Goal: Information Seeking & Learning: Learn about a topic

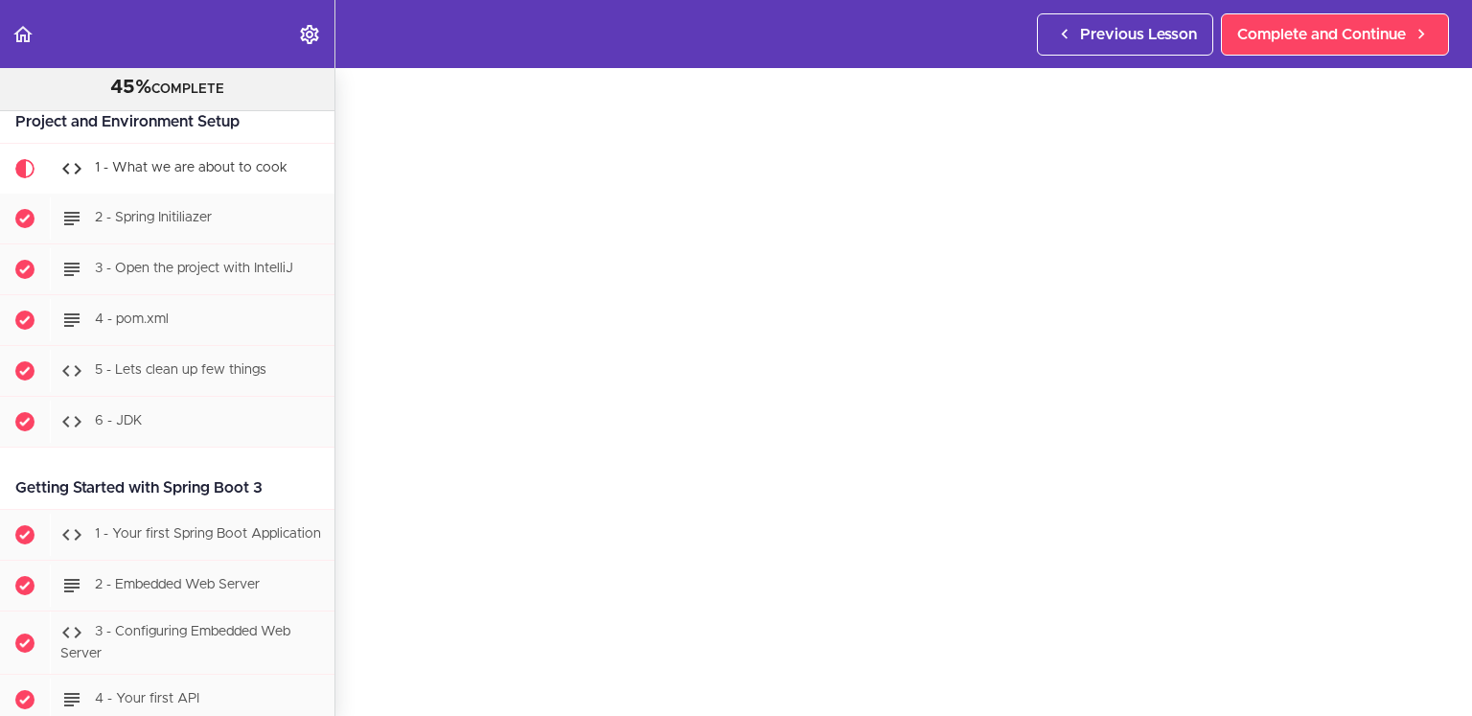
scroll to position [53, 0]
click at [1446, 616] on div "1 - What we are about to cook Complete and Continue 1 - Follow us on LinkedIn 2…" at bounding box center [904, 339] width 1137 height 648
click at [1286, 42] on span "Complete and Continue" at bounding box center [1322, 34] width 169 height 23
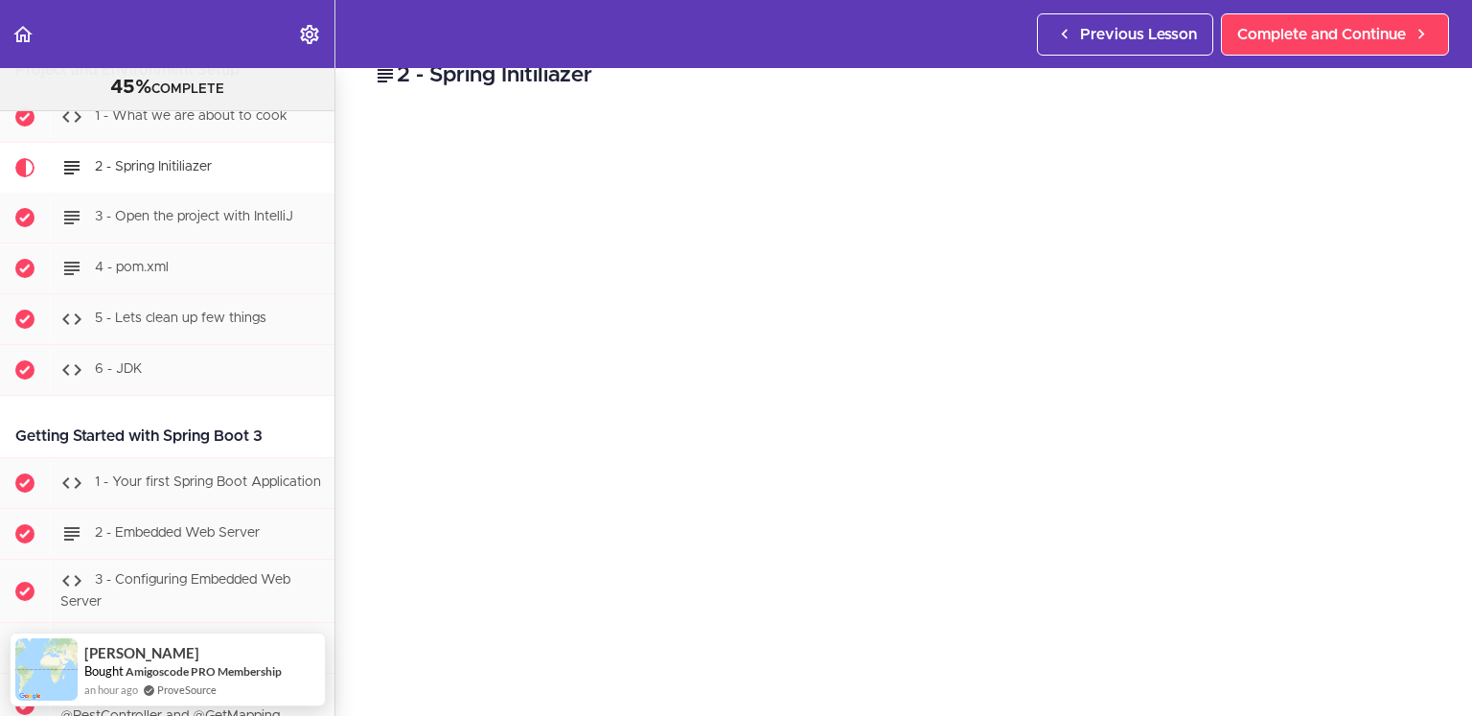
scroll to position [28, 0]
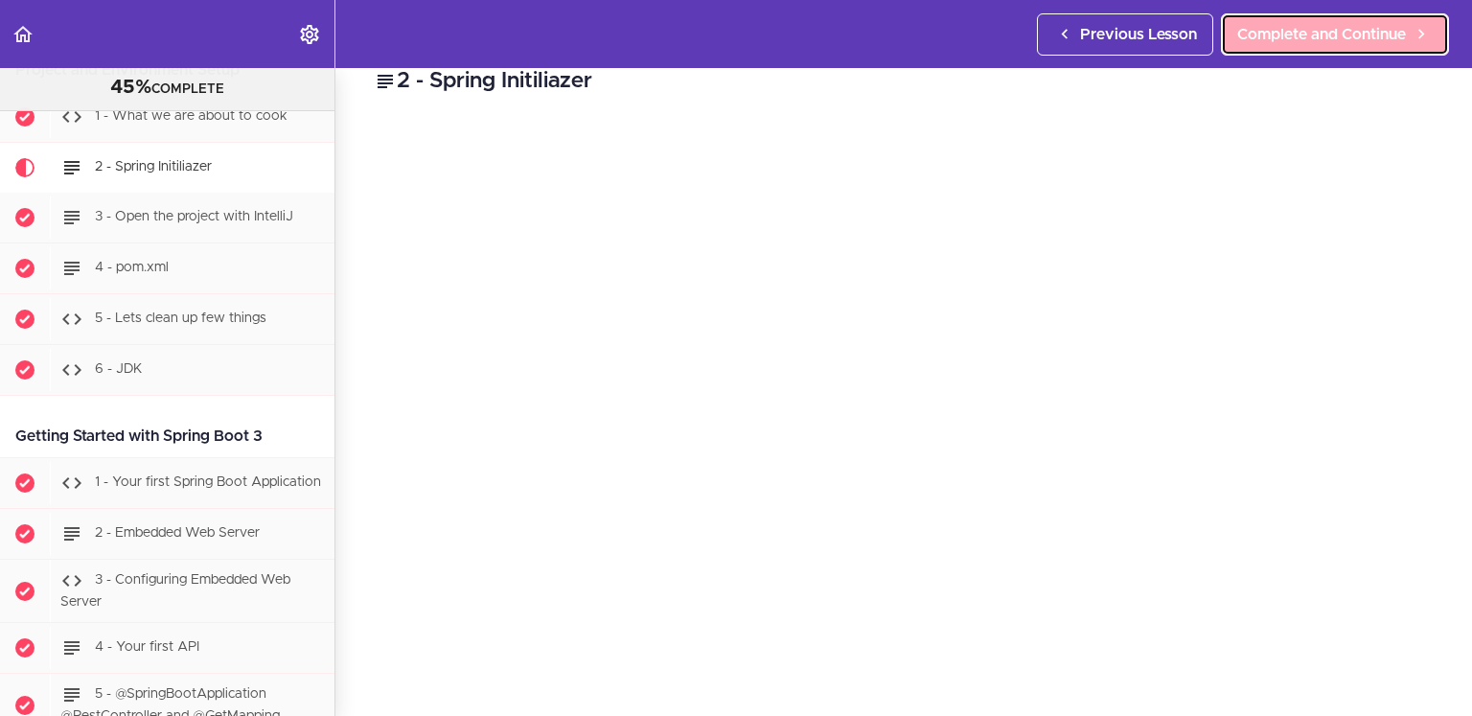
click at [1321, 33] on span "Complete and Continue" at bounding box center [1322, 34] width 169 height 23
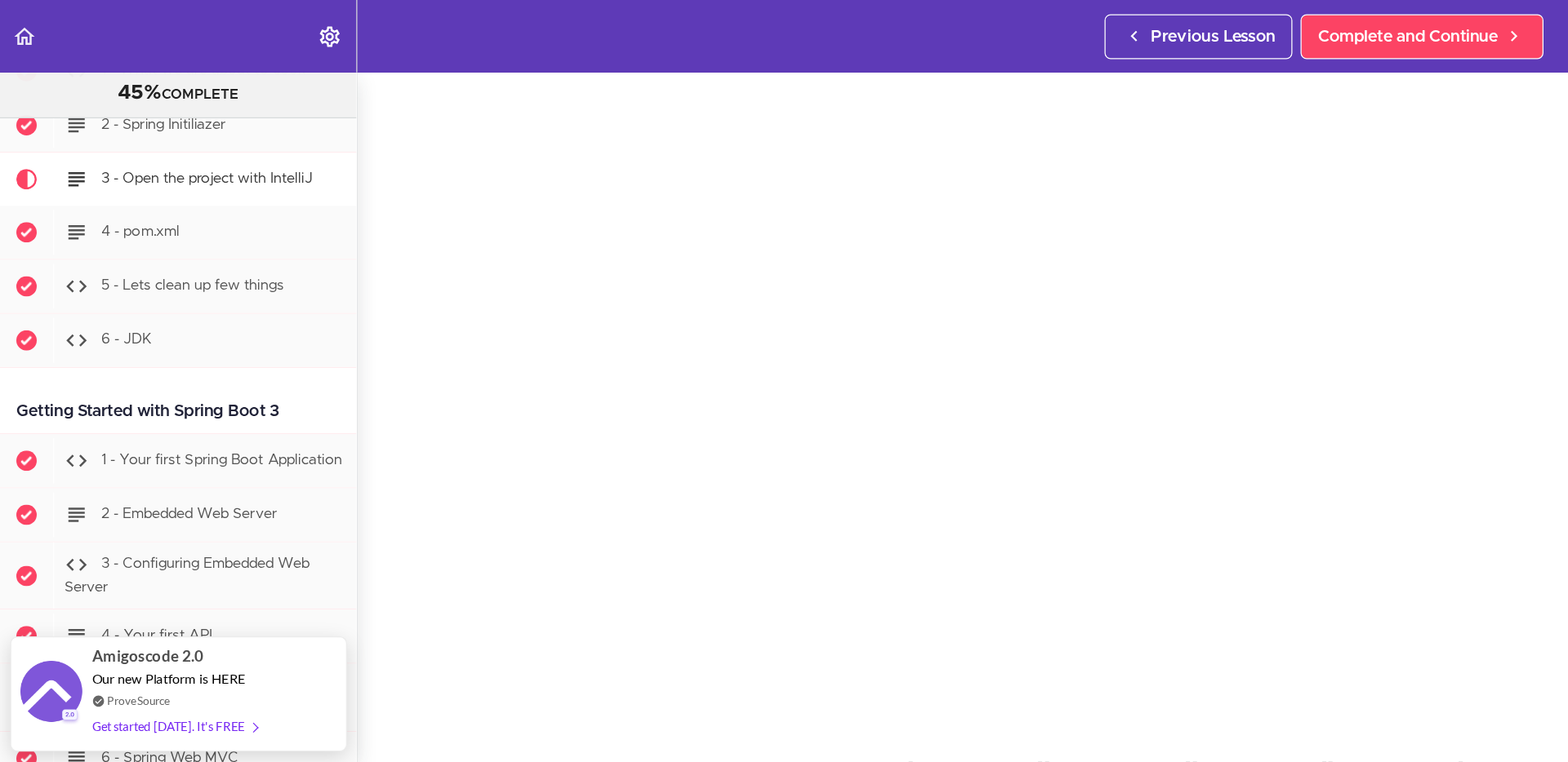
scroll to position [60, 0]
click at [302, 578] on section "PROFESSIONAL Full Stack Developer 45% COMPLETE Java Master Class 1 - Java Maste…" at bounding box center [627, 334] width 1254 height 552
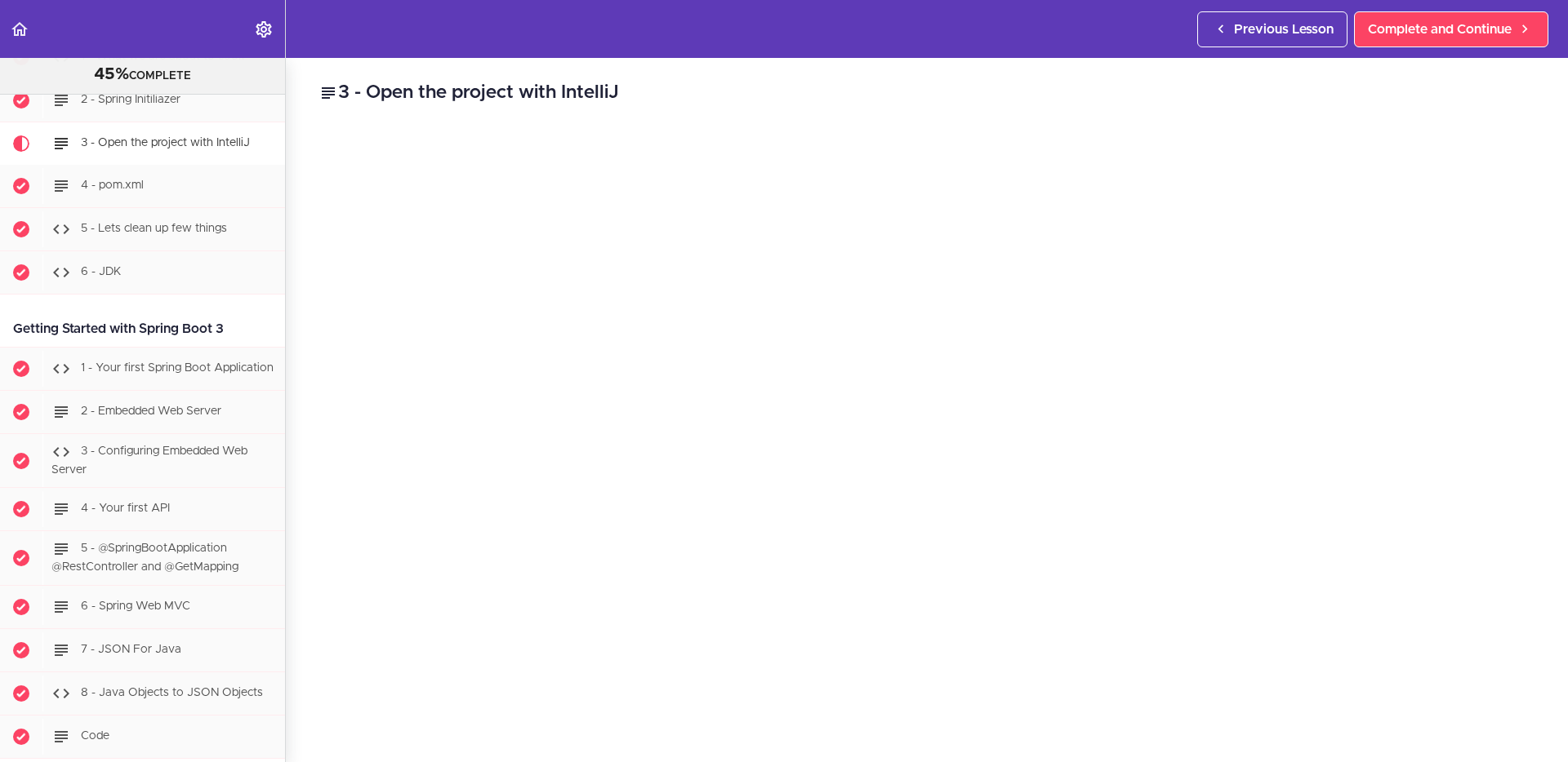
scroll to position [969, 0]
click at [295, 570] on div "3 - Open the project with IntelliJ To get access to 6 month IntelliJ IDEA Ultim…" at bounding box center [927, 410] width 1282 height 704
click at [296, 489] on div "3 - Open the project with IntelliJ To get access to 6 month IntelliJ IDEA Ultim…" at bounding box center [927, 410] width 1282 height 704
click at [1253, 25] on span "Complete and Continue" at bounding box center [1439, 29] width 144 height 20
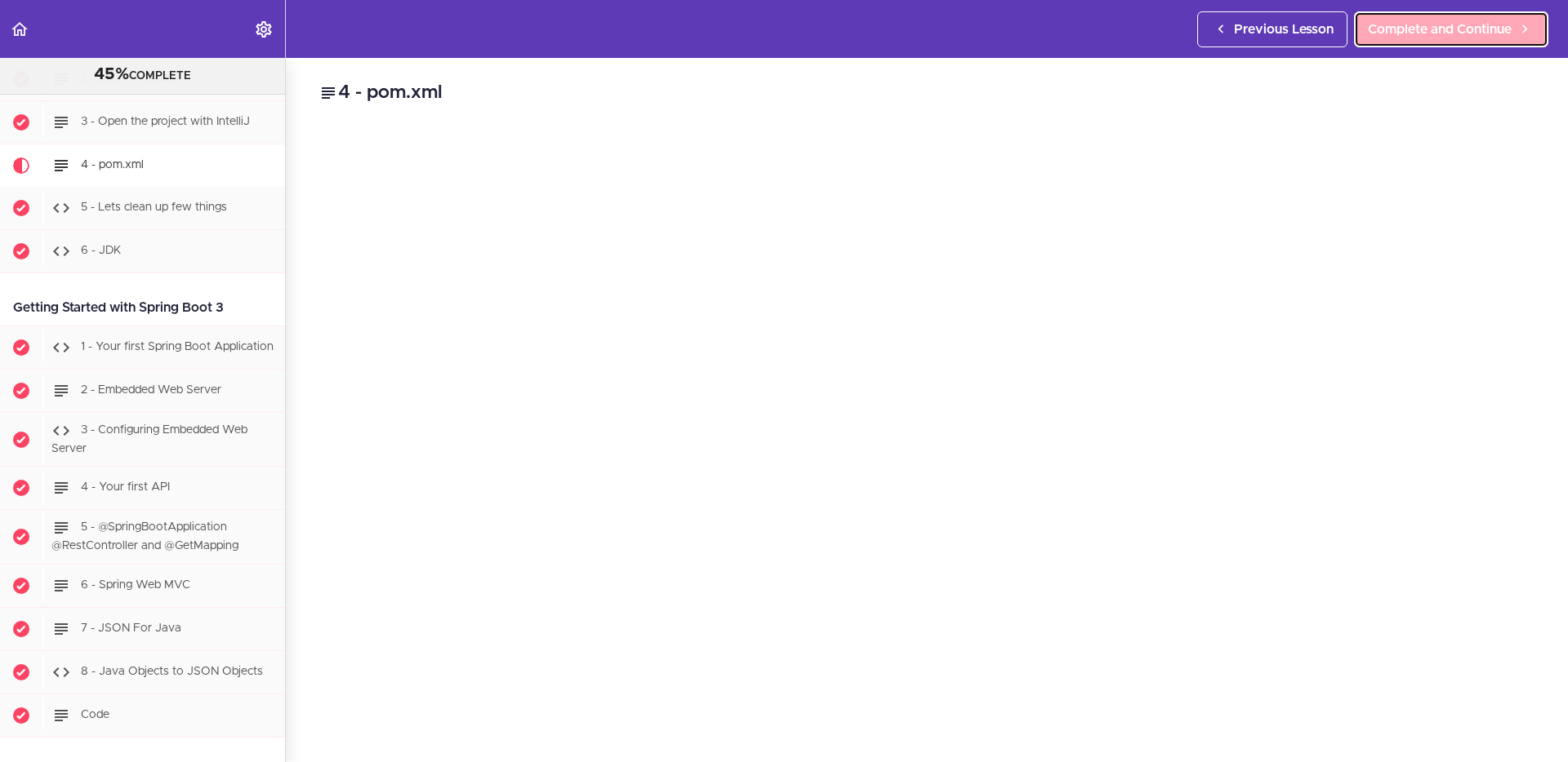
scroll to position [1016, 0]
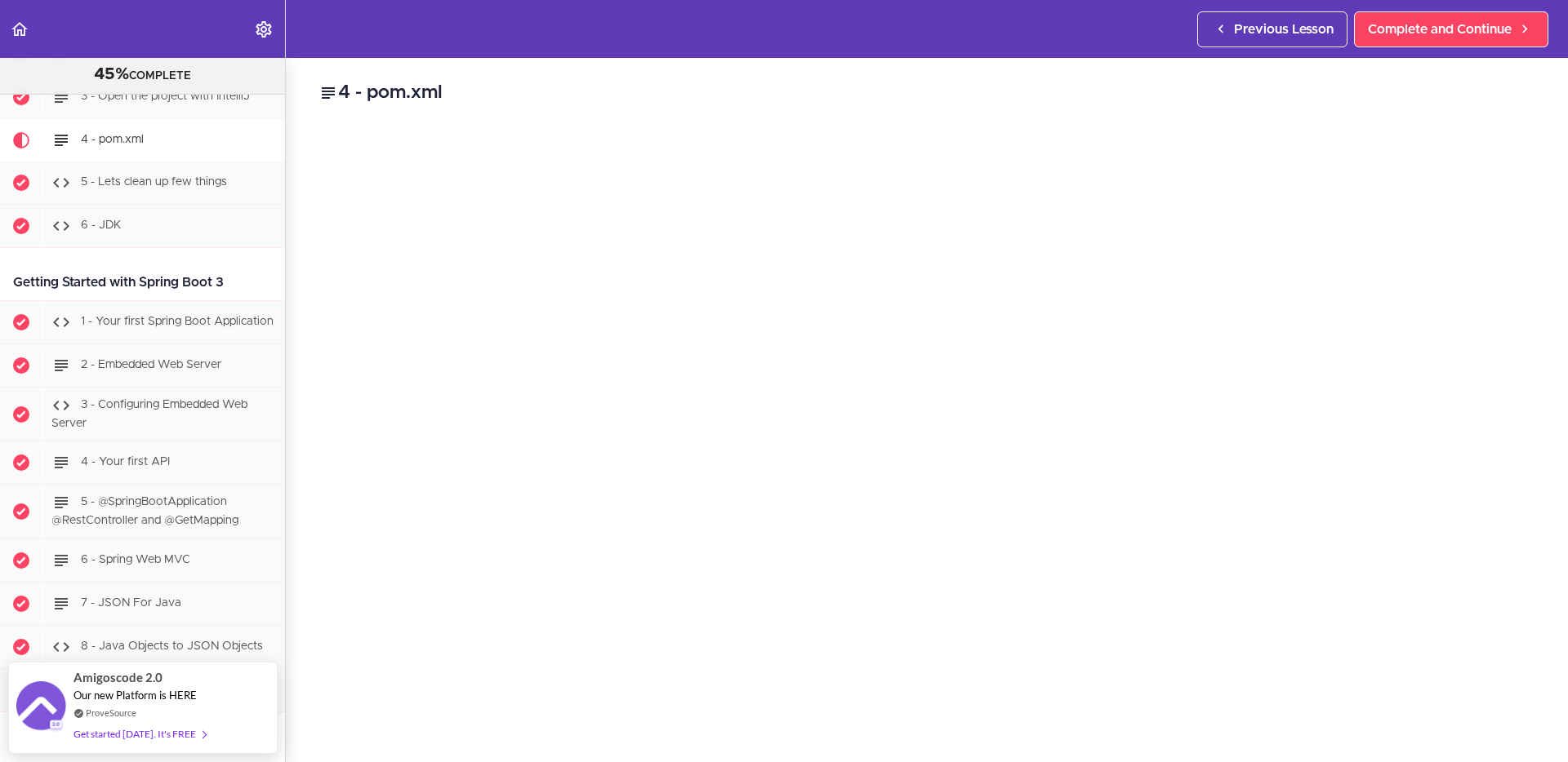
click at [1253, 113] on div "4 - pom.xml POM pom.xml is an XML file used by Apache Maven to manage a project…" at bounding box center [927, 410] width 1282 height 704
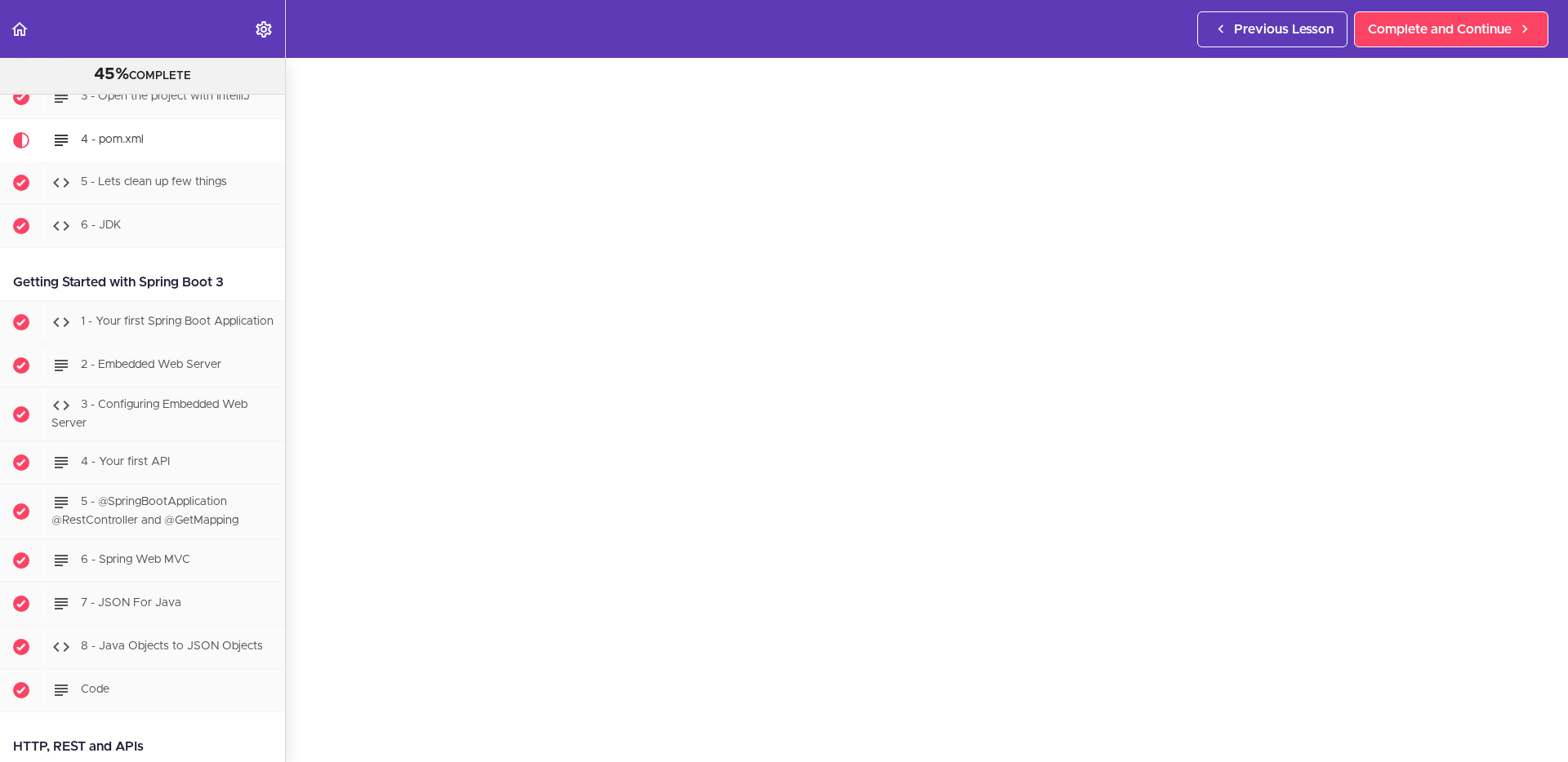
click at [306, 478] on div "4 - pom.xml POM pom.xml is an XML file used by Apache Maven to manage a project…" at bounding box center [927, 350] width 1282 height 704
click at [301, 410] on div "4 - pom.xml POM pom.xml is an XML file used by Apache Maven to manage a project…" at bounding box center [927, 314] width 1282 height 704
click at [1253, 35] on span "Complete and Continue" at bounding box center [1439, 29] width 144 height 20
click at [1253, 454] on div "4 - pom.xml POM pom.xml is an XML file used by Apache Maven to manage a project…" at bounding box center [927, 314] width 1282 height 704
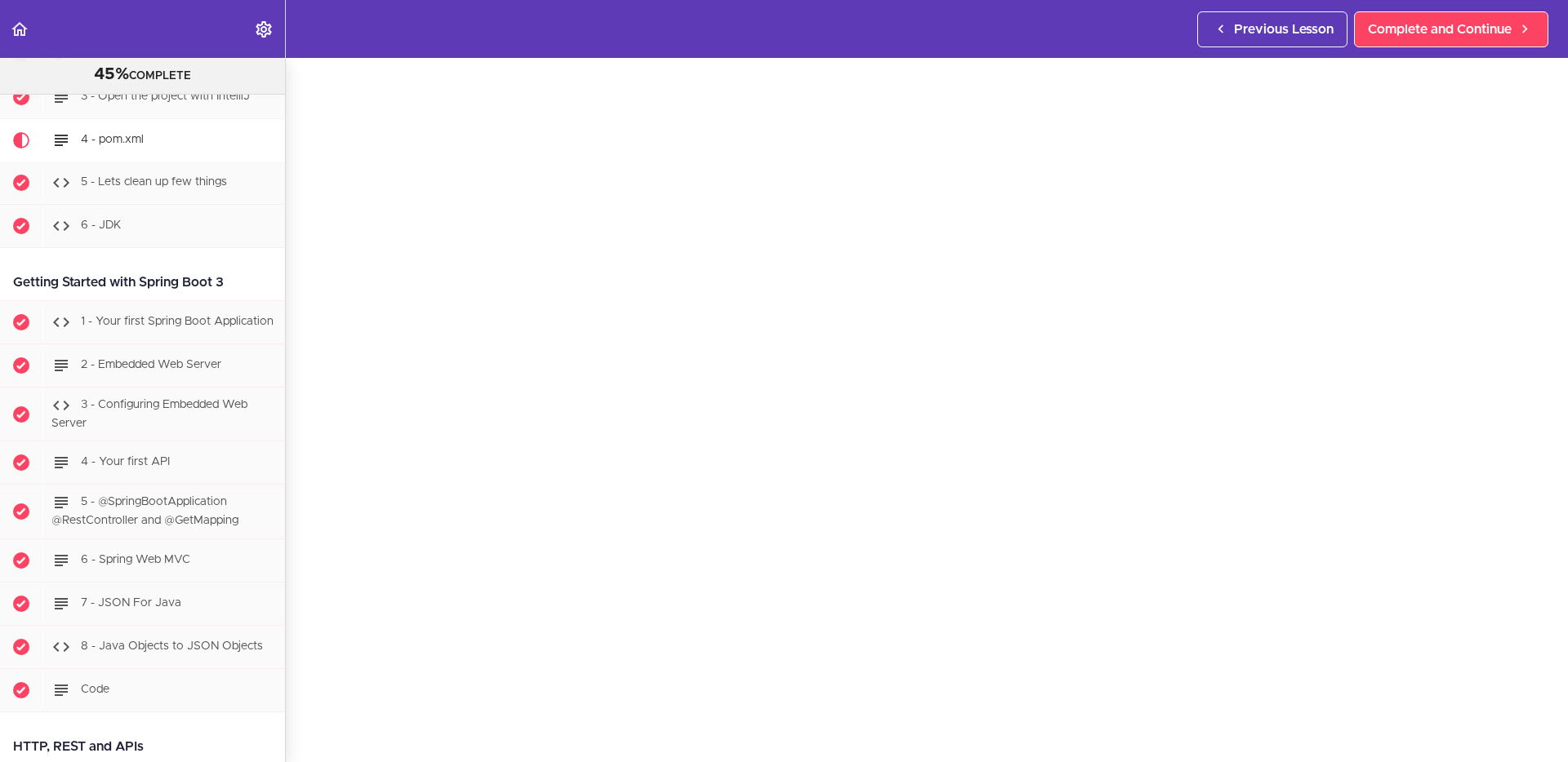
click at [302, 609] on div "4 - pom.xml POM pom.xml is an XML file used by Apache Maven to manage a project…" at bounding box center [927, 314] width 1282 height 704
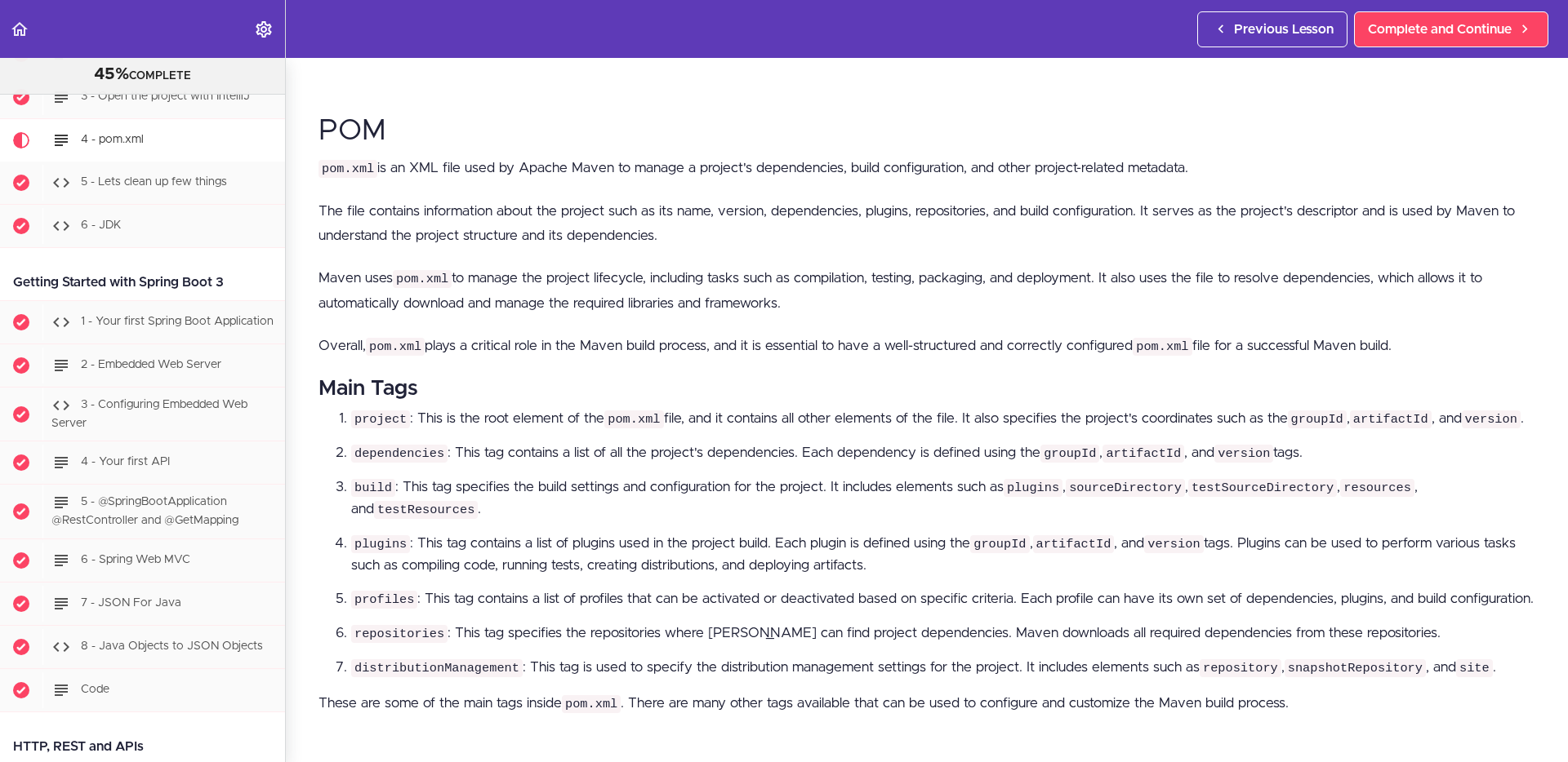
scroll to position [1022, 0]
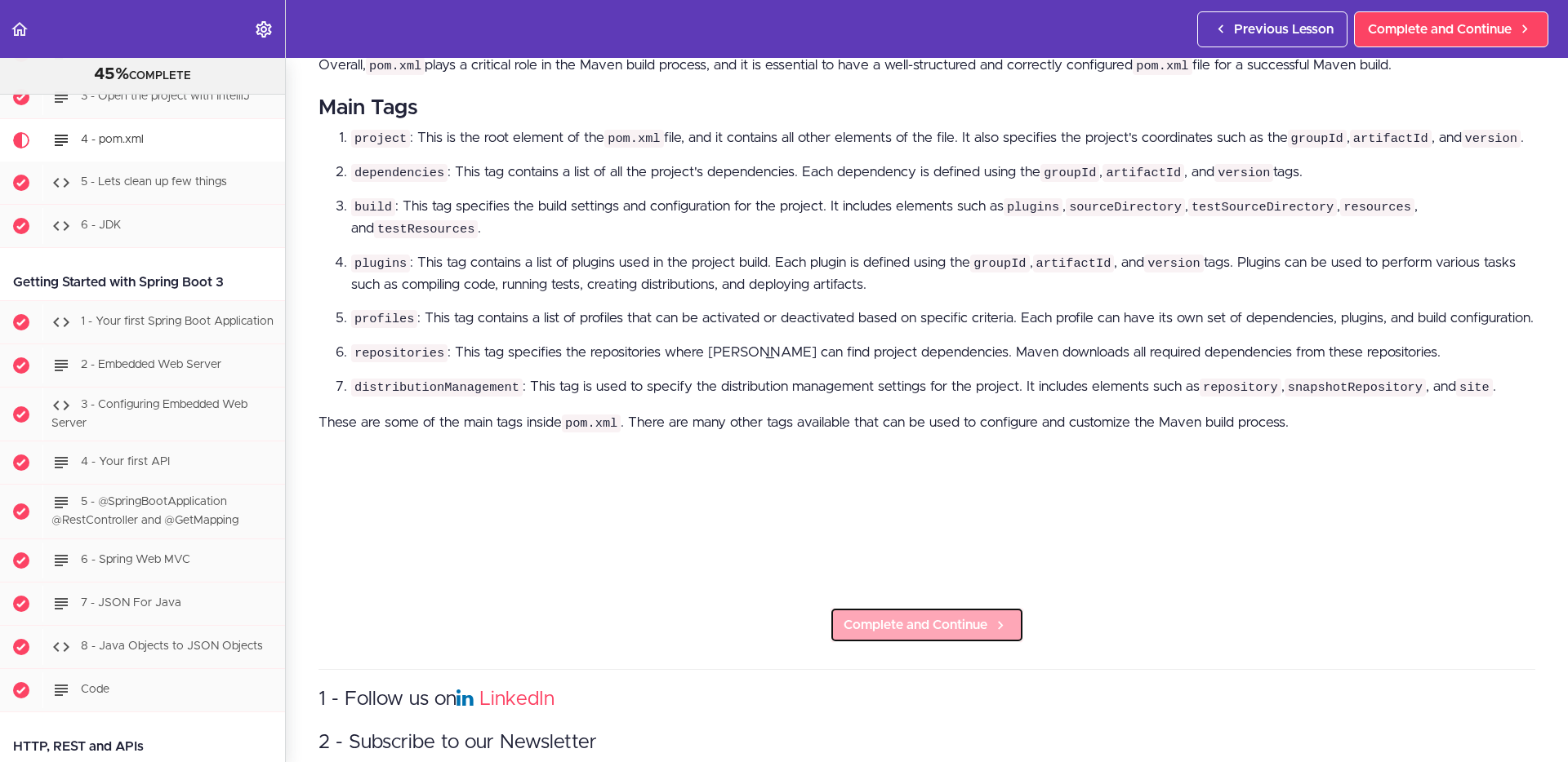
click at [926, 609] on span "Complete and Continue" at bounding box center [915, 625] width 144 height 20
click at [405, 575] on div "POM pom.xml is an XML file used by Apache Maven to manage a project's dependenc…" at bounding box center [927, 199] width 1216 height 763
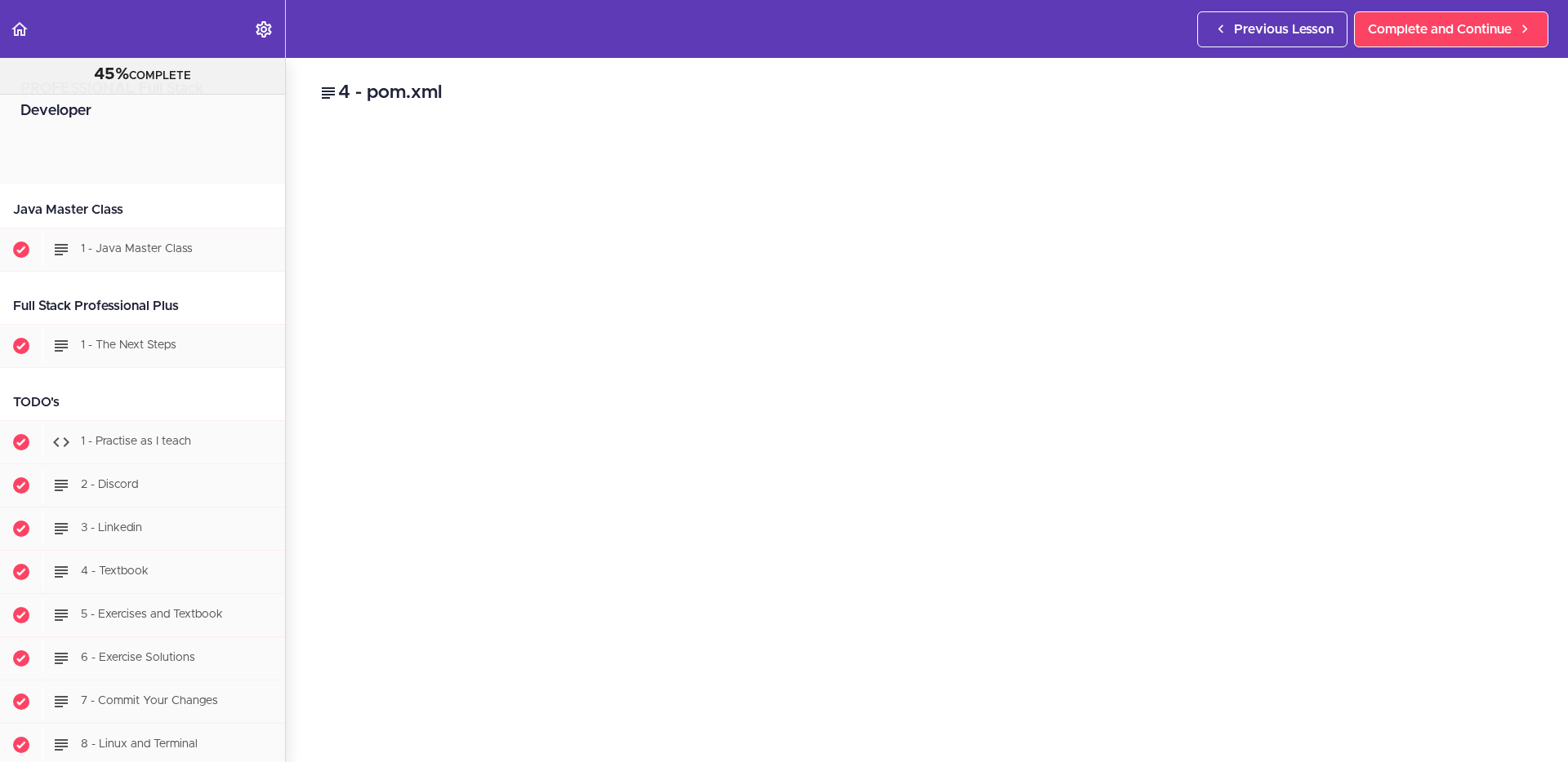
scroll to position [1035, 0]
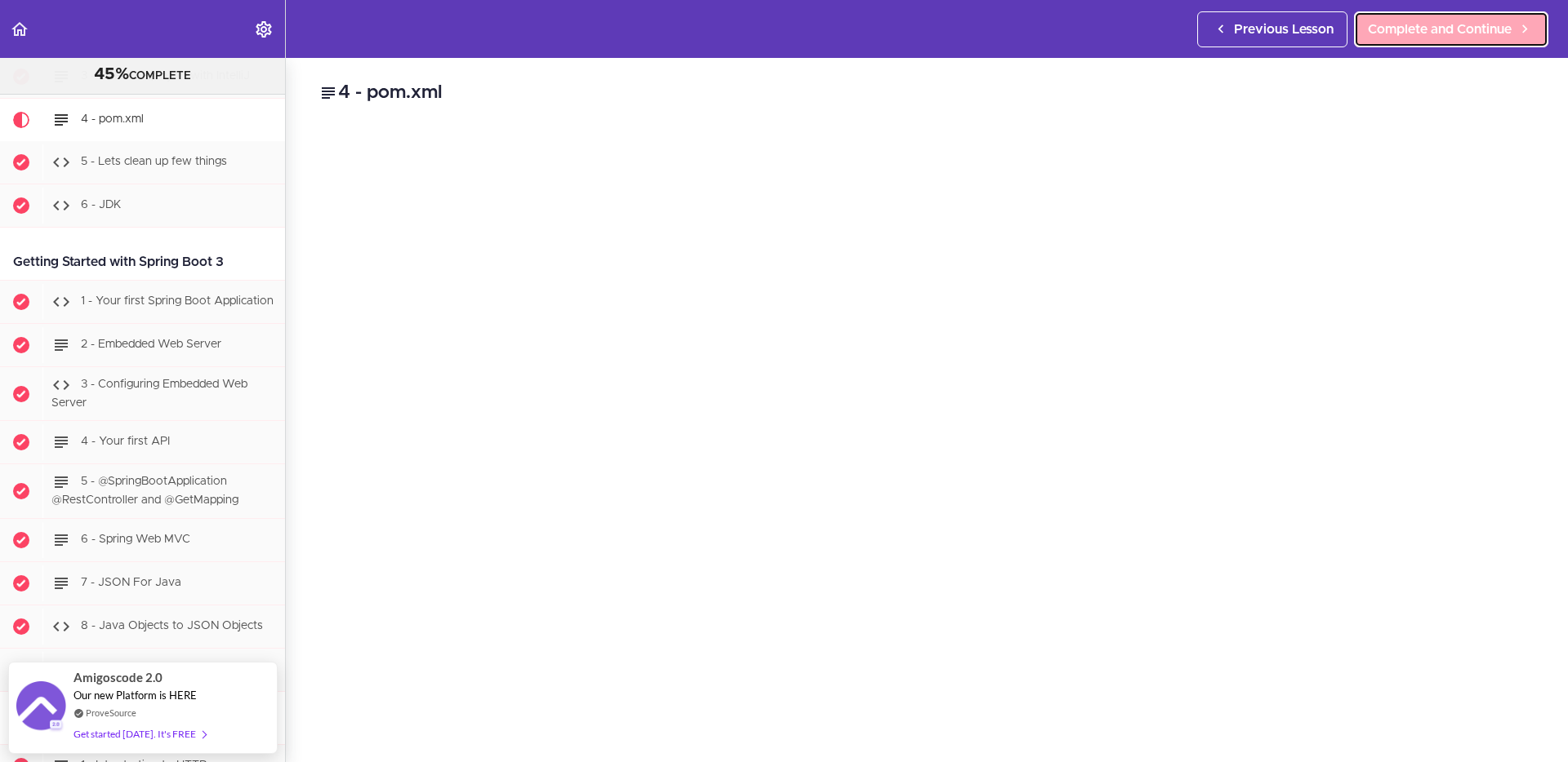
click at [1425, 30] on span "Complete and Continue" at bounding box center [1439, 29] width 144 height 20
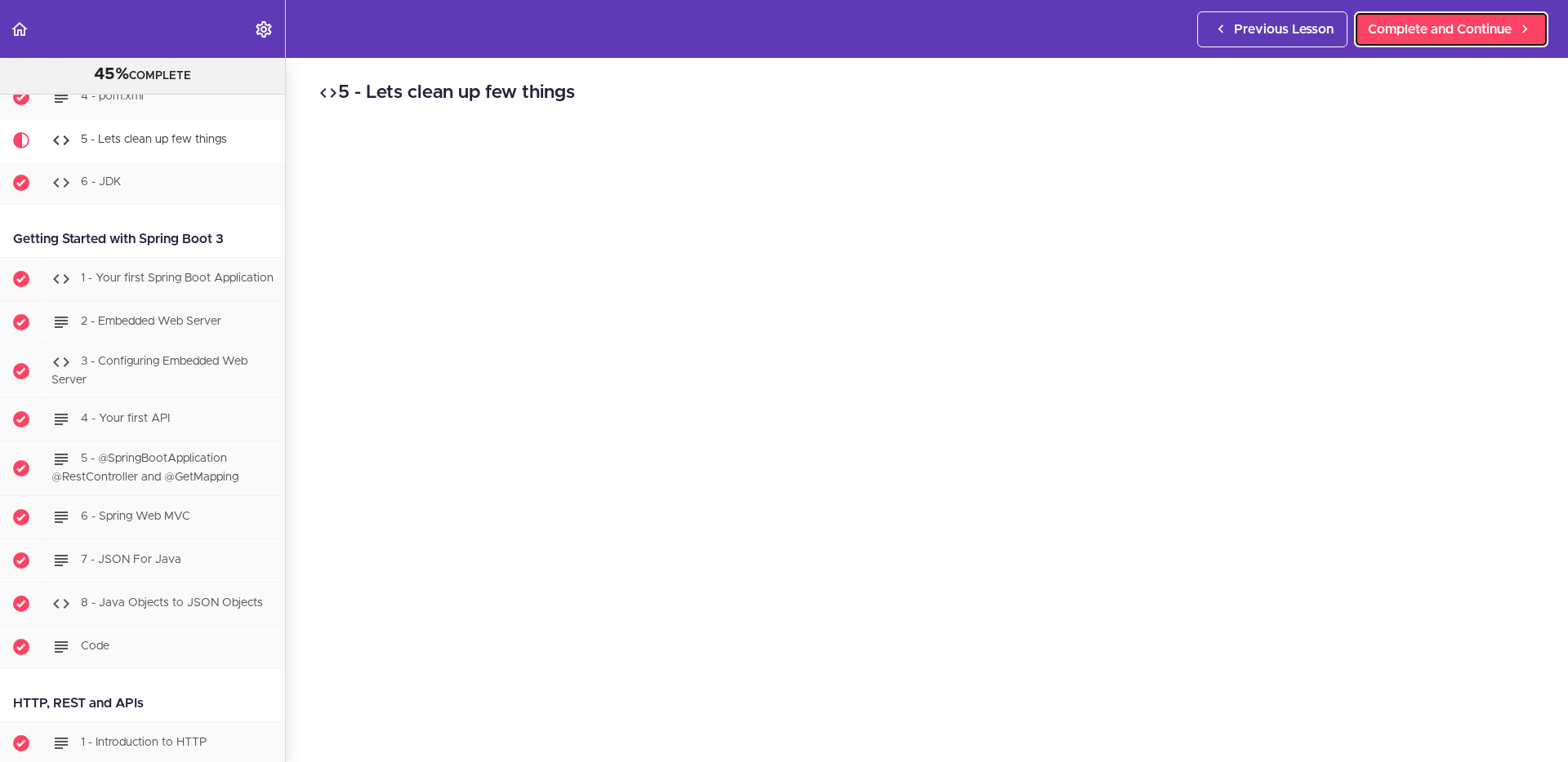
scroll to position [1058, 0]
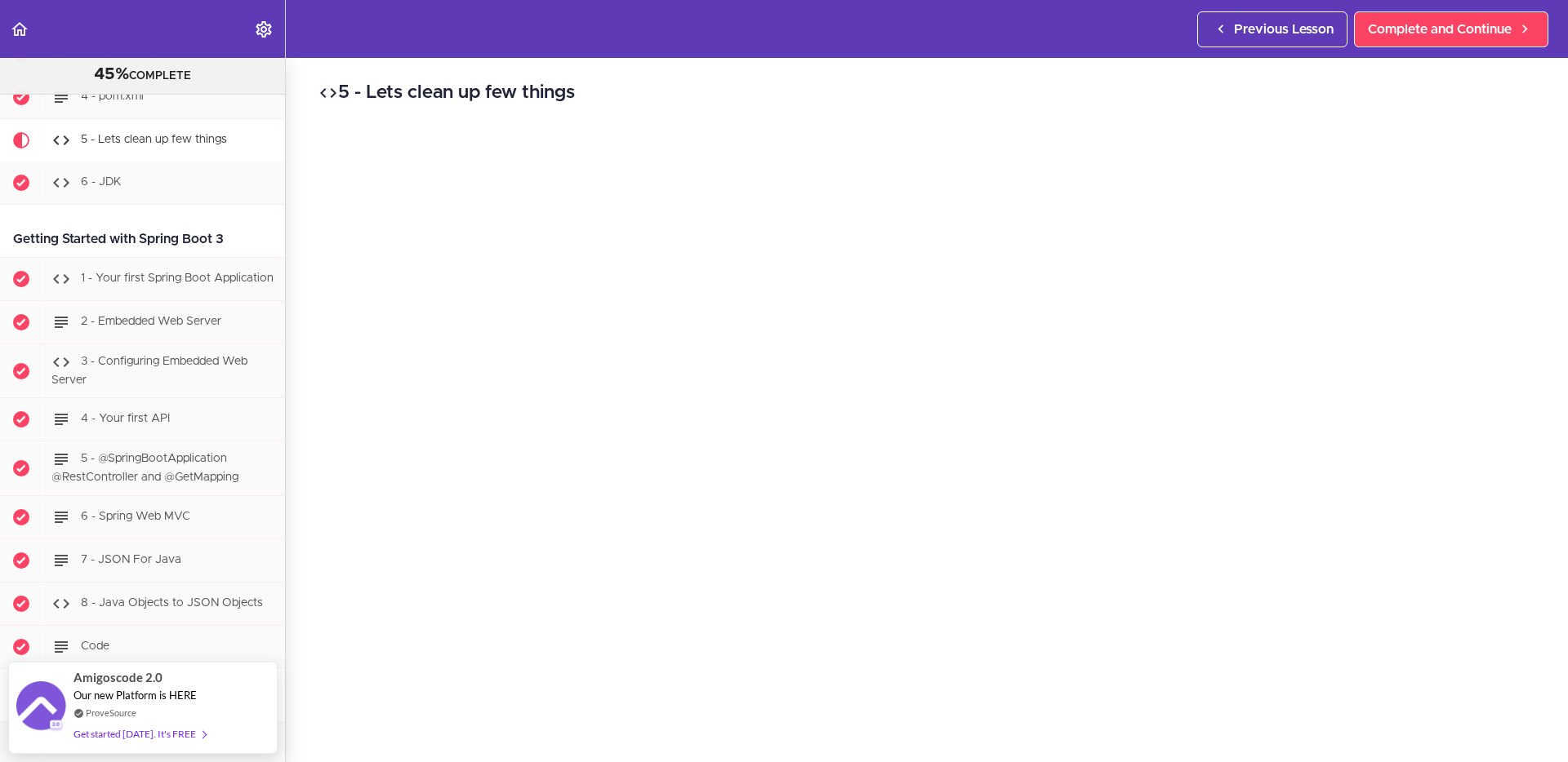
click at [1140, 89] on h2 "5 - Lets clean up few things" at bounding box center [927, 93] width 1216 height 28
click at [302, 597] on div "5 - Lets clean up few things Complete and Continue 1 - Follow us on LinkedIn 2 …" at bounding box center [927, 342] width 1282 height 704
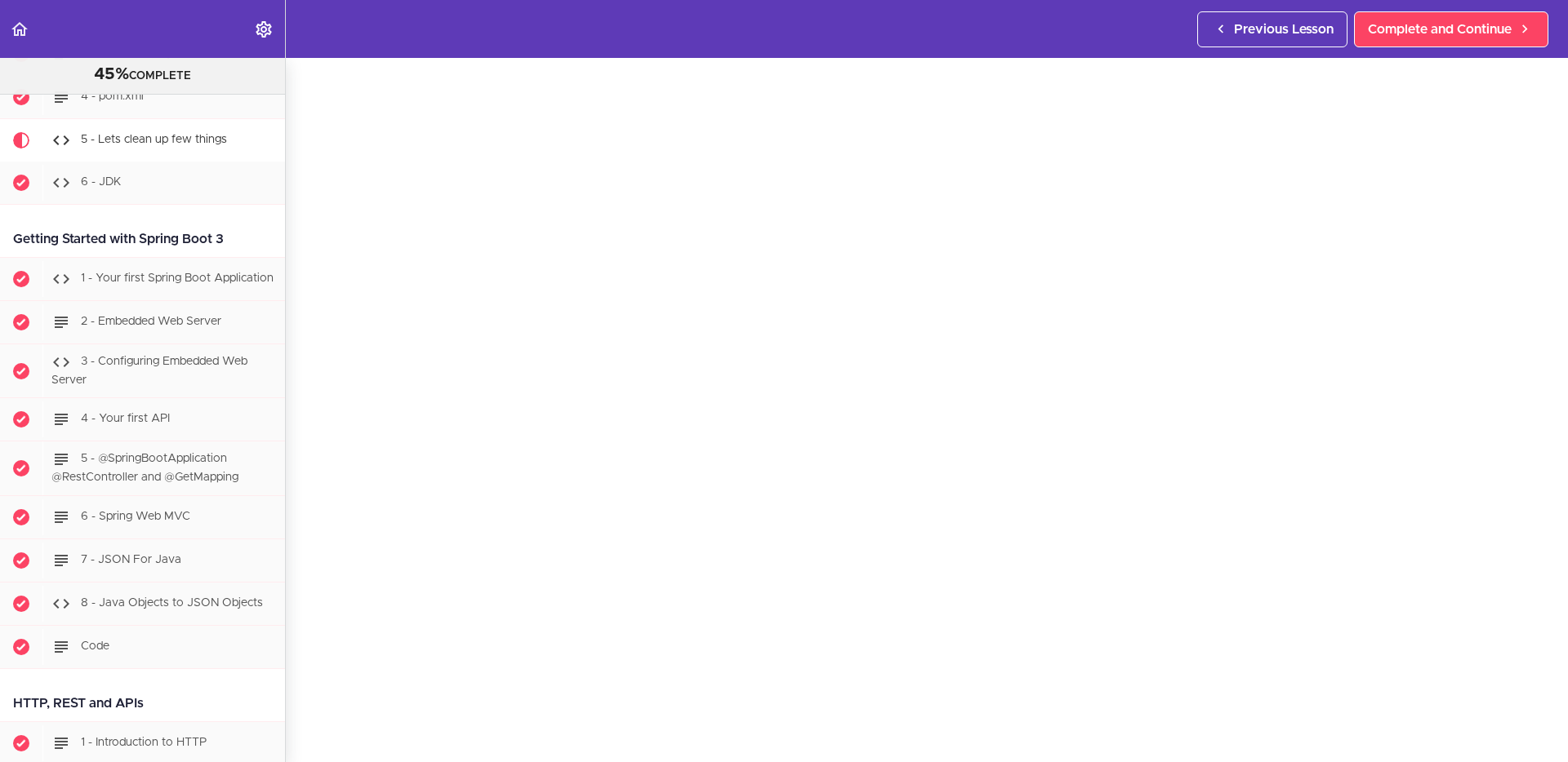
scroll to position [106, 0]
click at [663, 736] on section "PROFESSIONAL Full Stack Developer 45% COMPLETE Java Master Class 1 - Java Maste…" at bounding box center [784, 410] width 1568 height 704
click at [296, 696] on section "PROFESSIONAL Full Stack Developer 45% COMPLETE Java Master Class 1 - Java Maste…" at bounding box center [784, 410] width 1568 height 704
click at [1485, 37] on span "Complete and Continue" at bounding box center [1439, 29] width 144 height 20
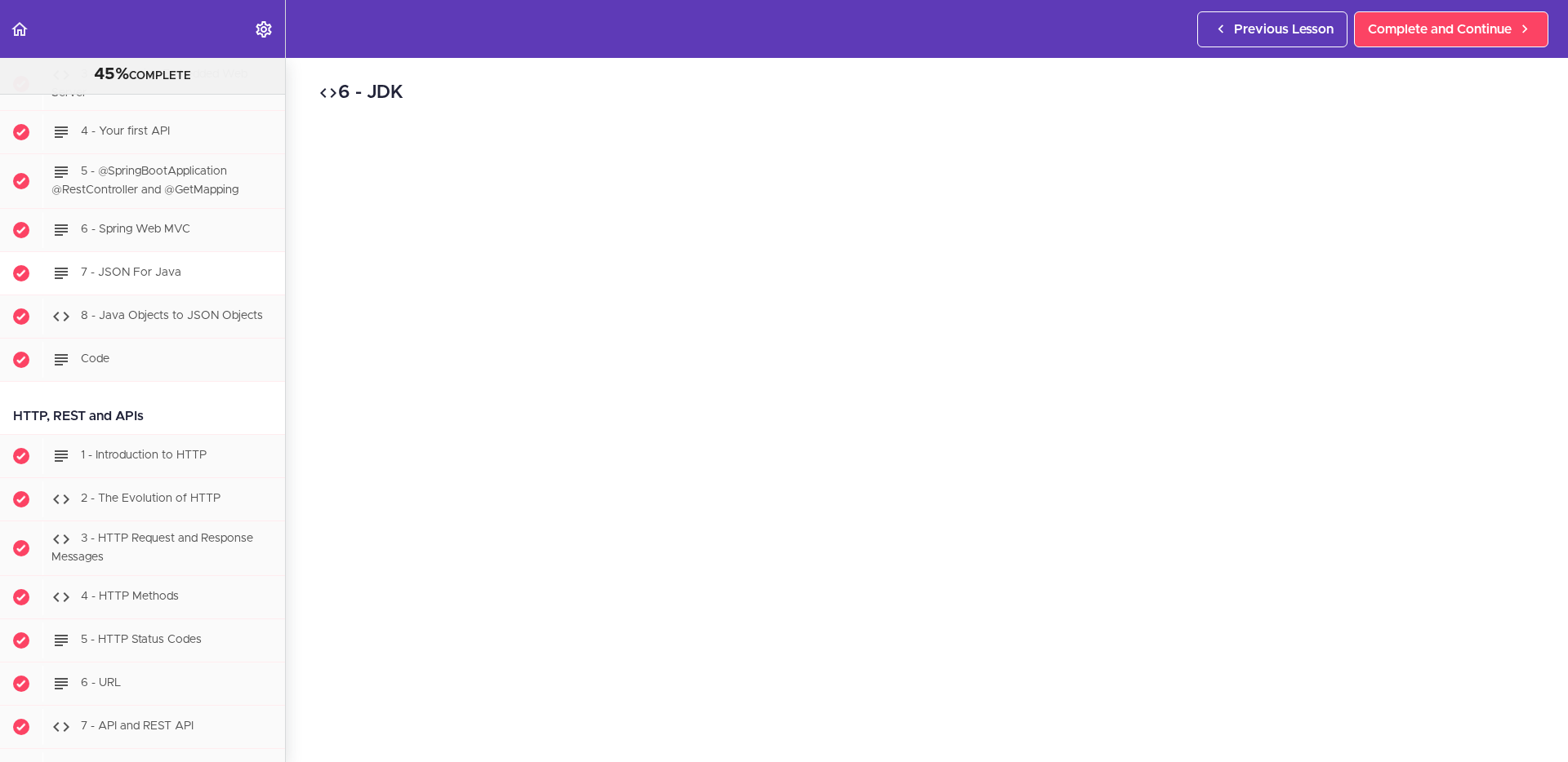
scroll to position [1355, 0]
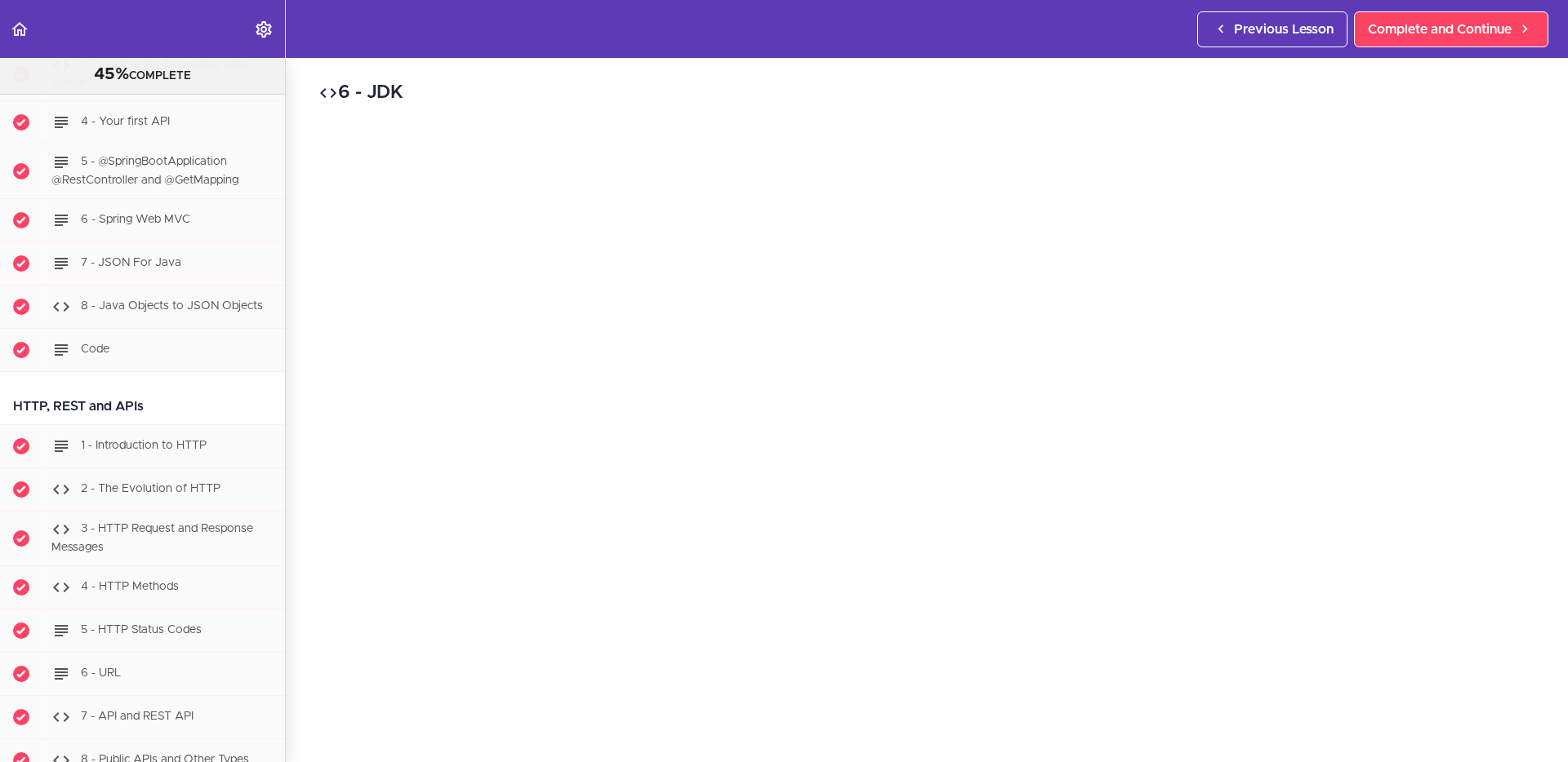
click at [303, 539] on div "6 - JDK Complete and Continue 1 - Follow us on LinkedIn 2 - Subscribe to our Ne…" at bounding box center [927, 410] width 1282 height 704
click at [1444, 30] on span "Complete and Continue" at bounding box center [1439, 29] width 144 height 20
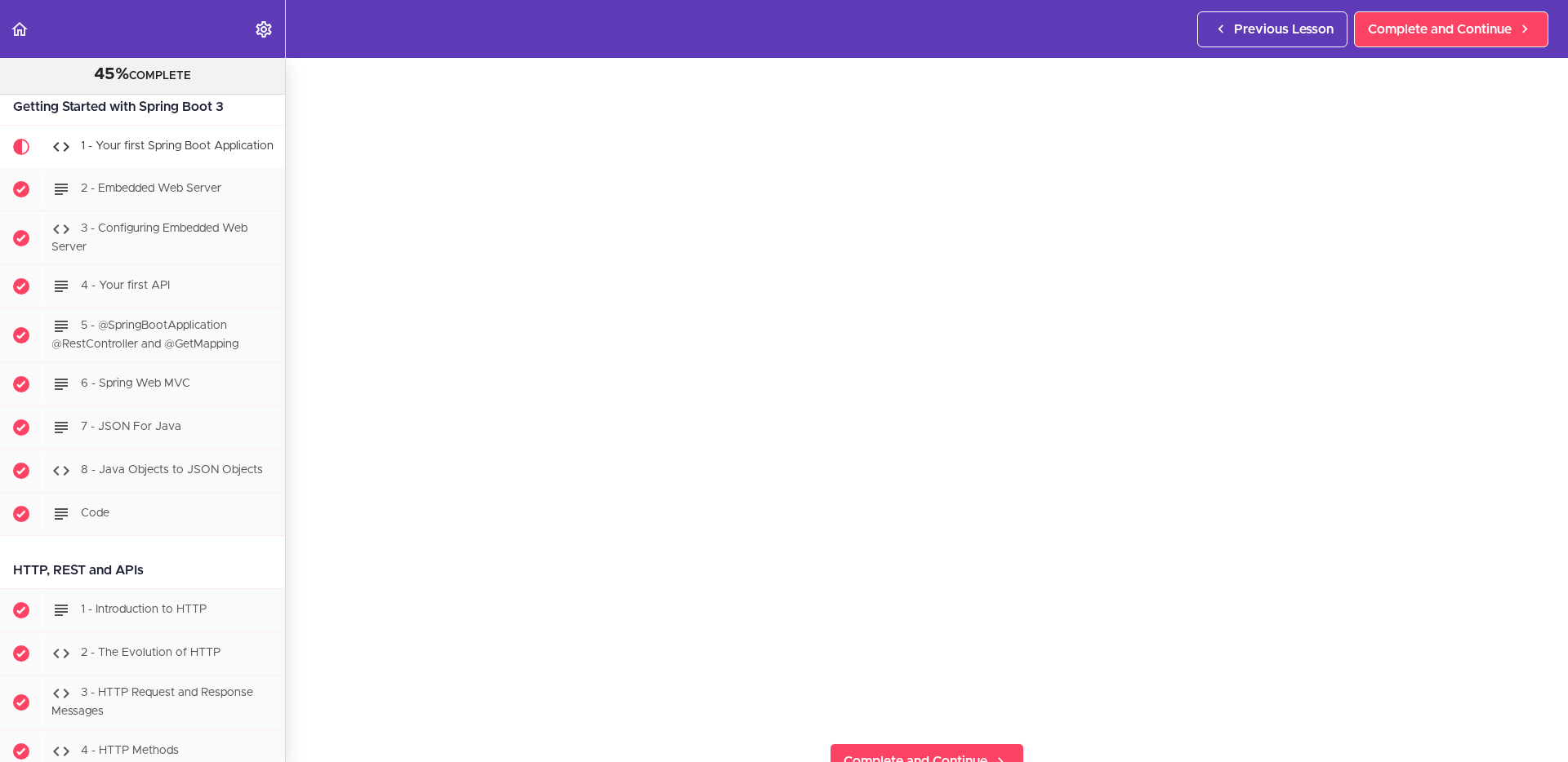
scroll to position [95, 0]
click at [295, 685] on section "PROFESSIONAL Full Stack Developer 45% COMPLETE Java Master Class 1 - Java Maste…" at bounding box center [784, 410] width 1568 height 704
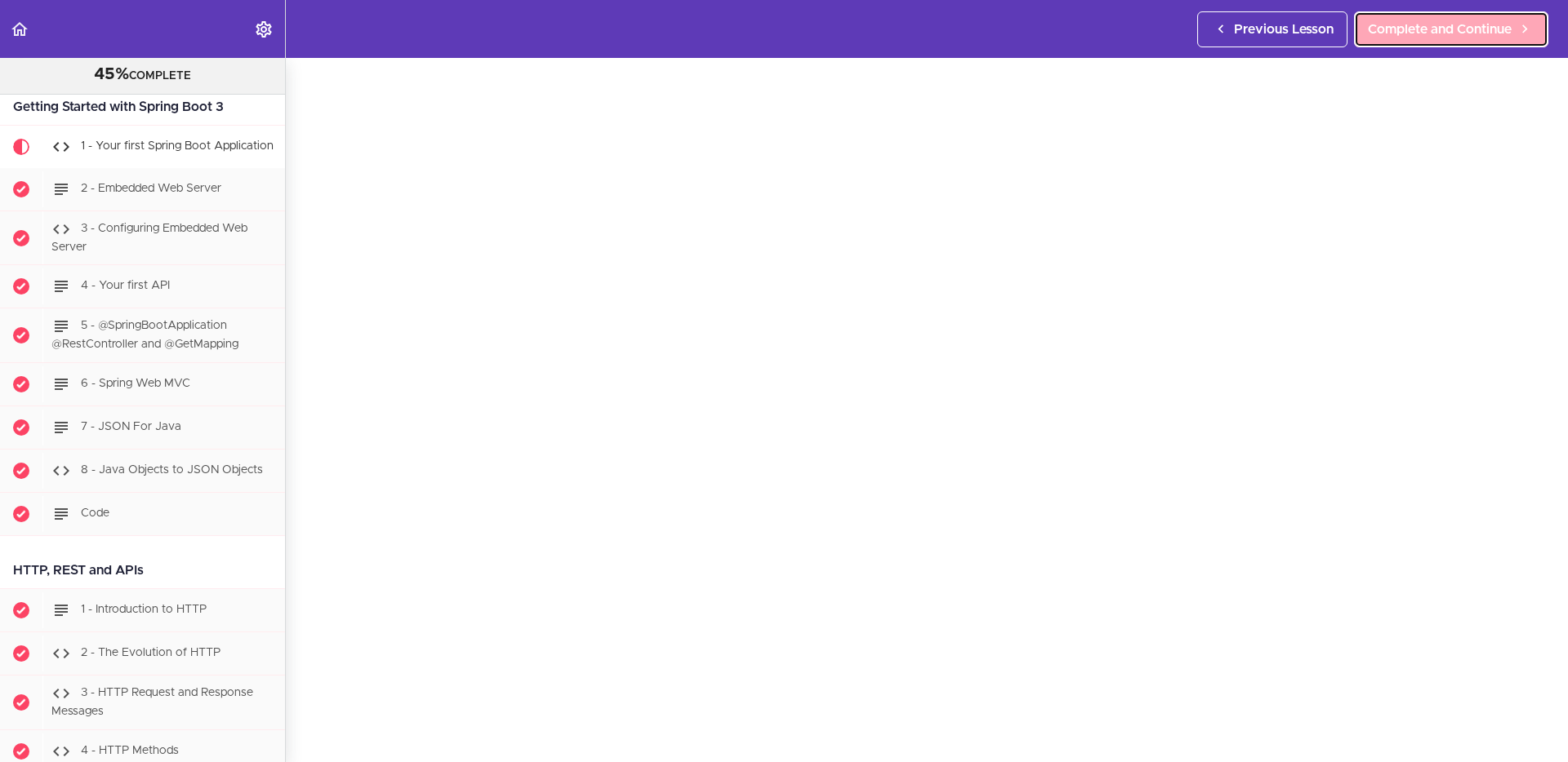
click at [1416, 23] on span "Complete and Continue" at bounding box center [1439, 29] width 144 height 20
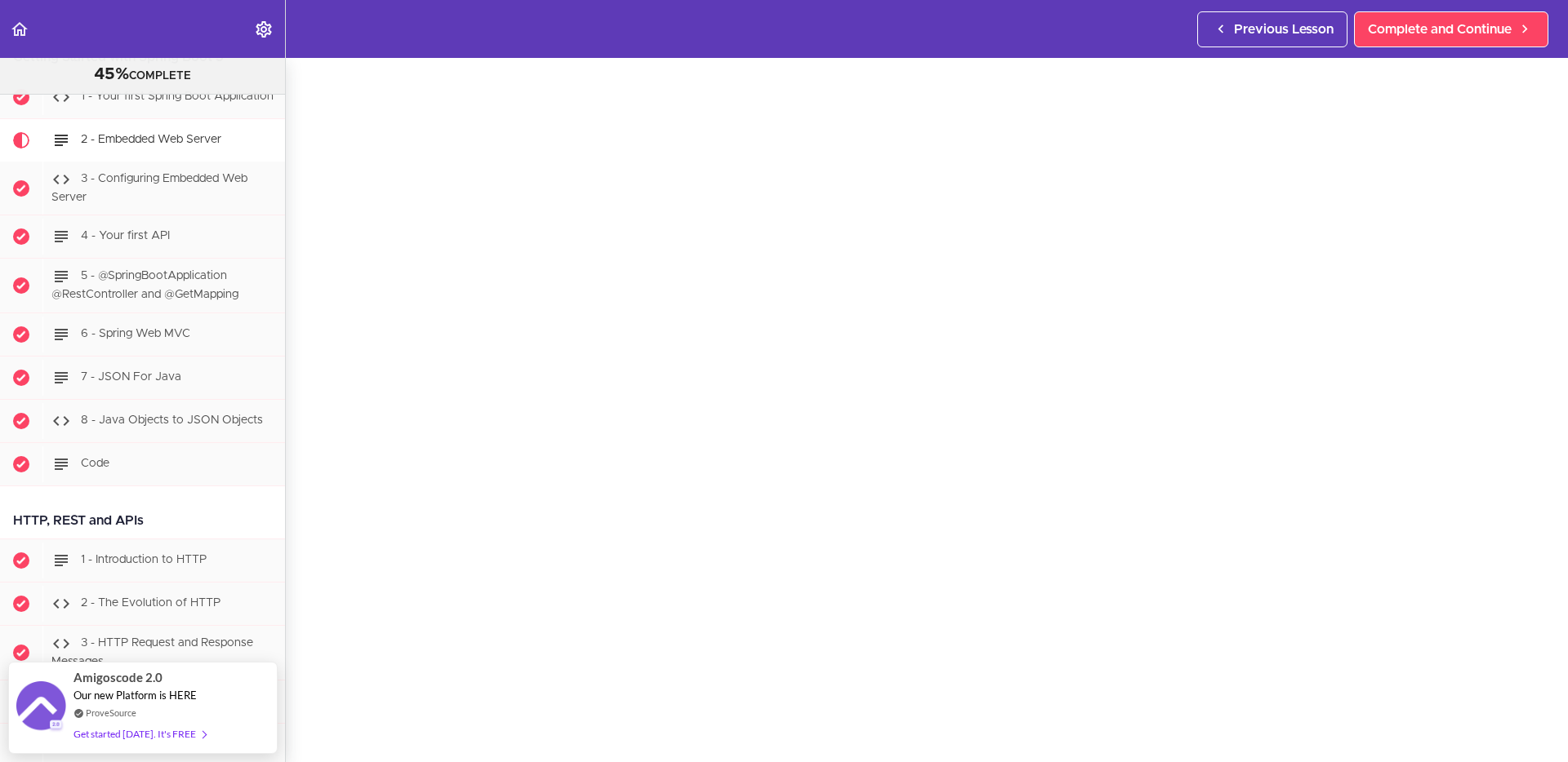
scroll to position [72, 0]
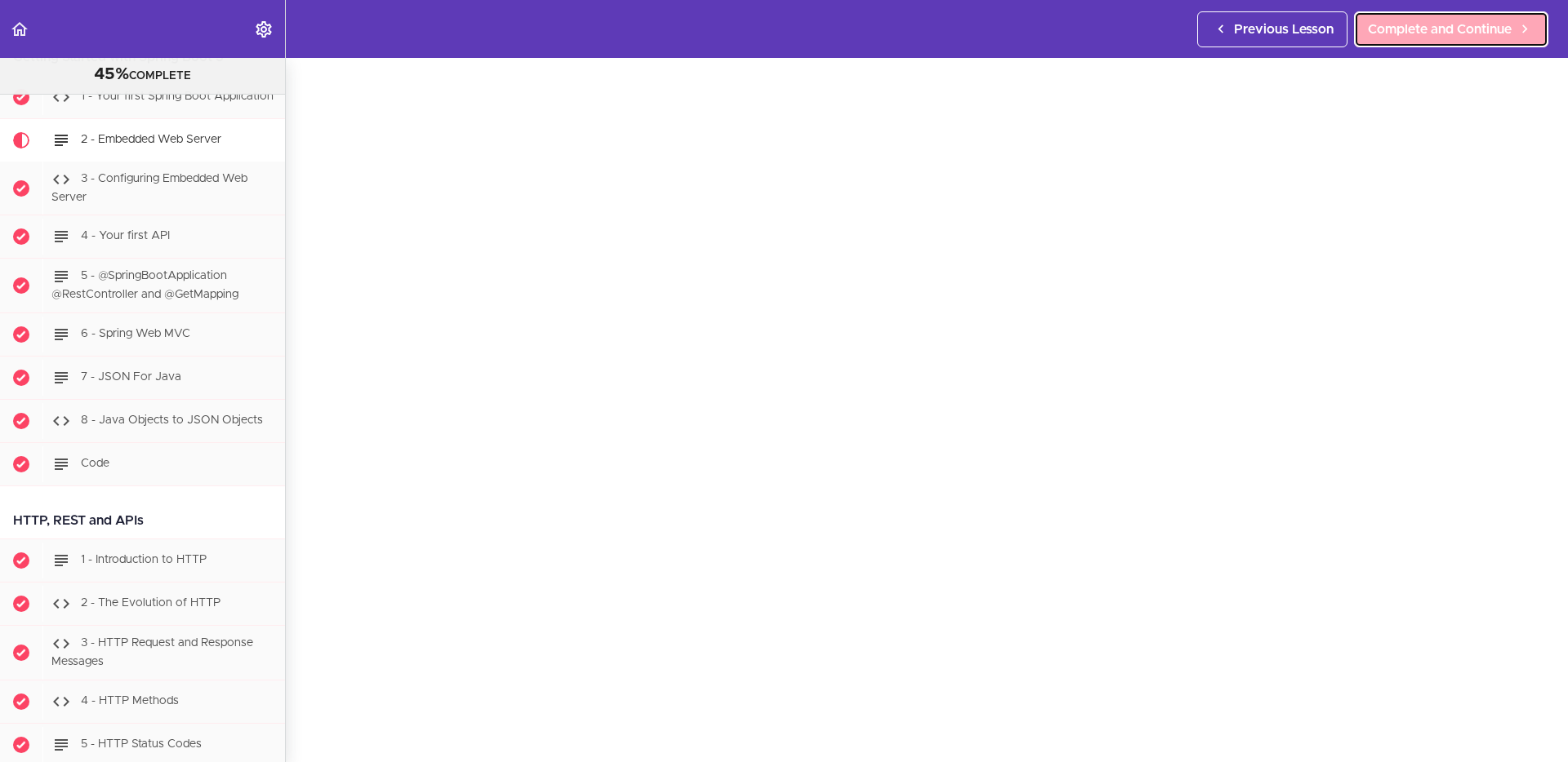
click at [1383, 28] on span "Complete and Continue" at bounding box center [1439, 29] width 144 height 20
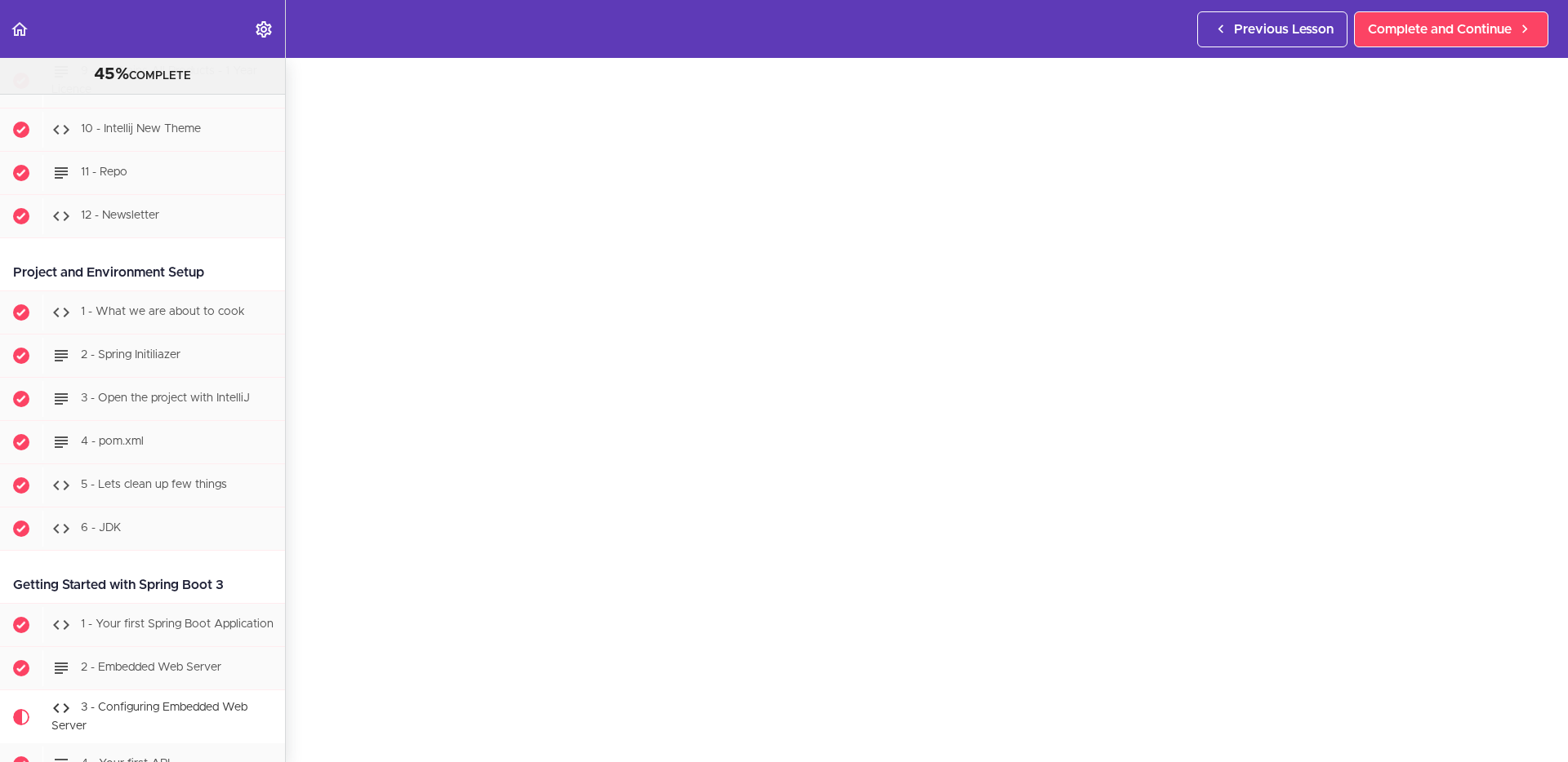
scroll to position [711, 0]
click at [188, 355] on div "2 - Spring Initiliazer" at bounding box center [164, 358] width 243 height 36
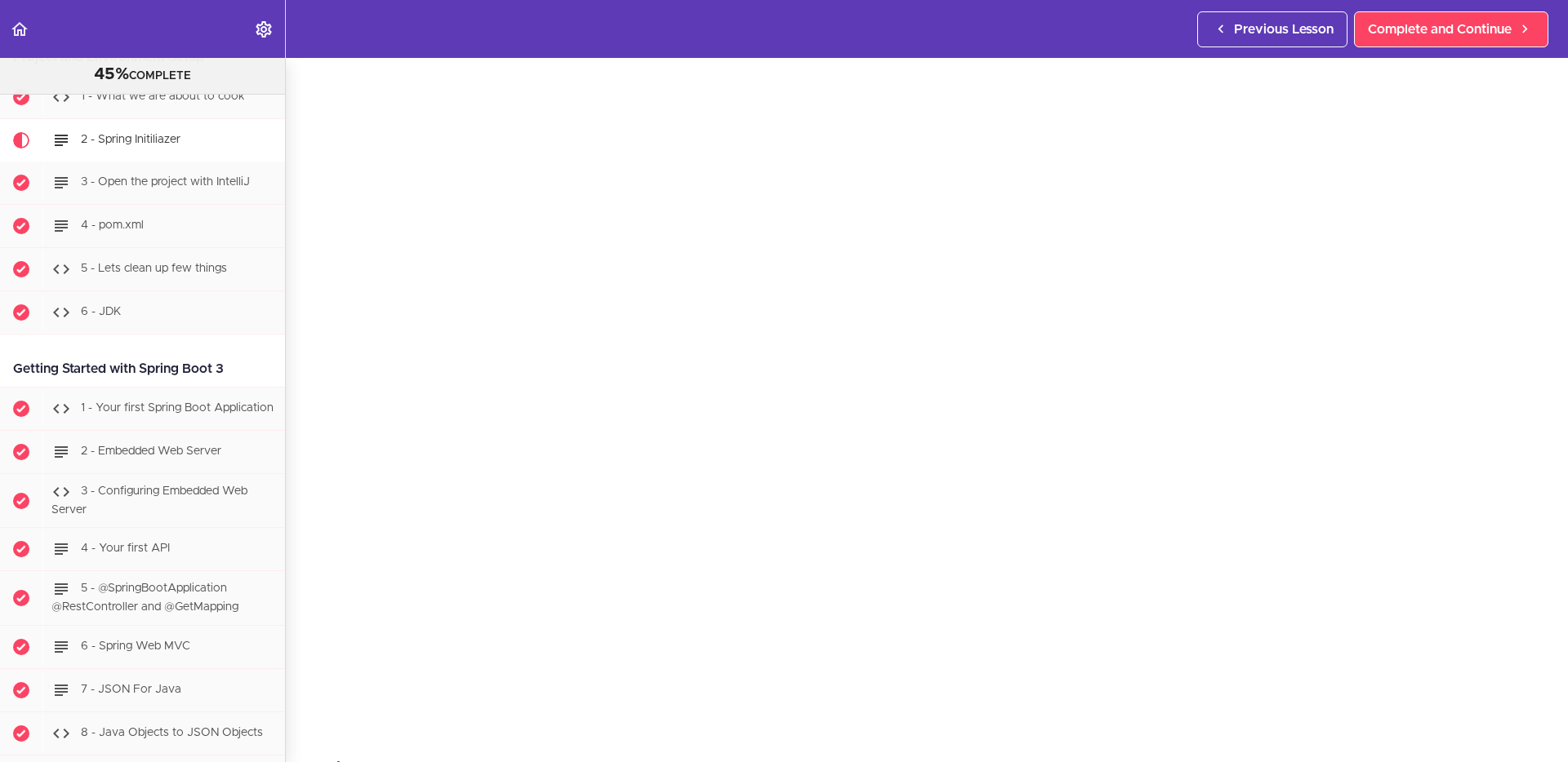
scroll to position [110, 0]
click at [641, 725] on section "PROFESSIONAL Full Stack Developer 45% COMPLETE Java Master Class 1 - Java Maste…" at bounding box center [784, 410] width 1568 height 704
click at [1472, 28] on span "Complete and Continue" at bounding box center [1439, 29] width 144 height 20
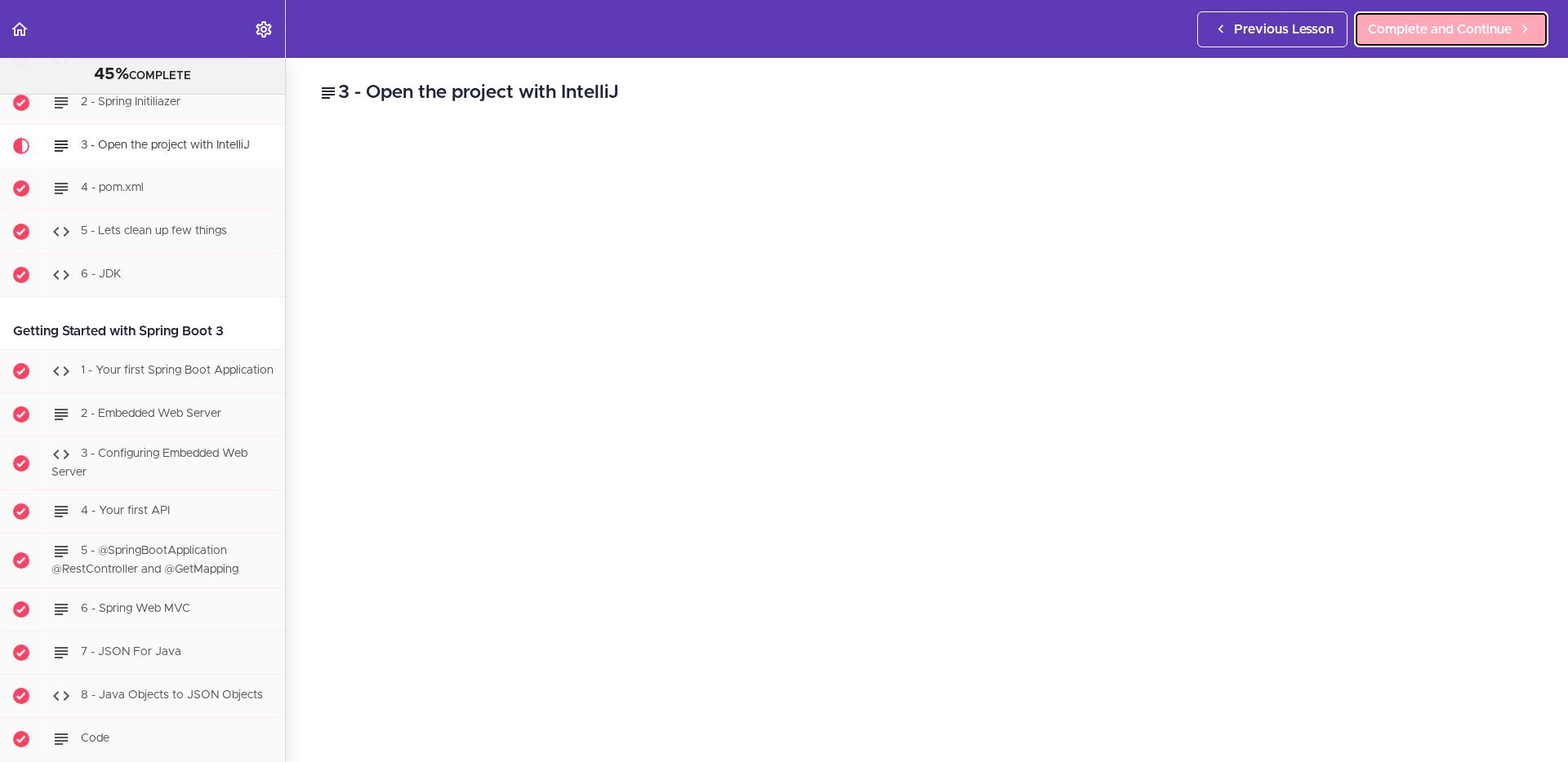
scroll to position [972, 0]
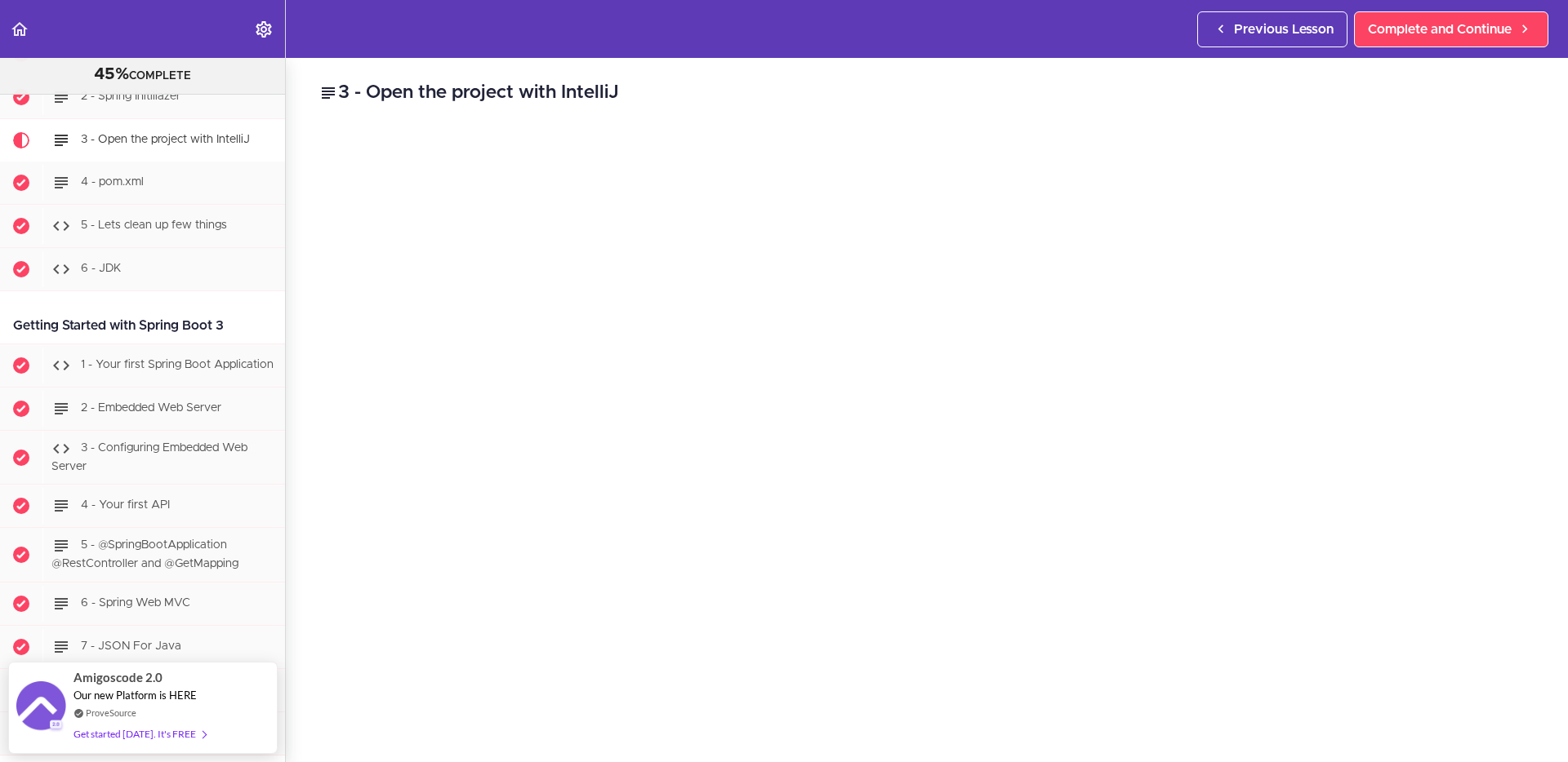
click at [1120, 93] on h2 "3 - Open the project with IntelliJ" at bounding box center [927, 93] width 1216 height 28
click at [1553, 252] on div "3 - Open the project with IntelliJ To get access to 6 month IntelliJ IDEA Ultim…" at bounding box center [927, 339] width 1282 height 704
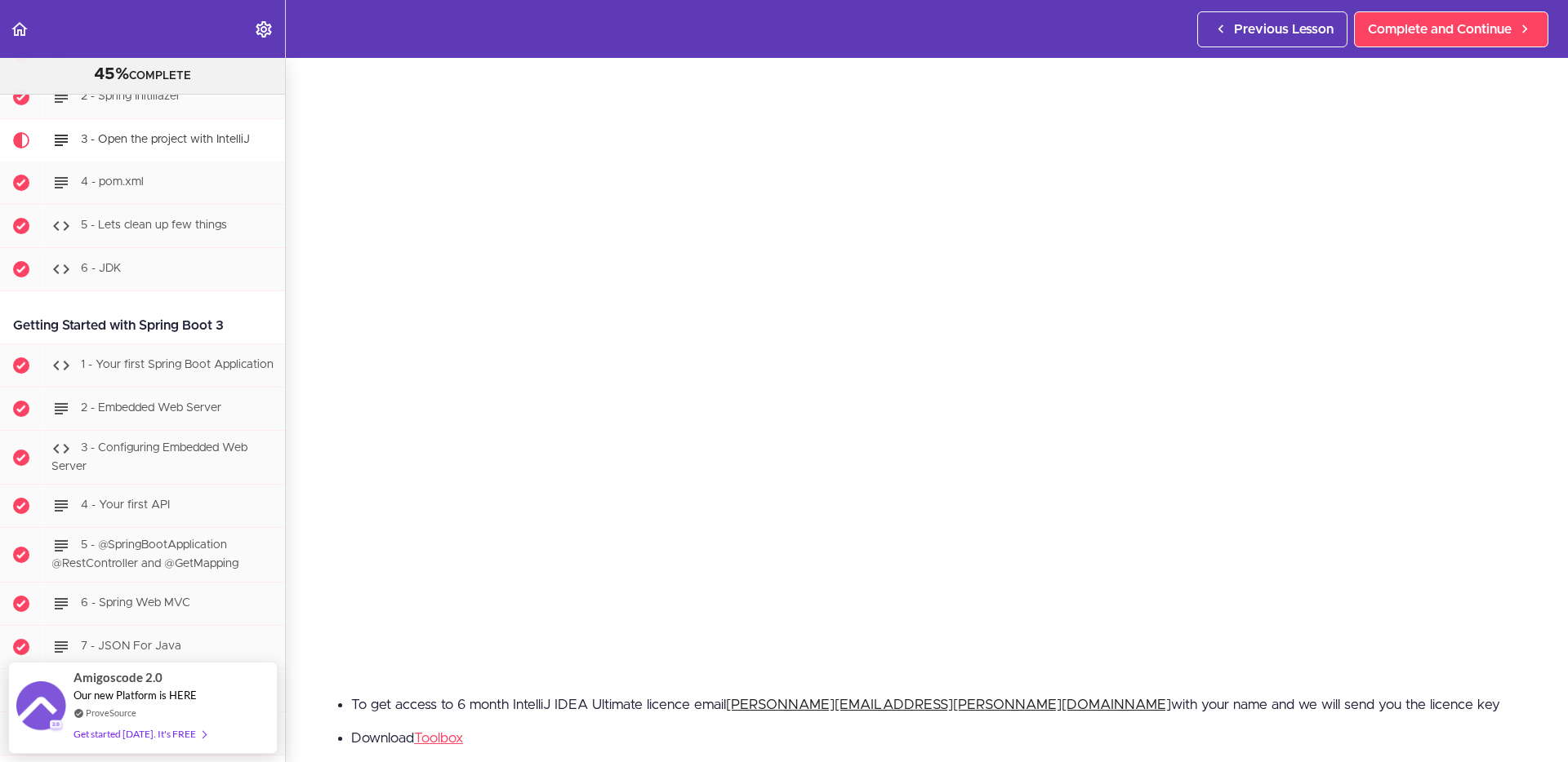
scroll to position [140, 0]
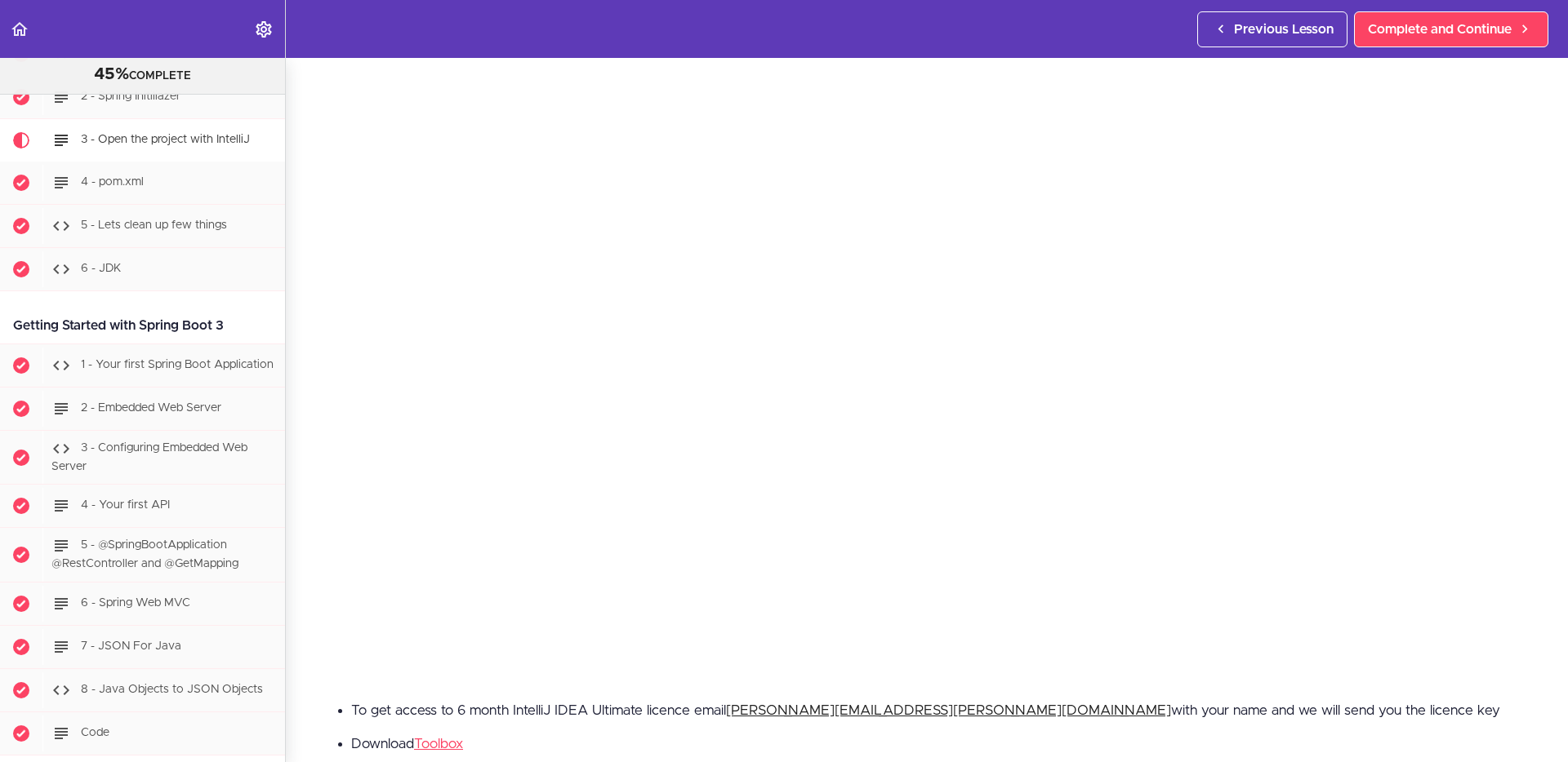
click at [310, 707] on section "PROFESSIONAL Full Stack Developer 45% COMPLETE Java Master Class 1 - Java Maste…" at bounding box center [784, 410] width 1568 height 704
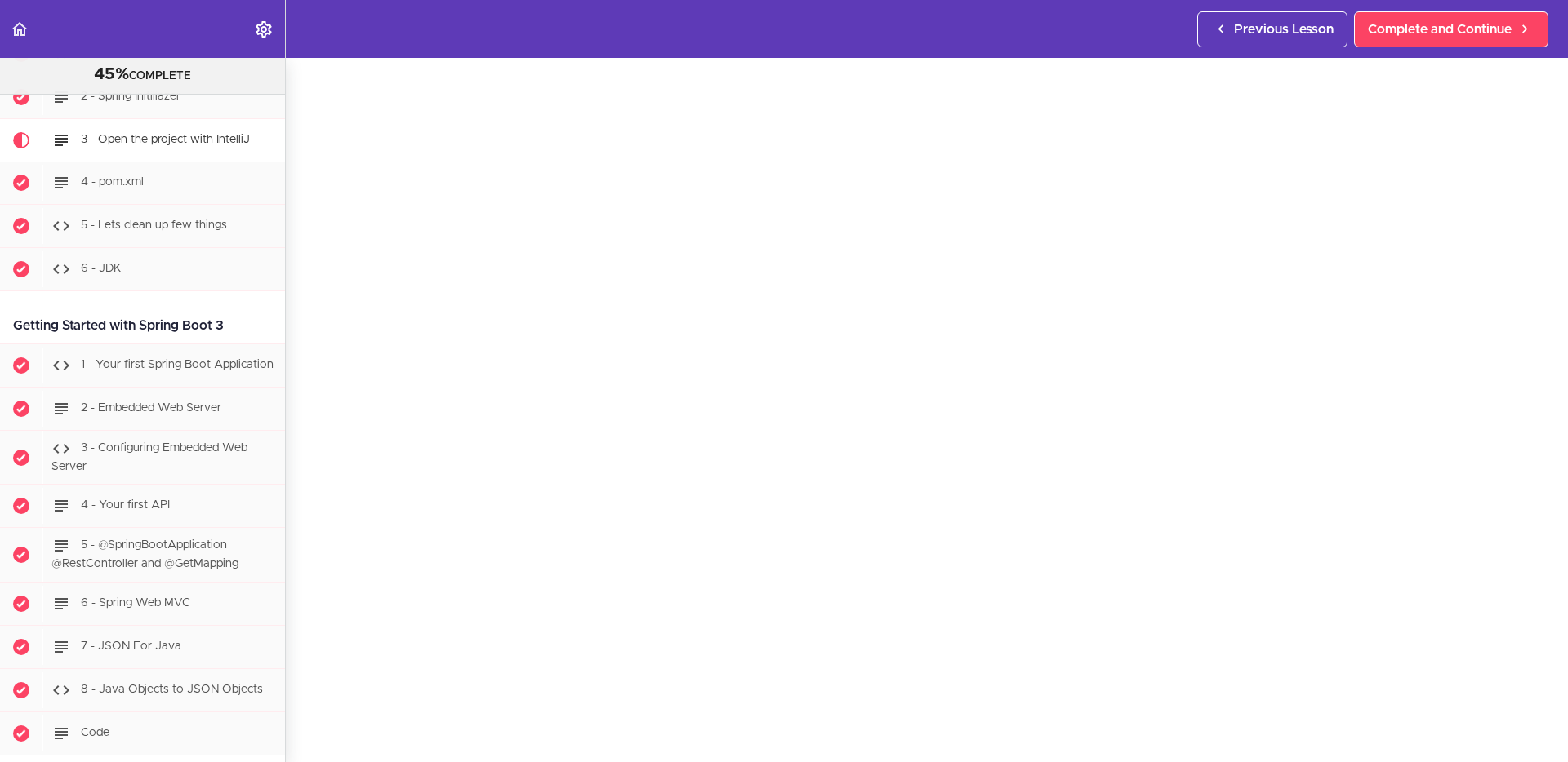
scroll to position [59, 0]
click at [162, 455] on div "3 - Configuring Embedded Web Server" at bounding box center [164, 457] width 243 height 54
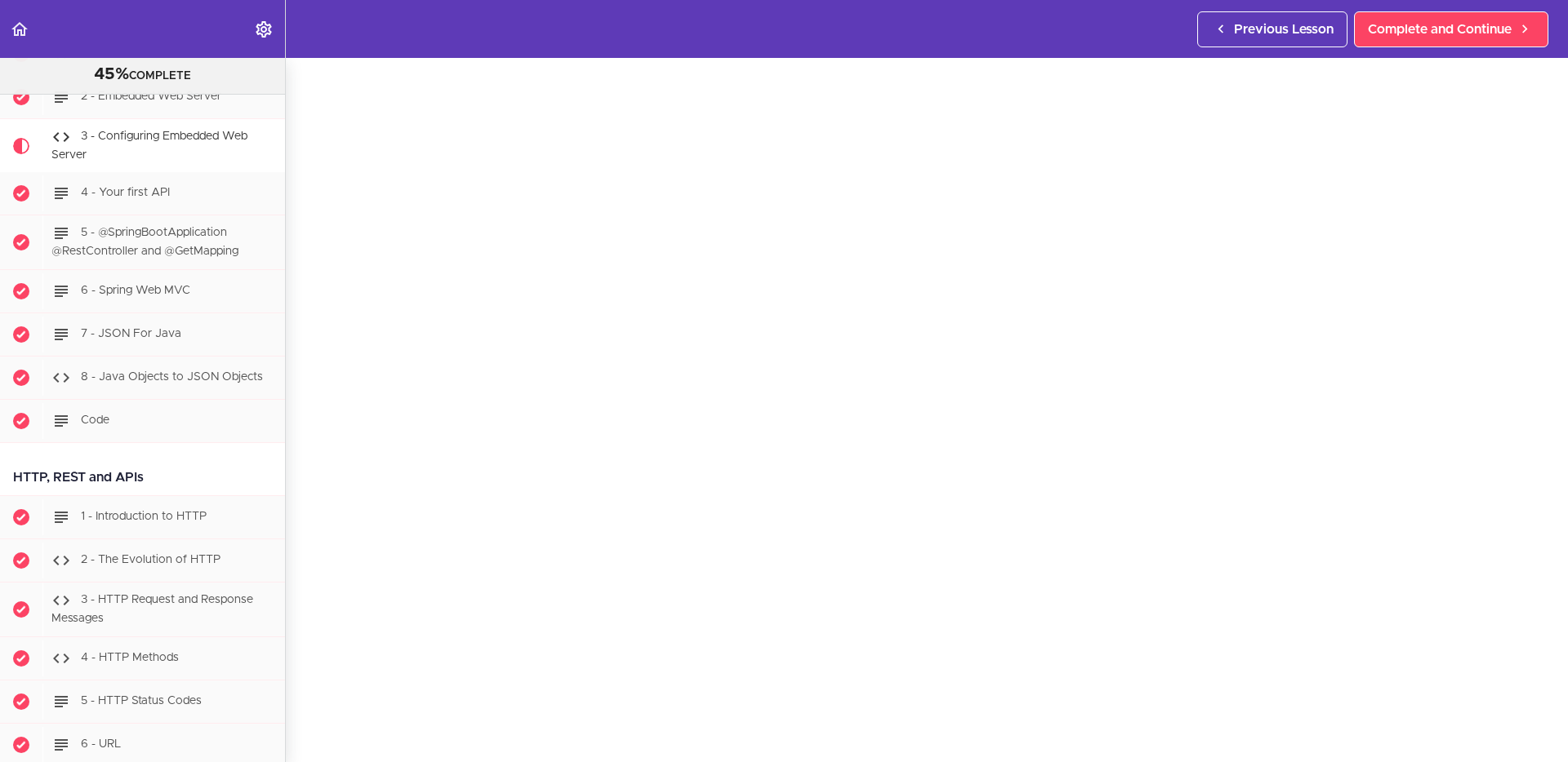
scroll to position [59, 0]
click at [1454, 23] on span "Complete and Continue" at bounding box center [1439, 29] width 144 height 20
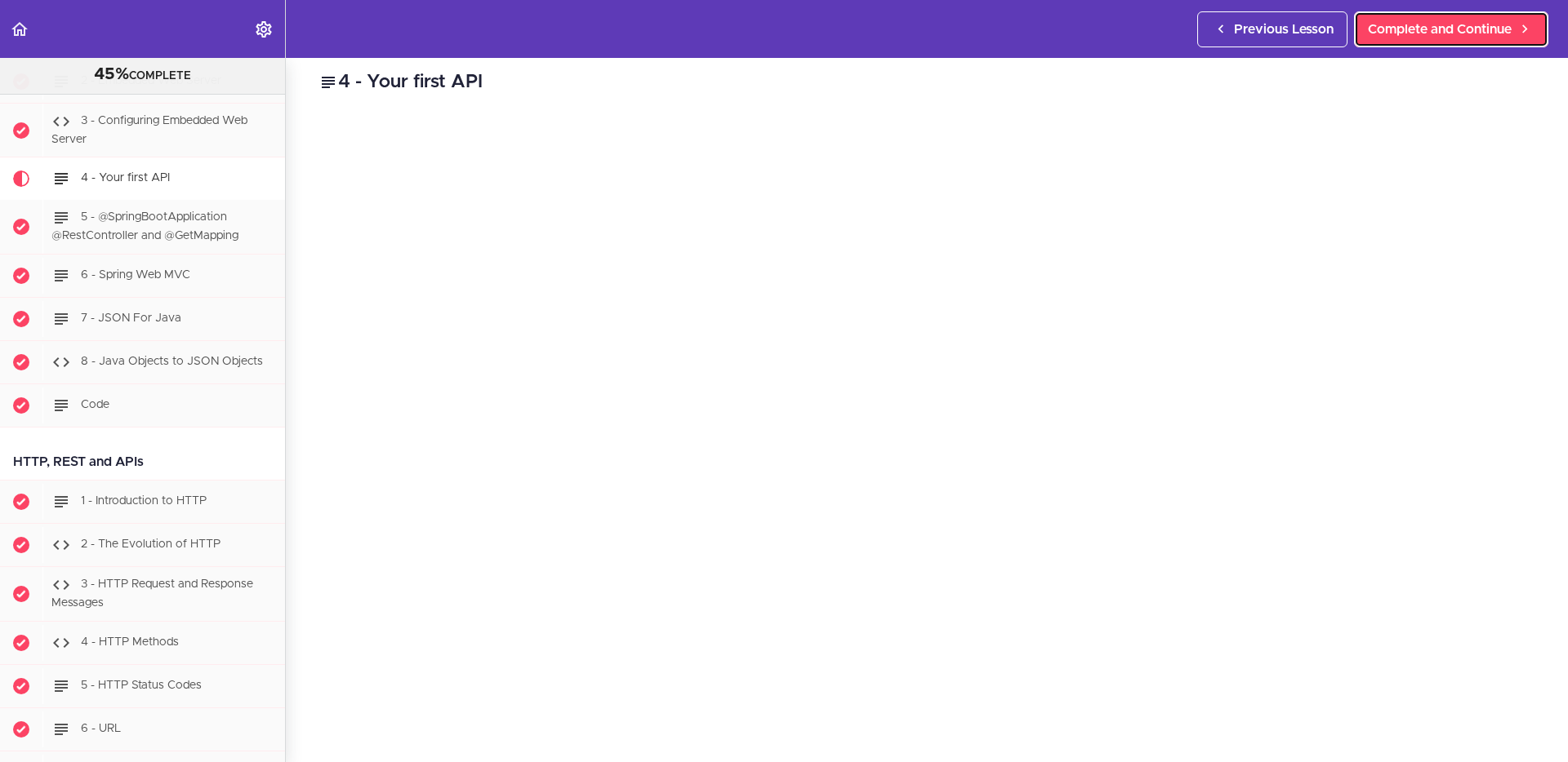
scroll to position [1338, 0]
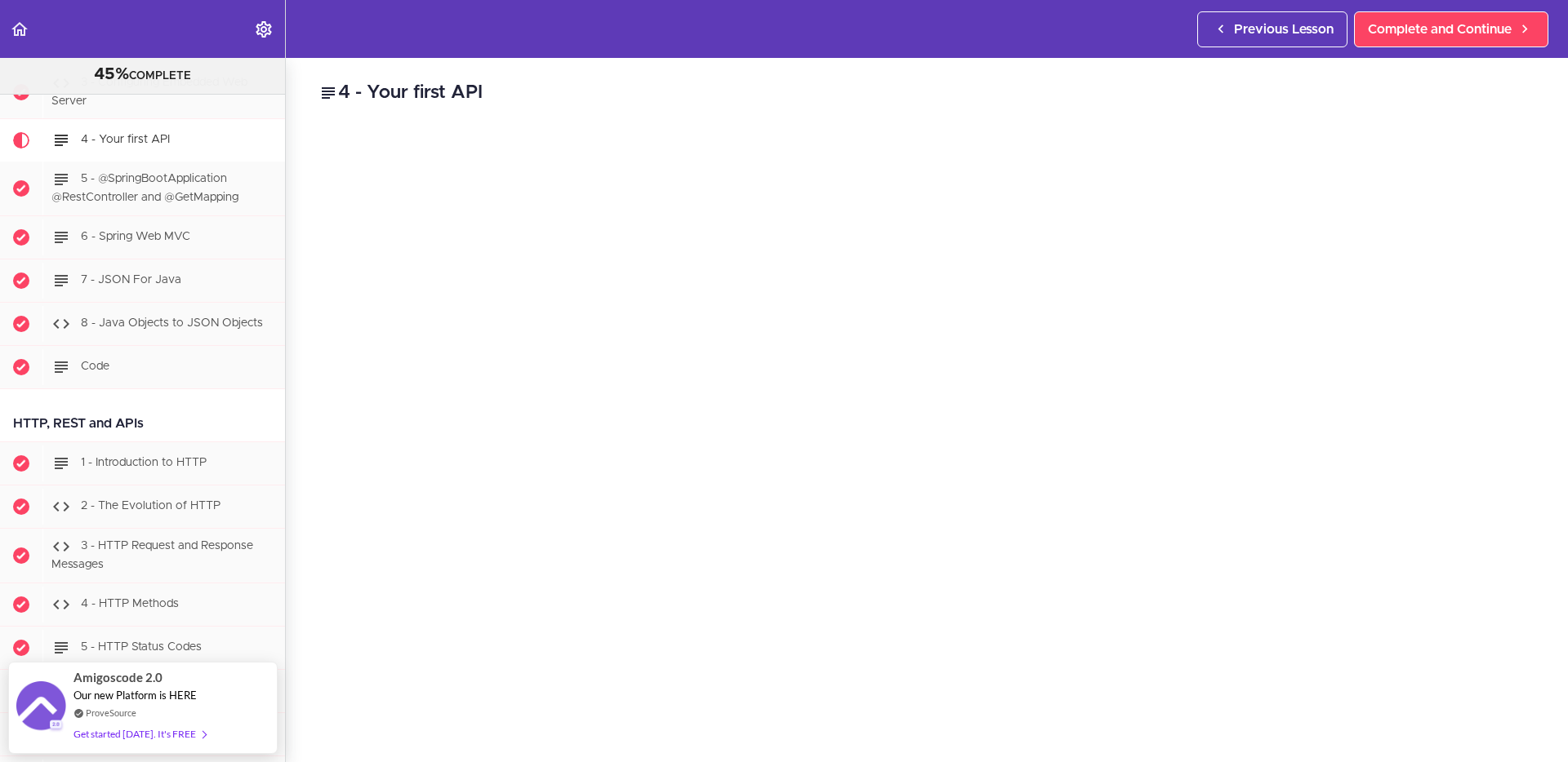
click at [1031, 33] on header "Autoplay Autocomplete Previous Lesson Complete and Continue" at bounding box center [784, 29] width 1568 height 58
click at [973, 95] on h2 "4 - Your first API" at bounding box center [927, 93] width 1216 height 28
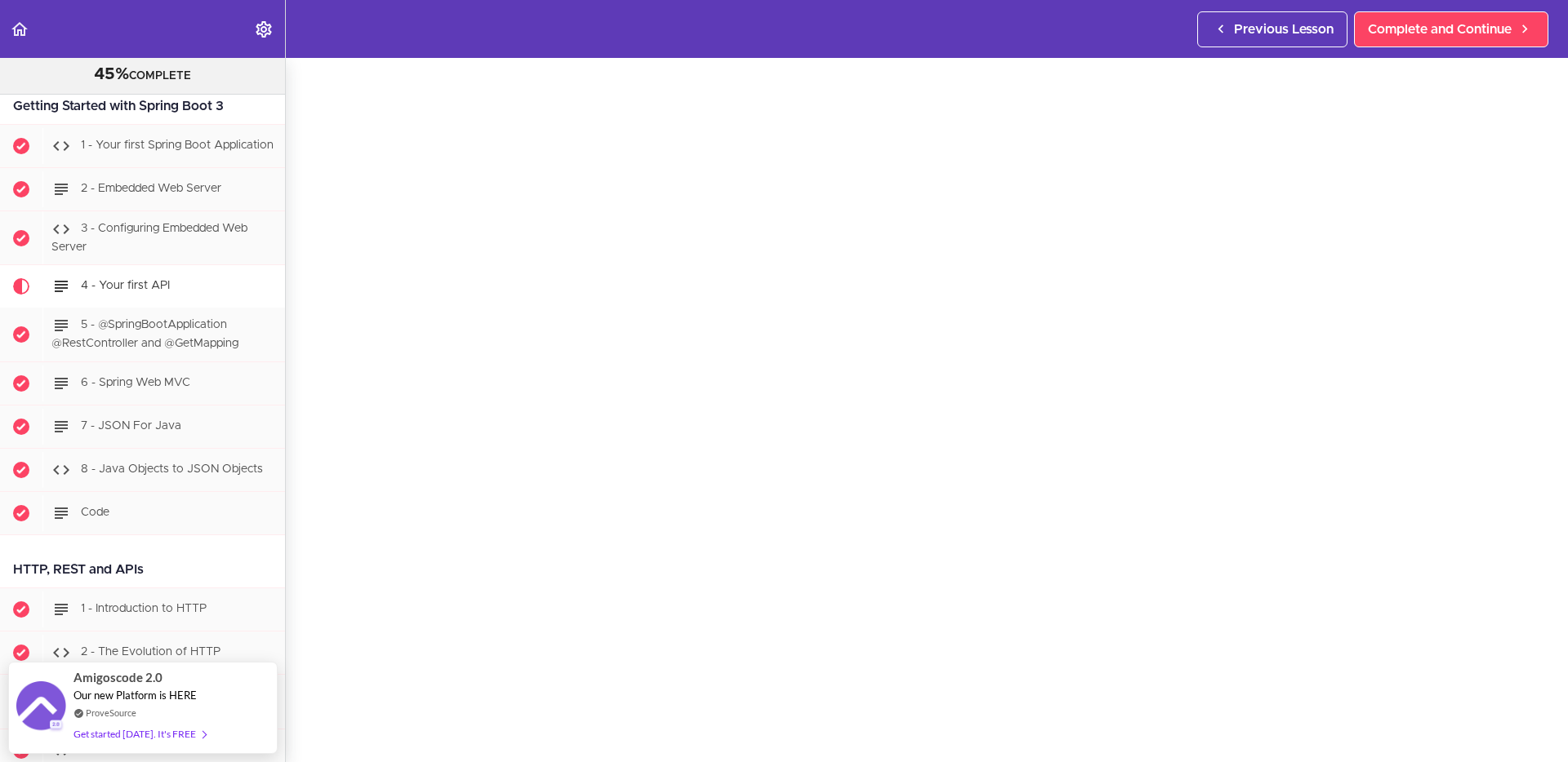
scroll to position [1182, 0]
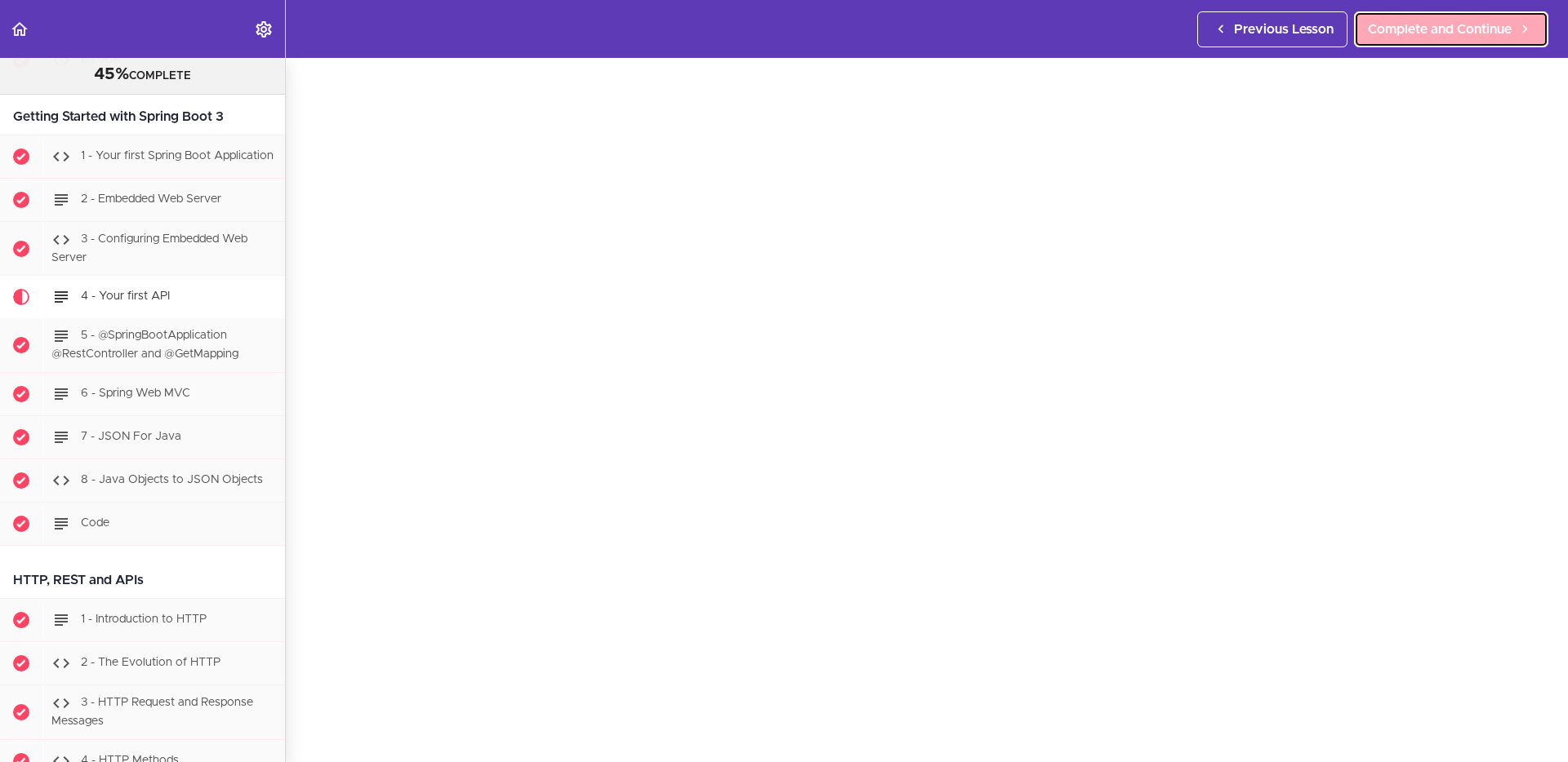
click at [1445, 35] on span "Complete and Continue" at bounding box center [1439, 29] width 144 height 20
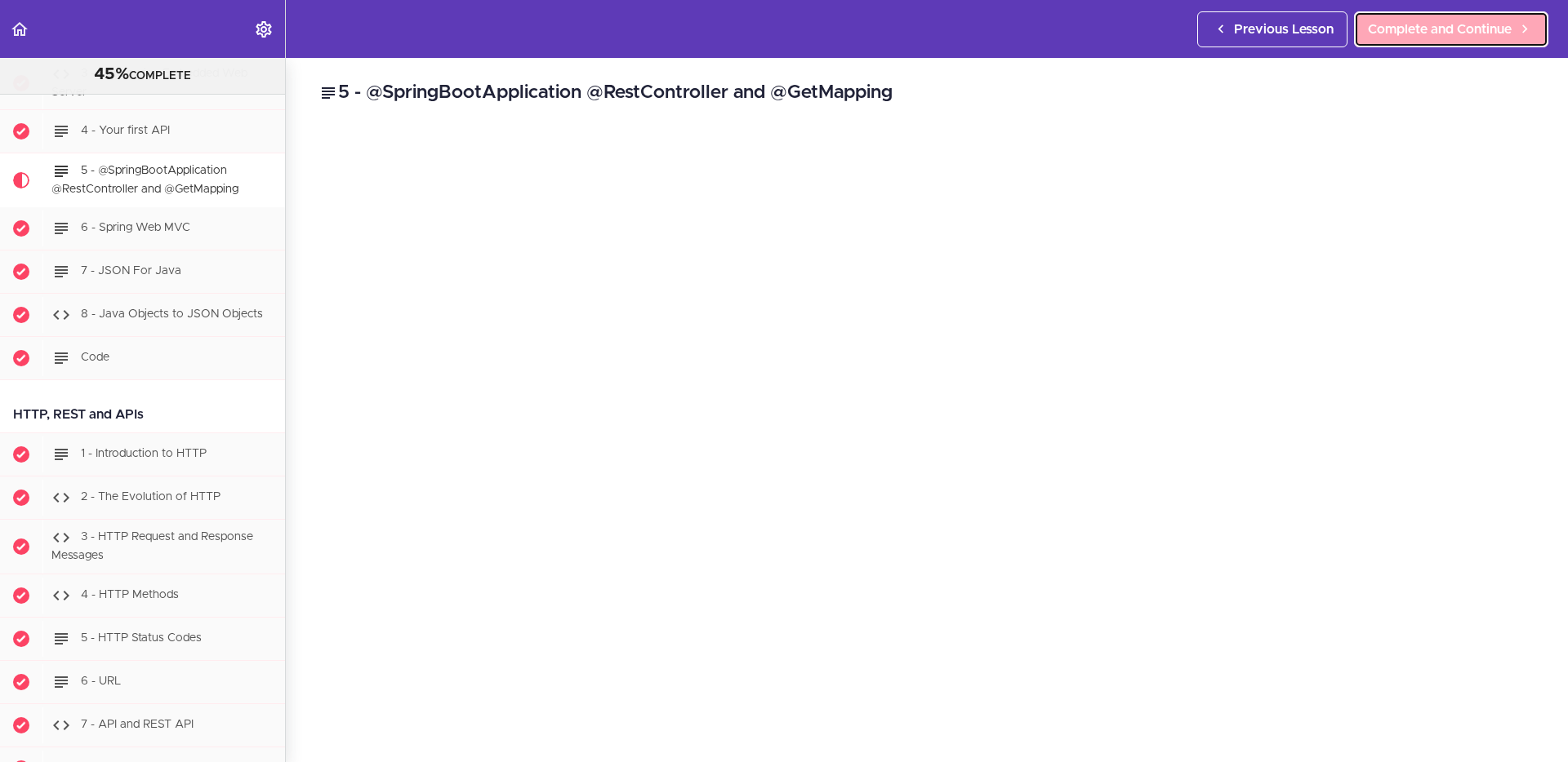
scroll to position [1382, 0]
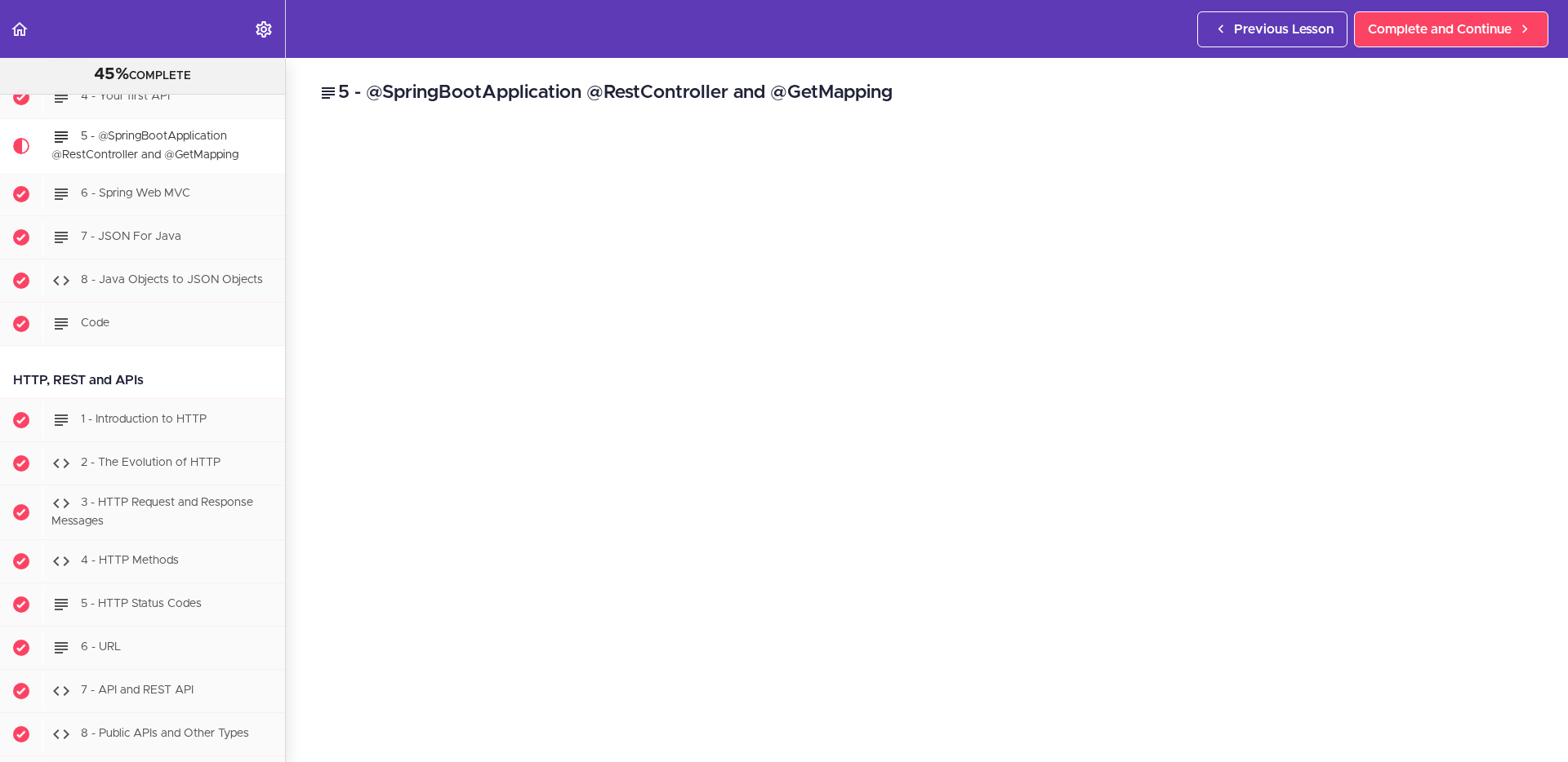
click at [915, 29] on header "Autoplay Autocomplete Previous Lesson Complete and Continue" at bounding box center [784, 29] width 1568 height 58
click at [296, 344] on div "5 - @SpringBootApplication @RestController and @GetMapping @SpringBootApplicati…" at bounding box center [927, 410] width 1282 height 704
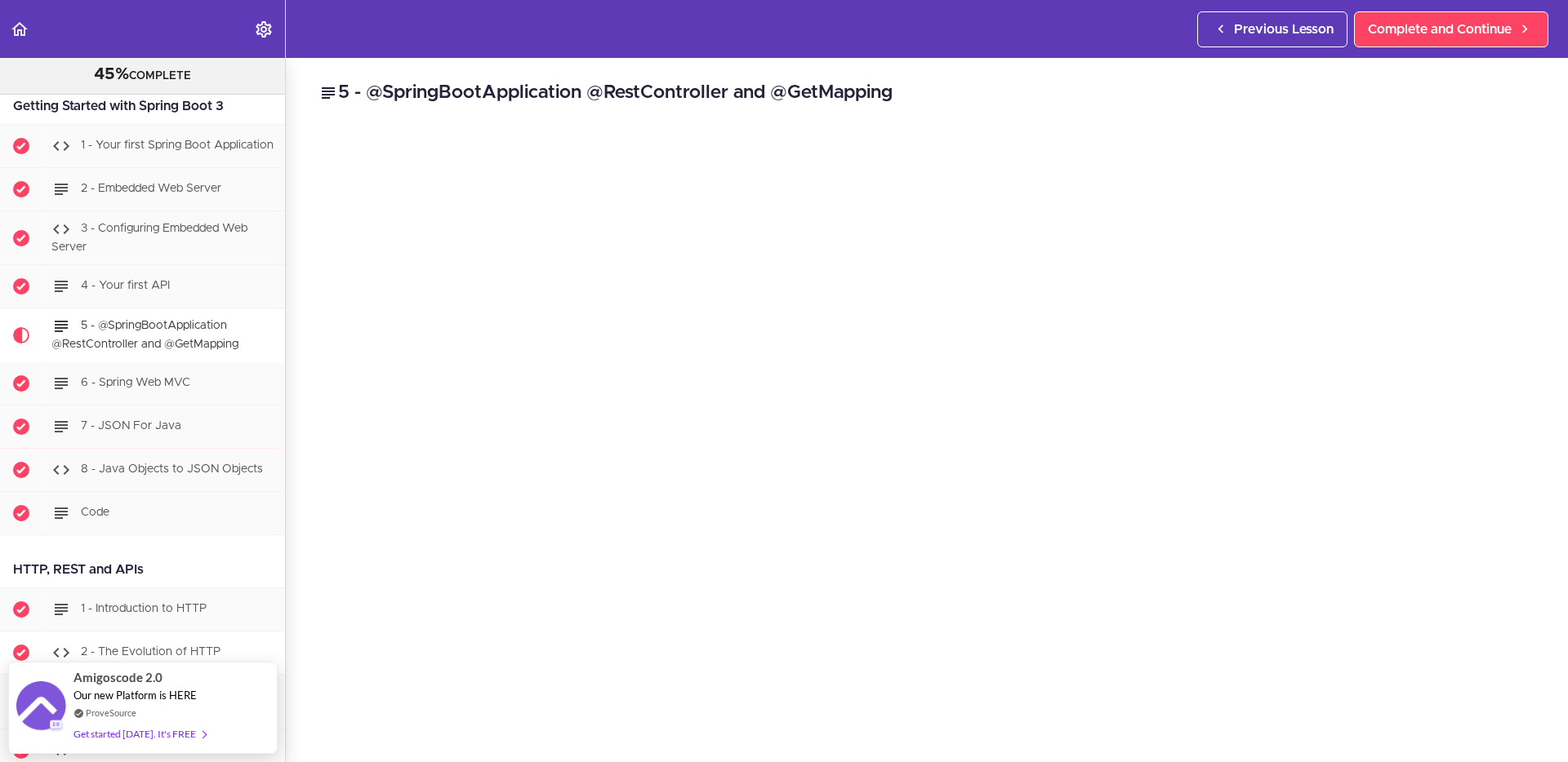
scroll to position [1208, 0]
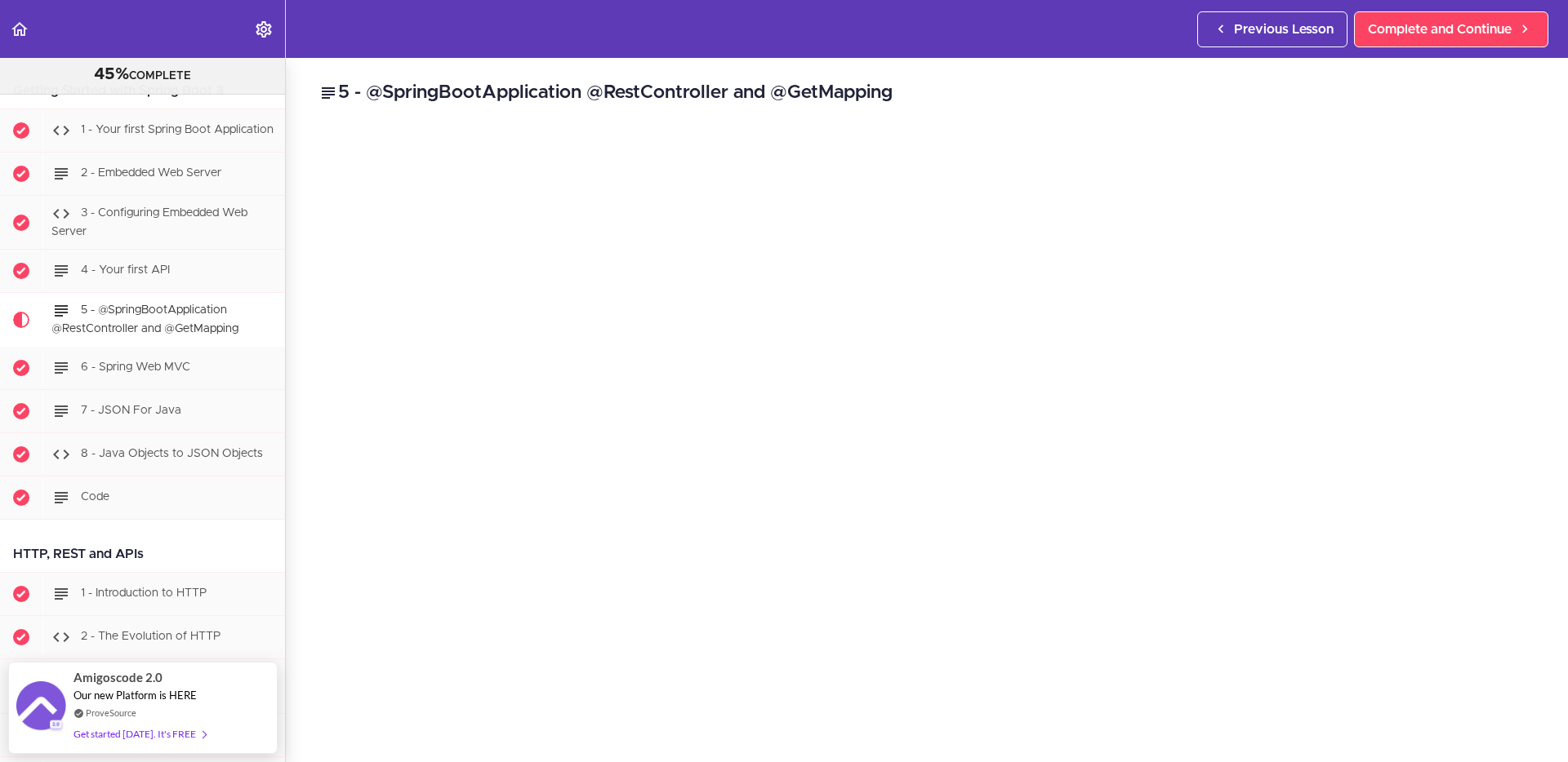
click at [1549, 100] on div "5 - @SpringBootApplication @RestController and @GetMapping @SpringBootApplicati…" at bounding box center [927, 410] width 1282 height 704
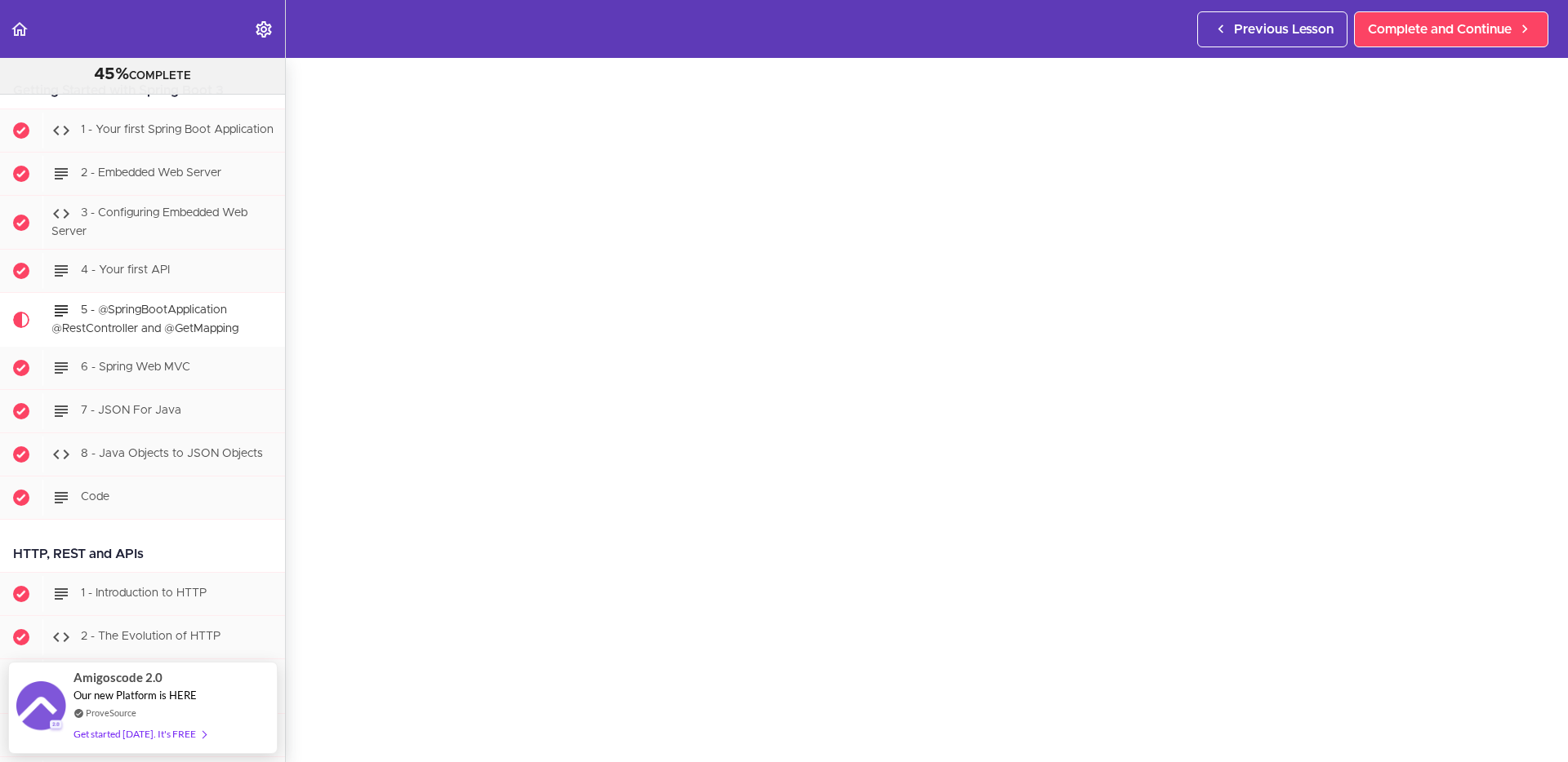
scroll to position [66, 0]
click at [1546, 735] on section "PROFESSIONAL Full Stack Developer 45% COMPLETE Java Master Class 1 - Java Maste…" at bounding box center [784, 410] width 1568 height 704
click at [300, 701] on section "PROFESSIONAL Full Stack Developer 45% COMPLETE Java Master Class 1 - Java Maste…" at bounding box center [784, 410] width 1568 height 704
click at [1542, 695] on div "5 - @SpringBootApplication @RestController and @GetMapping @SpringBootApplicati…" at bounding box center [927, 343] width 1282 height 704
click at [1543, 691] on div "5 - @SpringBootApplication @RestController and @GetMapping @SpringBootApplicati…" at bounding box center [927, 343] width 1282 height 704
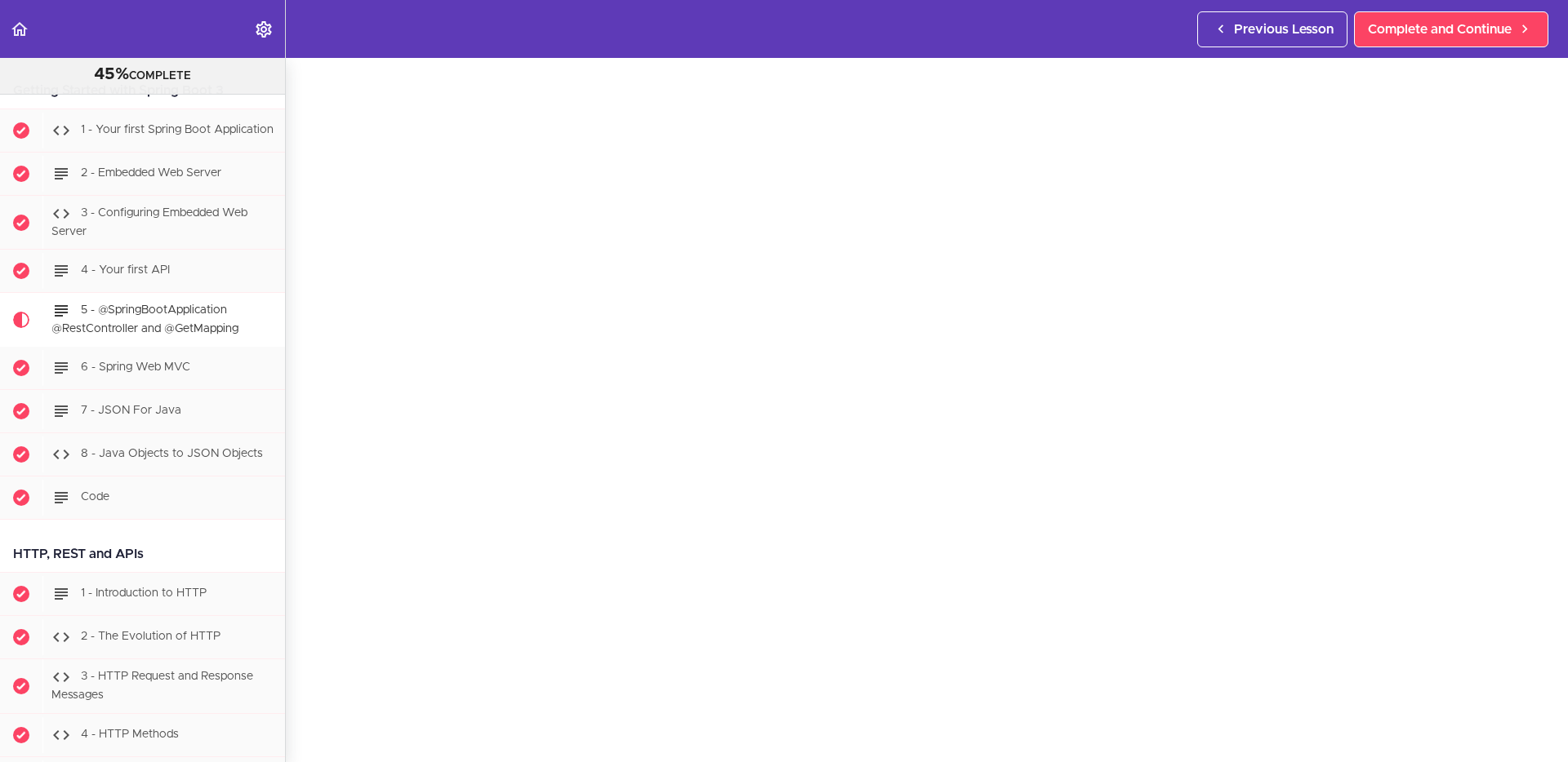
click at [307, 656] on div "5 - @SpringBootApplication @RestController and @GetMapping @SpringBootApplicati…" at bounding box center [927, 343] width 1282 height 704
click at [298, 715] on section "PROFESSIONAL Full Stack Developer 45% COMPLETE Java Master Class 1 - Java Maste…" at bounding box center [784, 410] width 1568 height 704
click at [298, 729] on section "PROFESSIONAL Full Stack Developer 45% COMPLETE Java Master Class 1 - Java Maste…" at bounding box center [784, 410] width 1568 height 704
click at [308, 721] on section "PROFESSIONAL Full Stack Developer 45% COMPLETE Java Master Class 1 - Java Maste…" at bounding box center [784, 410] width 1568 height 704
click at [307, 719] on section "PROFESSIONAL Full Stack Developer 45% COMPLETE Java Master Class 1 - Java Maste…" at bounding box center [784, 410] width 1568 height 704
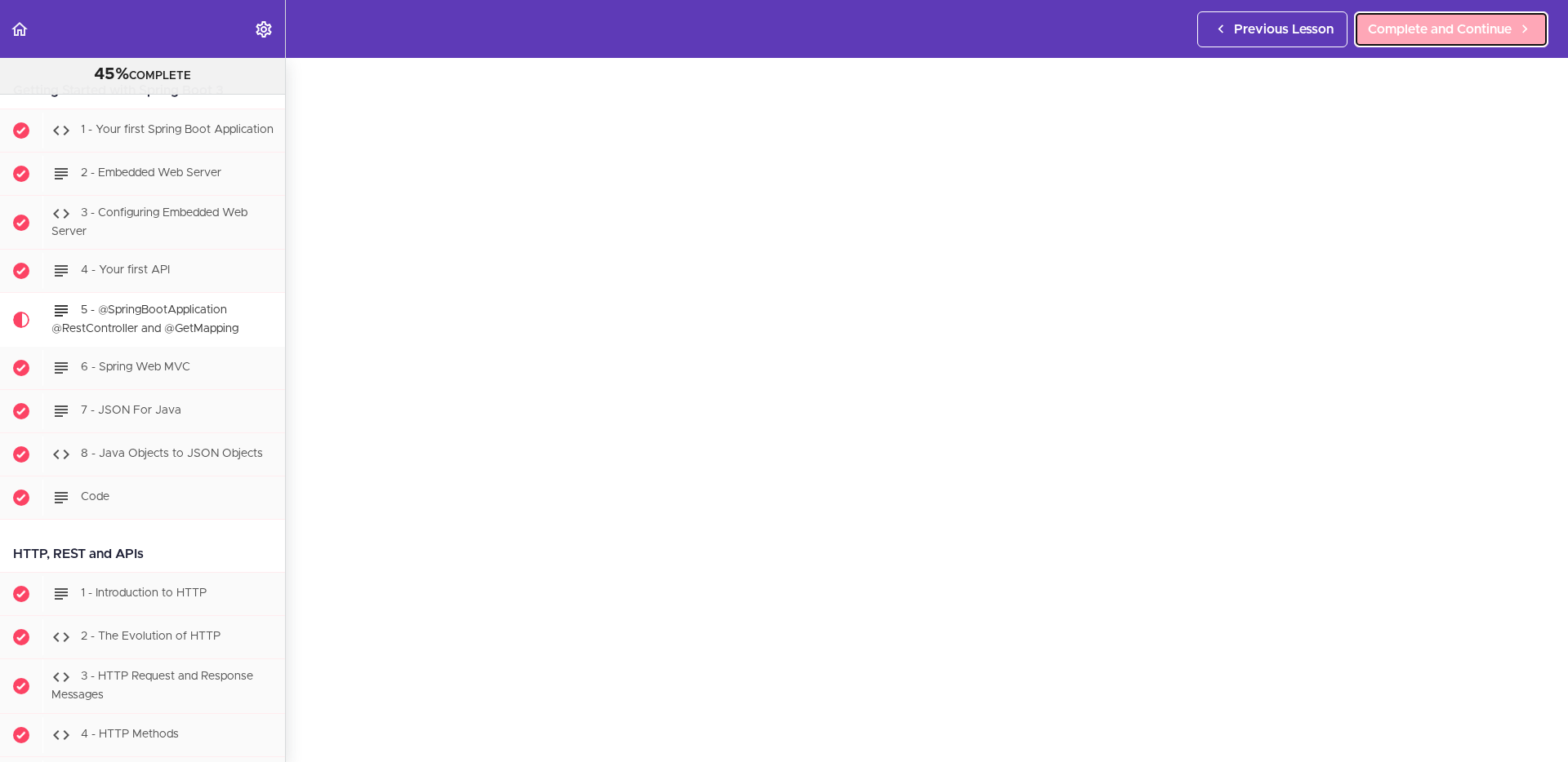
click at [1416, 29] on span "Complete and Continue" at bounding box center [1439, 29] width 144 height 20
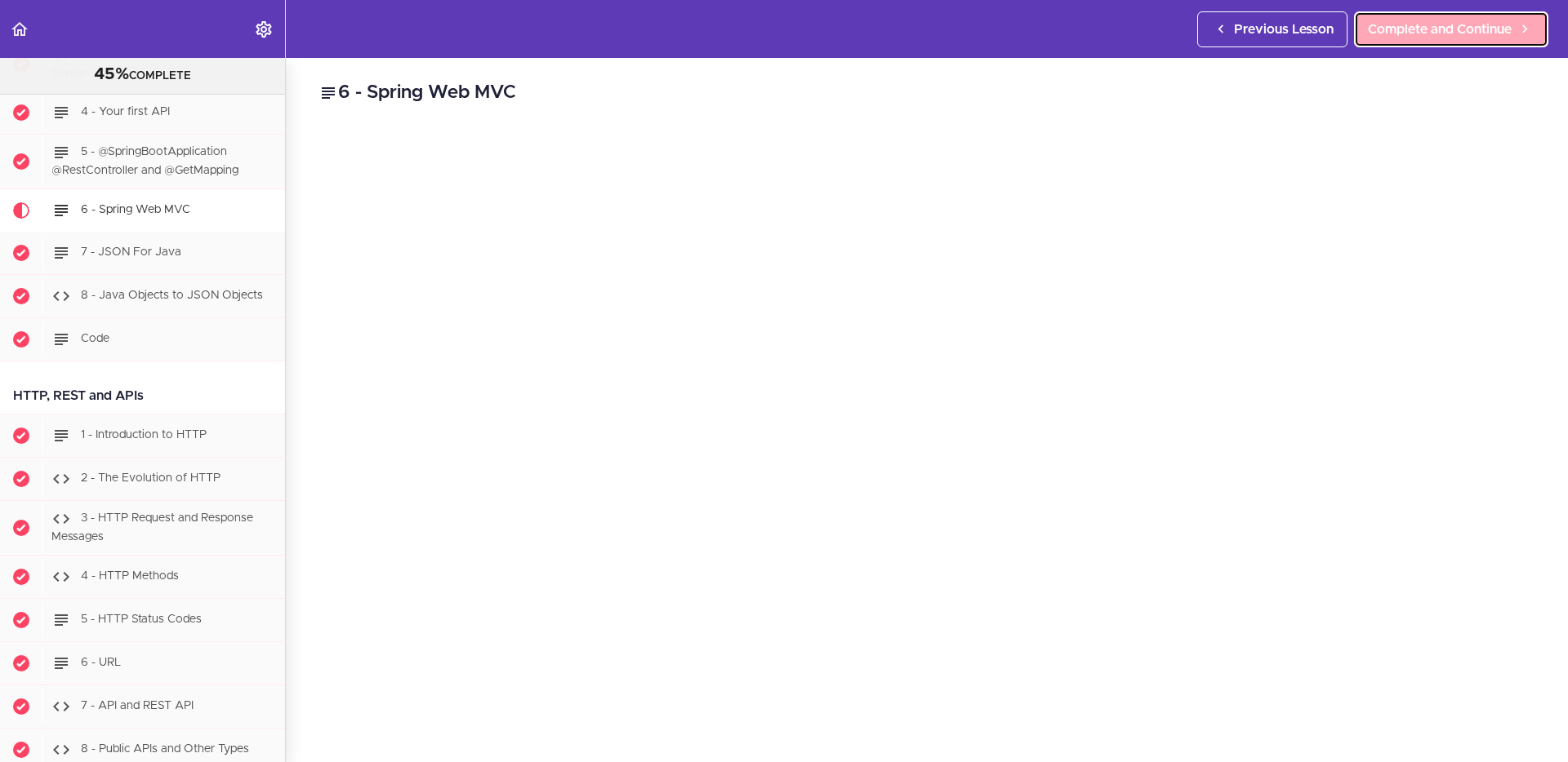
scroll to position [1436, 0]
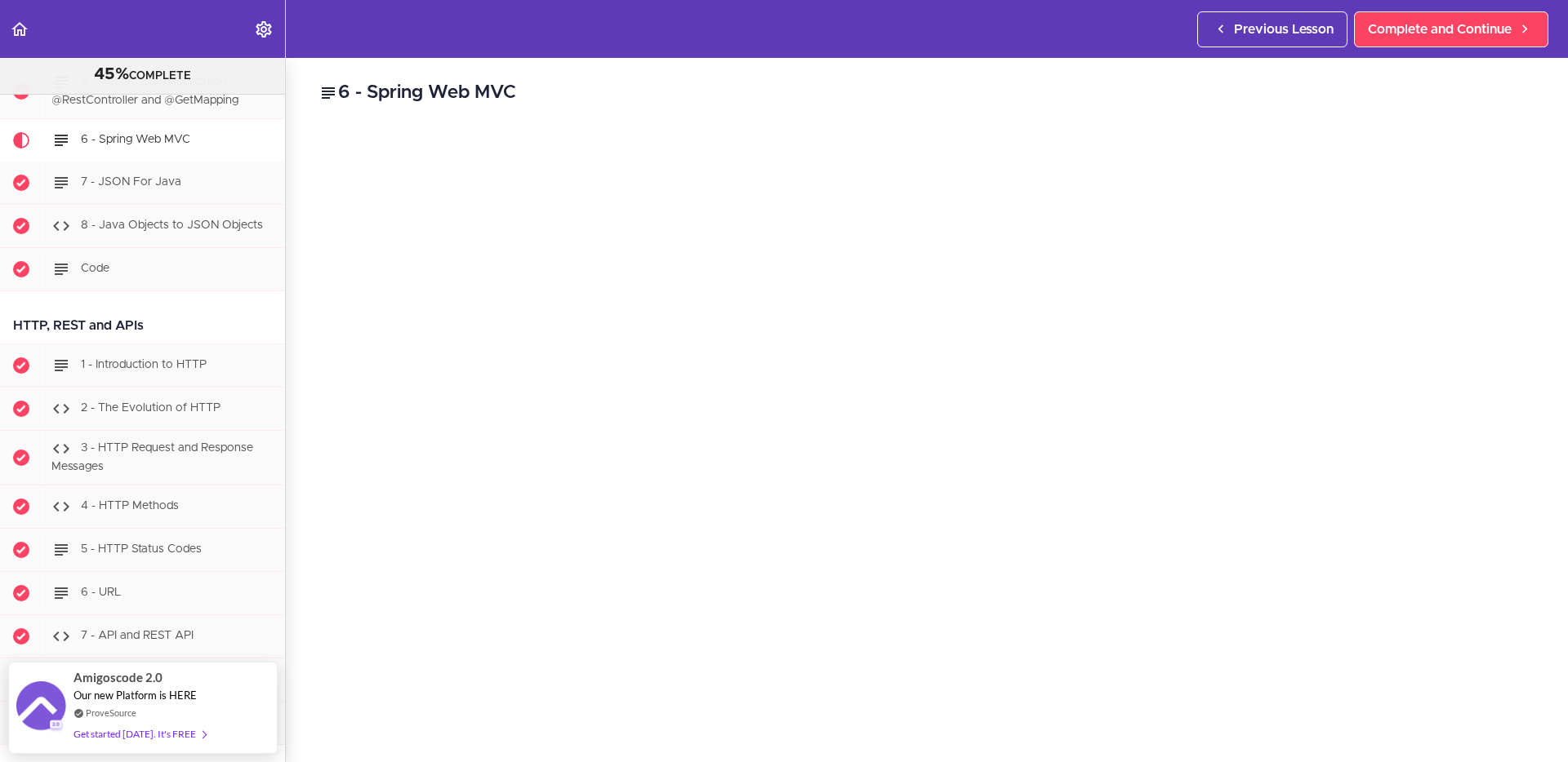
click at [690, 77] on div "6 - Spring Web MVC Spring Web MVC is a popular framework for building web appli…" at bounding box center [927, 410] width 1282 height 704
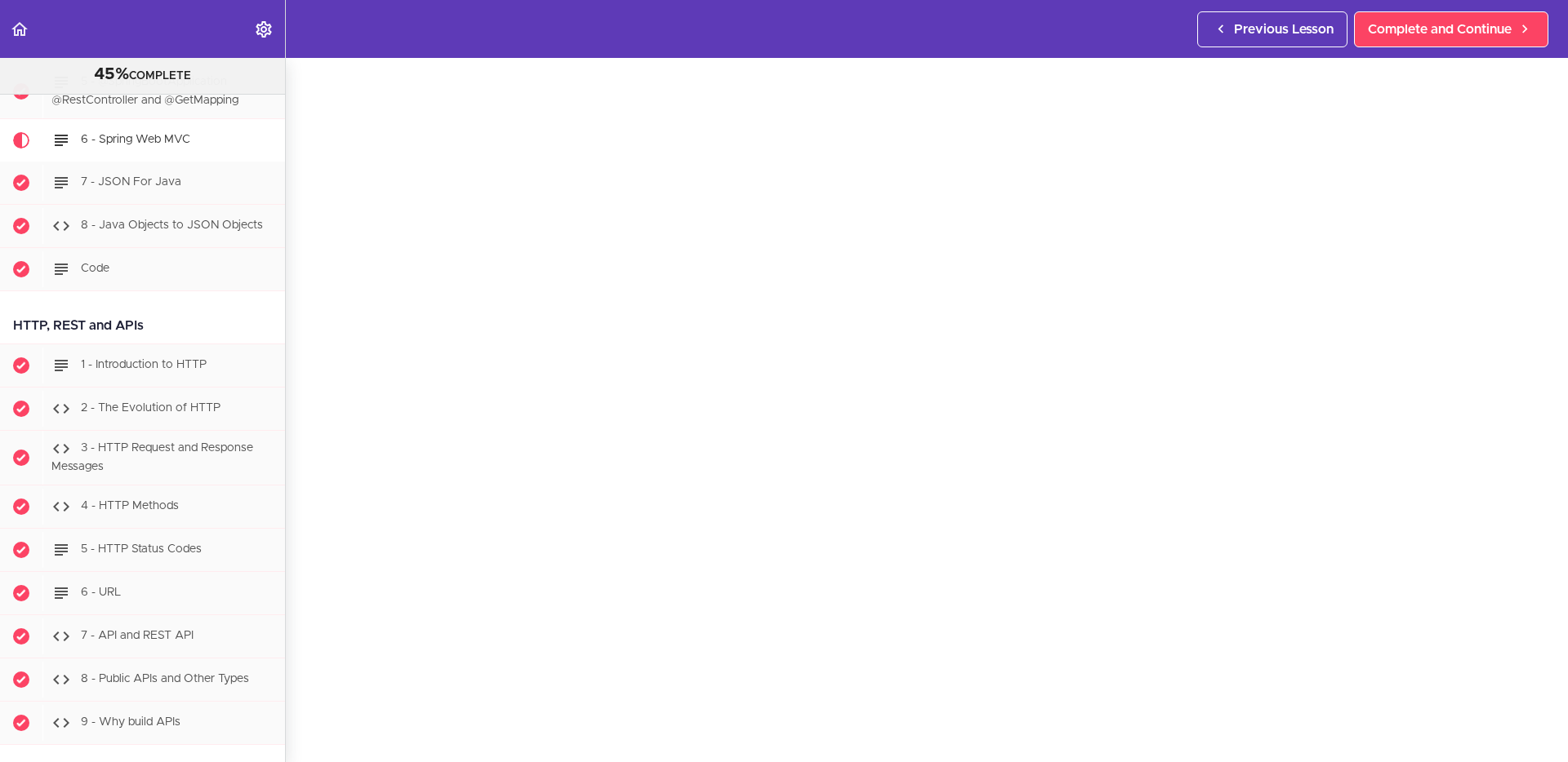
click at [311, 751] on section "PROFESSIONAL Full Stack Developer 45% COMPLETE Java Master Class 1 - Java Maste…" at bounding box center [784, 410] width 1568 height 704
click at [296, 676] on div "6 - Spring Web MVC Spring Web MVC is a popular framework for building web appli…" at bounding box center [927, 350] width 1282 height 704
click at [293, 667] on div "6 - Spring Web MVC Spring Web MVC is a popular framework for building web appli…" at bounding box center [927, 341] width 1282 height 704
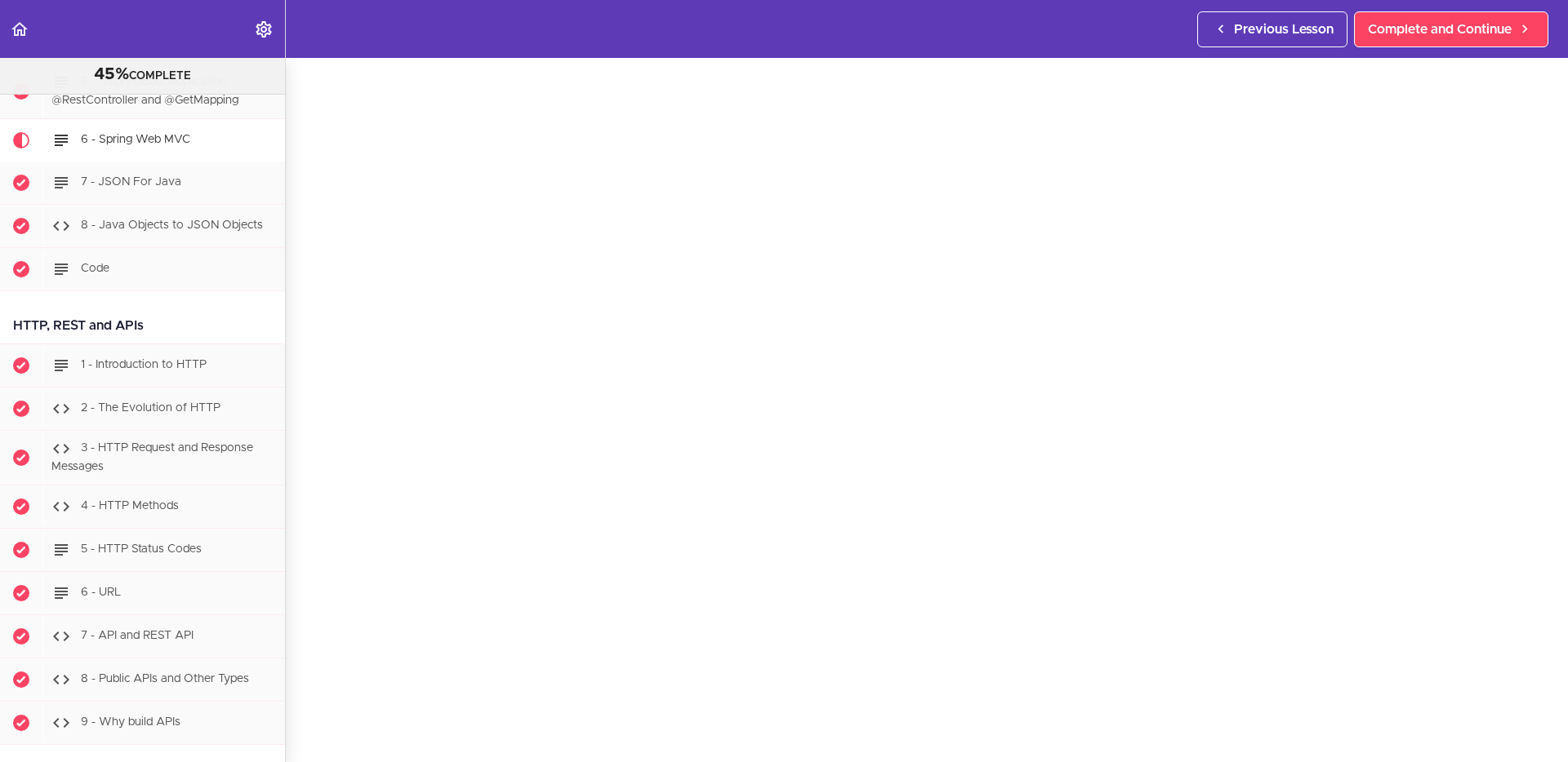
click at [307, 652] on div "6 - Spring Web MVC Spring Web MVC is a popular framework for building web appli…" at bounding box center [927, 348] width 1282 height 704
click at [1107, 44] on header "Autoplay Autocomplete Previous Lesson Complete and Continue" at bounding box center [784, 29] width 1568 height 58
click at [1414, 37] on span "Complete and Continue" at bounding box center [1439, 29] width 144 height 20
click at [307, 368] on div "6 - Spring Web MVC Spring Web MVC is a popular framework for building web appli…" at bounding box center [927, 341] width 1282 height 704
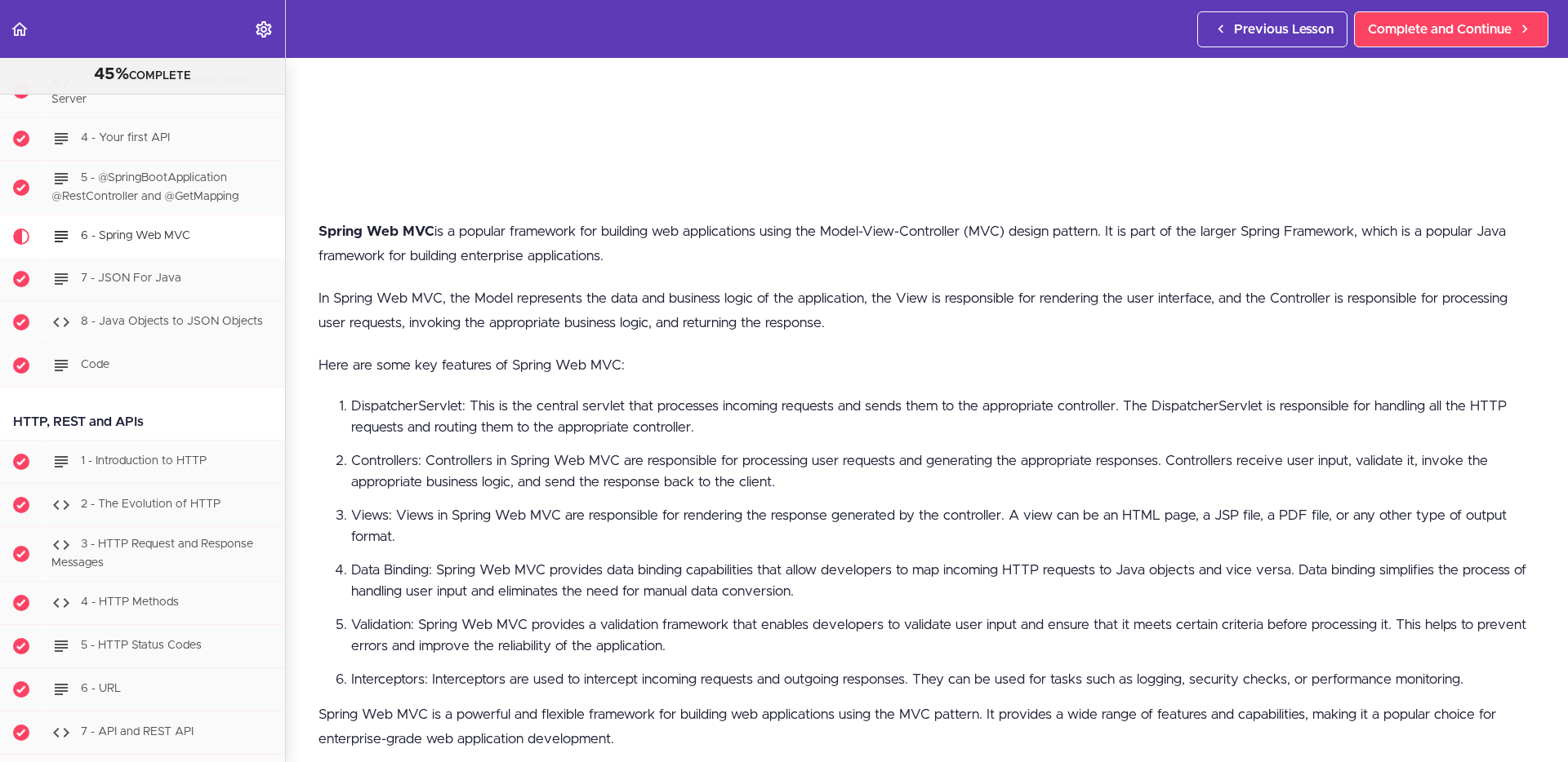
scroll to position [1337, 0]
click at [302, 553] on section "PROFESSIONAL Full Stack Developer 45% COMPLETE Java Master Class 1 - Java Maste…" at bounding box center [784, 410] width 1568 height 704
click at [562, 230] on p "Spring Web MVC is a popular framework for building web applications using the M…" at bounding box center [927, 244] width 1216 height 49
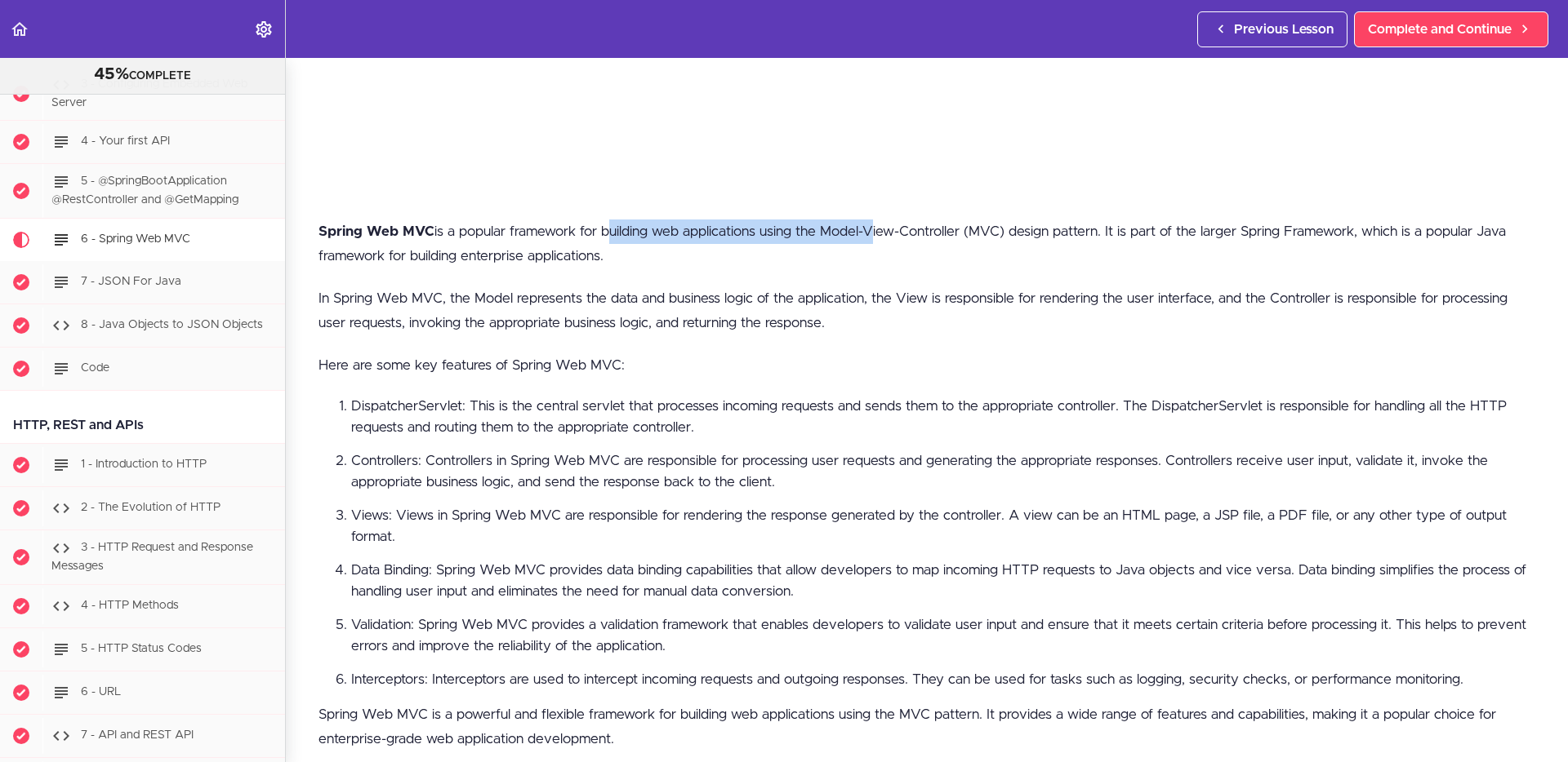
drag, startPoint x: 603, startPoint y: 233, endPoint x: 873, endPoint y: 243, distance: 270.2
click at [873, 242] on p "Spring Web MVC is a popular framework for building web applications using the M…" at bounding box center [927, 244] width 1216 height 49
click at [973, 259] on p "Spring Web MVC is a popular framework for building web applications using the M…" at bounding box center [927, 244] width 1216 height 49
click at [392, 275] on div "Spring Web MVC is a popular framework for building web applications using the M…" at bounding box center [927, 495] width 1216 height 550
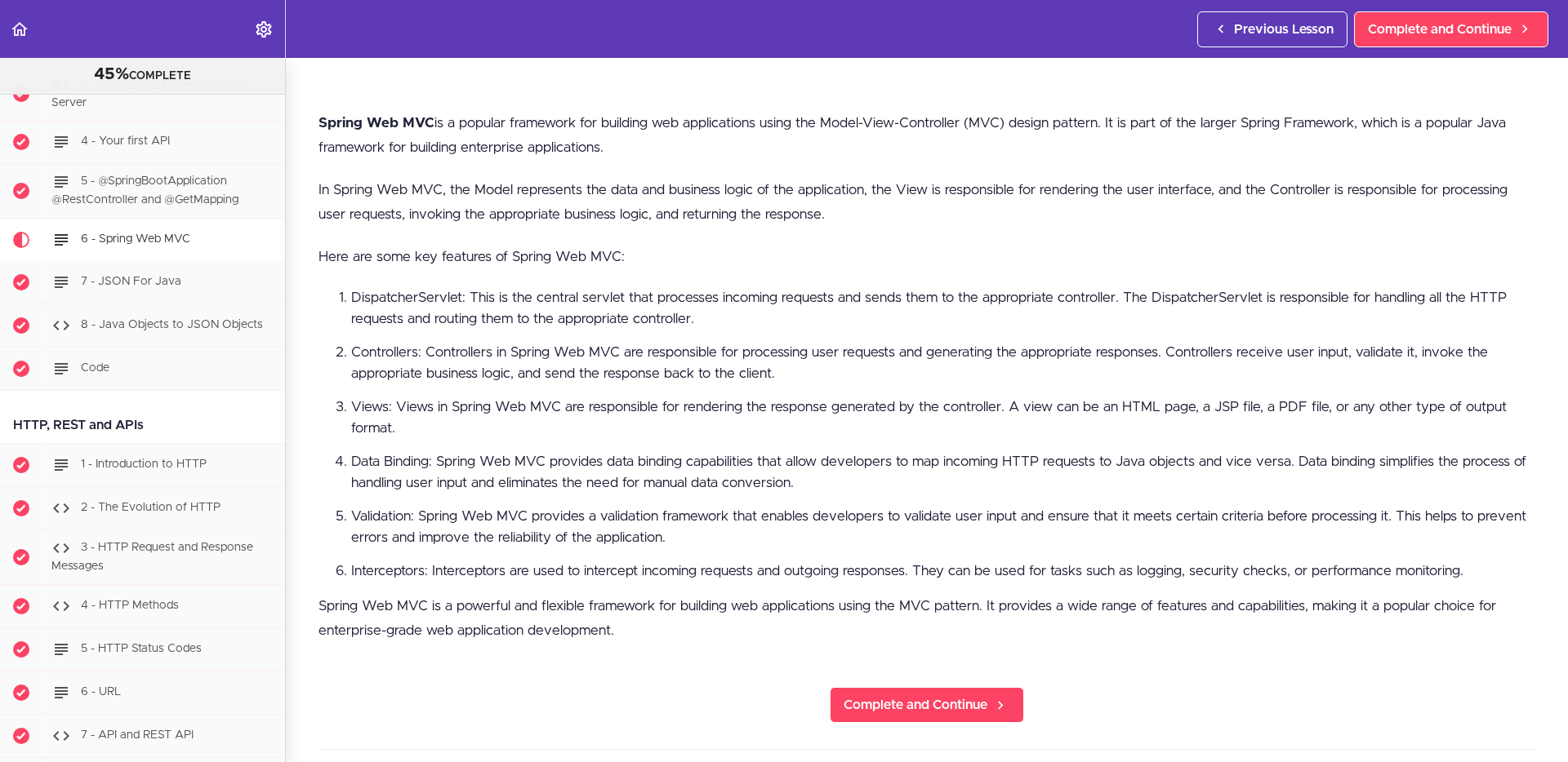
scroll to position [725, 0]
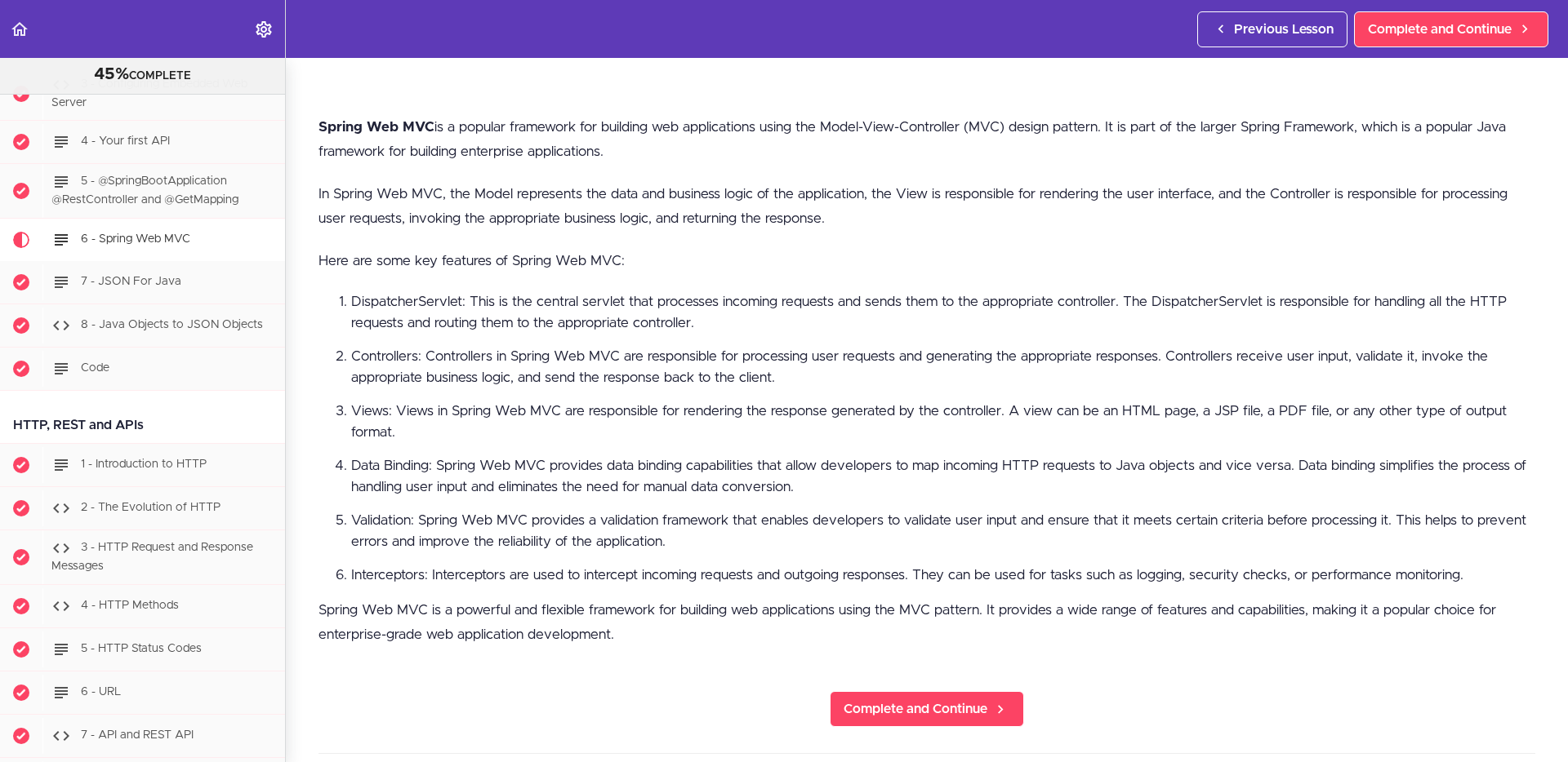
click at [421, 243] on div "Spring Web MVC is a popular framework for building web applications using the M…" at bounding box center [927, 390] width 1216 height 550
click at [900, 221] on p "In Spring Web MVC, the Model represents the data and business logic of the appl…" at bounding box center [927, 207] width 1216 height 49
click at [946, 236] on div "Spring Web MVC is a popular framework for building web applications using the M…" at bounding box center [927, 390] width 1216 height 550
click at [797, 247] on div "Spring Web MVC is a popular framework for building web applications using the M…" at bounding box center [927, 390] width 1216 height 550
click at [853, 369] on li "Controllers: Controllers in Spring Web MVC are responsible for processing user …" at bounding box center [943, 367] width 1184 height 43
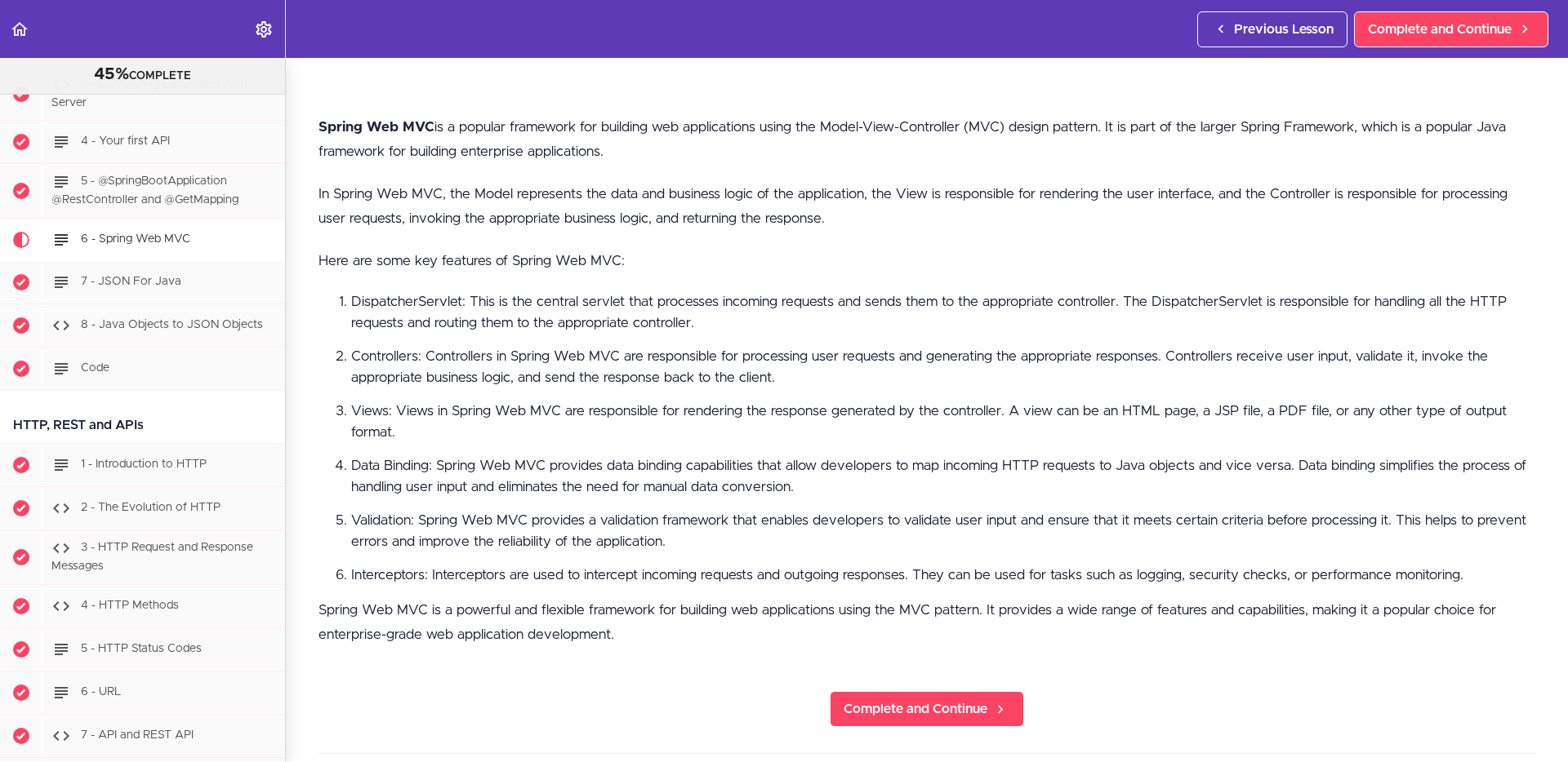
click at [421, 437] on li "Views: Views in Spring Web MVC are responsible for rendering the response gener…" at bounding box center [943, 422] width 1184 height 43
click at [726, 419] on li "Views: Views in Spring Web MVC are responsible for rendering the response gener…" at bounding box center [943, 422] width 1184 height 43
click at [1065, 523] on li "Validation: Spring Web MVC provides a validation framework that enables develop…" at bounding box center [943, 531] width 1184 height 43
drag, startPoint x: 1013, startPoint y: 521, endPoint x: 1397, endPoint y: 518, distance: 384.0
click at [1397, 518] on li "Validation: Spring Web MVC provides a validation framework that enables develop…" at bounding box center [943, 531] width 1184 height 43
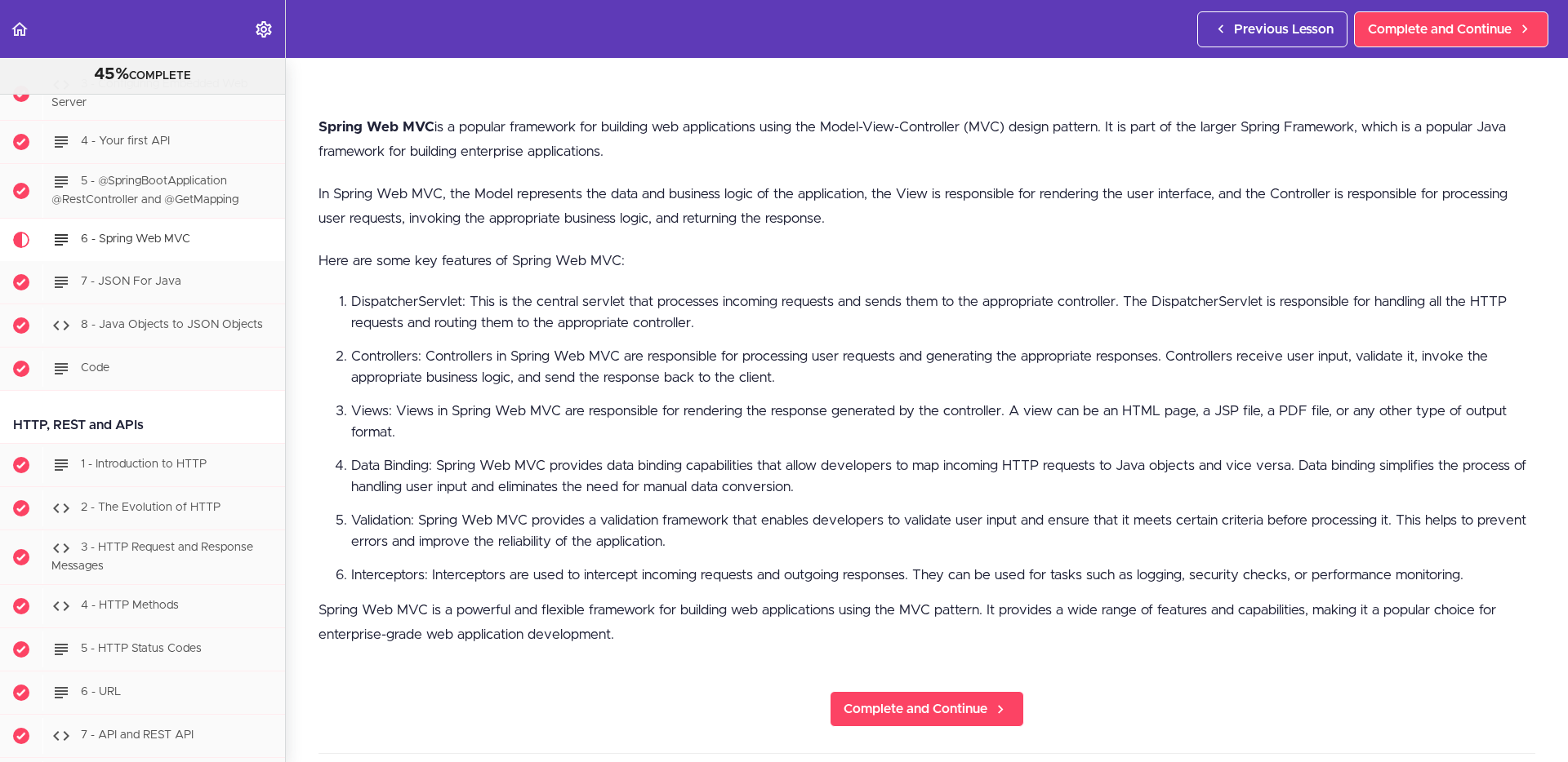
click at [1154, 568] on li "Interceptors: Interceptors are used to intercept incoming requests and outgoing…" at bounding box center [943, 575] width 1184 height 21
click at [345, 553] on ol "DispatcherServlet: This is the central servlet that processes incoming requests…" at bounding box center [927, 438] width 1216 height 295
drag, startPoint x: 349, startPoint y: 545, endPoint x: 682, endPoint y: 547, distance: 333.0
click at [682, 547] on ol "DispatcherServlet: This is the central servlet that processes incoming requests…" at bounding box center [927, 438] width 1216 height 295
click at [562, 587] on div "Spring Web MVC is a popular framework for building web applications using the M…" at bounding box center [927, 390] width 1216 height 550
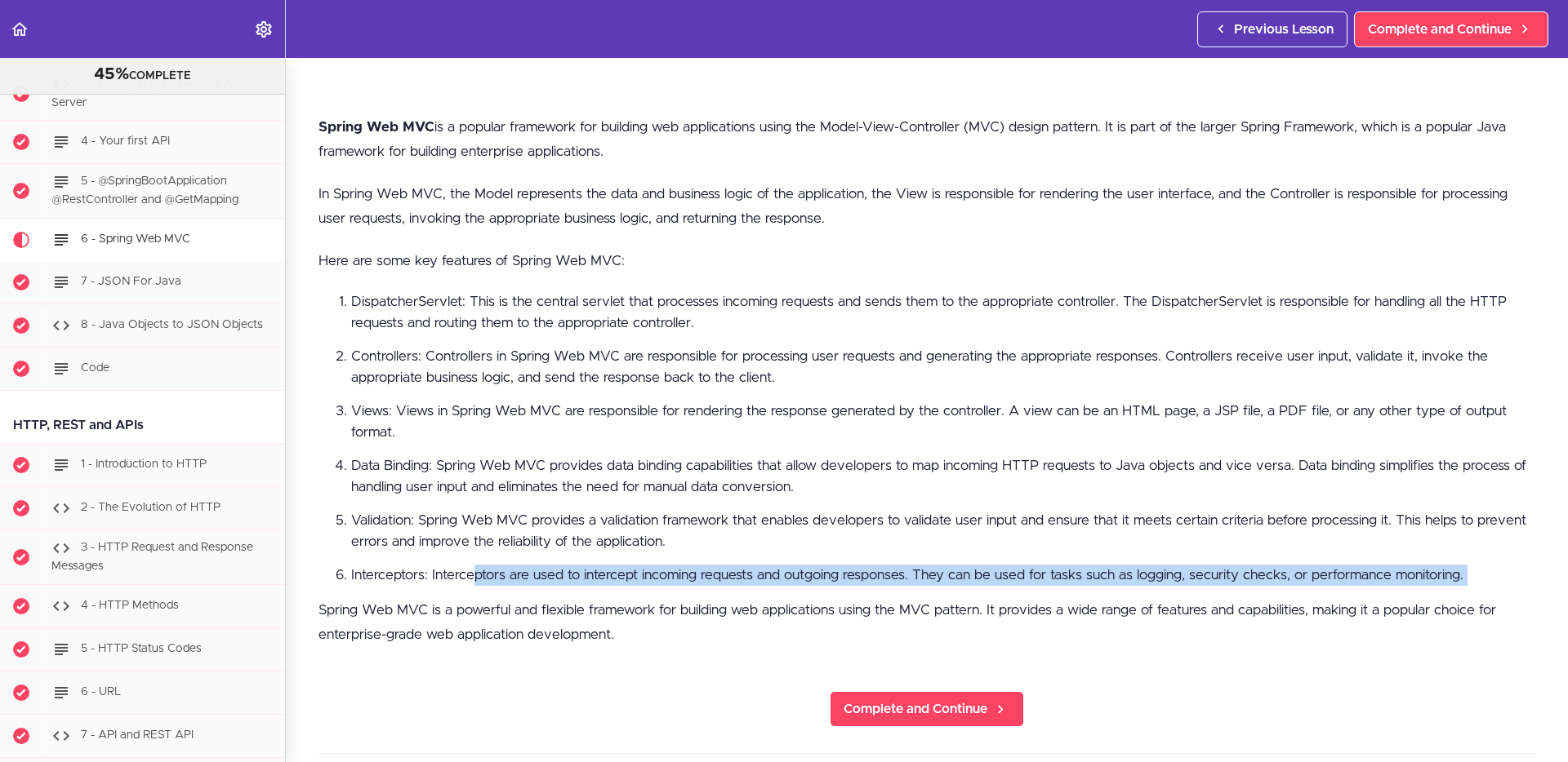
drag, startPoint x: 472, startPoint y: 567, endPoint x: 1071, endPoint y: 588, distance: 599.4
click at [1071, 588] on div "Spring Web MVC is a popular framework for building web applications using the M…" at bounding box center [927, 390] width 1216 height 550
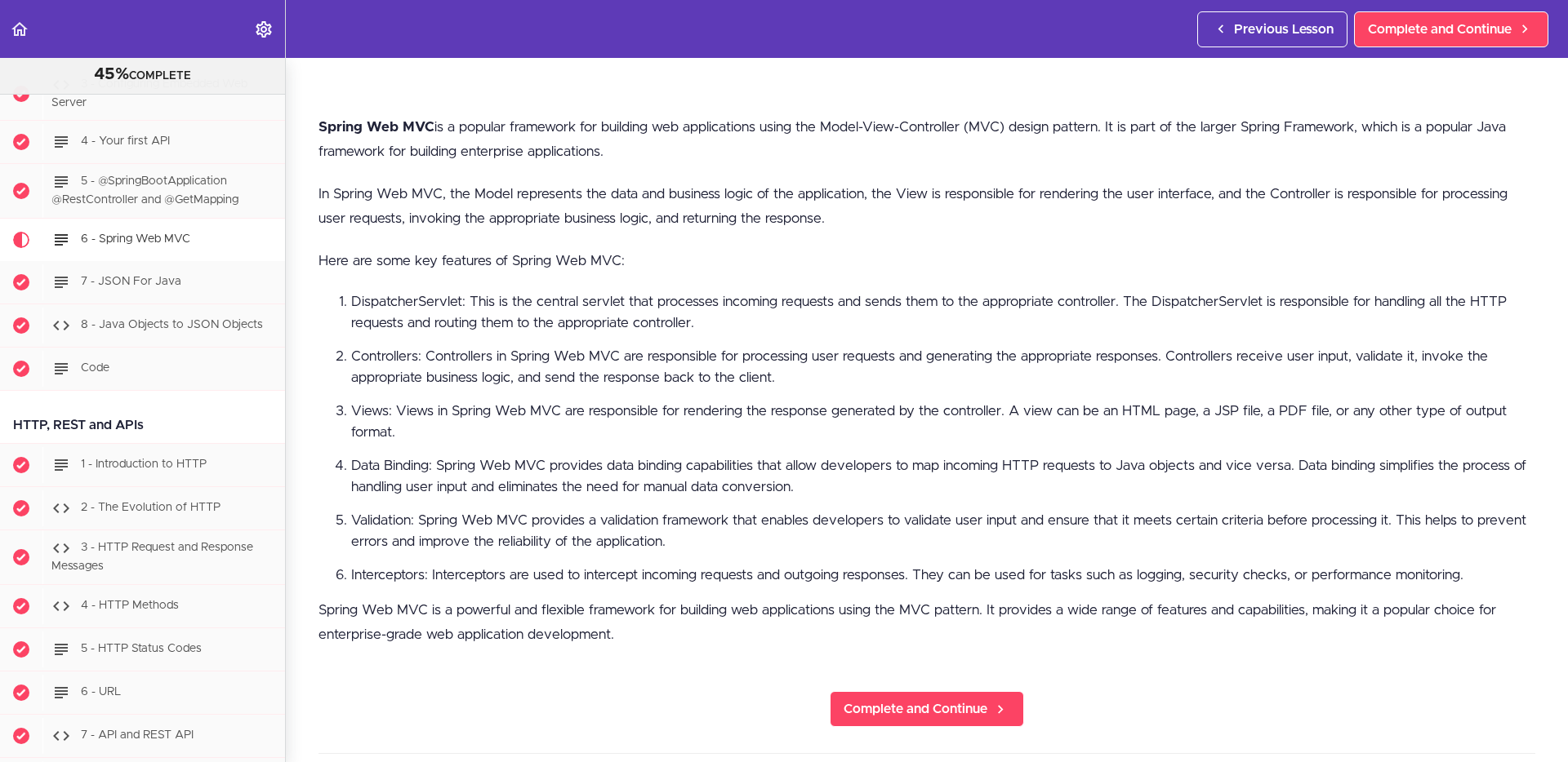
click at [1070, 604] on p "Spring Web MVC is a powerful and flexible framework for building web applicatio…" at bounding box center [927, 623] width 1216 height 49
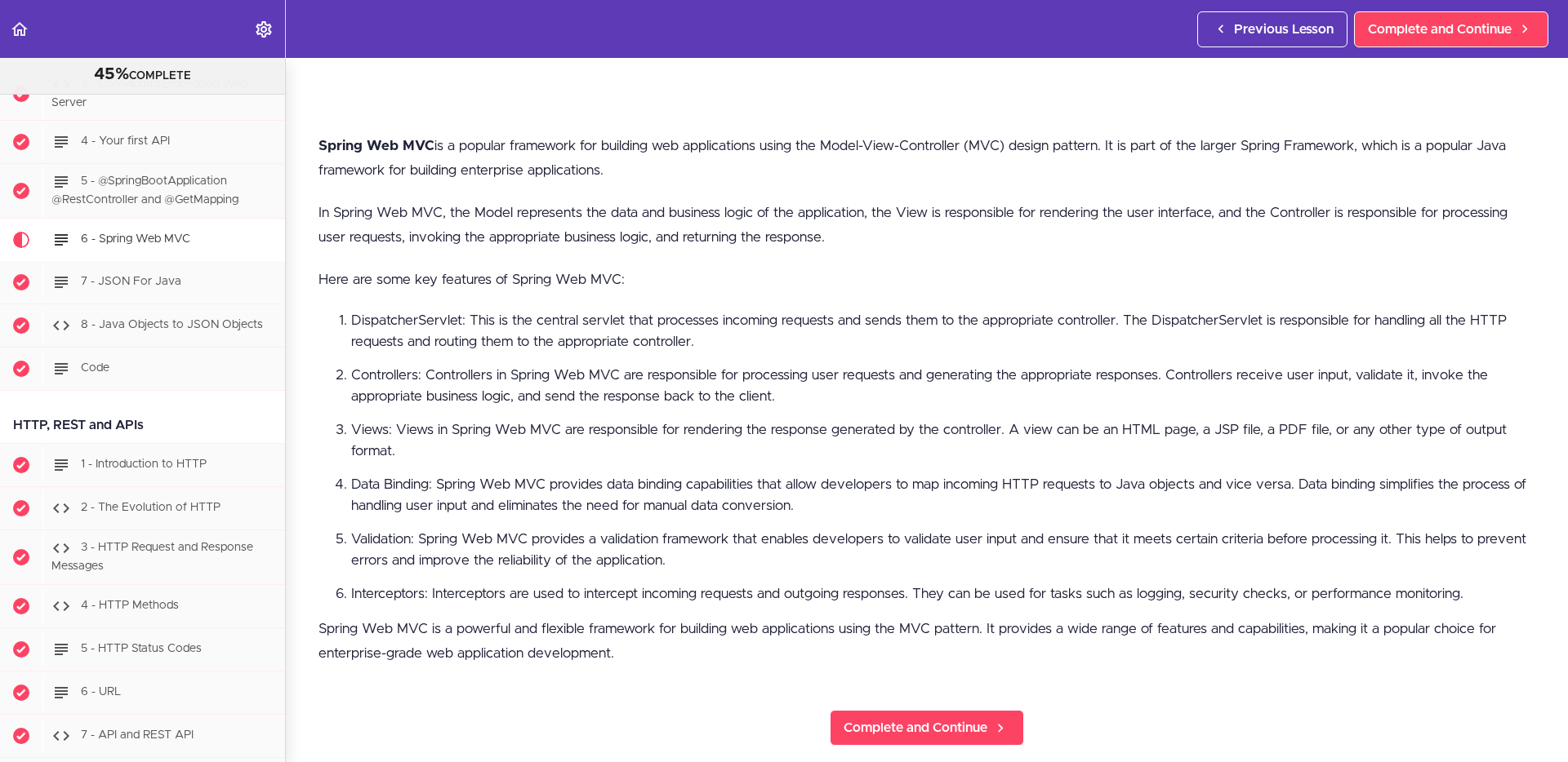
scroll to position [702, 0]
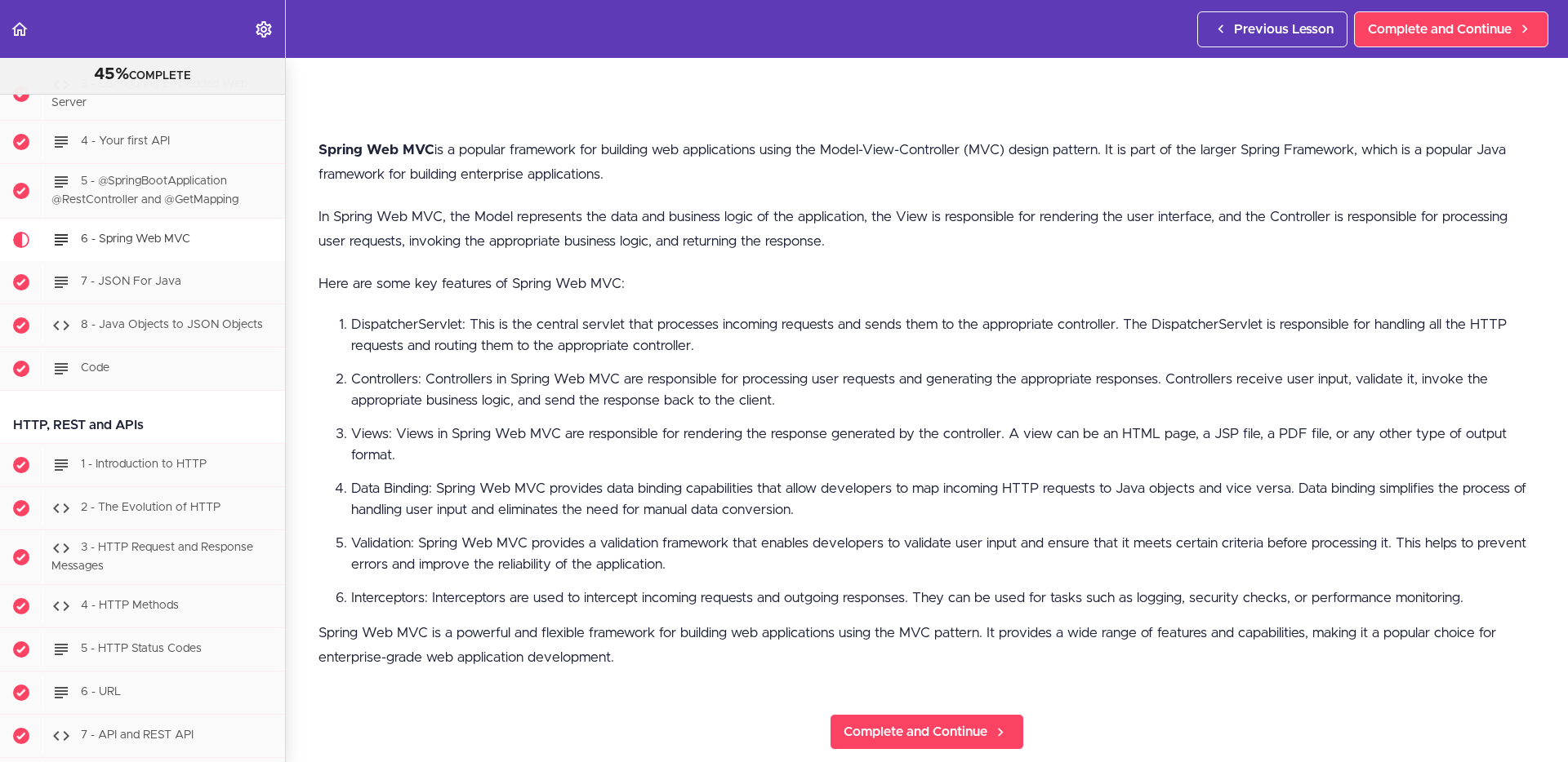
click at [722, 664] on p "Spring Web MVC is a powerful and flexible framework for building web applicatio…" at bounding box center [927, 646] width 1216 height 49
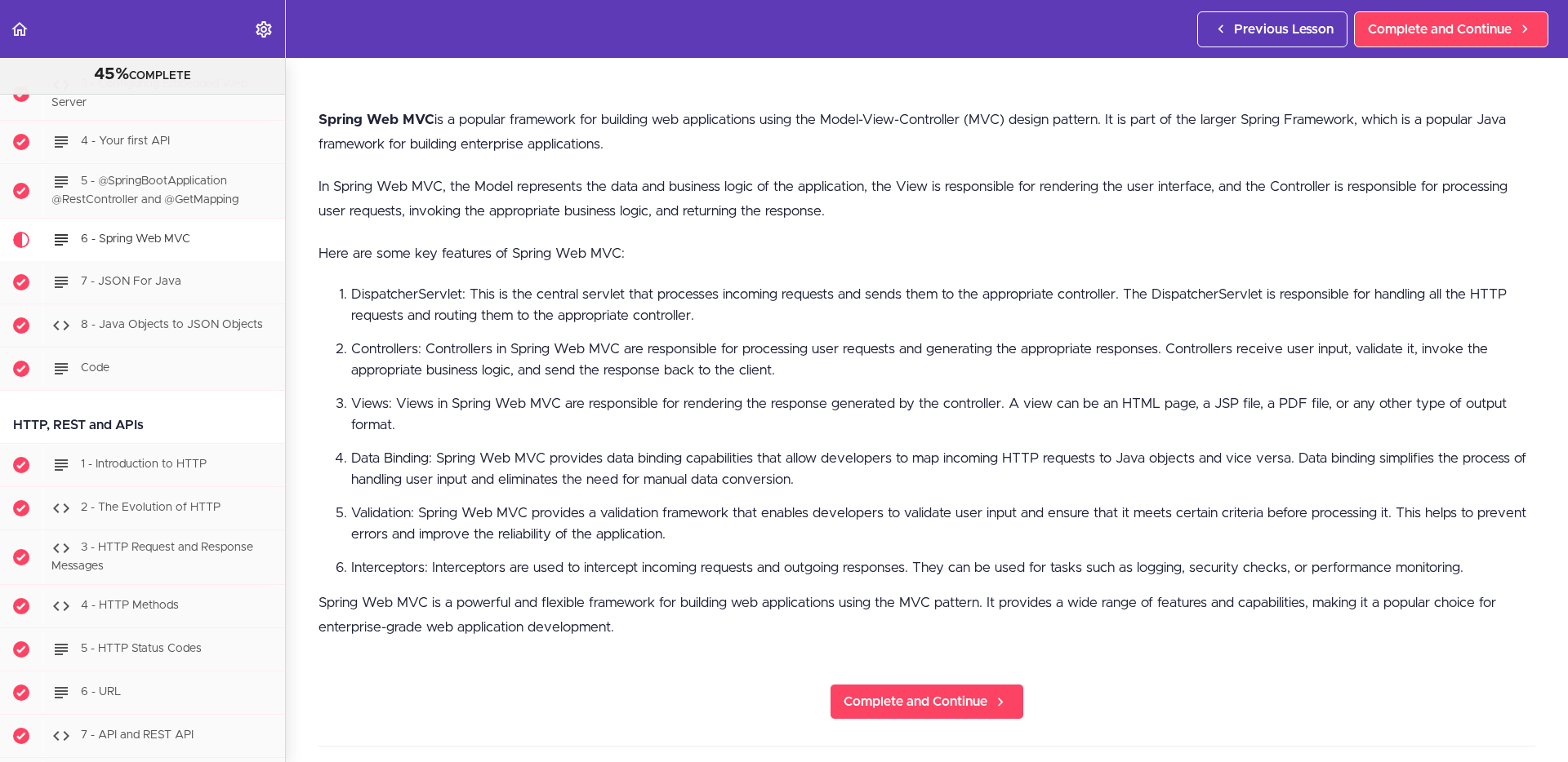
scroll to position [730, 0]
click at [935, 711] on span "Complete and Continue" at bounding box center [915, 703] width 144 height 20
click at [679, 633] on p "Spring Web MVC is a powerful and flexible framework for building web applicatio…" at bounding box center [927, 617] width 1216 height 49
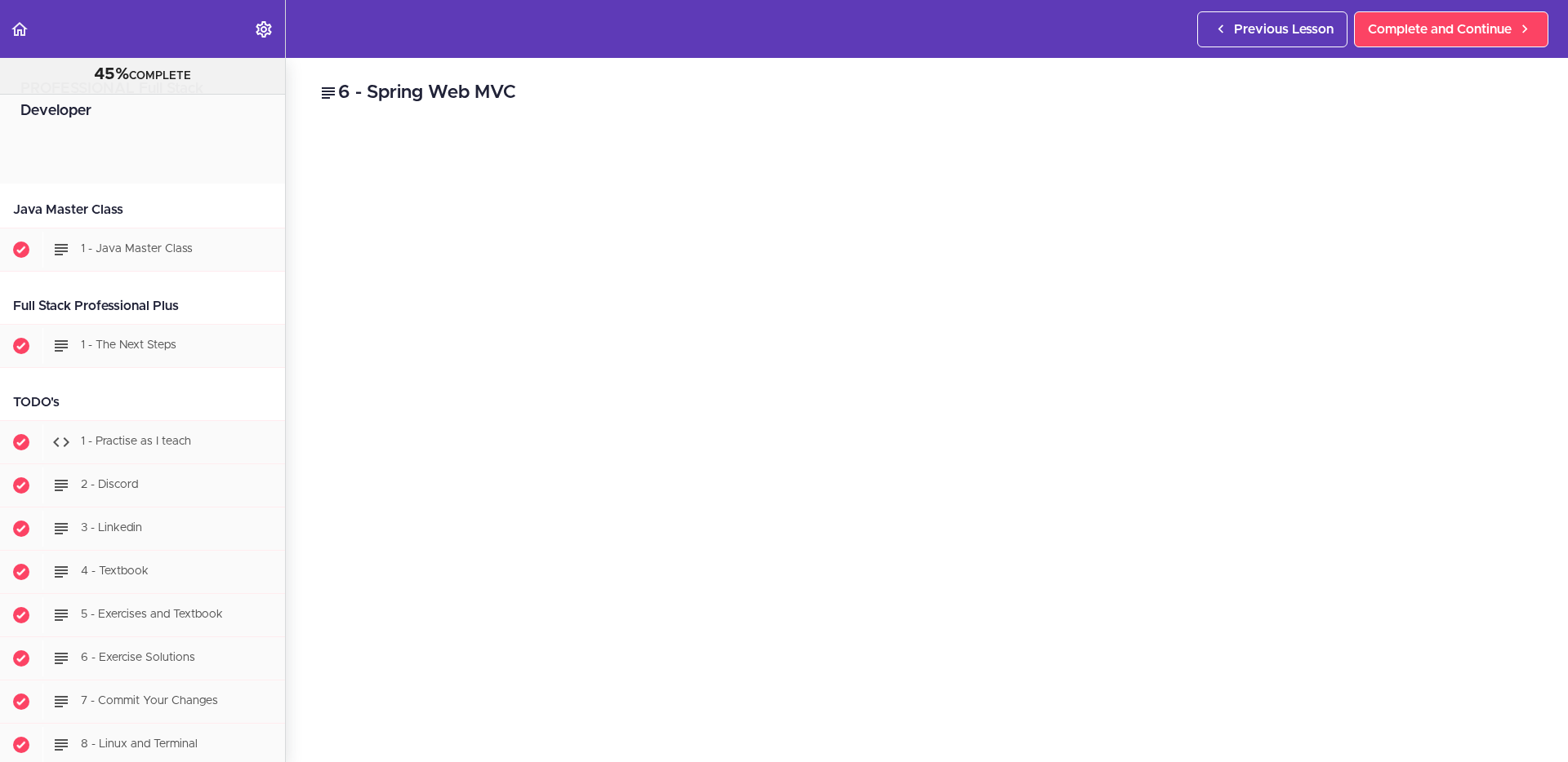
scroll to position [1457, 0]
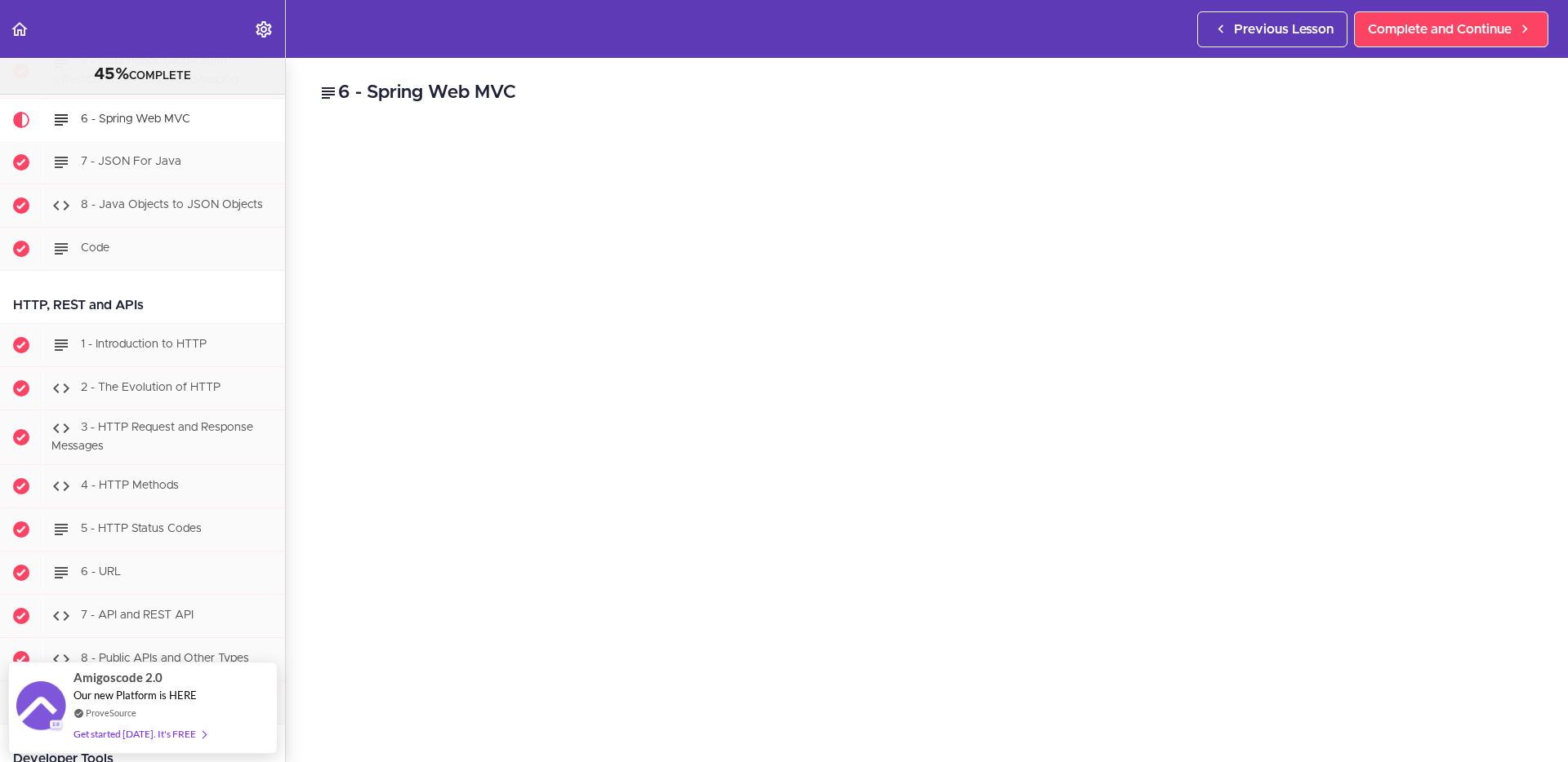
click at [297, 510] on div "6 - Spring Web MVC Spring Web MVC is a popular framework for building web appli…" at bounding box center [927, 410] width 1282 height 704
click at [1497, 36] on span "Complete and Continue" at bounding box center [1439, 29] width 144 height 20
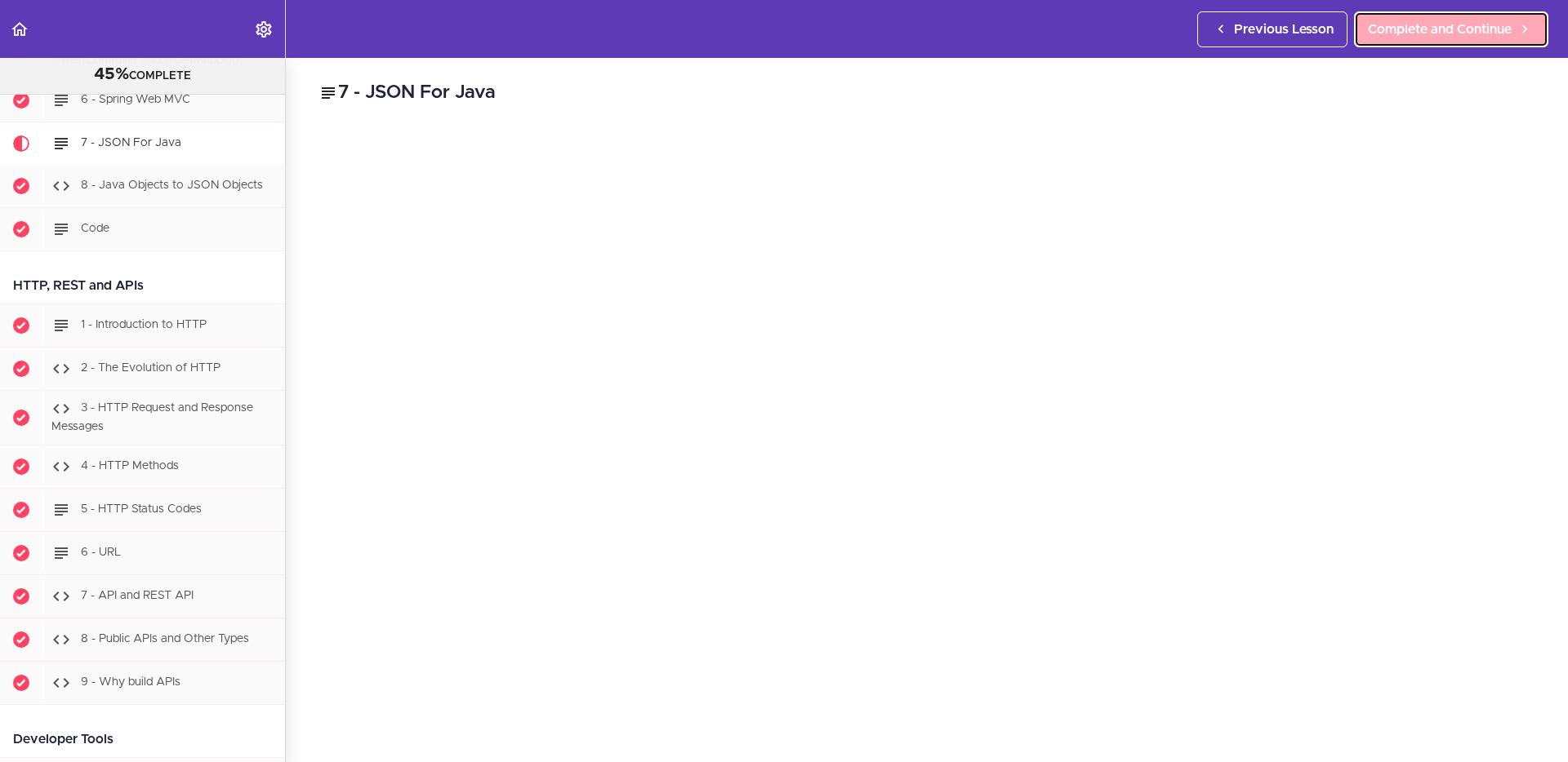
scroll to position [1480, 0]
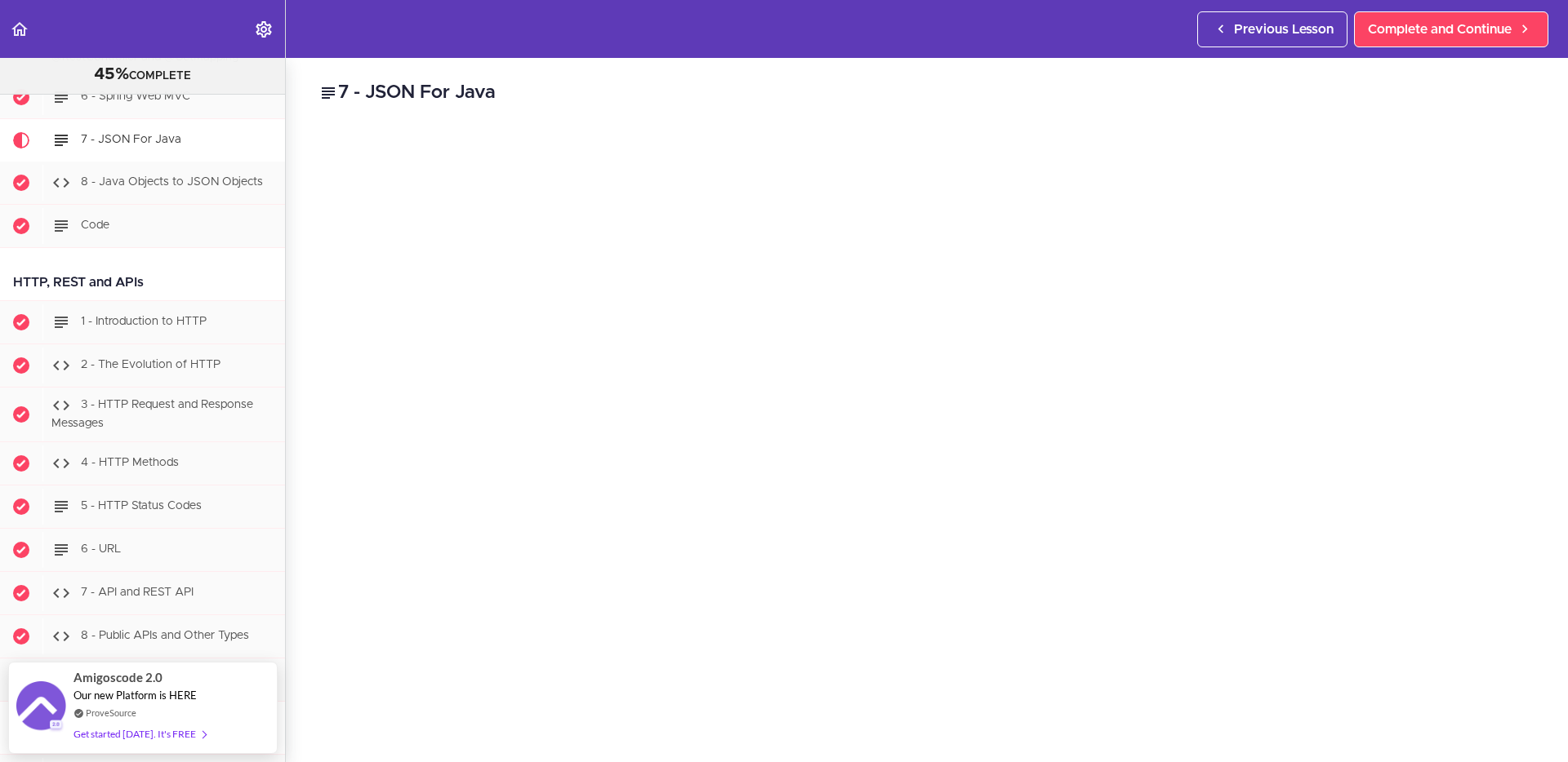
click at [1097, 92] on h2 "7 - JSON For Java" at bounding box center [927, 93] width 1216 height 28
click at [1541, 525] on div "7 - JSON For Java Links JsonViewer Chrome There are similar extensions for othe…" at bounding box center [927, 288] width 1282 height 704
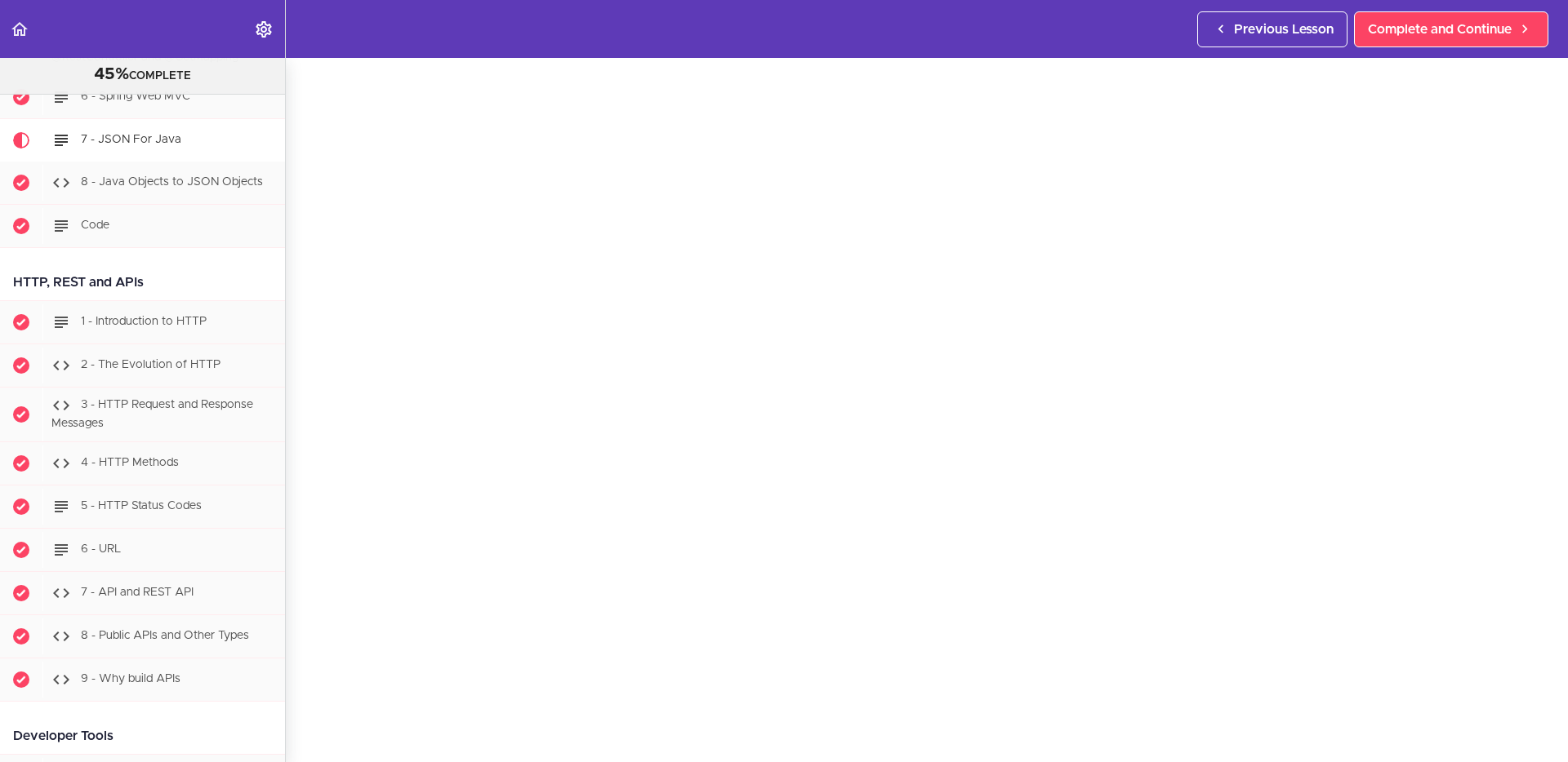
scroll to position [102, 0]
click at [1415, 30] on span "Complete and Continue" at bounding box center [1439, 29] width 144 height 20
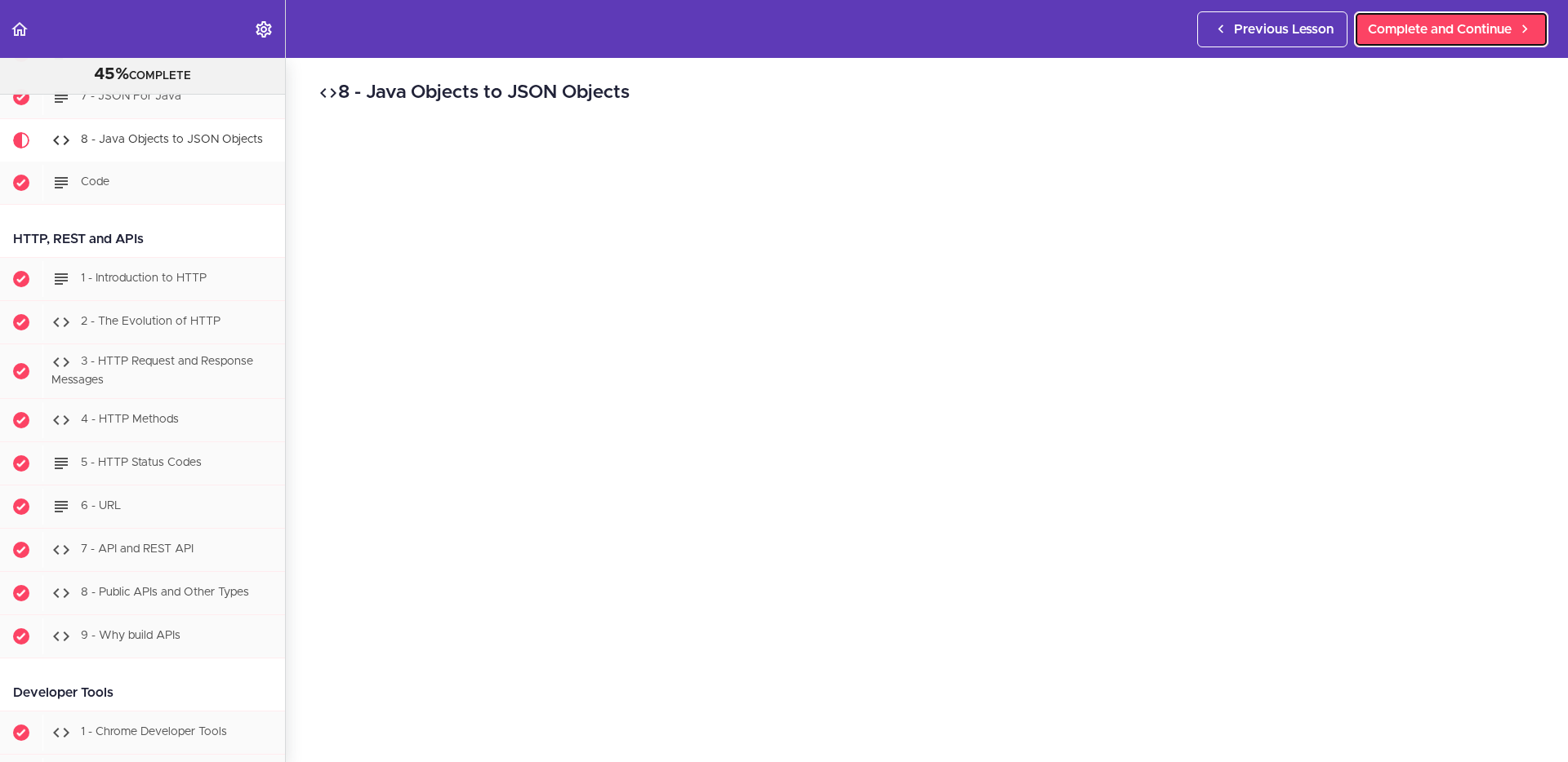
scroll to position [1523, 0]
click at [860, 32] on header "Autoplay Autocomplete Previous Lesson Complete and Continue" at bounding box center [784, 29] width 1568 height 58
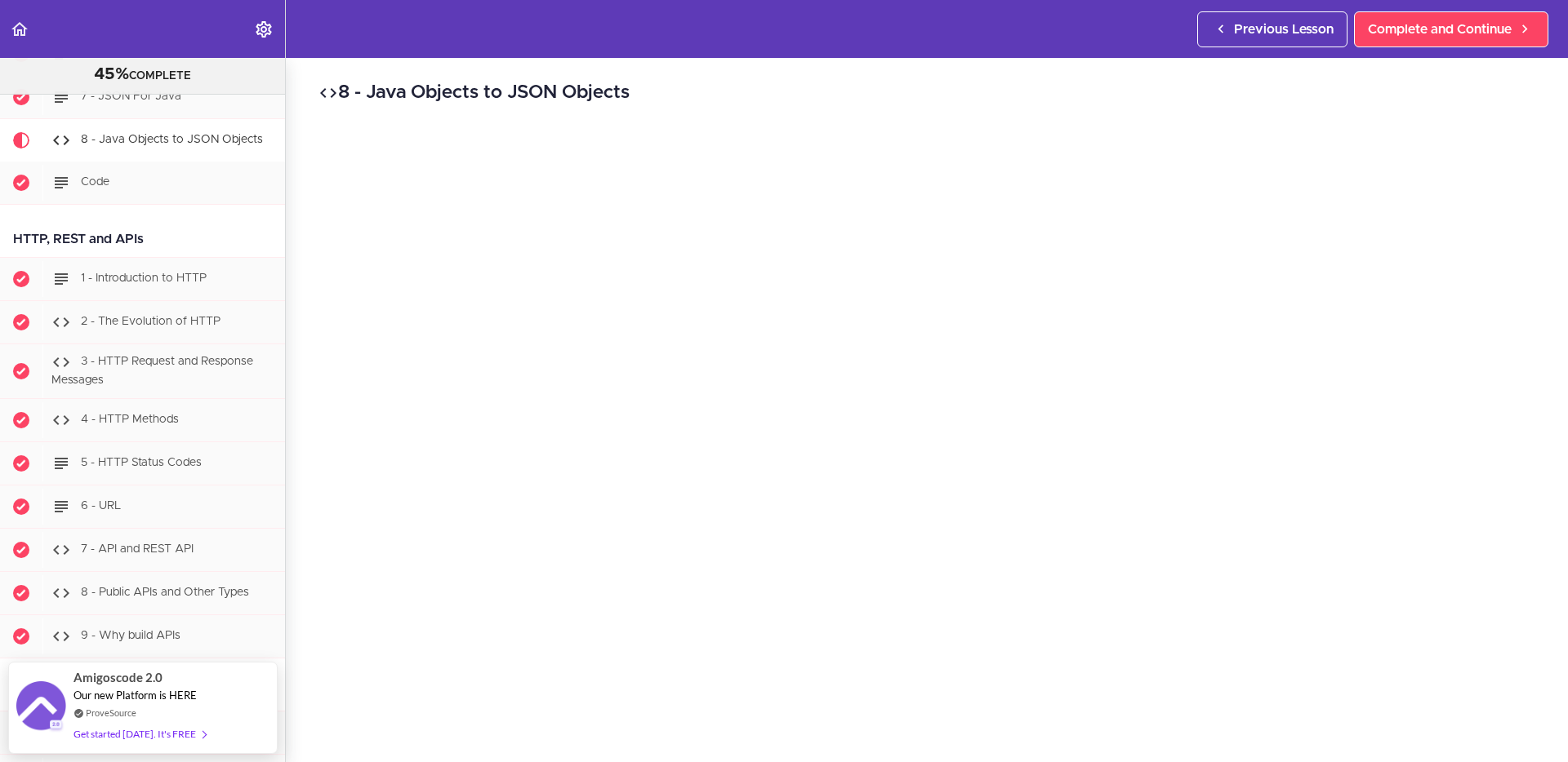
click at [1526, 80] on h2 "8 - Java Objects to JSON Objects" at bounding box center [927, 93] width 1216 height 28
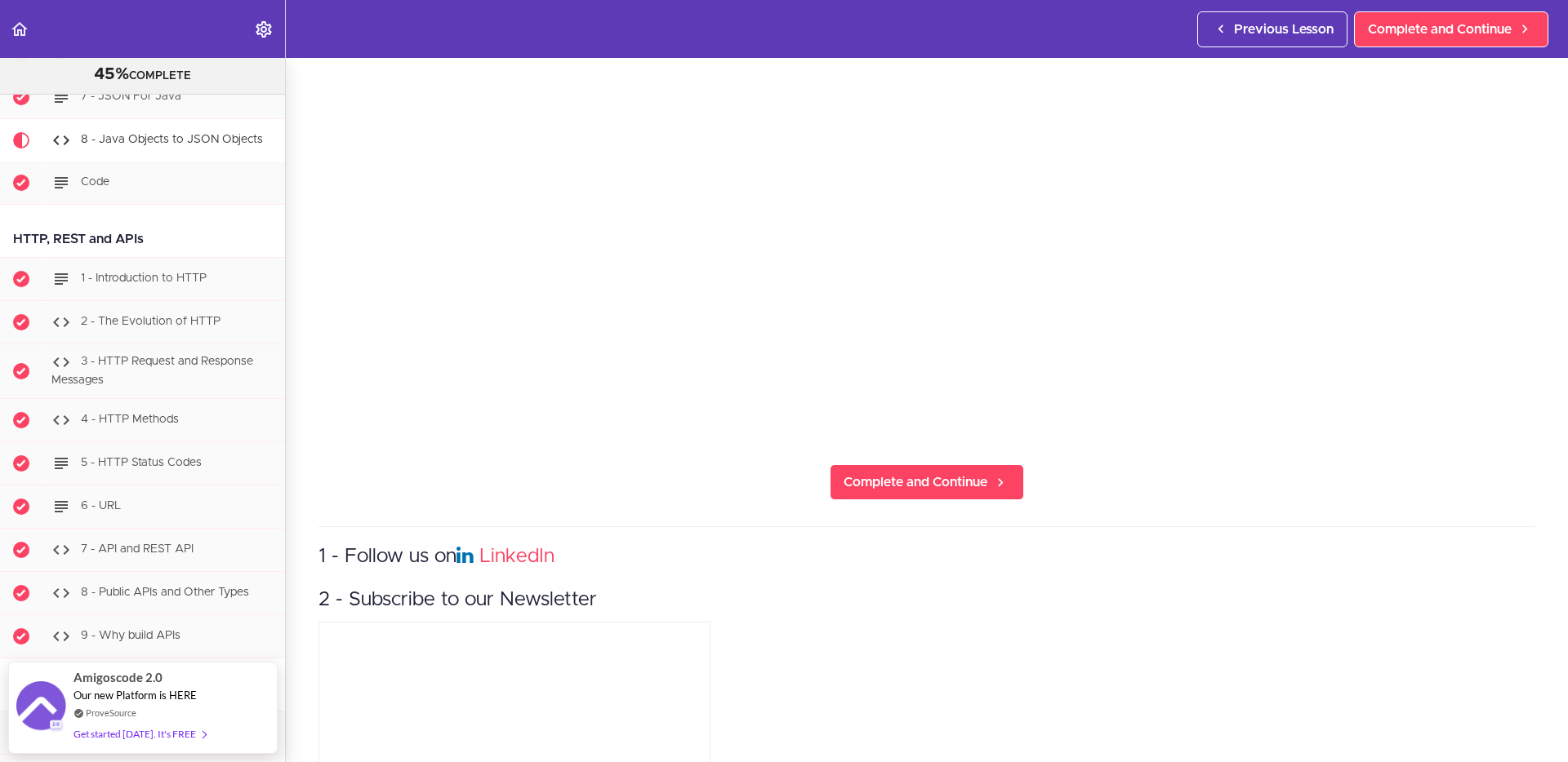
scroll to position [519, 0]
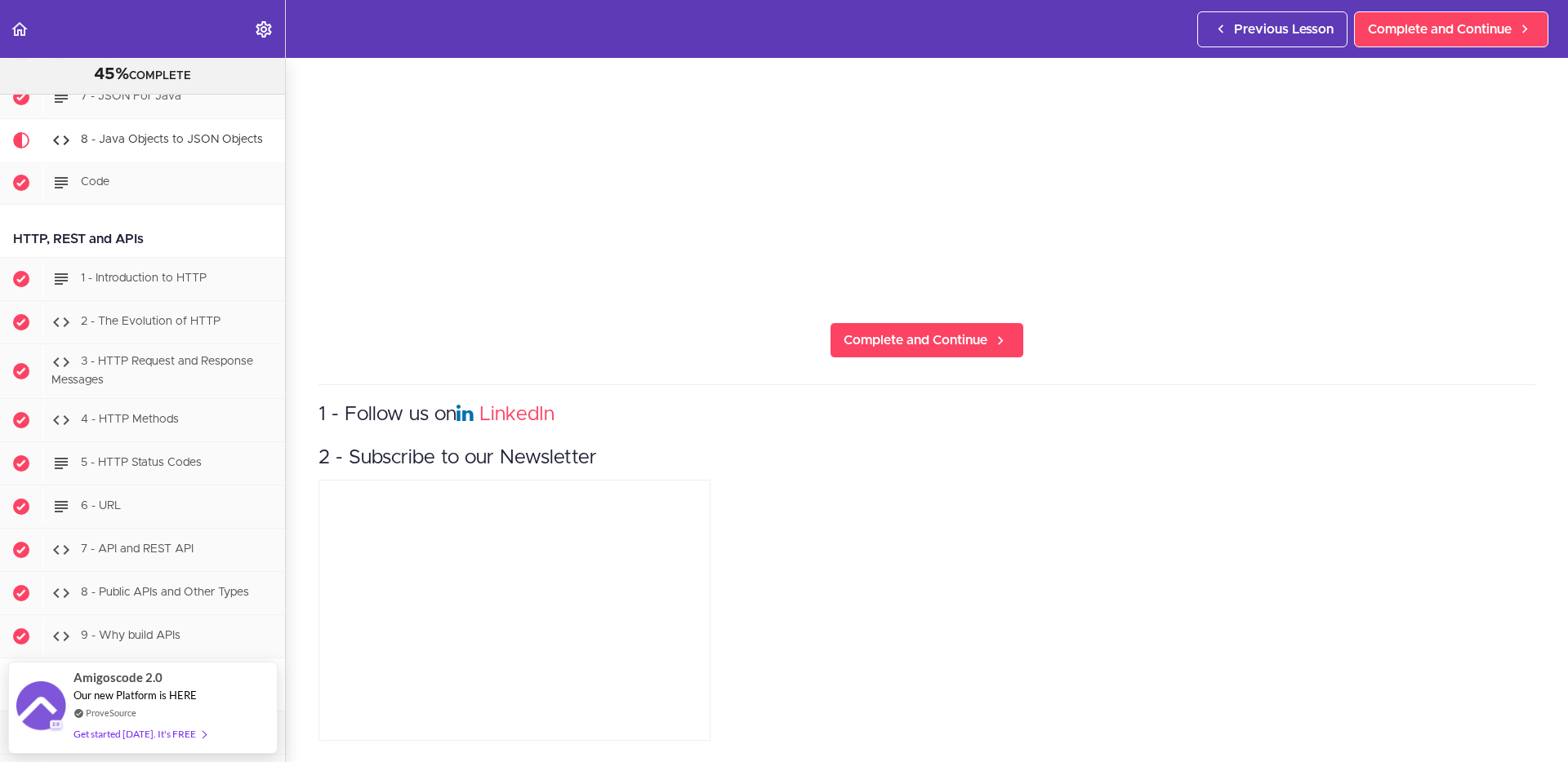
click at [1525, 574] on div "1 - Follow us on LinkedIn 2 - Subscribe to our Newsletter" at bounding box center [927, 565] width 1216 height 362
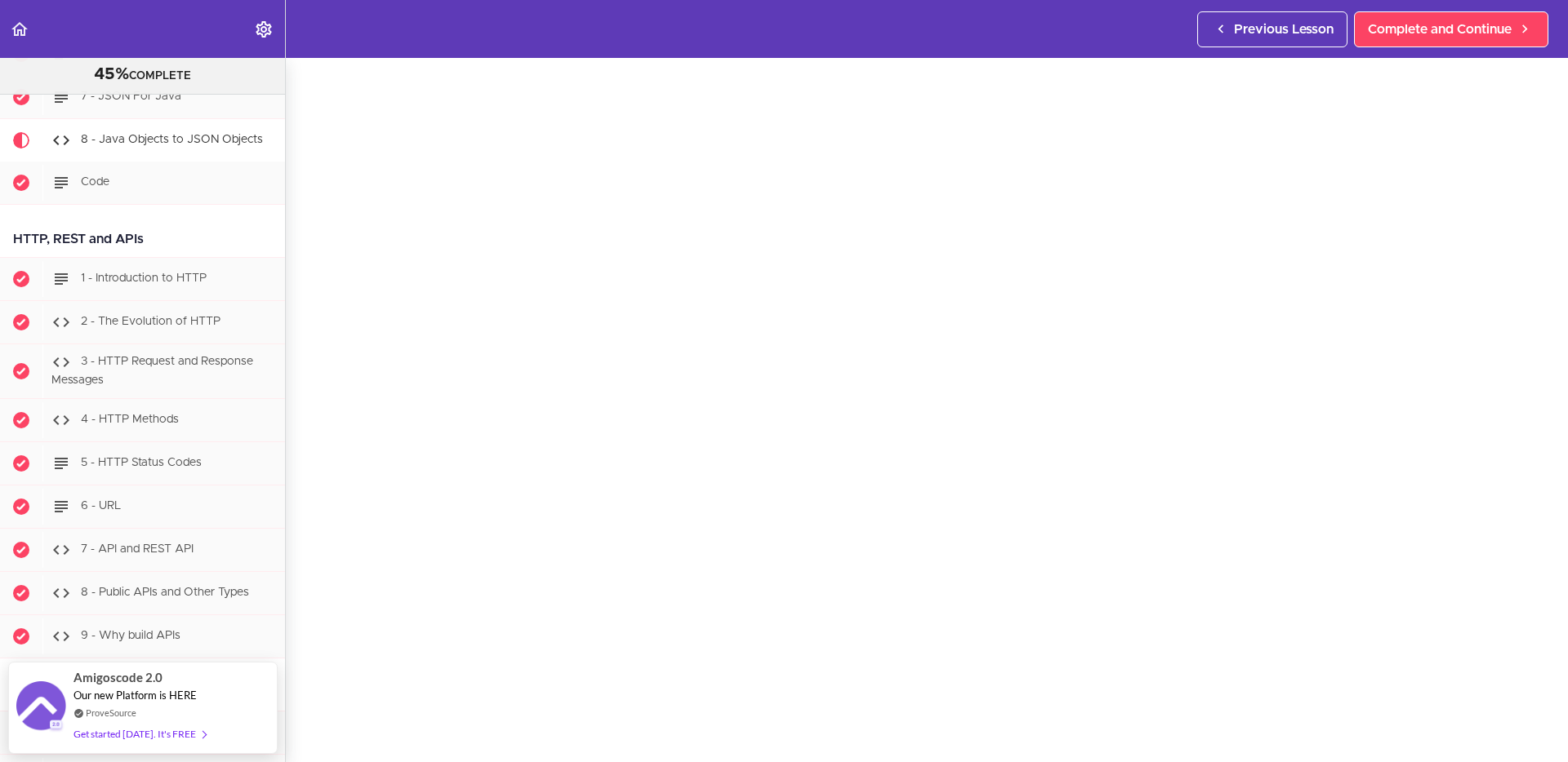
scroll to position [69, 0]
click at [1548, 401] on div "8 - Java Objects to JSON Objects Complete and Continue 1 - Follow us on LinkedI…" at bounding box center [927, 341] width 1282 height 704
click at [1551, 274] on div "8 - Java Objects to JSON Objects Complete and Continue 1 - Follow us on LinkedI…" at bounding box center [927, 342] width 1282 height 704
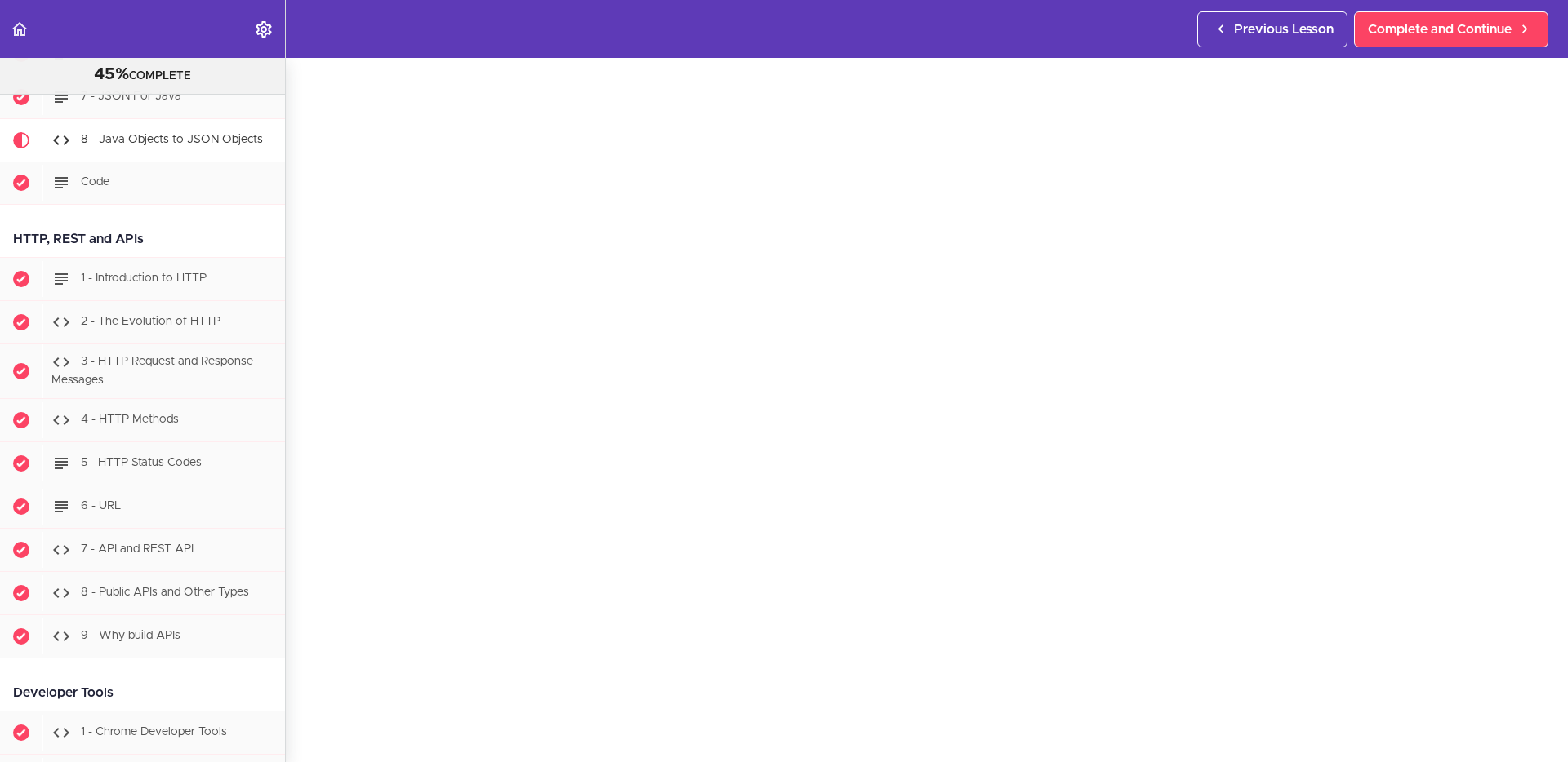
click at [306, 498] on div "8 - Java Objects to JSON Objects Complete and Continue 1 - Follow us on LinkedI…" at bounding box center [927, 341] width 1282 height 704
click at [313, 379] on div "8 - Java Objects to JSON Objects Complete and Continue 1 - Follow us on LinkedI…" at bounding box center [927, 341] width 1282 height 704
click at [298, 388] on div "8 - Java Objects to JSON Objects Complete and Continue 1 - Follow us on LinkedI…" at bounding box center [927, 341] width 1282 height 704
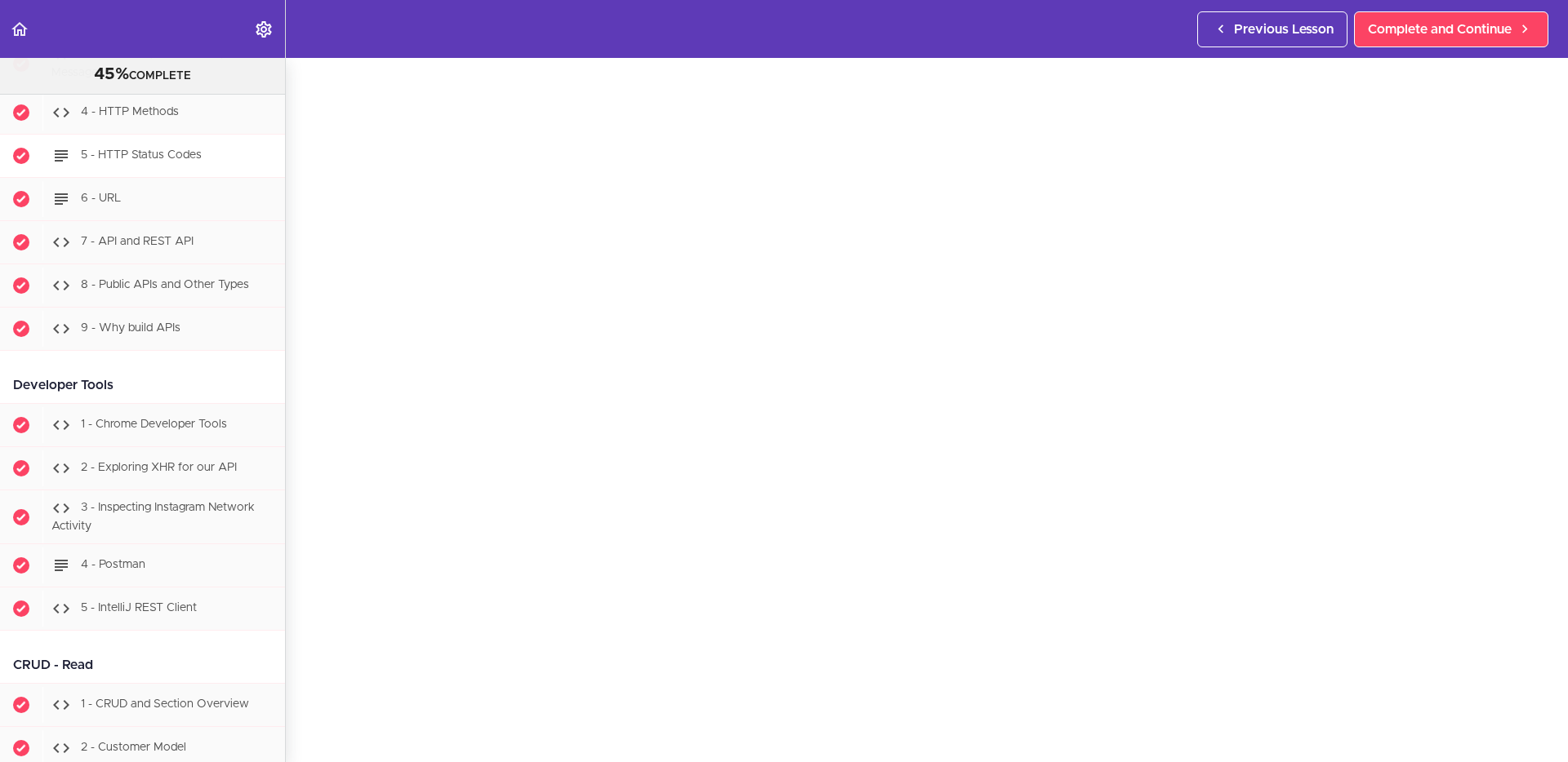
scroll to position [1831, 0]
click at [239, 375] on div "Developer Tools" at bounding box center [142, 384] width 285 height 37
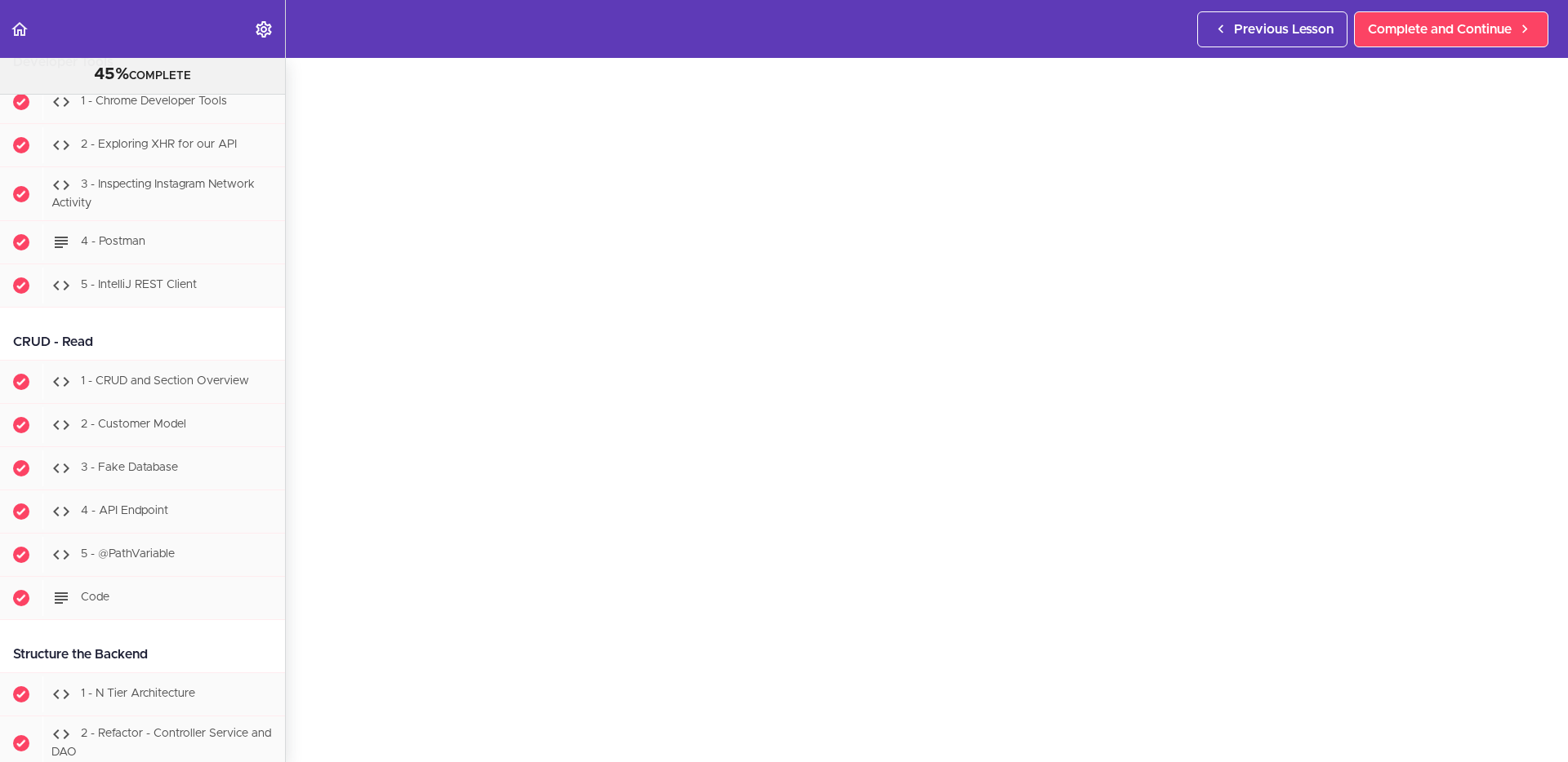
scroll to position [2155, 0]
click at [299, 420] on div "8 - Java Objects to JSON Objects Complete and Continue 1 - Follow us on LinkedI…" at bounding box center [927, 347] width 1282 height 704
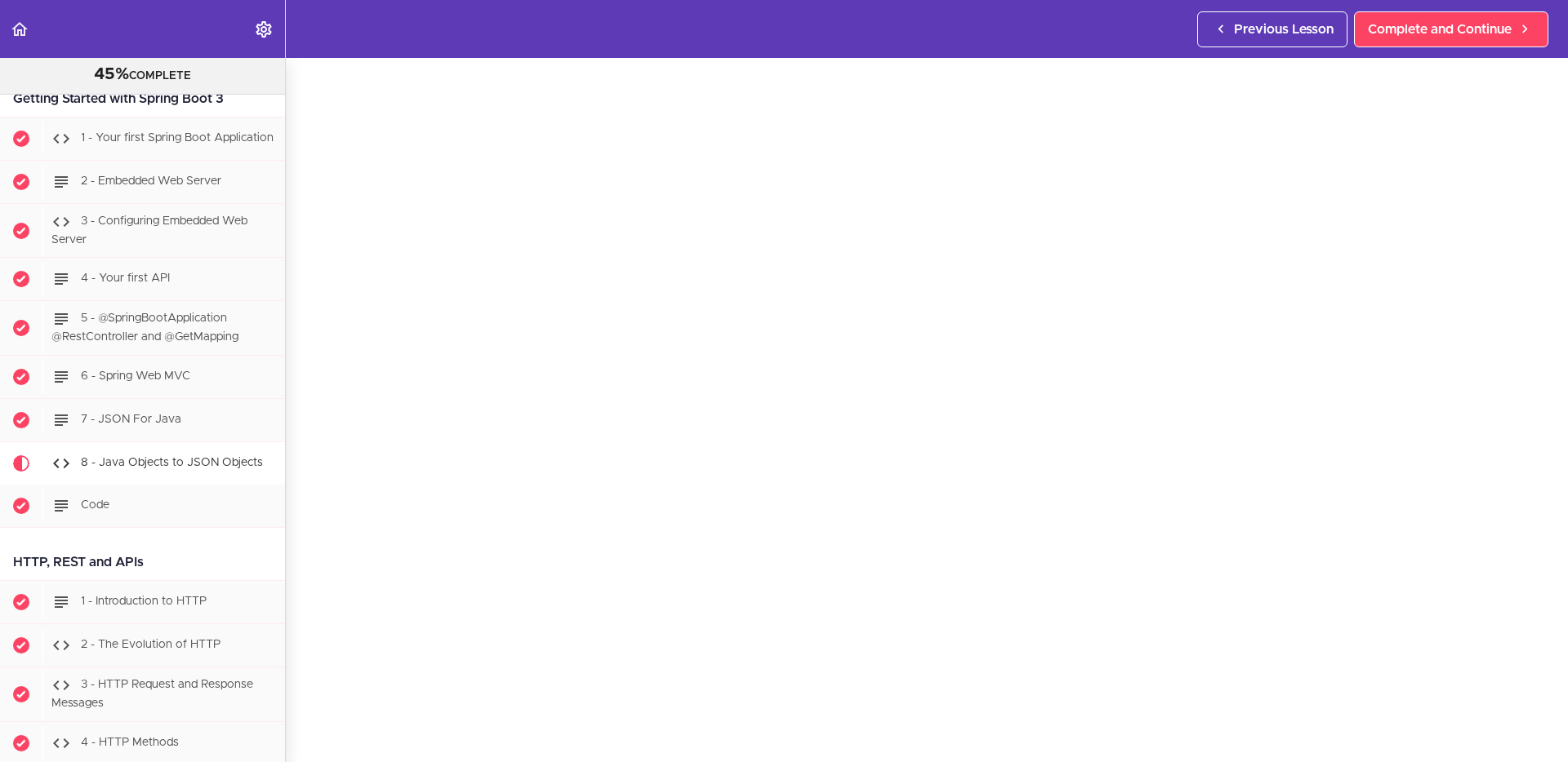
scroll to position [1172, 0]
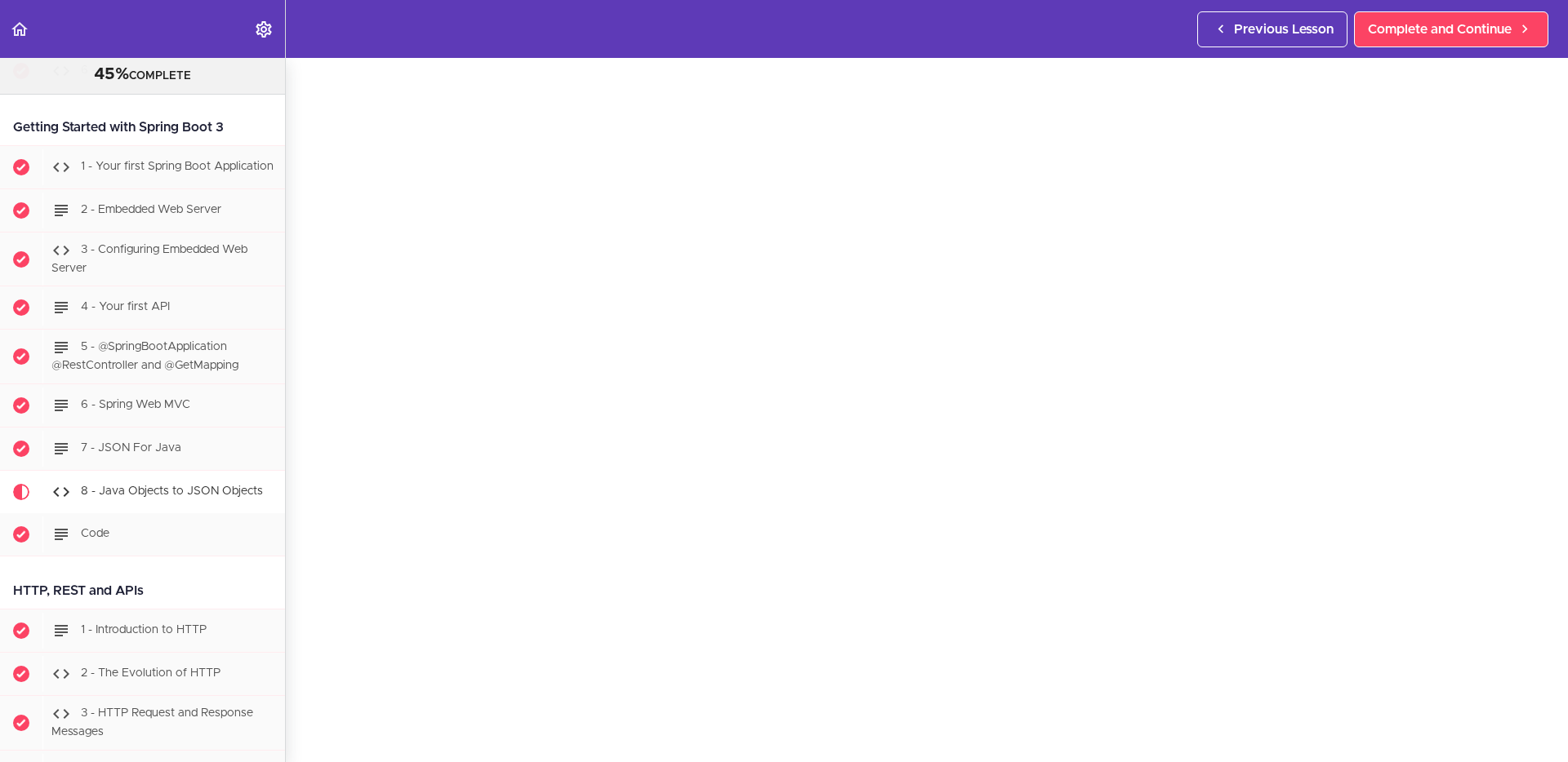
click at [215, 583] on div "HTTP, REST and APIs" at bounding box center [142, 591] width 285 height 37
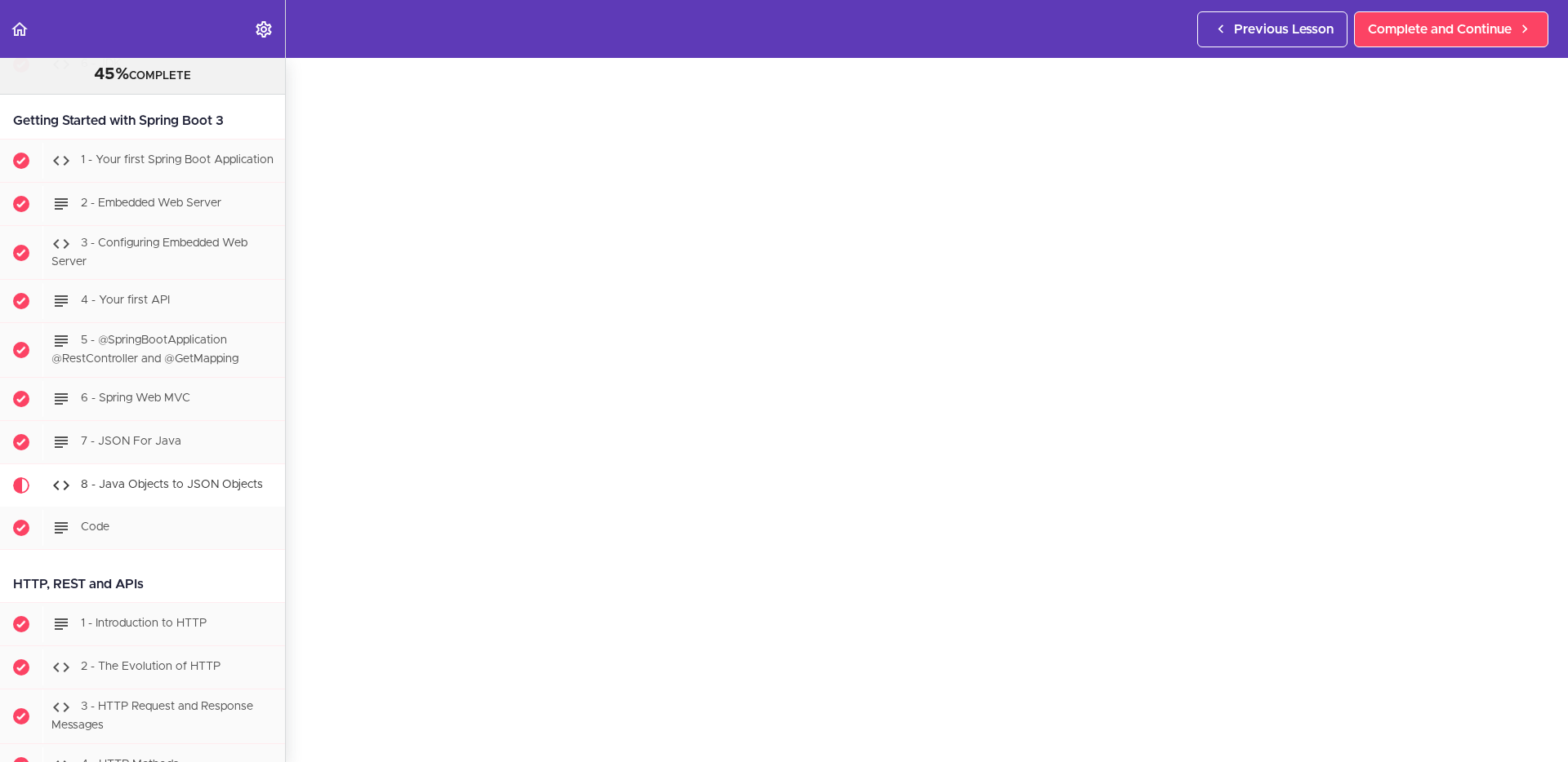
scroll to position [1188, 0]
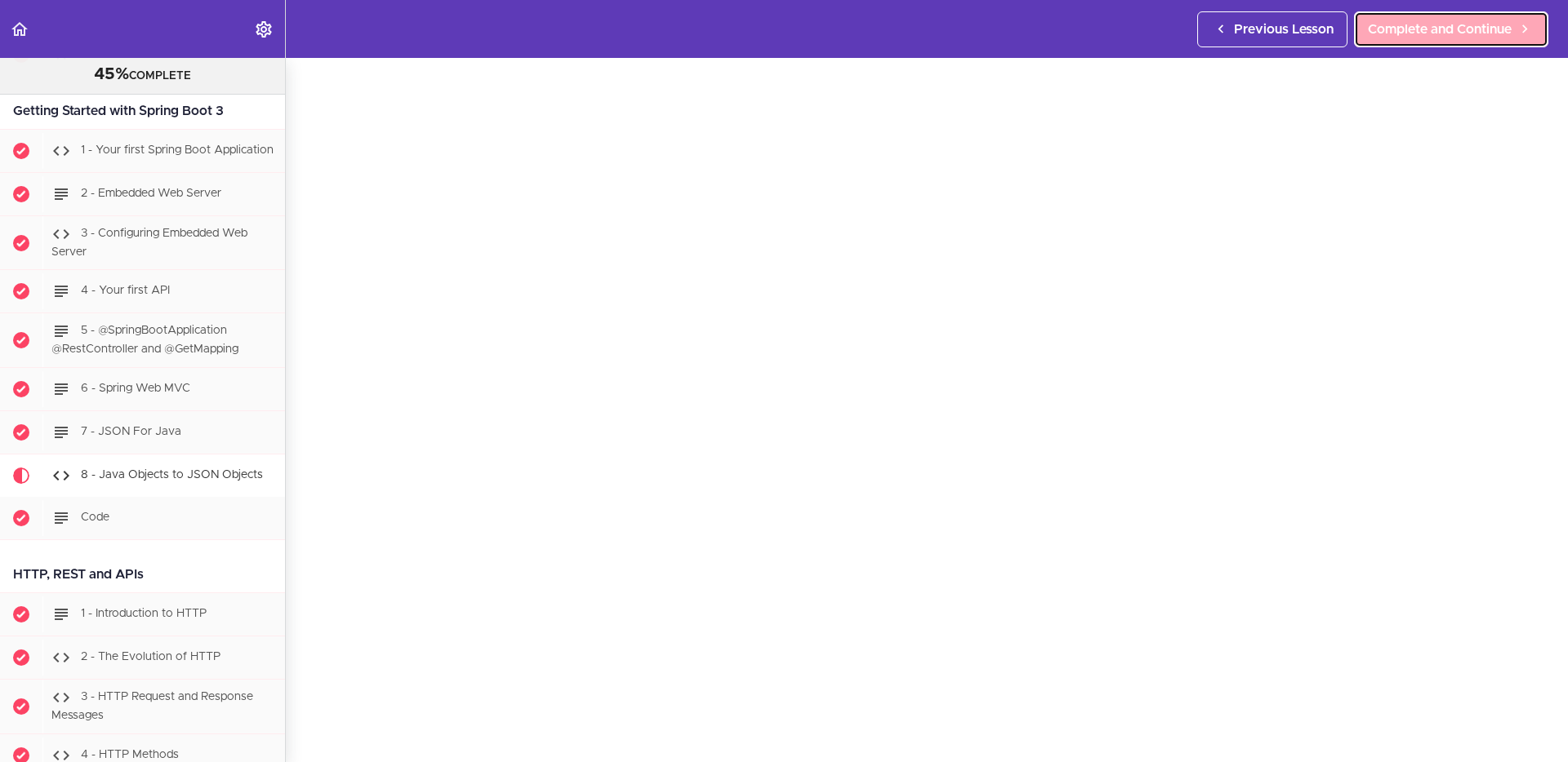
click at [1427, 30] on span "Complete and Continue" at bounding box center [1439, 29] width 144 height 20
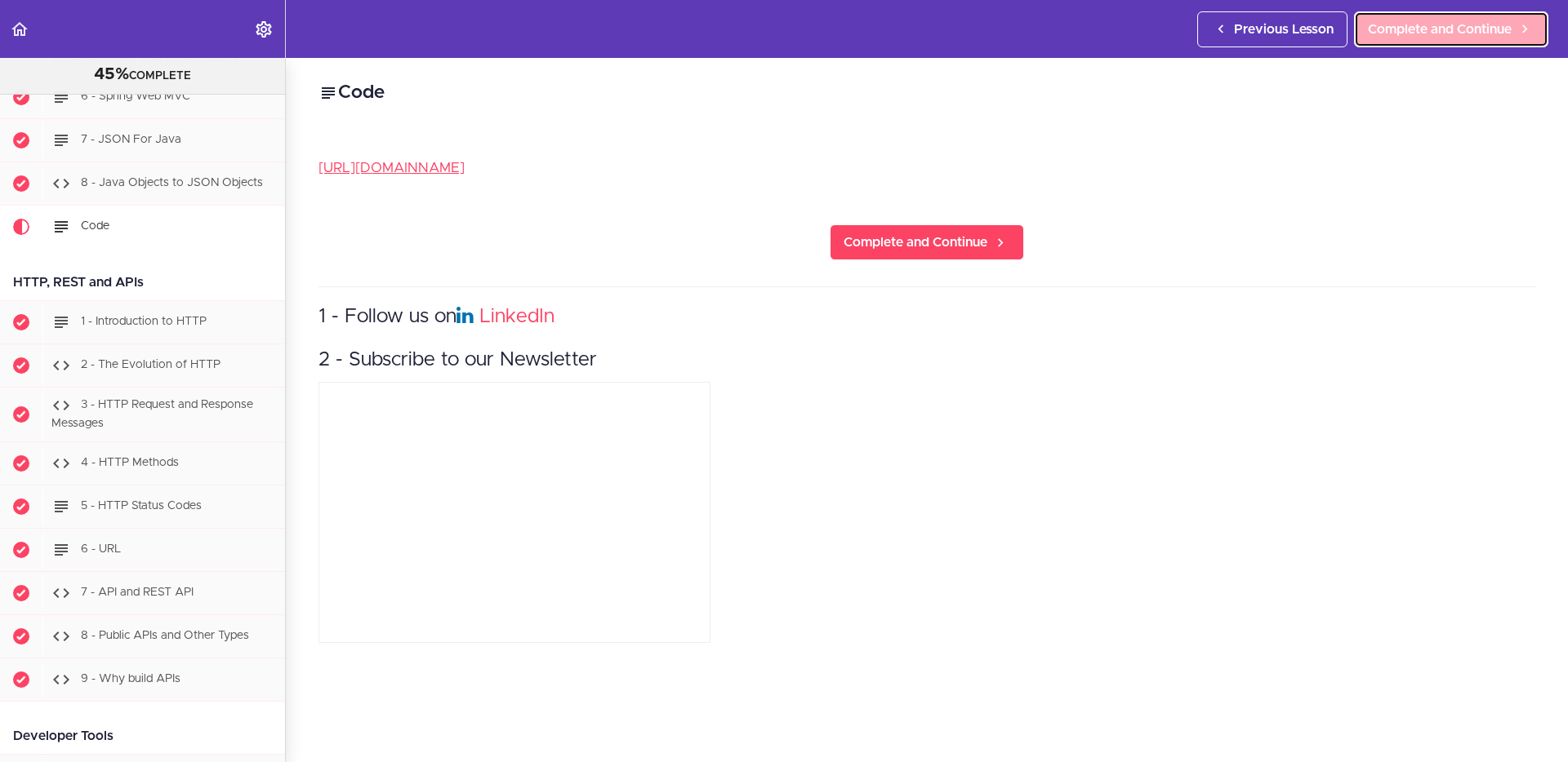
scroll to position [1567, 0]
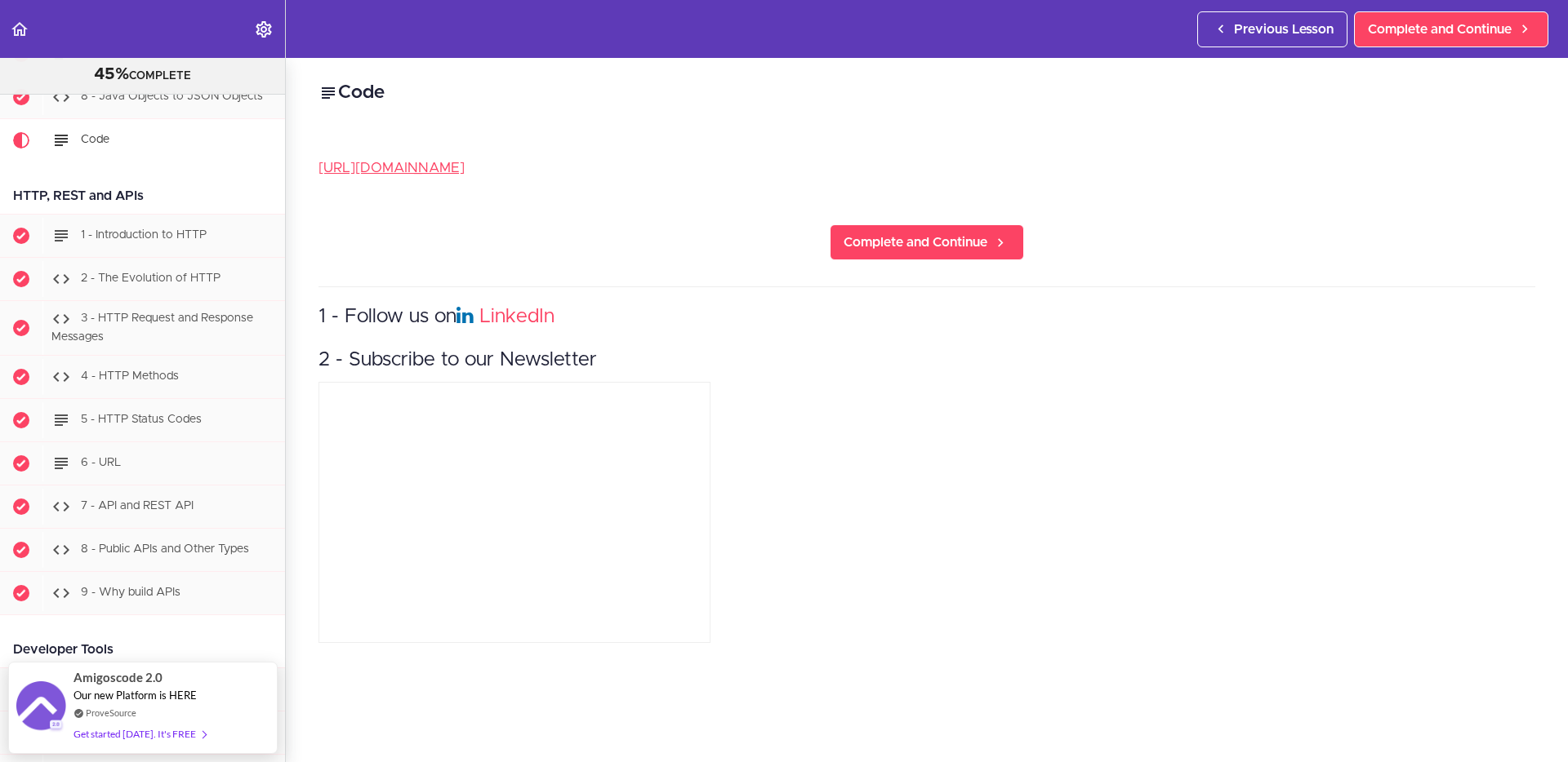
click at [1267, 206] on div "Code https://github.com/amigoscode/full-stack-professional/commit/dde0b1a9be603…" at bounding box center [927, 410] width 1282 height 704
click at [1232, 232] on div "Code https://github.com/amigoscode/full-stack-professional/commit/dde0b1a9be603…" at bounding box center [927, 410] width 1282 height 704
click at [1471, 26] on span "Complete and Continue" at bounding box center [1439, 29] width 144 height 20
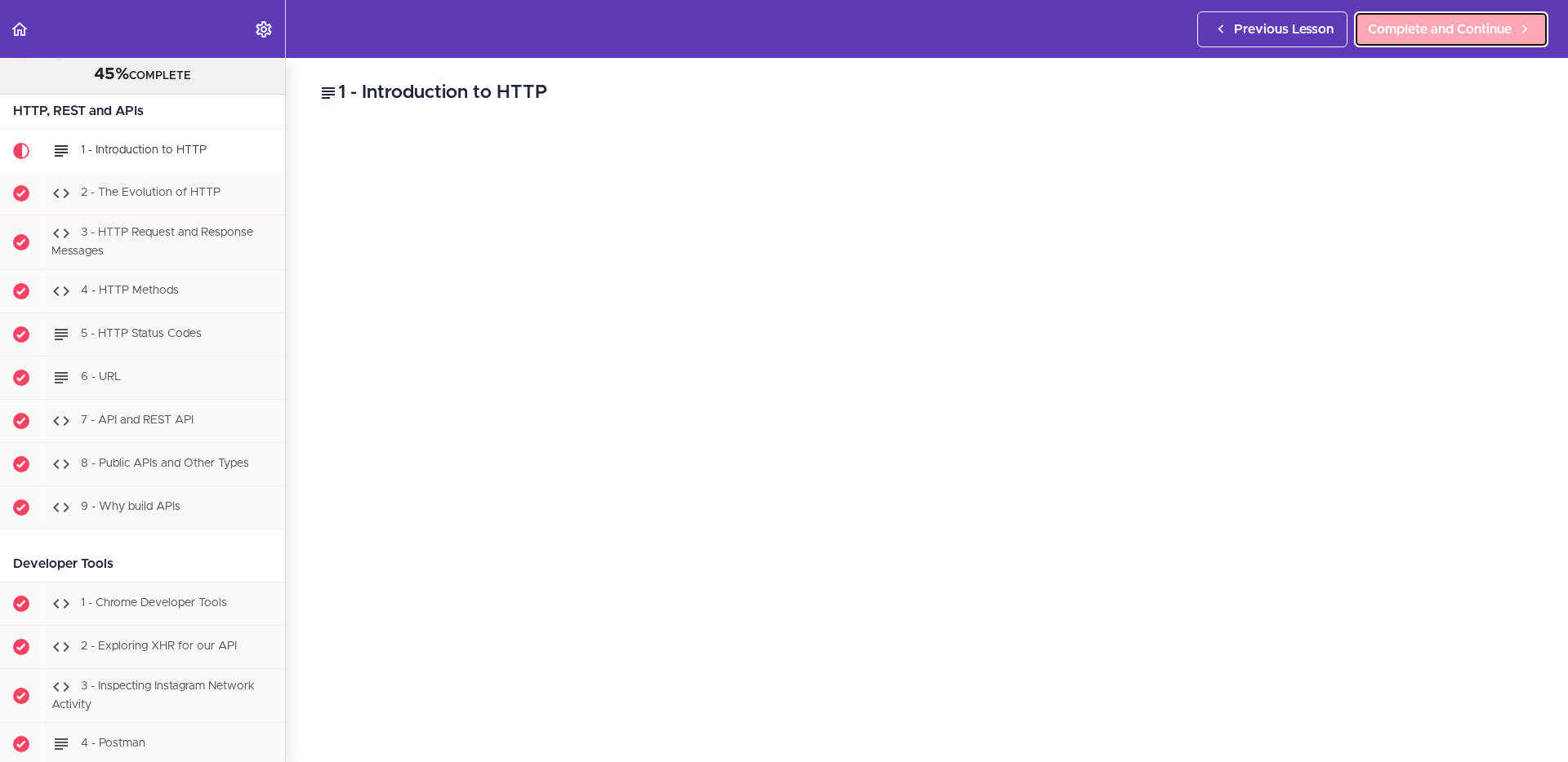
scroll to position [1663, 0]
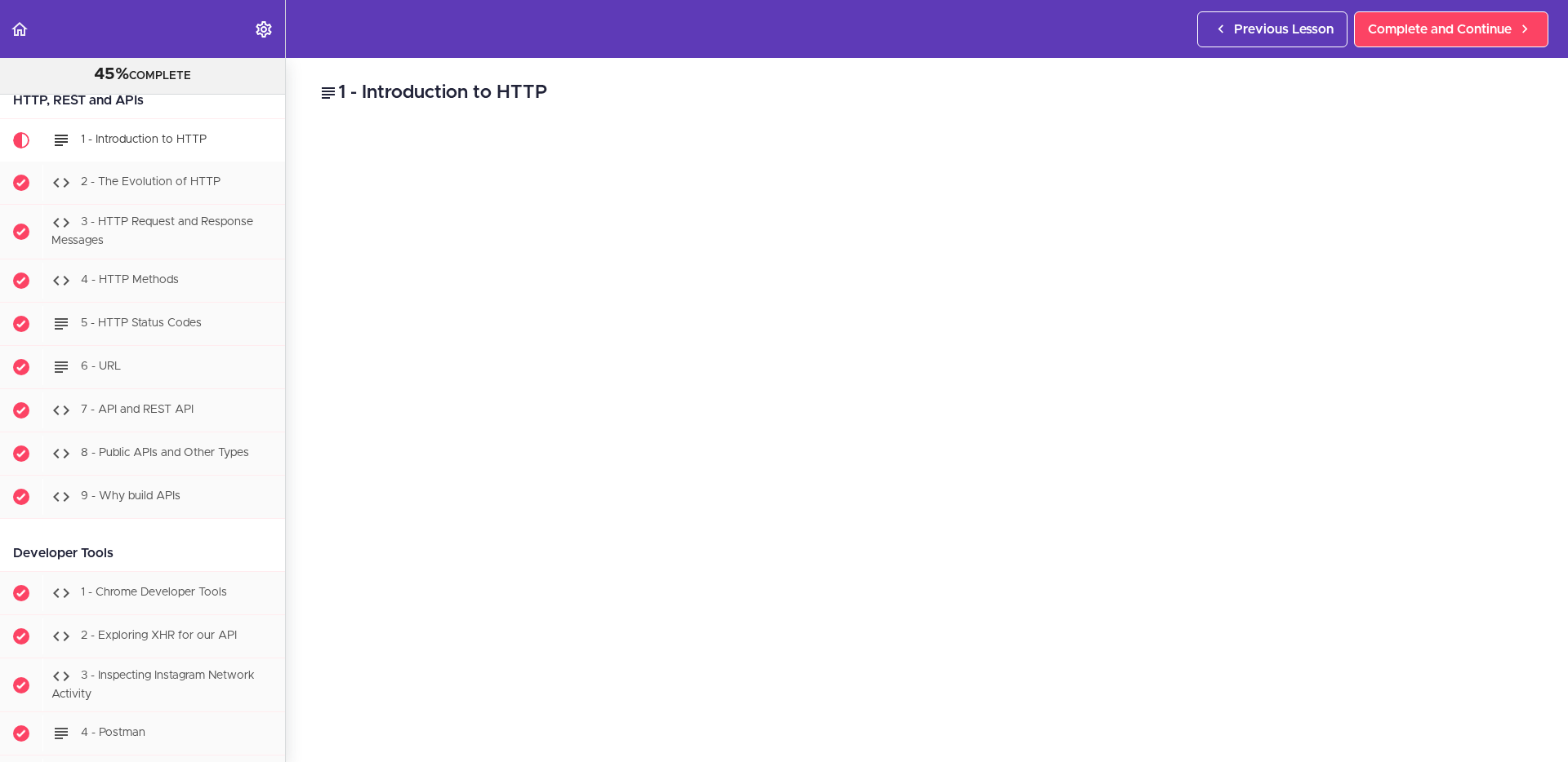
click at [174, 536] on div "Developer Tools" at bounding box center [142, 553] width 285 height 37
click at [819, 96] on h2 "1 - Introduction to HTTP" at bounding box center [927, 93] width 1216 height 28
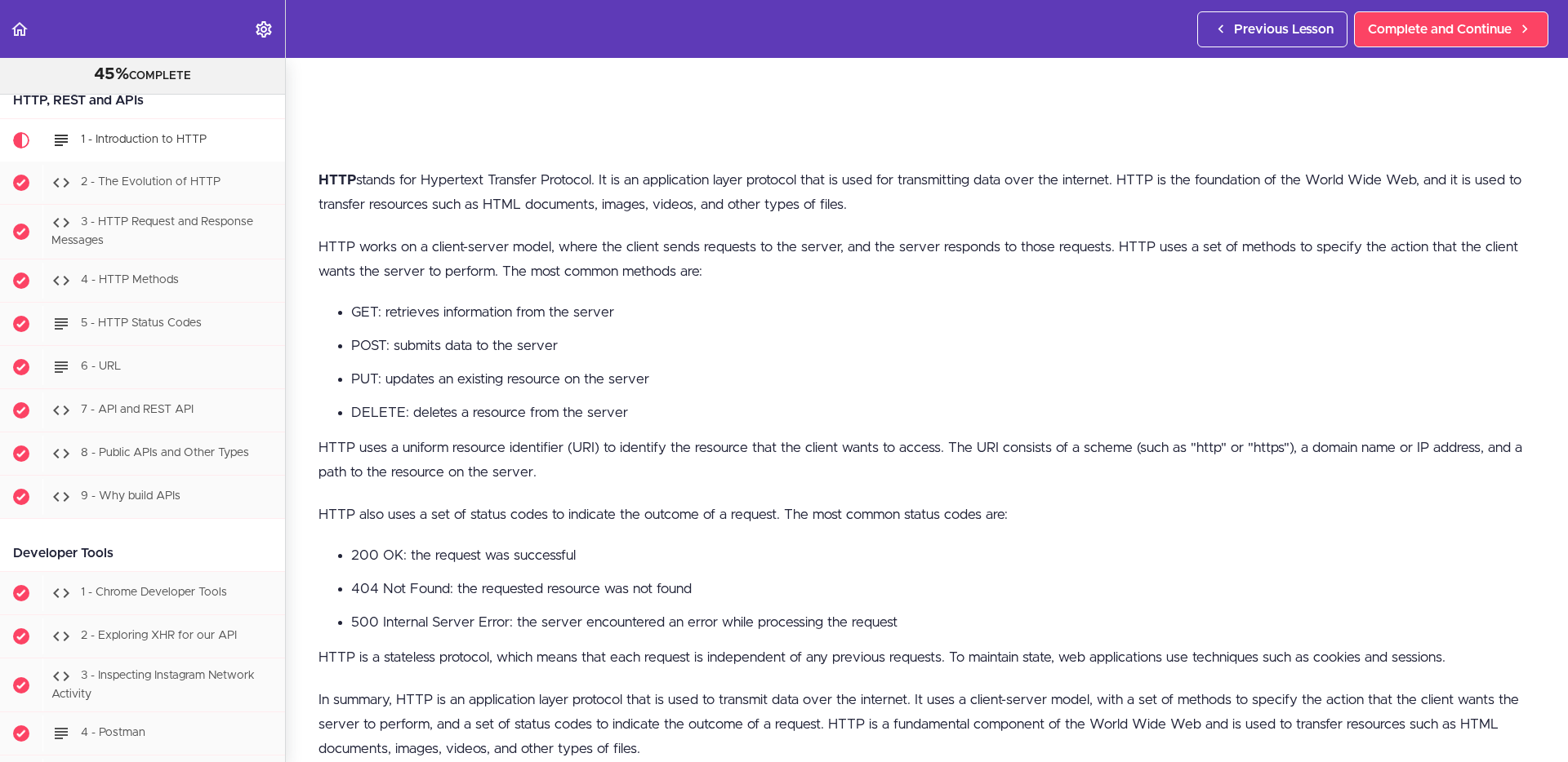
click at [1377, 490] on div "HTTP stands for Hypertext Transfer Protocol. It is an application layer protoco…" at bounding box center [927, 473] width 1216 height 611
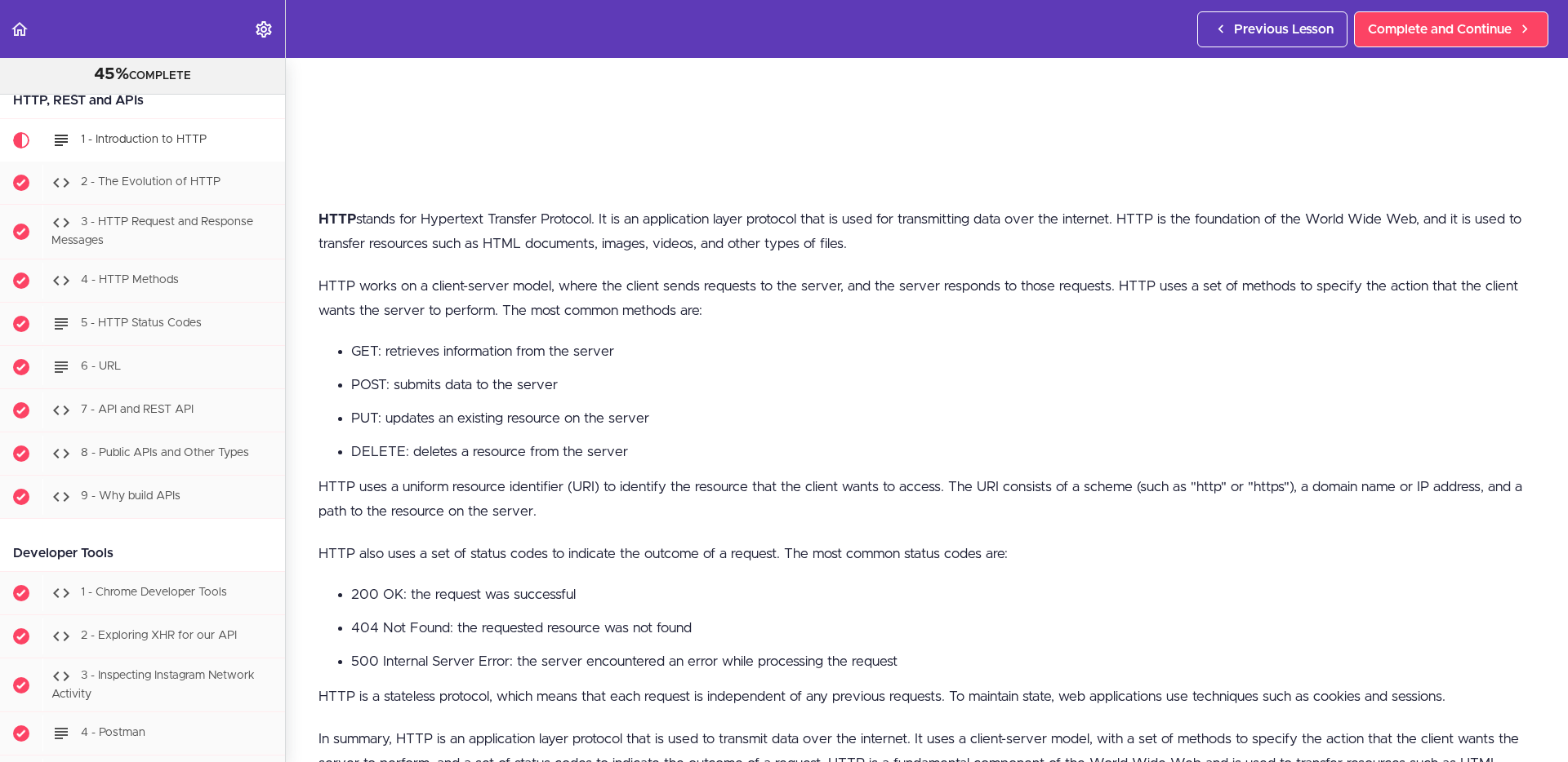
scroll to position [0, 0]
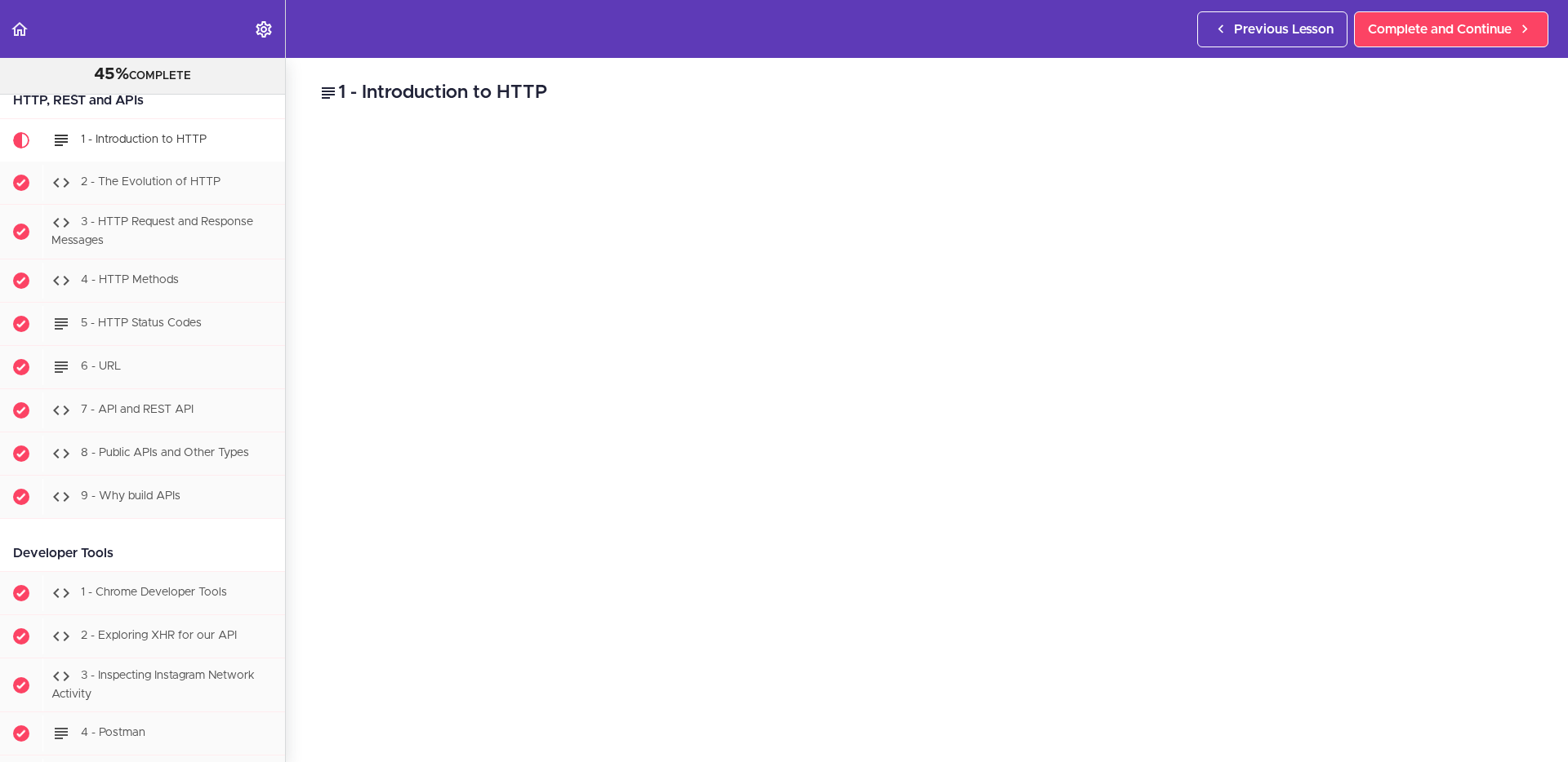
click at [1144, 113] on div "1 - Introduction to HTTP HTTP stands for Hypertext Transfer Protocol. It is an …" at bounding box center [927, 410] width 1282 height 704
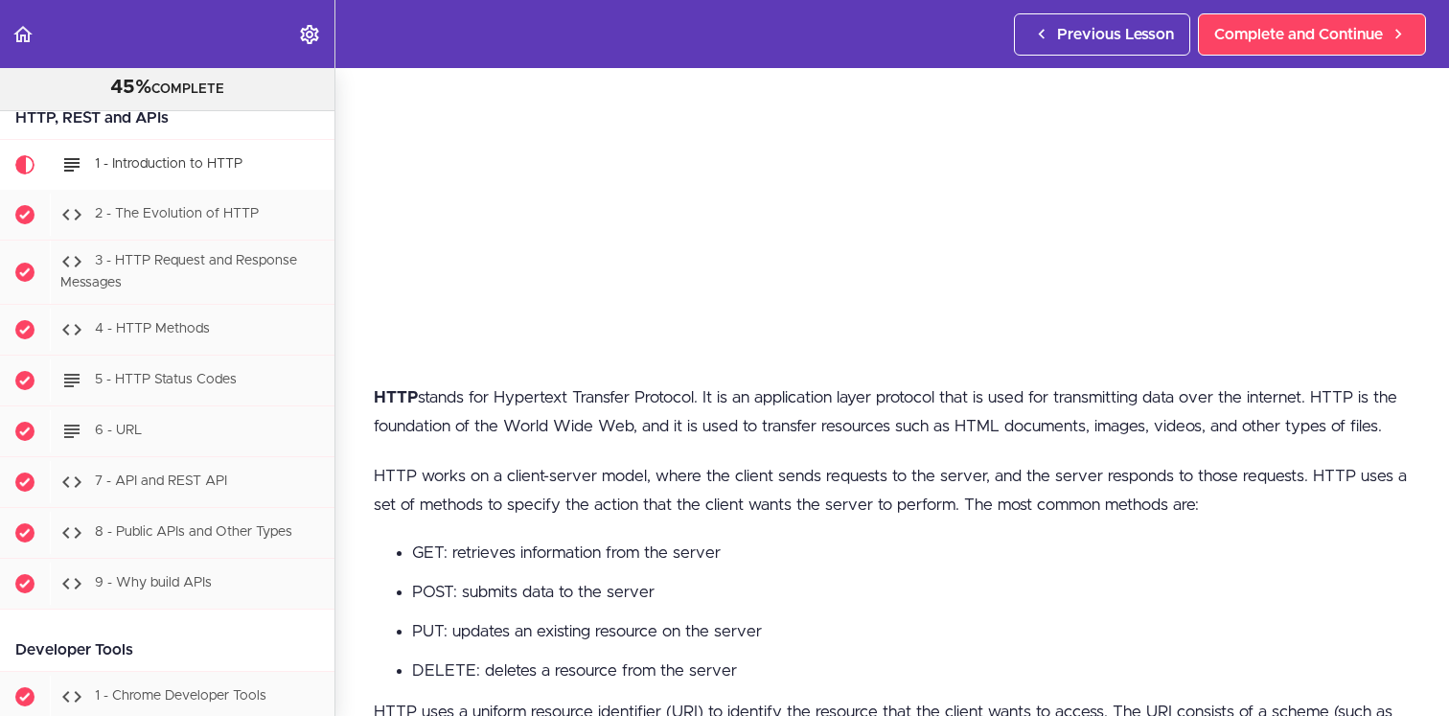
scroll to position [454, 0]
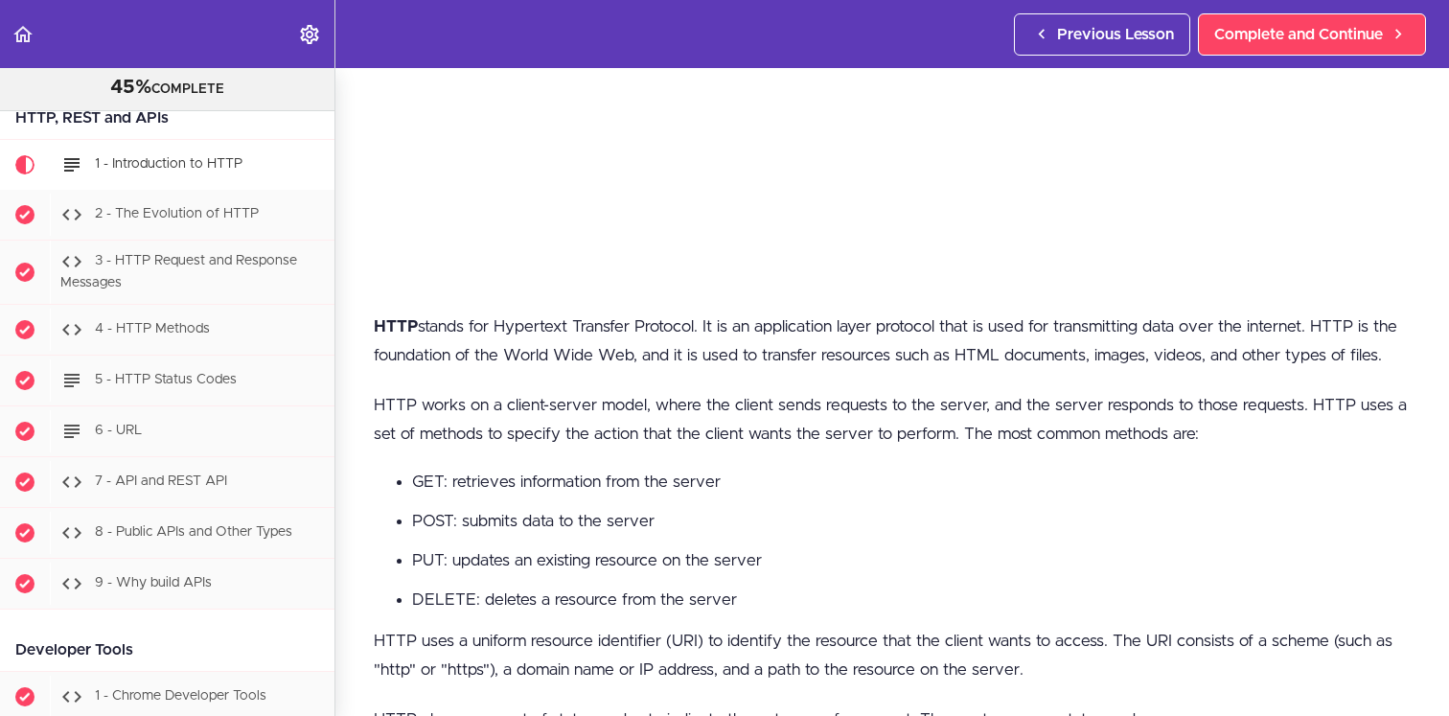
click at [959, 571] on li "PUT: updates an existing resource on the server" at bounding box center [911, 560] width 999 height 25
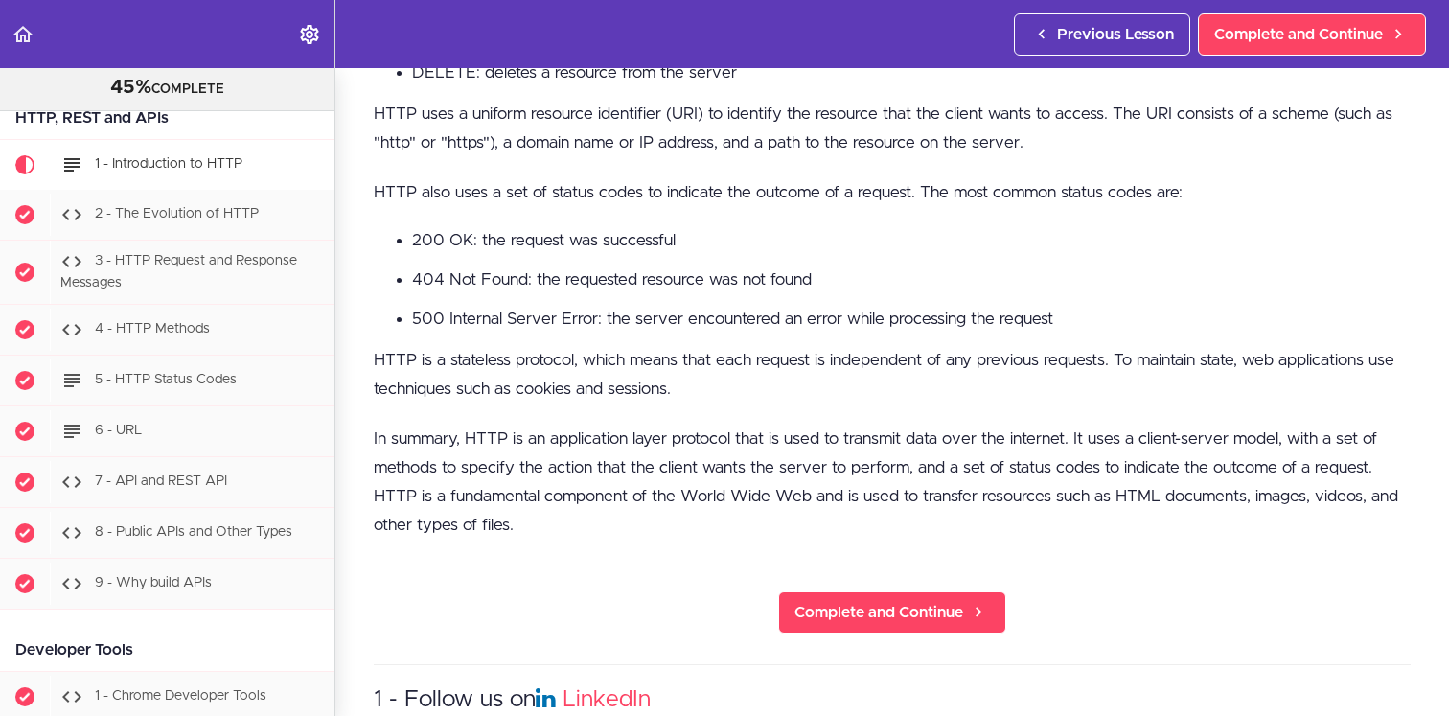
scroll to position [981, 0]
click at [1145, 374] on p "HTTP is a stateless protocol, which means that each request is independent of a…" at bounding box center [892, 376] width 1037 height 58
click at [1128, 407] on div "HTTP stands for Hypertext Transfer Protocol. It is an application layer protoco…" at bounding box center [892, 174] width 1037 height 776
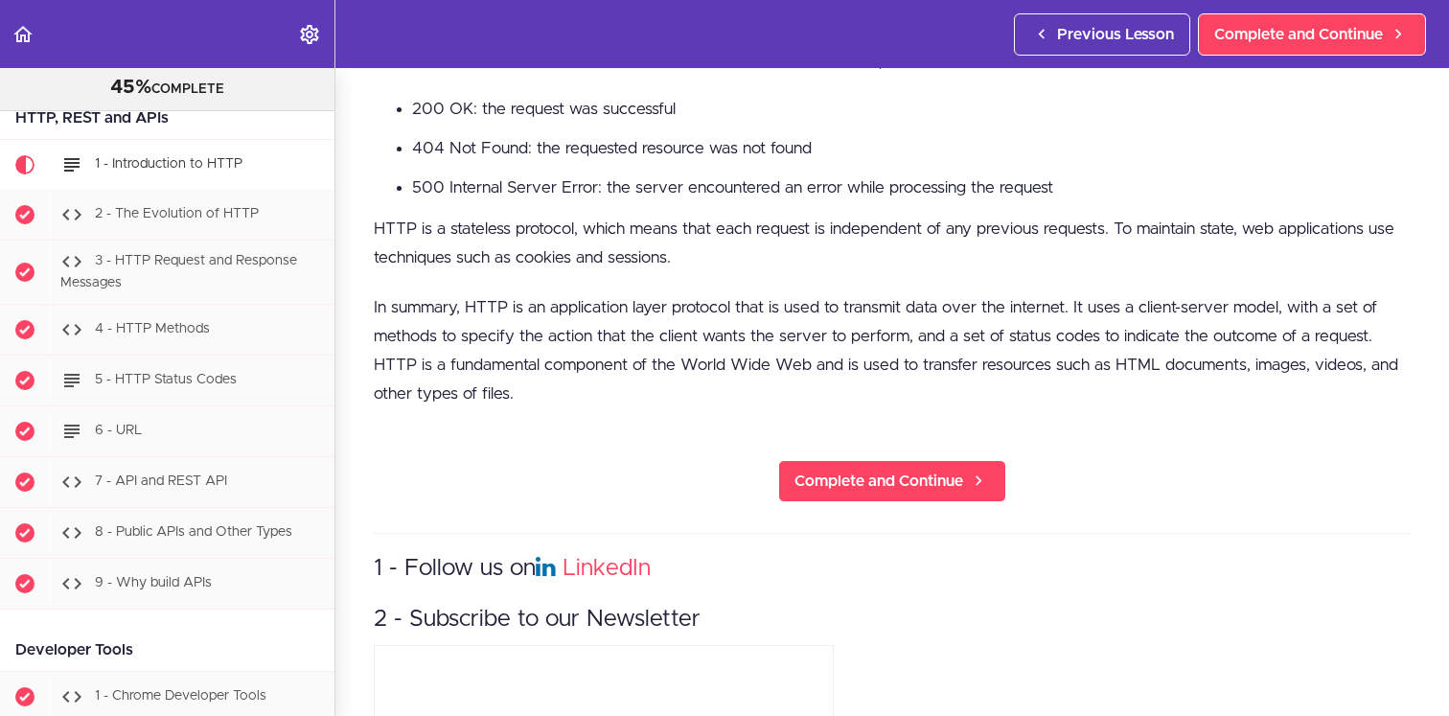
scroll to position [1111, 0]
click at [477, 450] on section "PROFESSIONAL Full Stack Developer 45% COMPLETE Java Master Class 1 - Java Maste…" at bounding box center [724, 392] width 1449 height 648
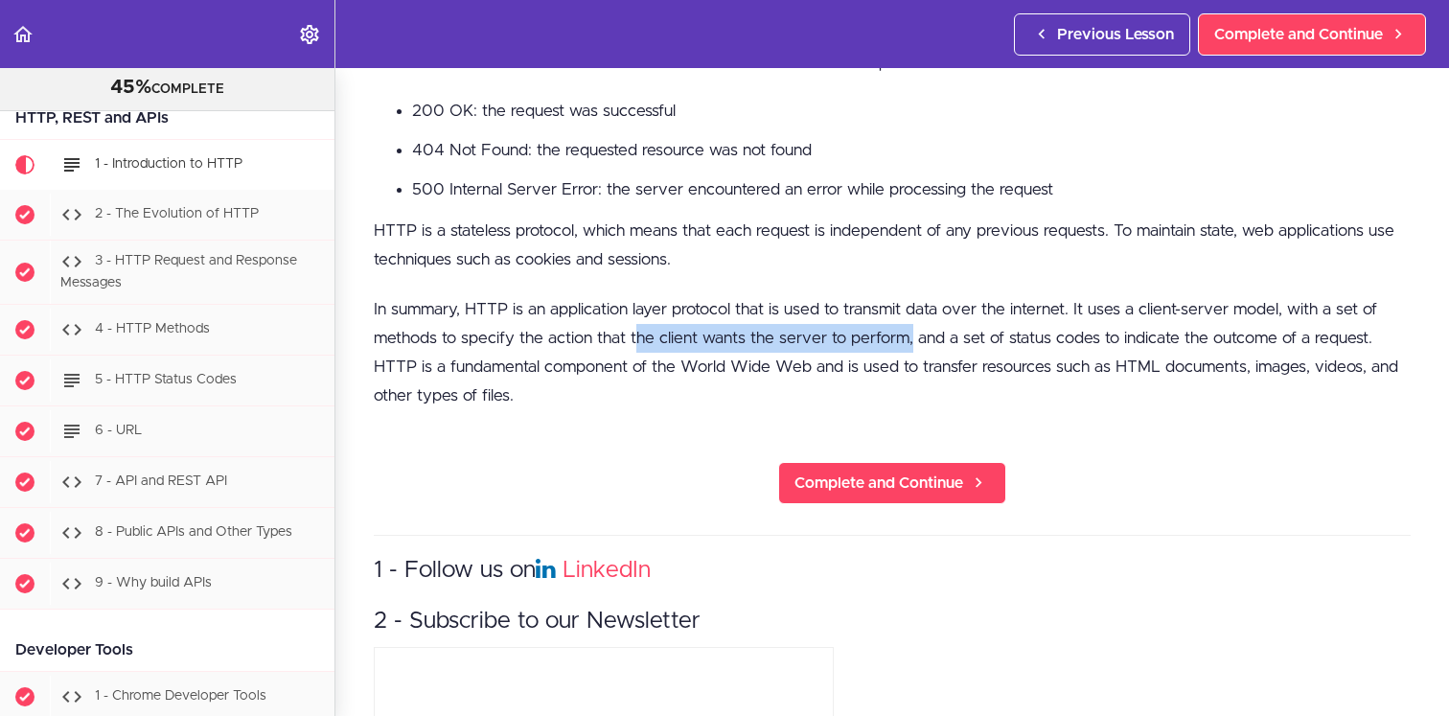
drag, startPoint x: 641, startPoint y: 341, endPoint x: 912, endPoint y: 341, distance: 270.3
click at [912, 341] on p "In summary, HTTP is an application layer protocol that is used to transmit data…" at bounding box center [892, 352] width 1037 height 115
click at [890, 416] on div "HTTP stands for Hypertext Transfer Protocol. It is an application layer protoco…" at bounding box center [892, 44] width 1037 height 776
click at [623, 446] on section "PROFESSIONAL Full Stack Developer 45% COMPLETE Java Master Class 1 - Java Maste…" at bounding box center [724, 392] width 1449 height 648
click at [607, 441] on section "PROFESSIONAL Full Stack Developer 45% COMPLETE Java Master Class 1 - Java Maste…" at bounding box center [724, 392] width 1449 height 648
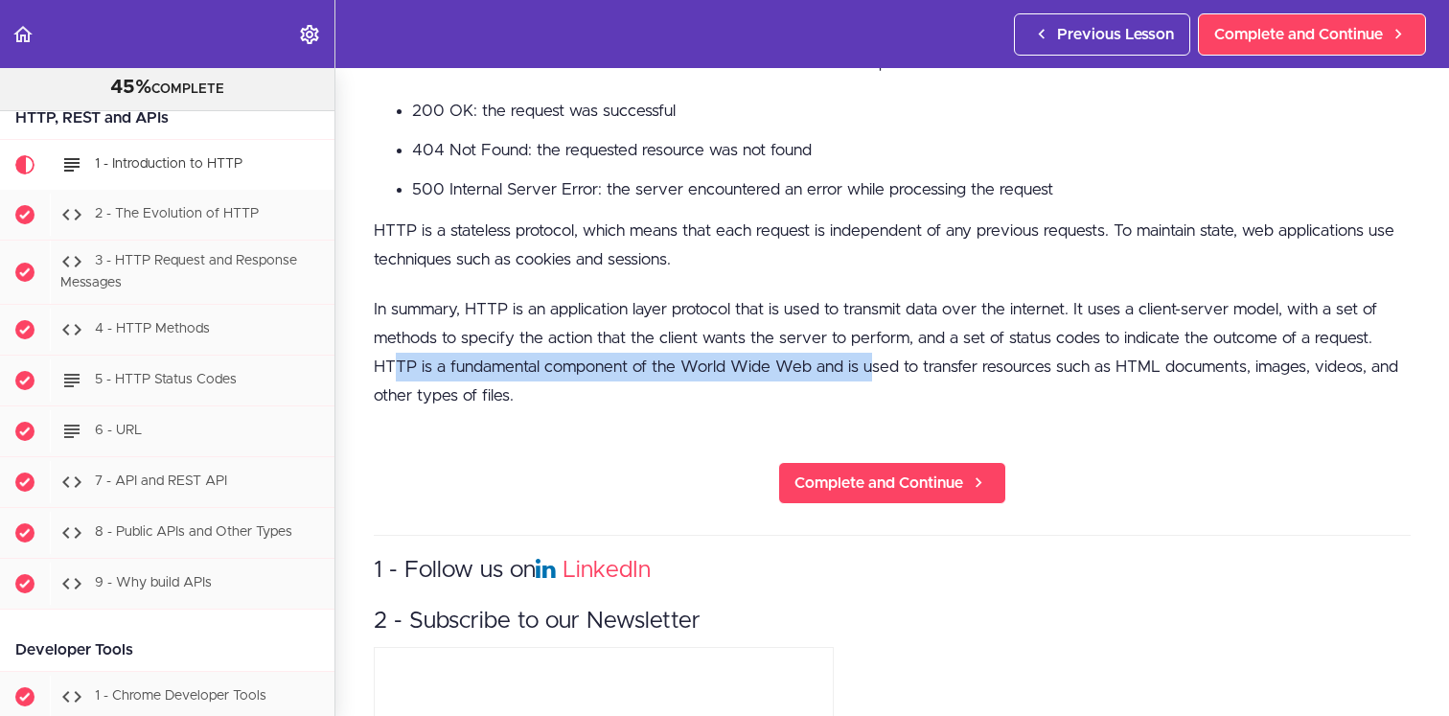
drag, startPoint x: 395, startPoint y: 367, endPoint x: 872, endPoint y: 365, distance: 477.4
click at [872, 365] on p "In summary, HTTP is an application layer protocol that is used to transmit data…" at bounding box center [892, 352] width 1037 height 115
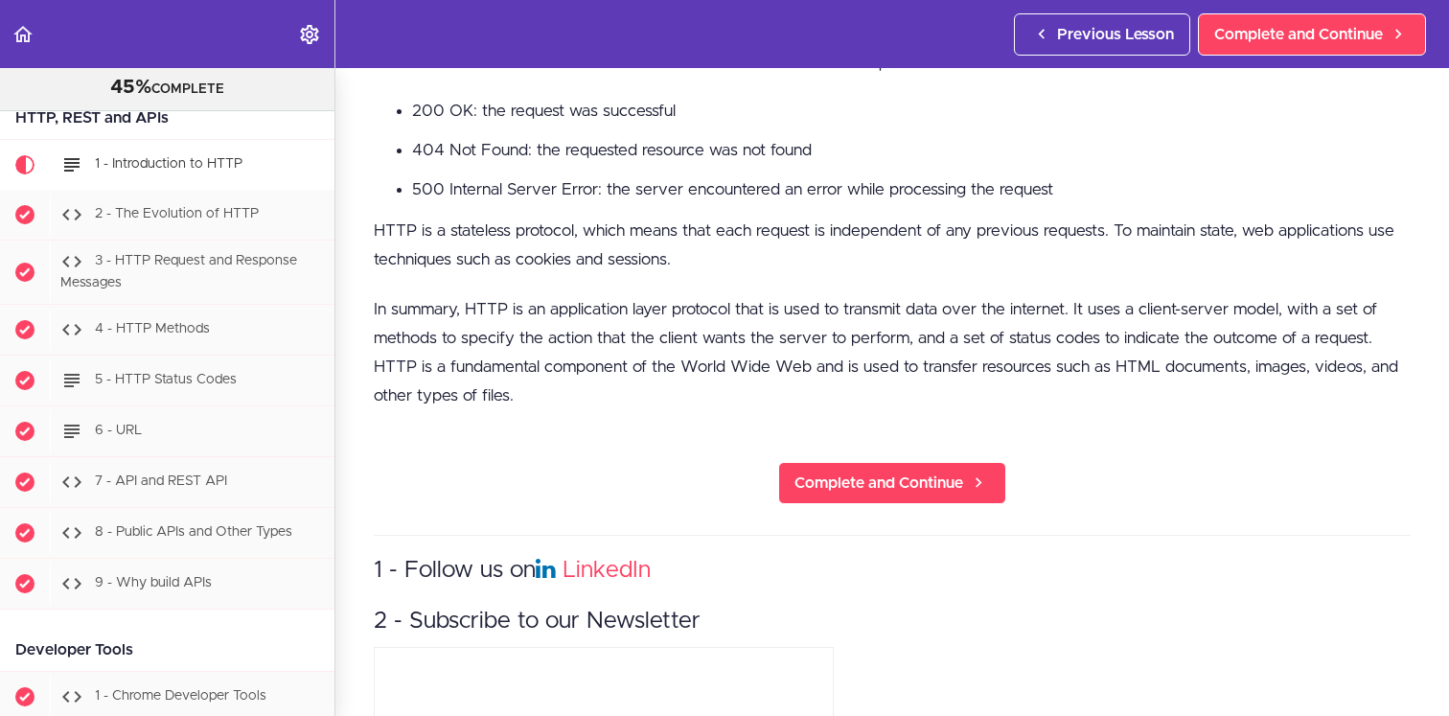
click at [897, 390] on p "In summary, HTTP is an application layer protocol that is used to transmit data…" at bounding box center [892, 352] width 1037 height 115
click at [763, 402] on p "In summary, HTTP is an application layer protocol that is used to transmit data…" at bounding box center [892, 352] width 1037 height 115
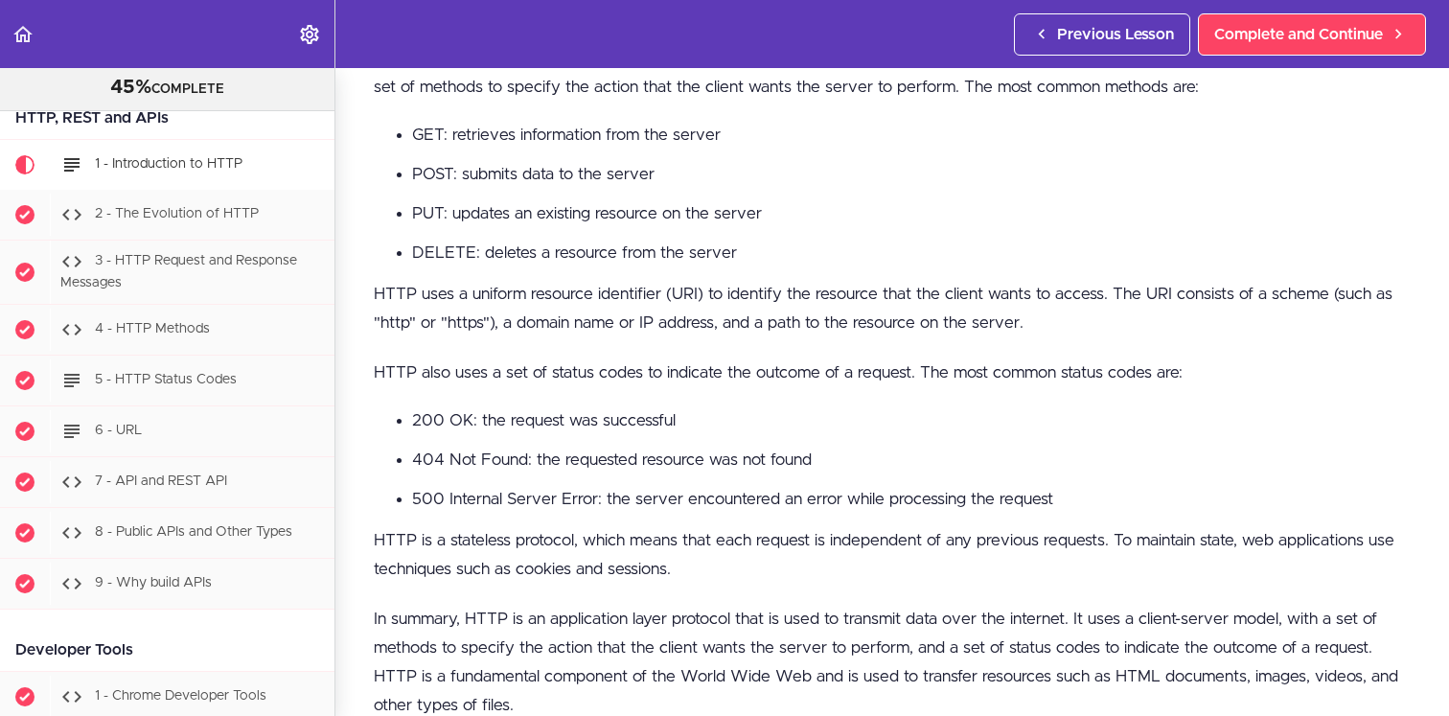
scroll to position [812, 0]
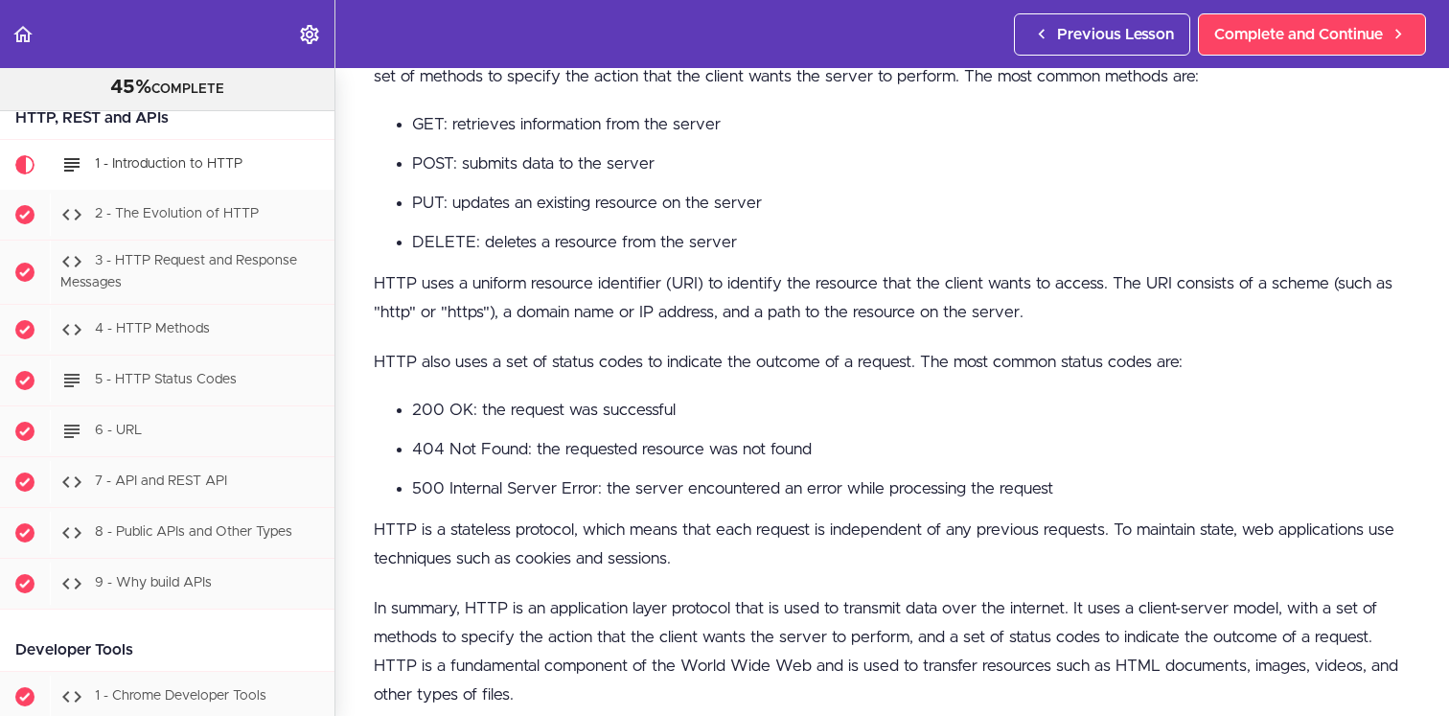
click at [742, 557] on p "HTTP is a stateless protocol, which means that each request is independent of a…" at bounding box center [892, 545] width 1037 height 58
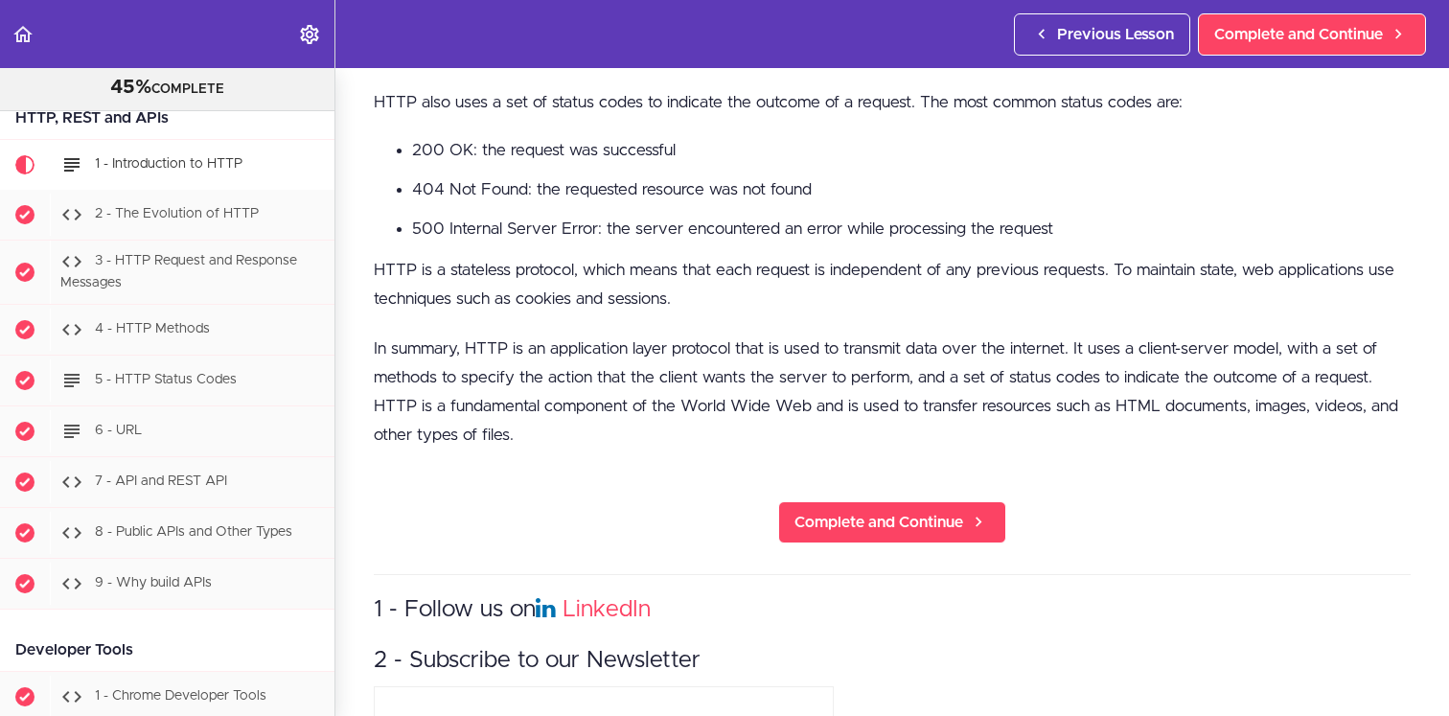
scroll to position [1077, 0]
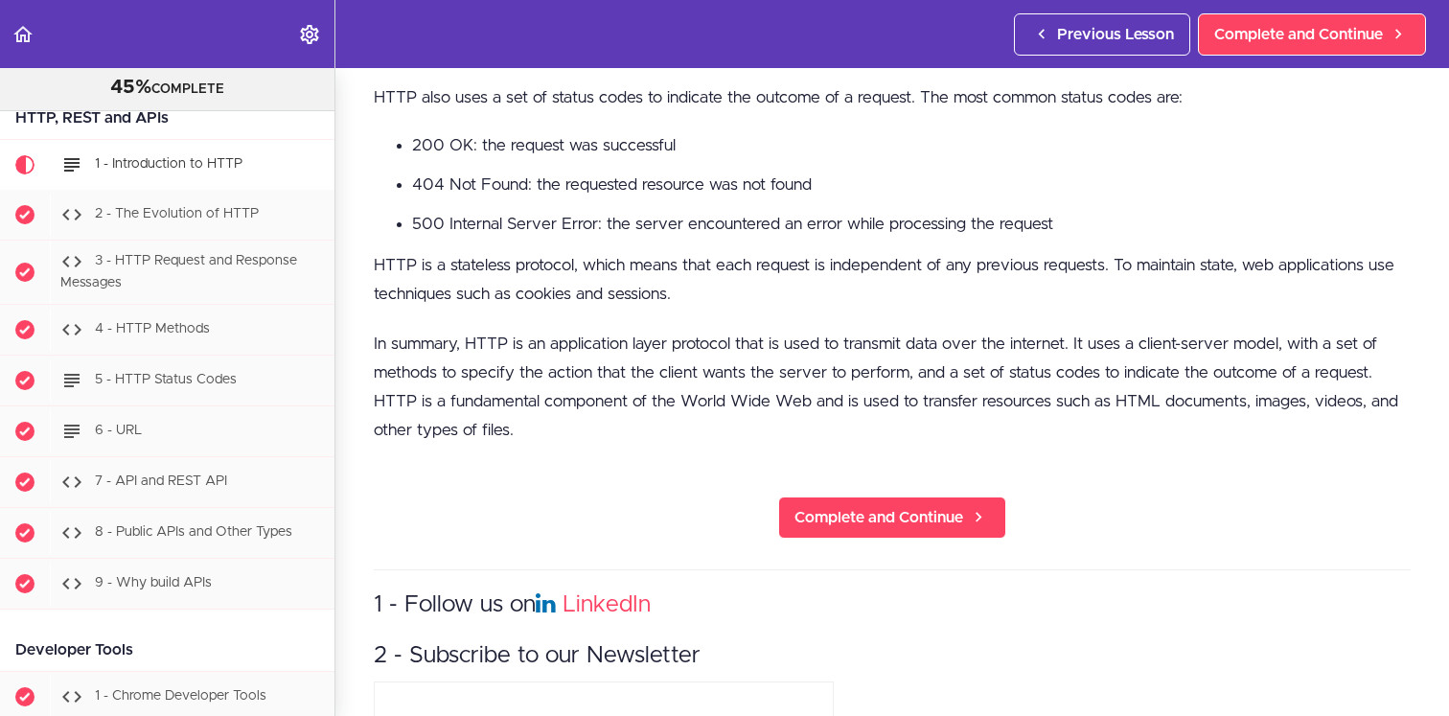
click at [449, 533] on section "PROFESSIONAL Full Stack Developer 45% COMPLETE Java Master Class 1 - Java Maste…" at bounding box center [724, 392] width 1449 height 648
click at [923, 507] on span "Complete and Continue" at bounding box center [879, 517] width 169 height 23
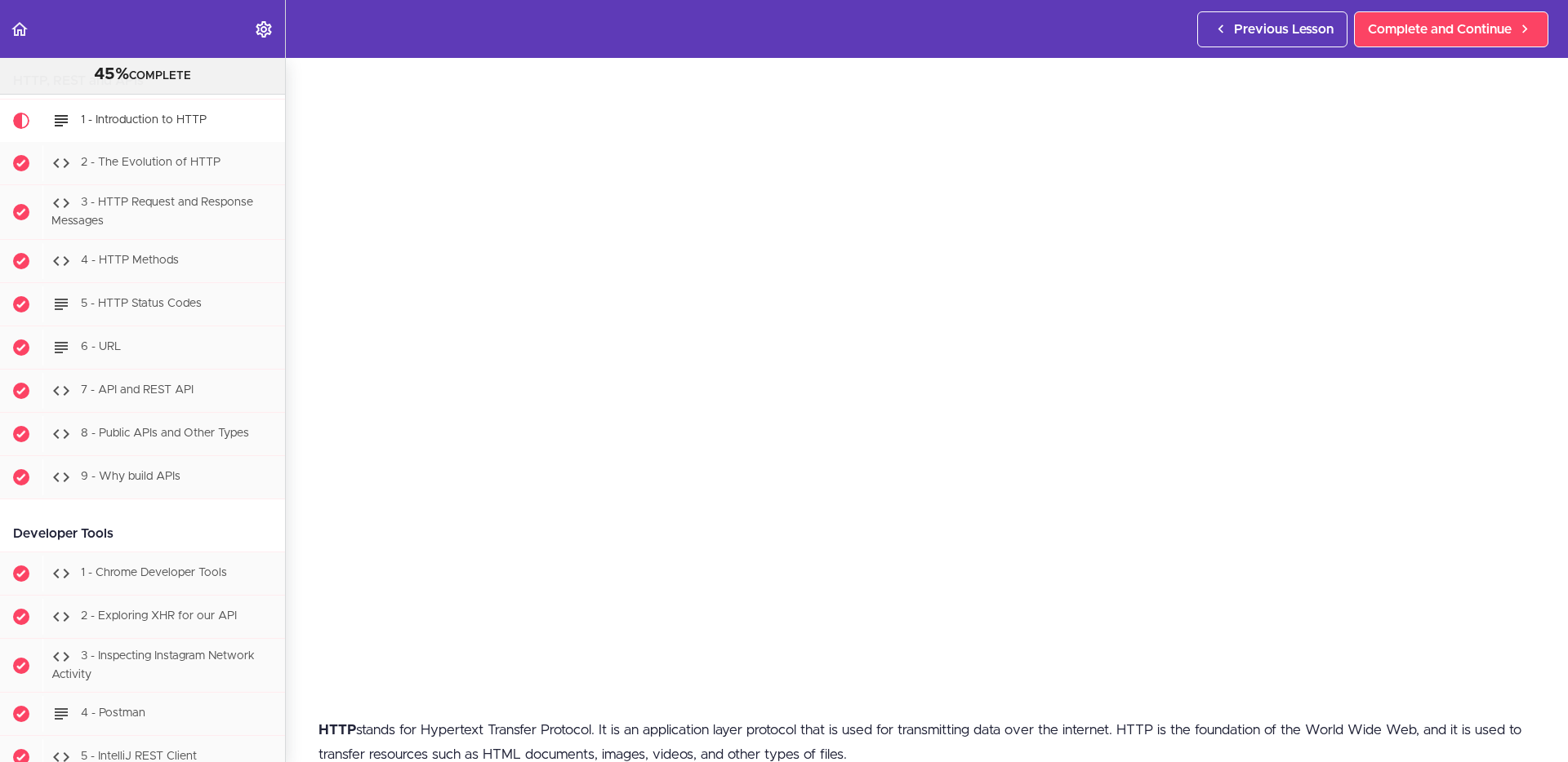
scroll to position [342, 0]
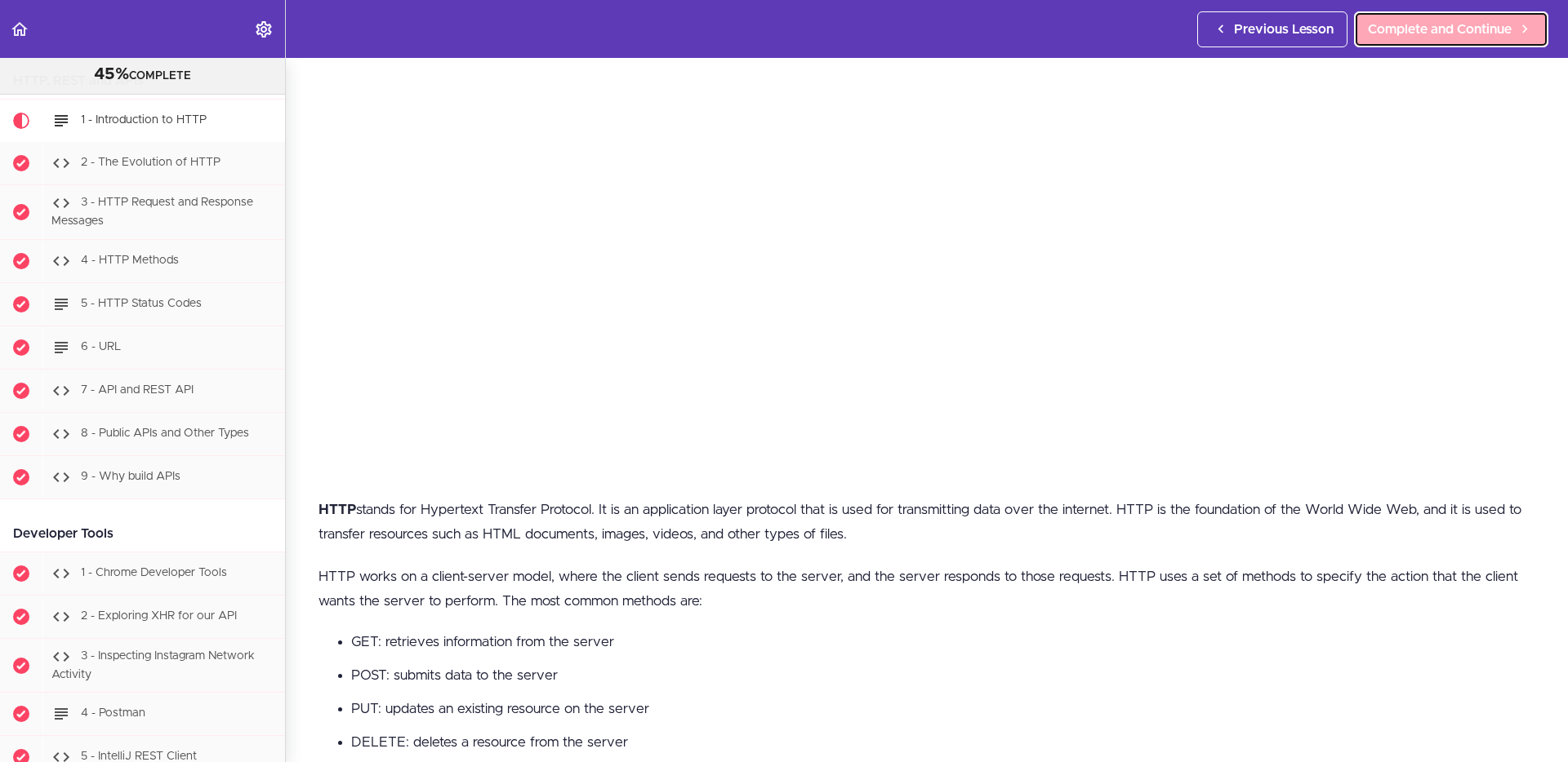
click at [1233, 33] on span "Complete and Continue" at bounding box center [1439, 29] width 144 height 20
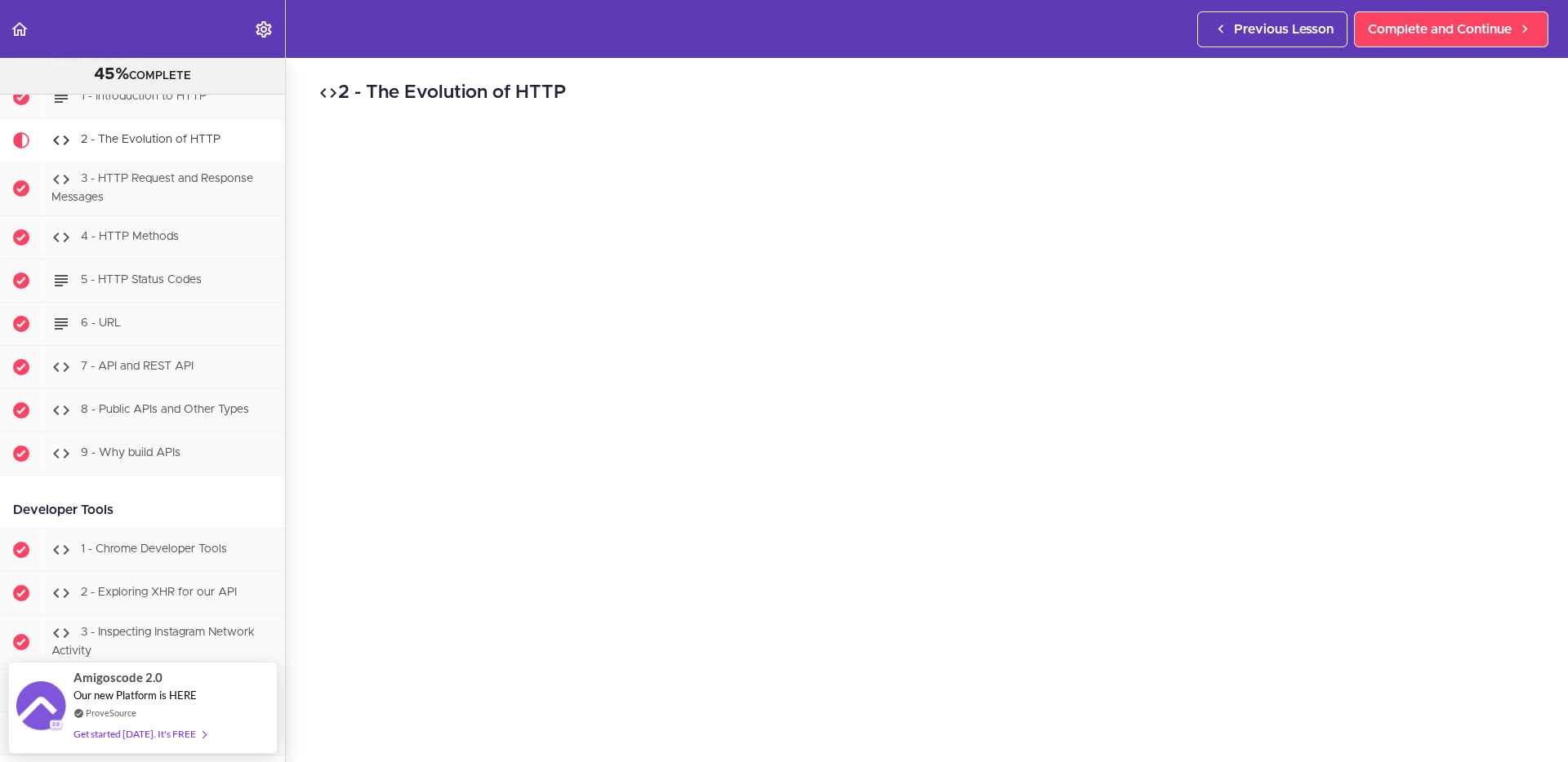
scroll to position [136, 0]
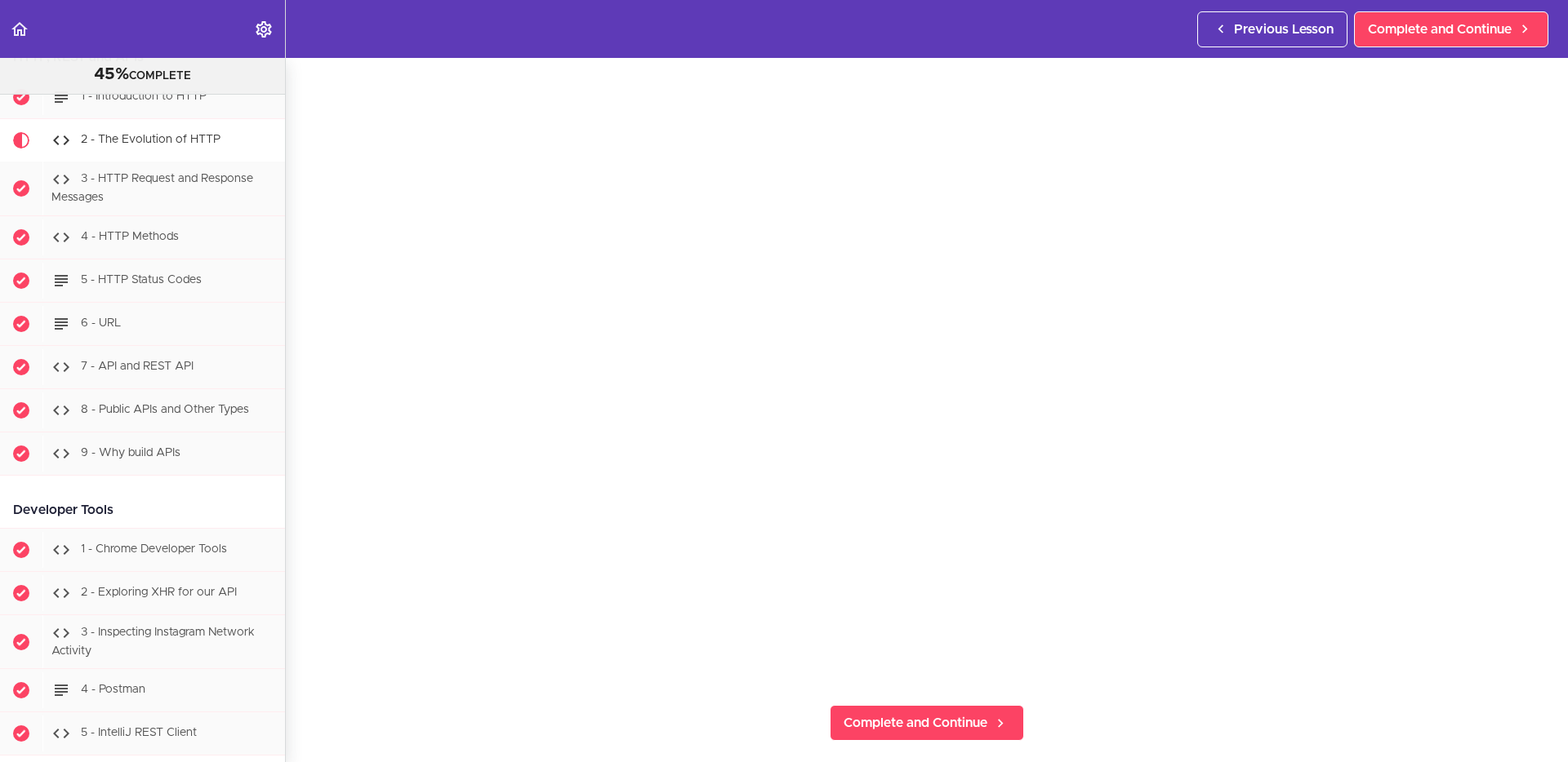
click at [592, 609] on section "PROFESSIONAL Full Stack Developer 45% COMPLETE Java Master Class 1 - Java Maste…" at bounding box center [784, 410] width 1568 height 704
click at [336, 609] on section "PROFESSIONAL Full Stack Developer 45% COMPLETE Java Master Class 1 - Java Maste…" at bounding box center [784, 410] width 1568 height 704
click at [351, 609] on section "PROFESSIONAL Full Stack Developer 45% COMPLETE Java Master Class 1 - Java Maste…" at bounding box center [784, 410] width 1568 height 704
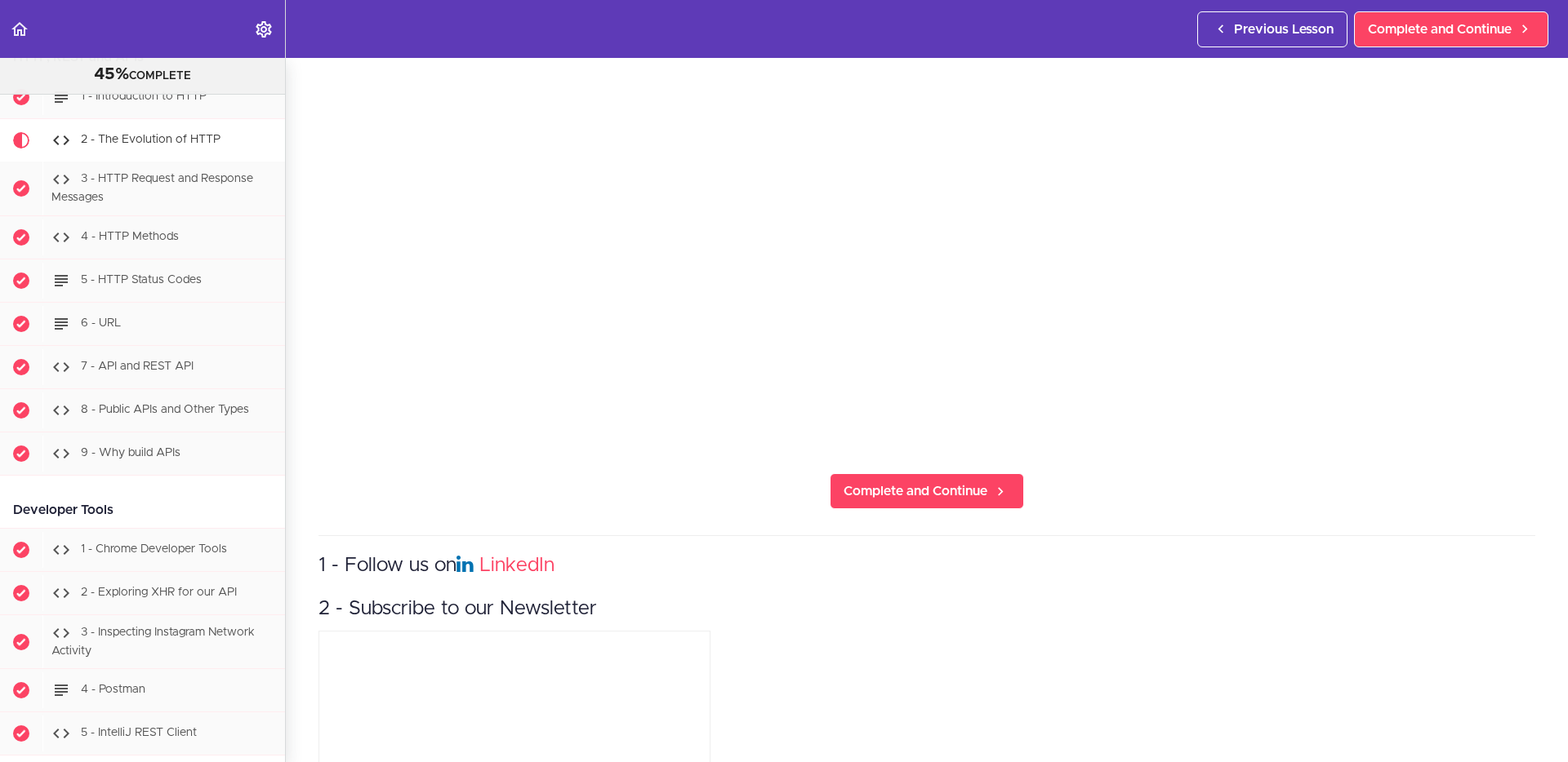
scroll to position [519, 0]
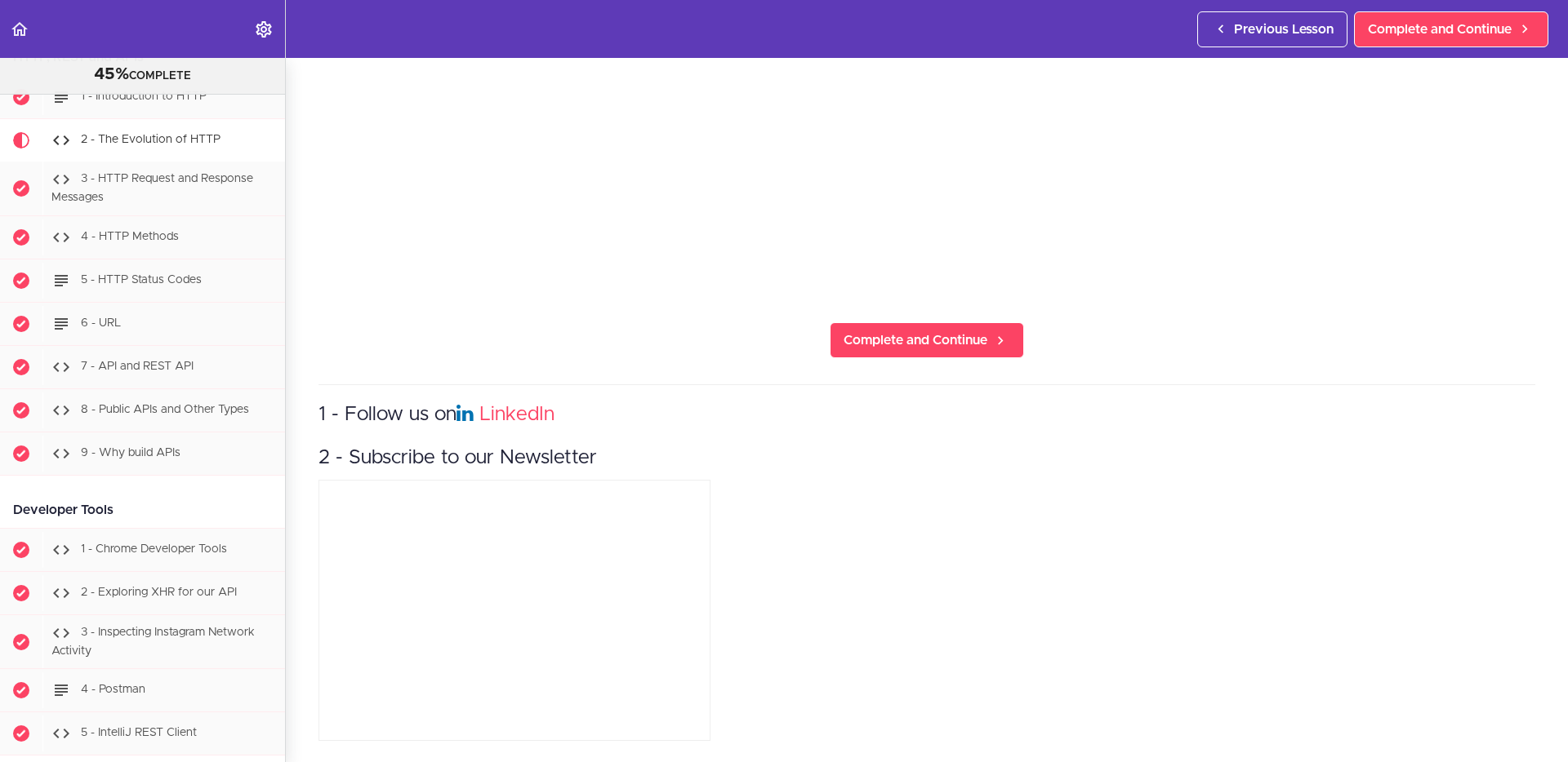
click at [299, 609] on section "PROFESSIONAL Full Stack Developer 45% COMPLETE Java Master Class 1 - Java Maste…" at bounding box center [784, 410] width 1568 height 704
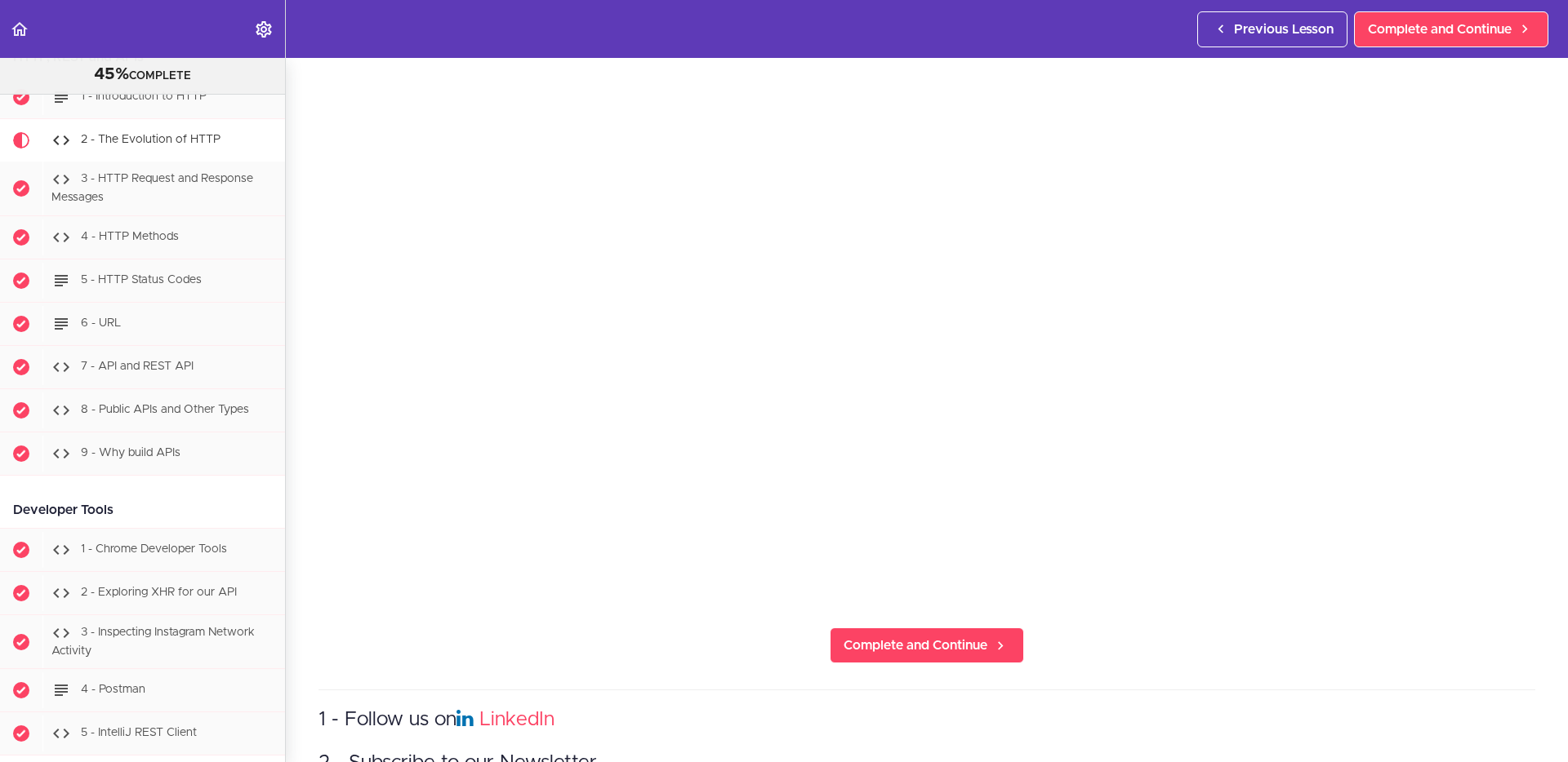
scroll to position [187, 0]
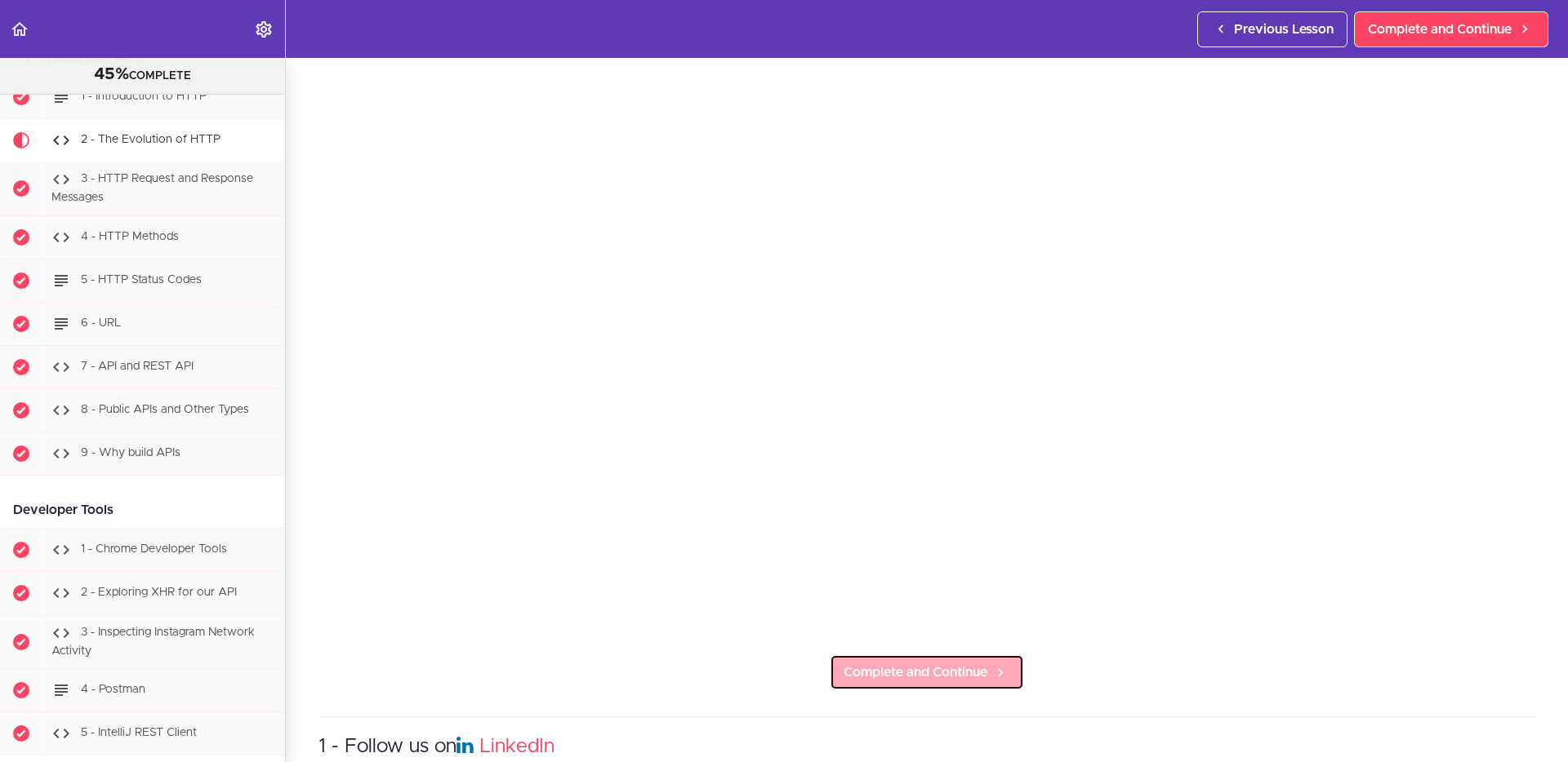
click at [899, 609] on span "Complete and Continue" at bounding box center [915, 672] width 144 height 20
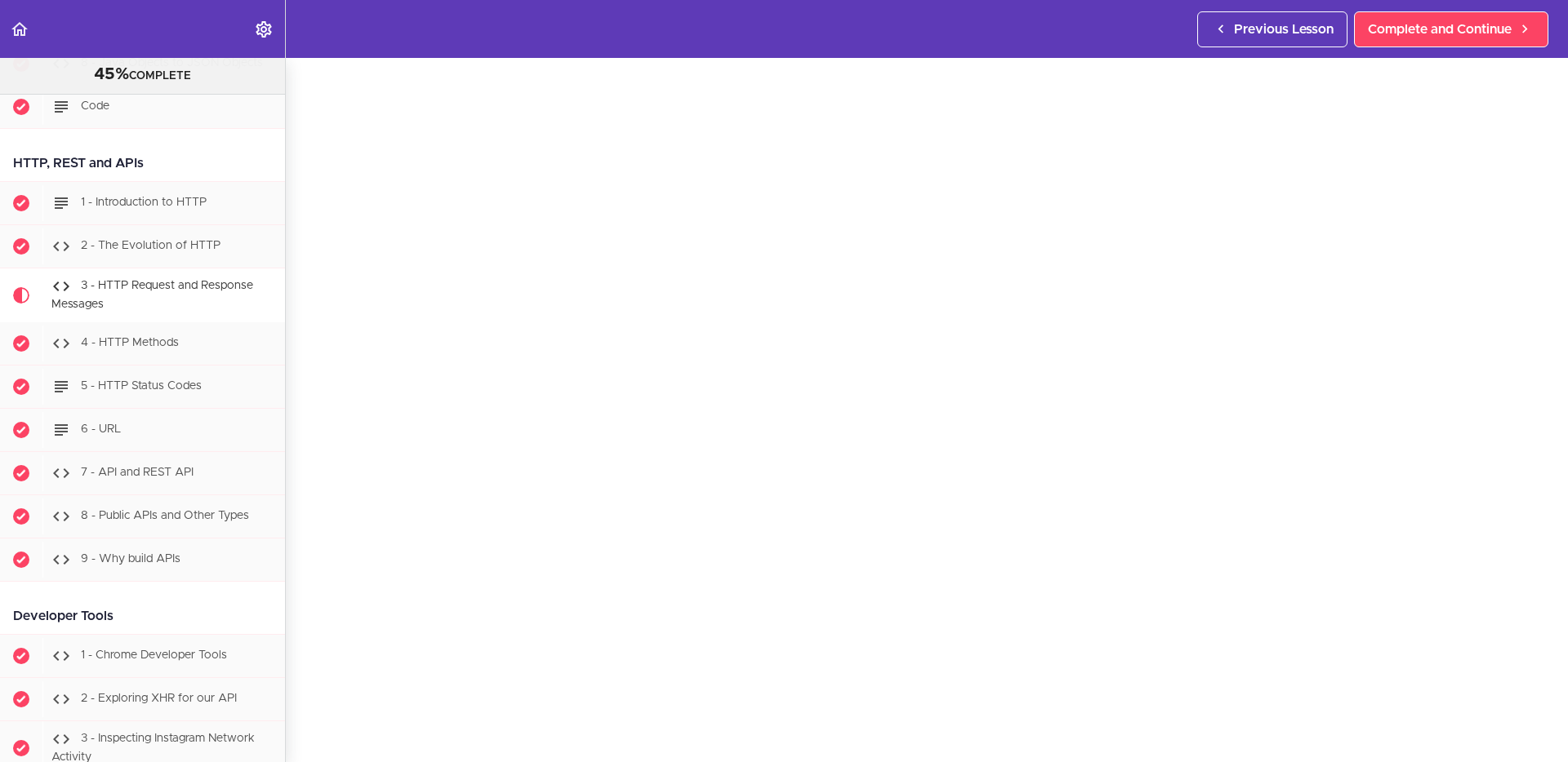
scroll to position [45, 0]
click at [299, 609] on div "3 - HTTP Request and Response Messages Complete and Continue 1 - Follow us on L…" at bounding box center [927, 364] width 1282 height 704
click at [293, 609] on section "PROFESSIONAL Full Stack Developer 45% COMPLETE Java Master Class 1 - Java Maste…" at bounding box center [784, 410] width 1568 height 704
click at [1233, 609] on div "3 - HTTP Request and Response Messages Complete and Continue 1 - Follow us on L…" at bounding box center [927, 345] width 1282 height 704
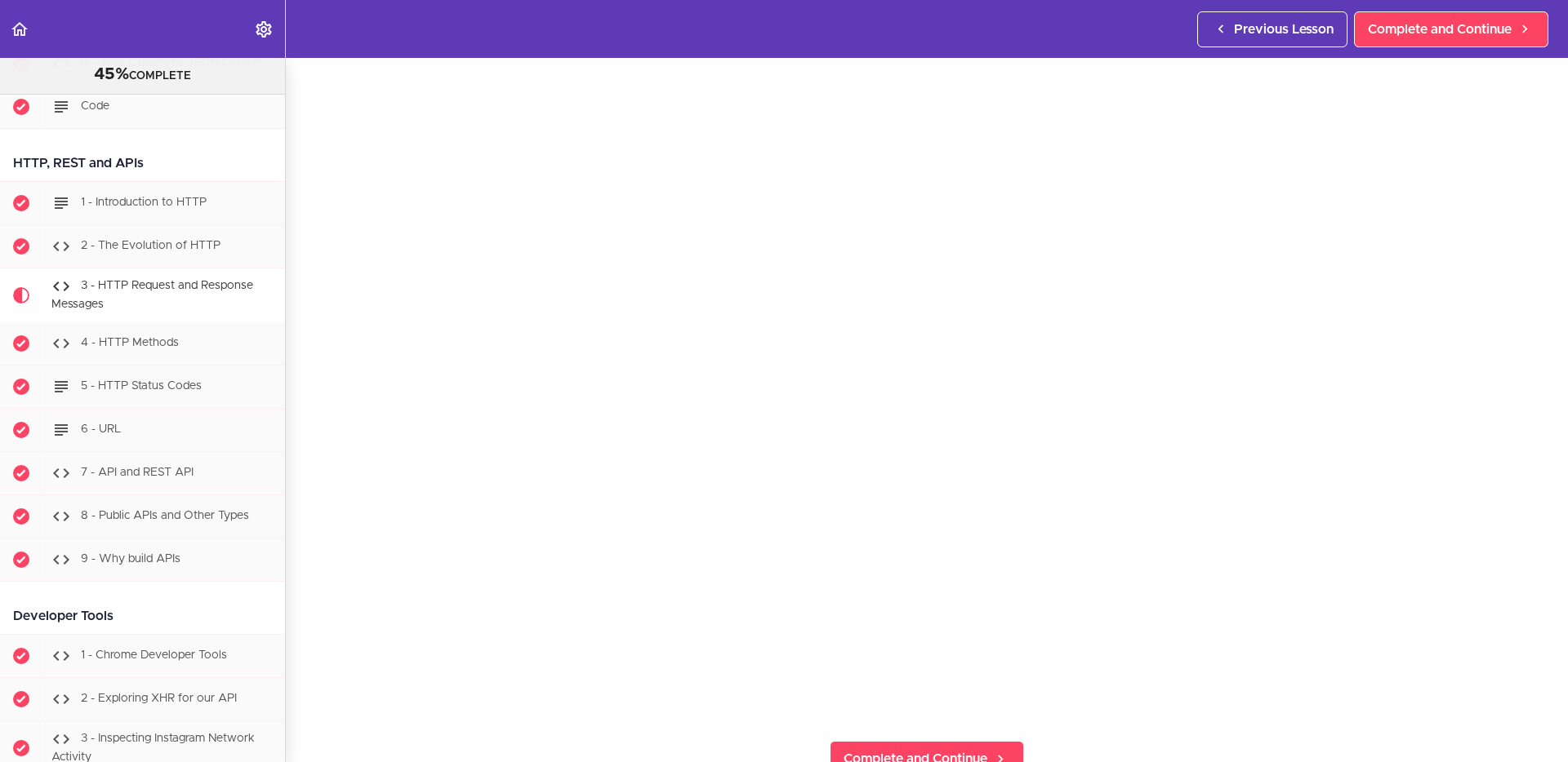
scroll to position [142, 0]
click at [1233, 609] on section "PROFESSIONAL Full Stack Developer 45% COMPLETE Java Master Class 1 - Java Maste…" at bounding box center [784, 410] width 1568 height 704
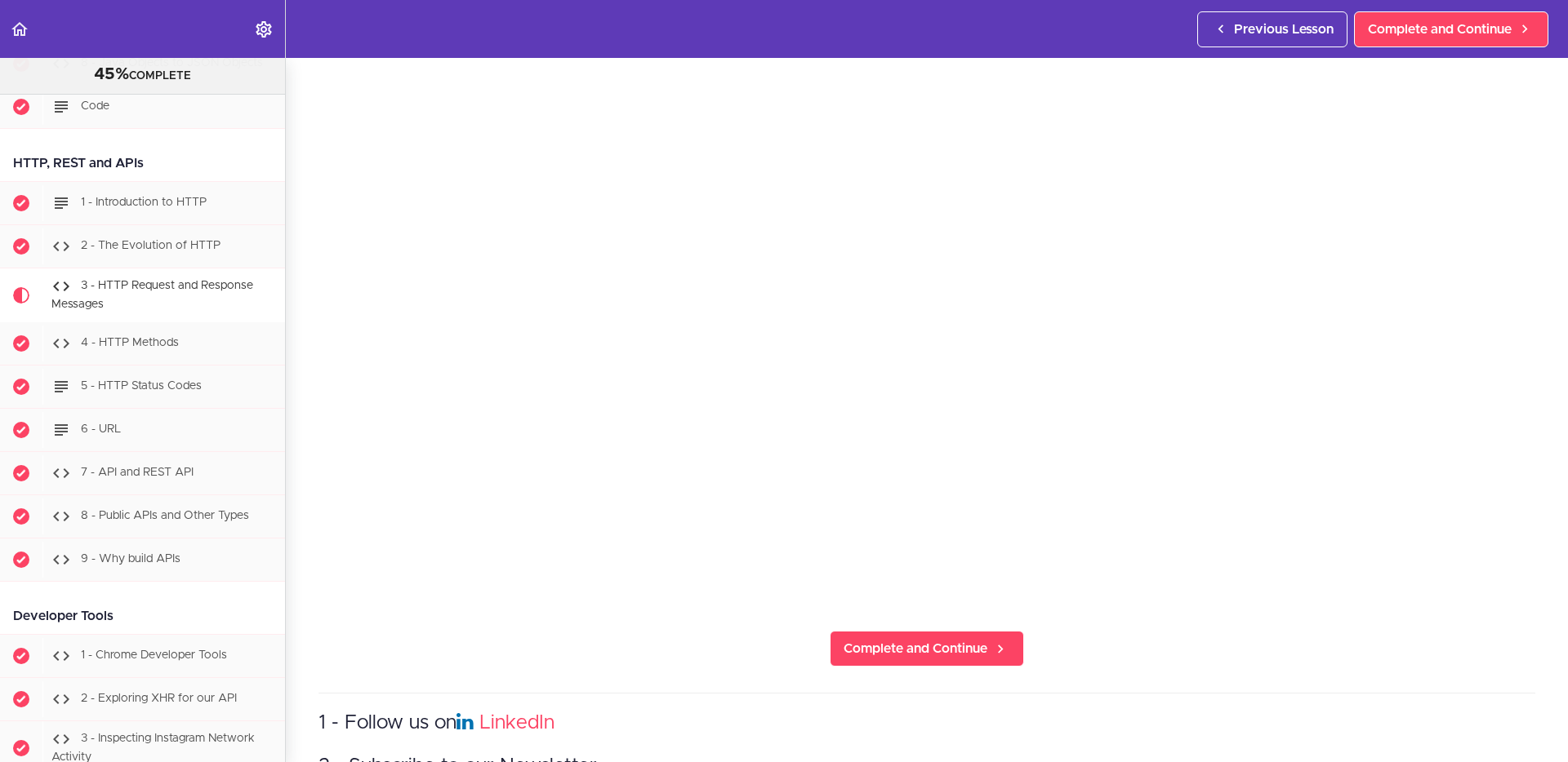
scroll to position [172, 0]
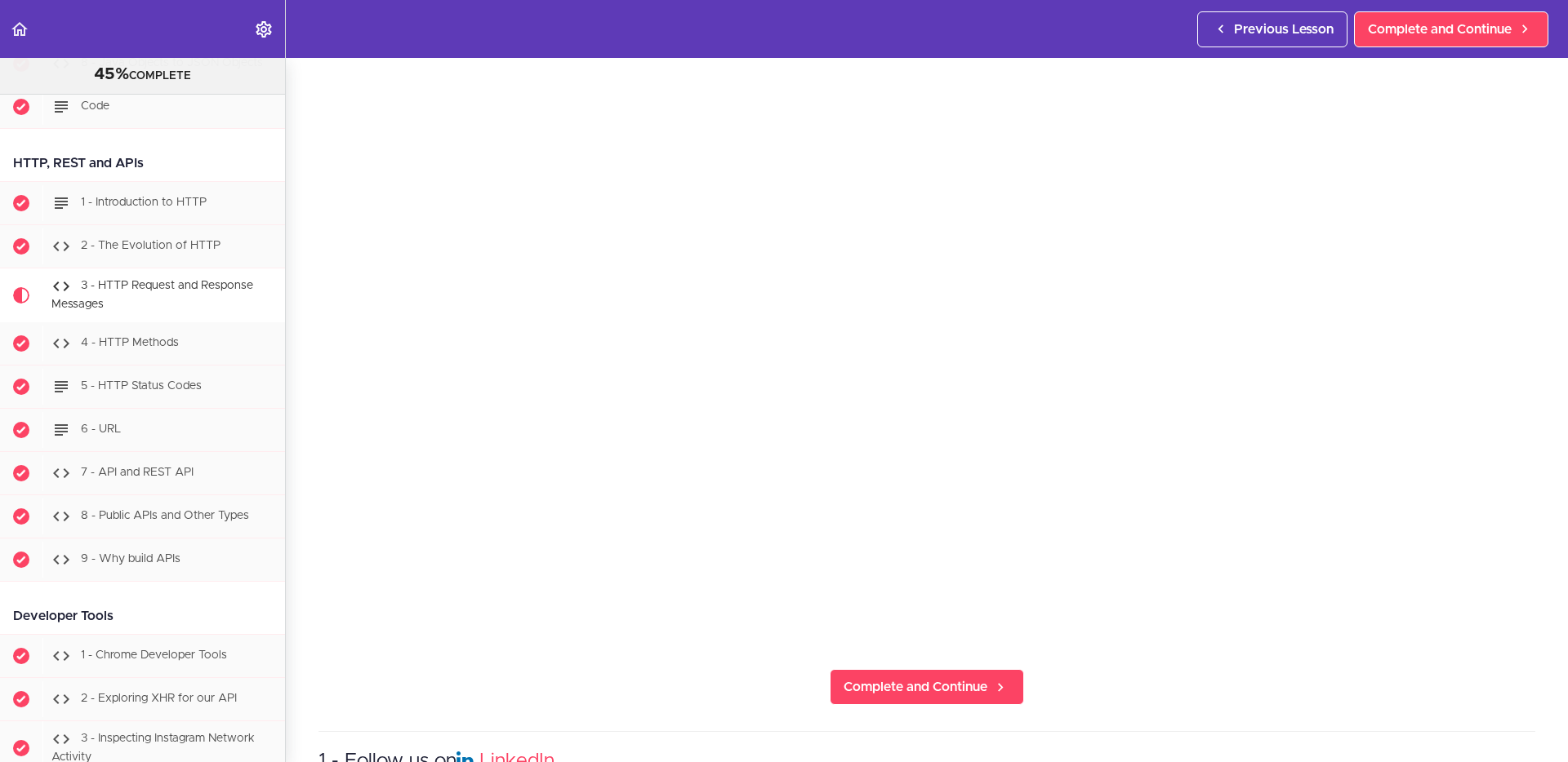
click at [1233, 609] on section "PROFESSIONAL Full Stack Developer 45% COMPLETE Java Master Class 1 - Java Maste…" at bounding box center [784, 410] width 1568 height 704
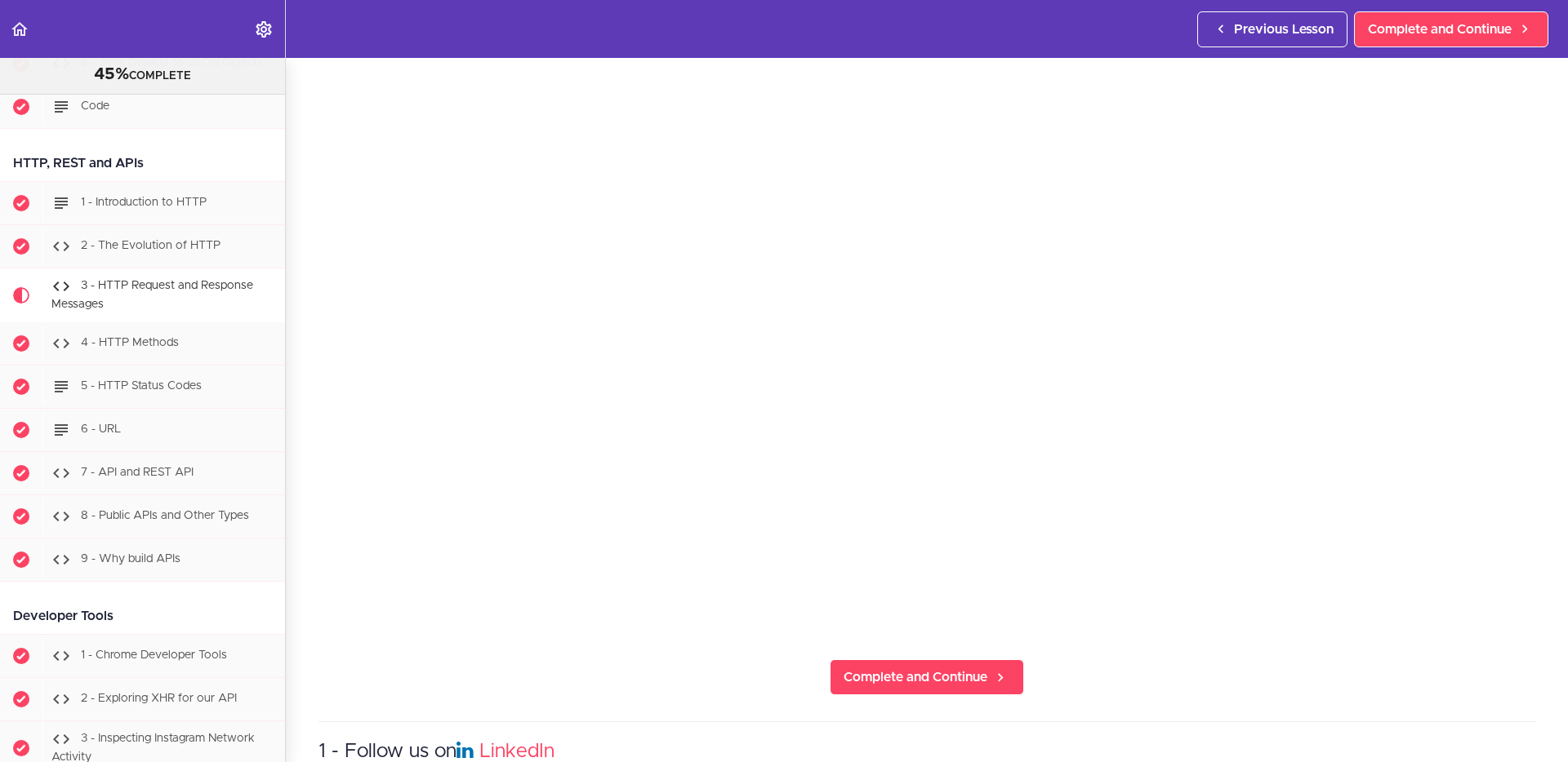
scroll to position [202, 0]
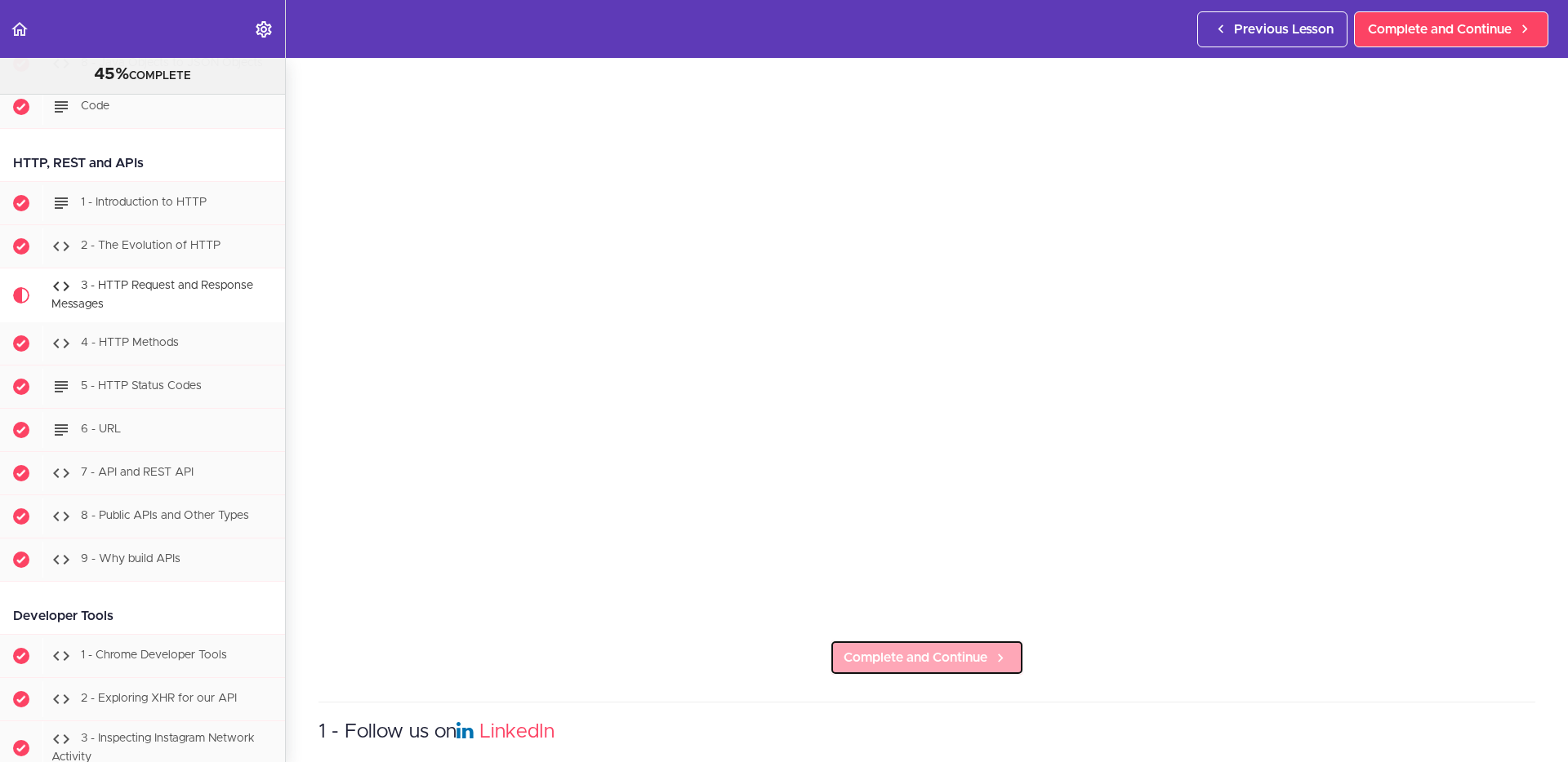
click at [981, 609] on span "Complete and Continue" at bounding box center [915, 657] width 144 height 20
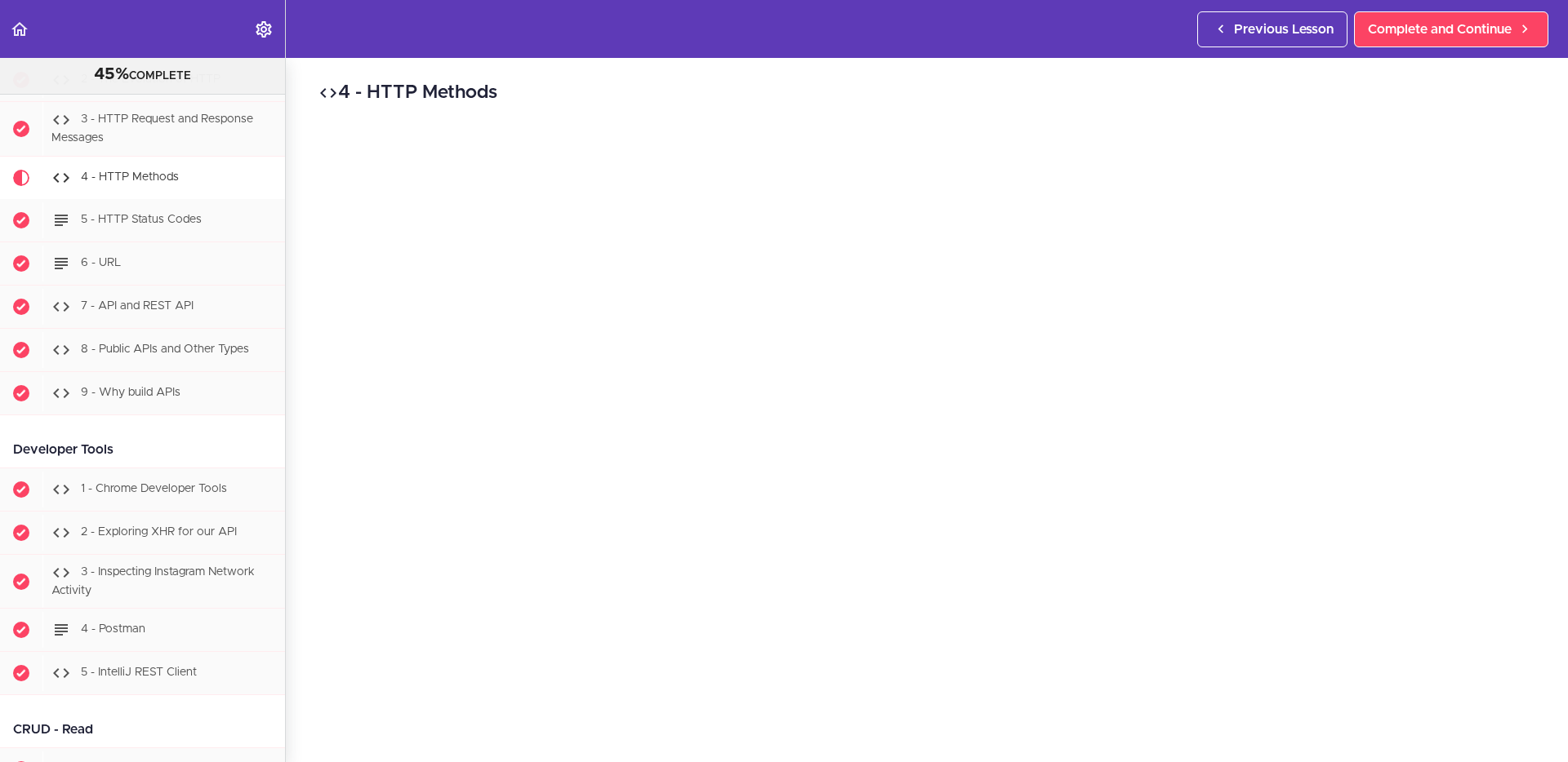
scroll to position [1804, 0]
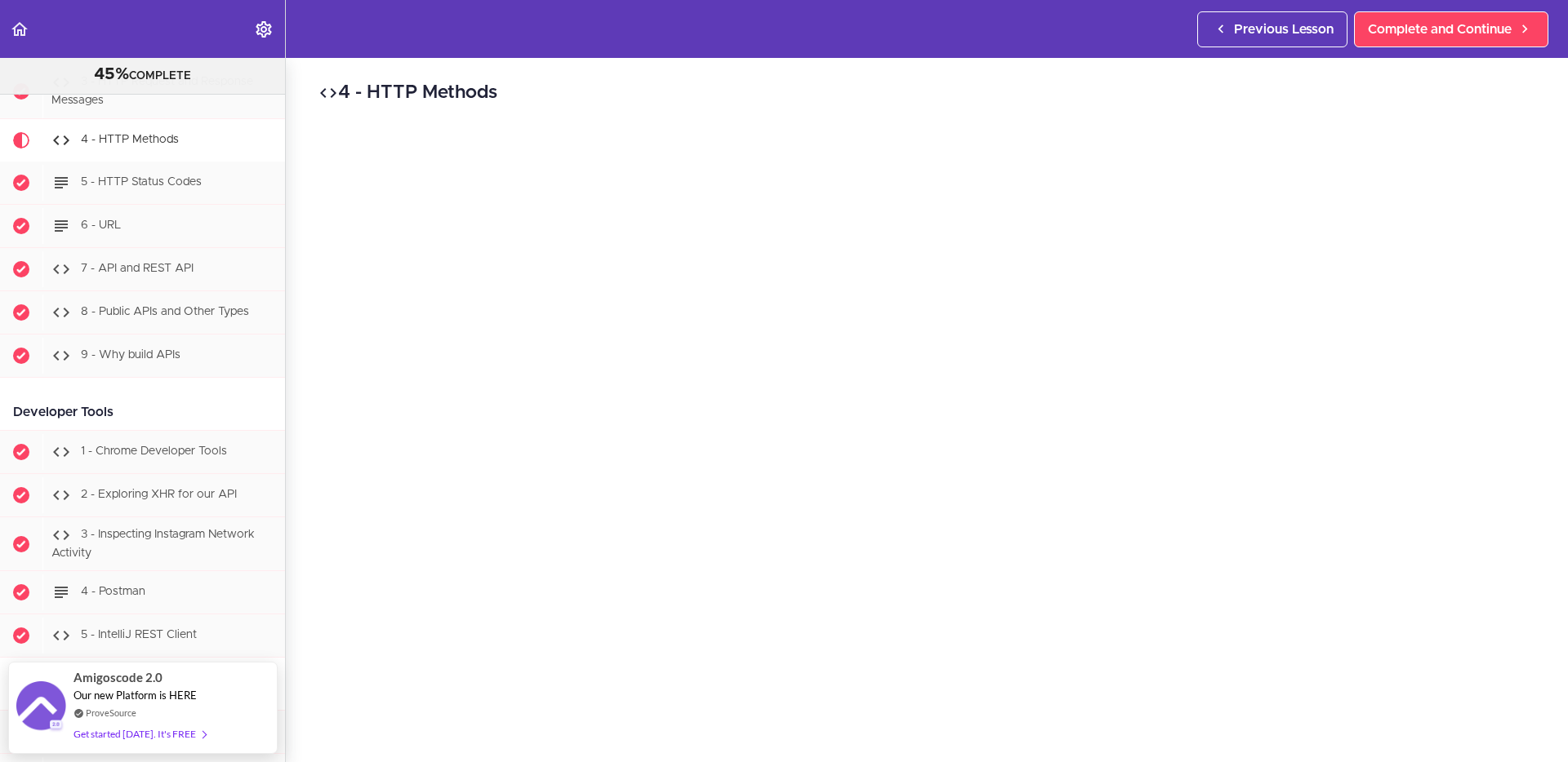
click at [1233, 88] on h2 "4 - HTTP Methods" at bounding box center [927, 93] width 1216 height 28
click at [297, 609] on div "4 - HTTP Methods Complete and Continue 1 - Follow us on LinkedIn 2 - Subscribe …" at bounding box center [927, 327] width 1282 height 704
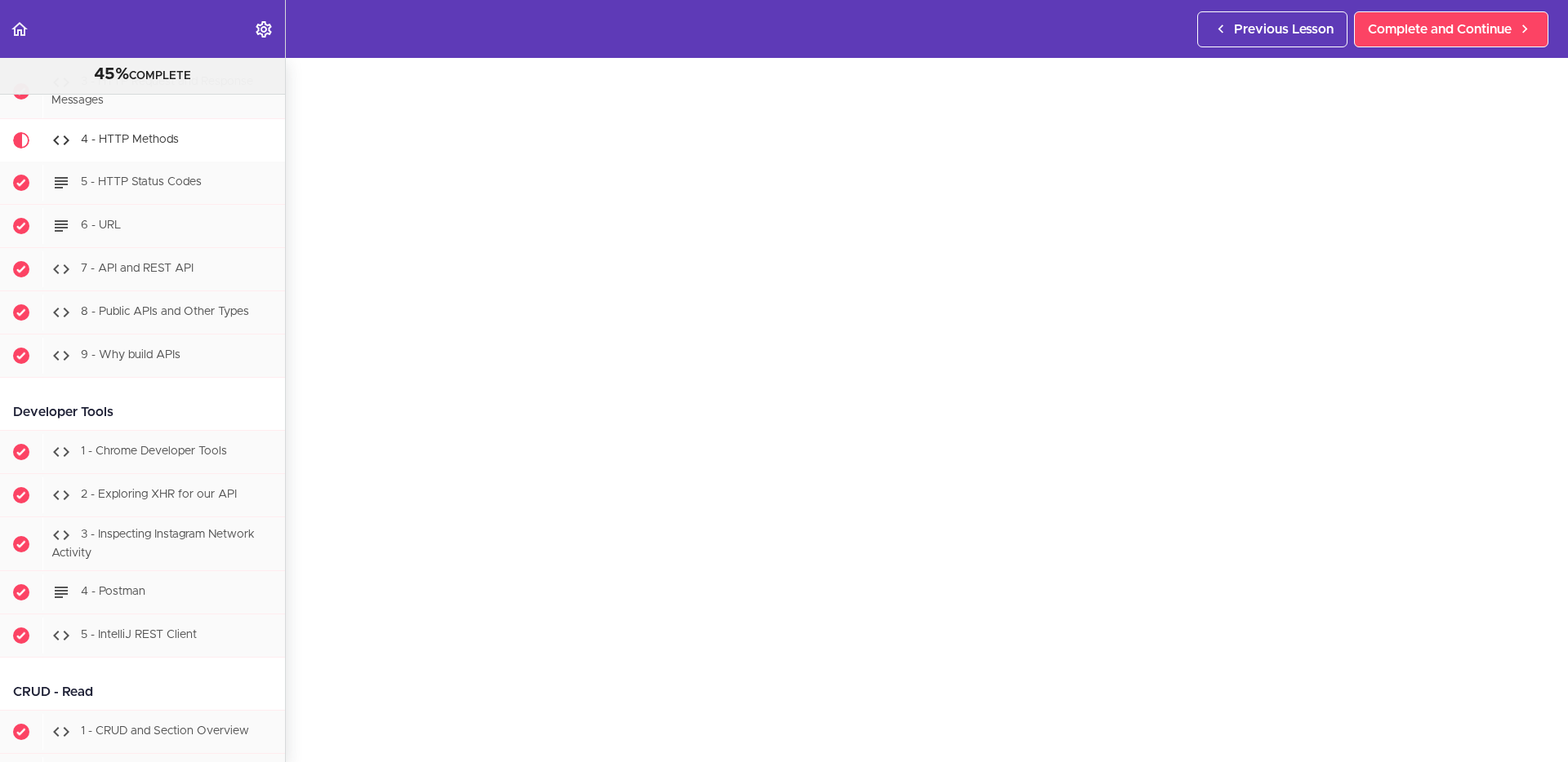
click at [296, 609] on section "PROFESSIONAL Full Stack Developer 45% COMPLETE Java Master Class 1 - Java Maste…" at bounding box center [784, 410] width 1568 height 704
click at [1233, 604] on div "4 - HTTP Methods Complete and Continue 1 - Follow us on LinkedIn 2 - Subscribe …" at bounding box center [927, 341] width 1282 height 704
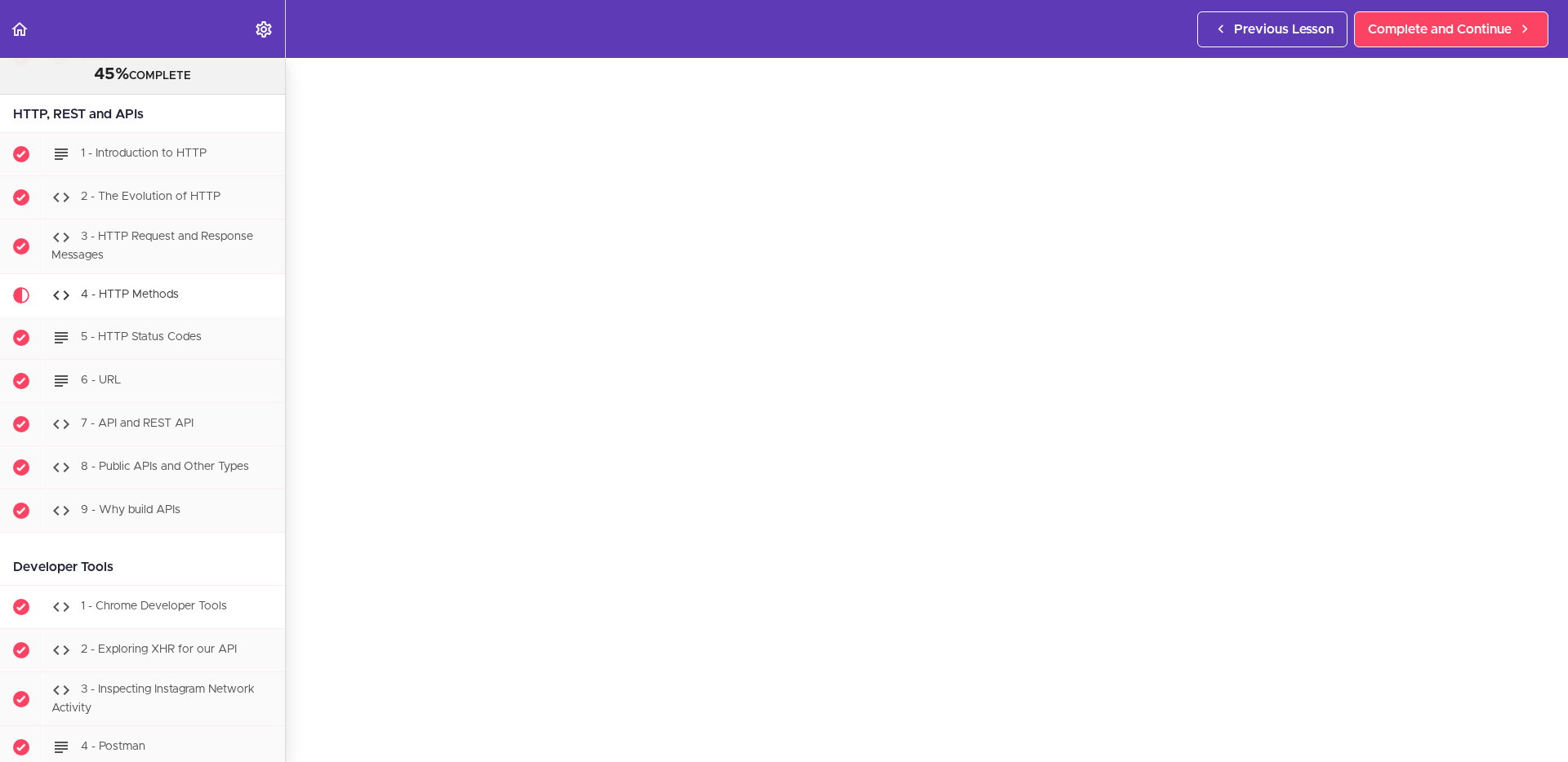
scroll to position [1647, 0]
click at [172, 562] on div "Developer Tools" at bounding box center [142, 569] width 285 height 37
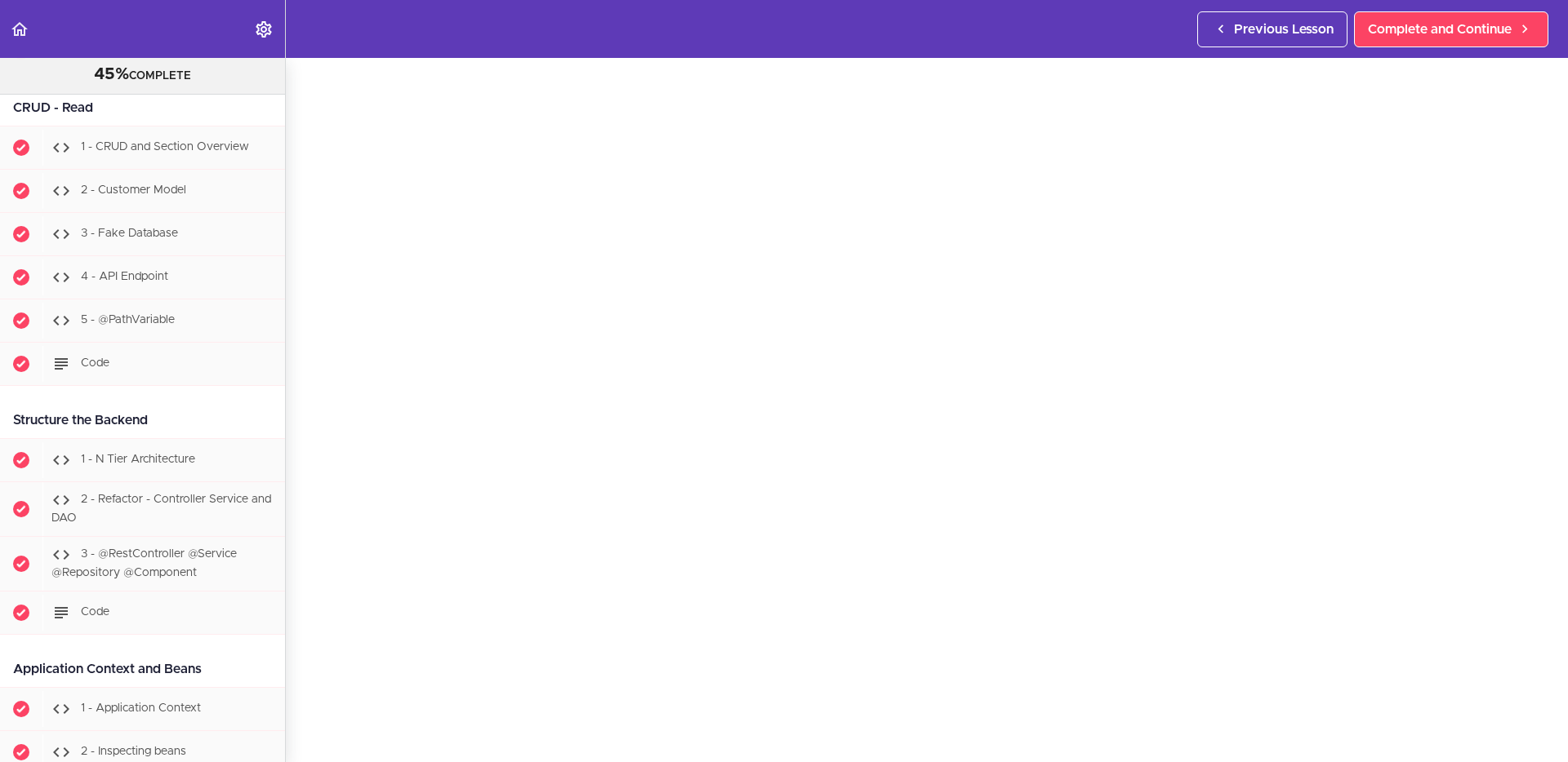
scroll to position [2386, 0]
click at [223, 423] on div "Structure the Backend" at bounding box center [142, 422] width 285 height 37
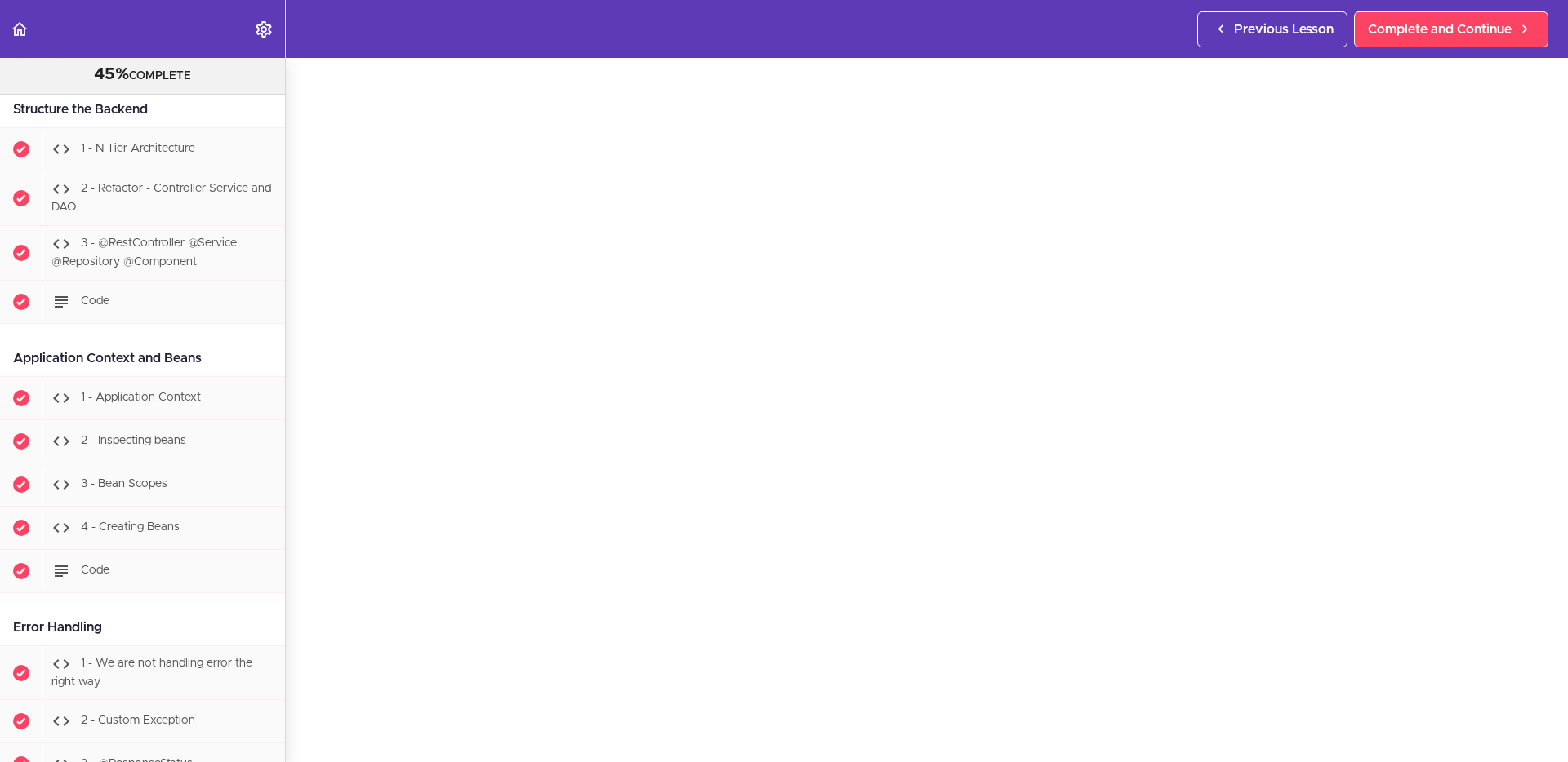
scroll to position [2697, 0]
click at [229, 609] on div "Error Handling" at bounding box center [142, 629] width 285 height 37
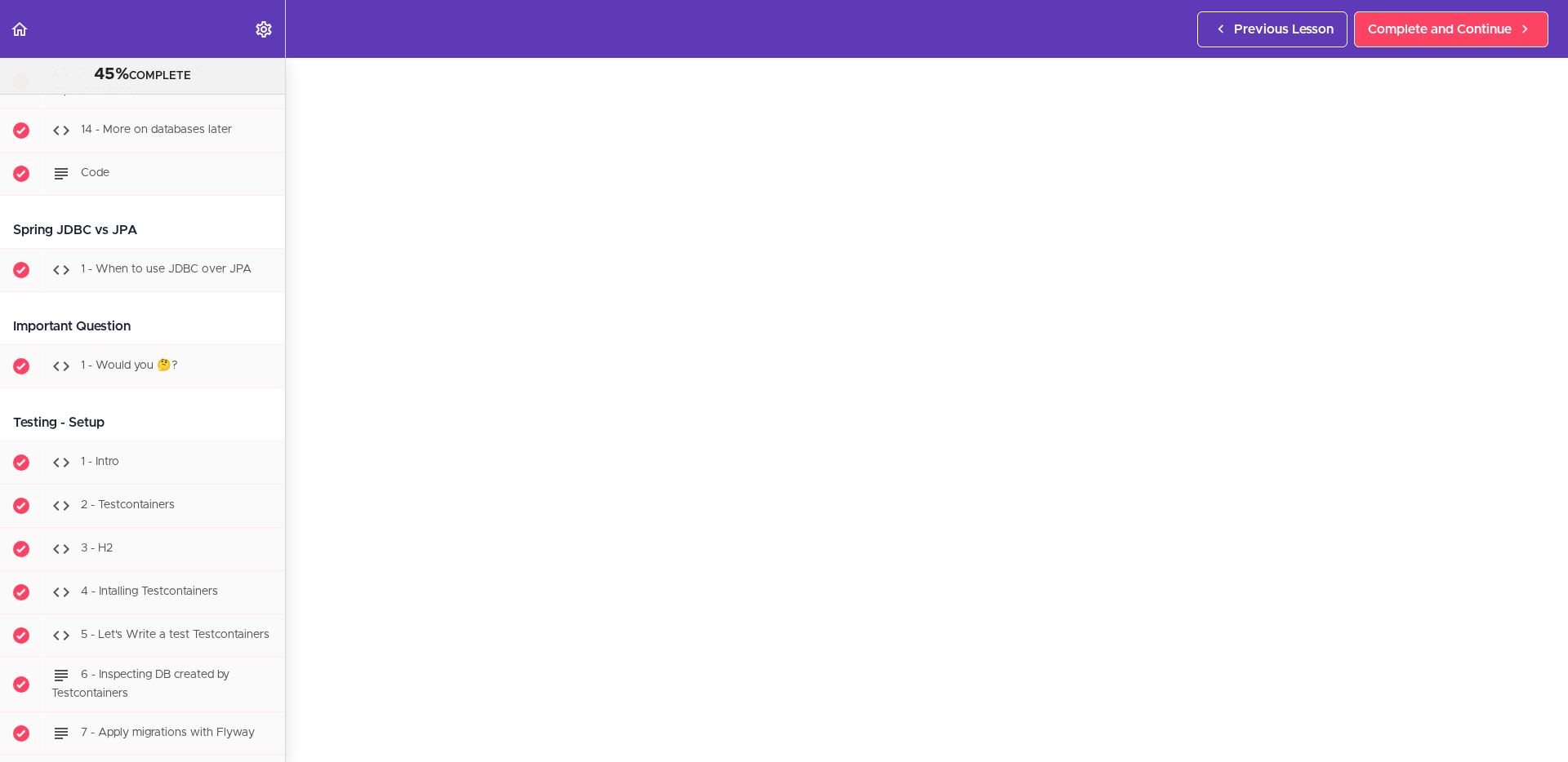
scroll to position [7077, 0]
click at [221, 427] on div "Testing - Setup" at bounding box center [142, 426] width 285 height 37
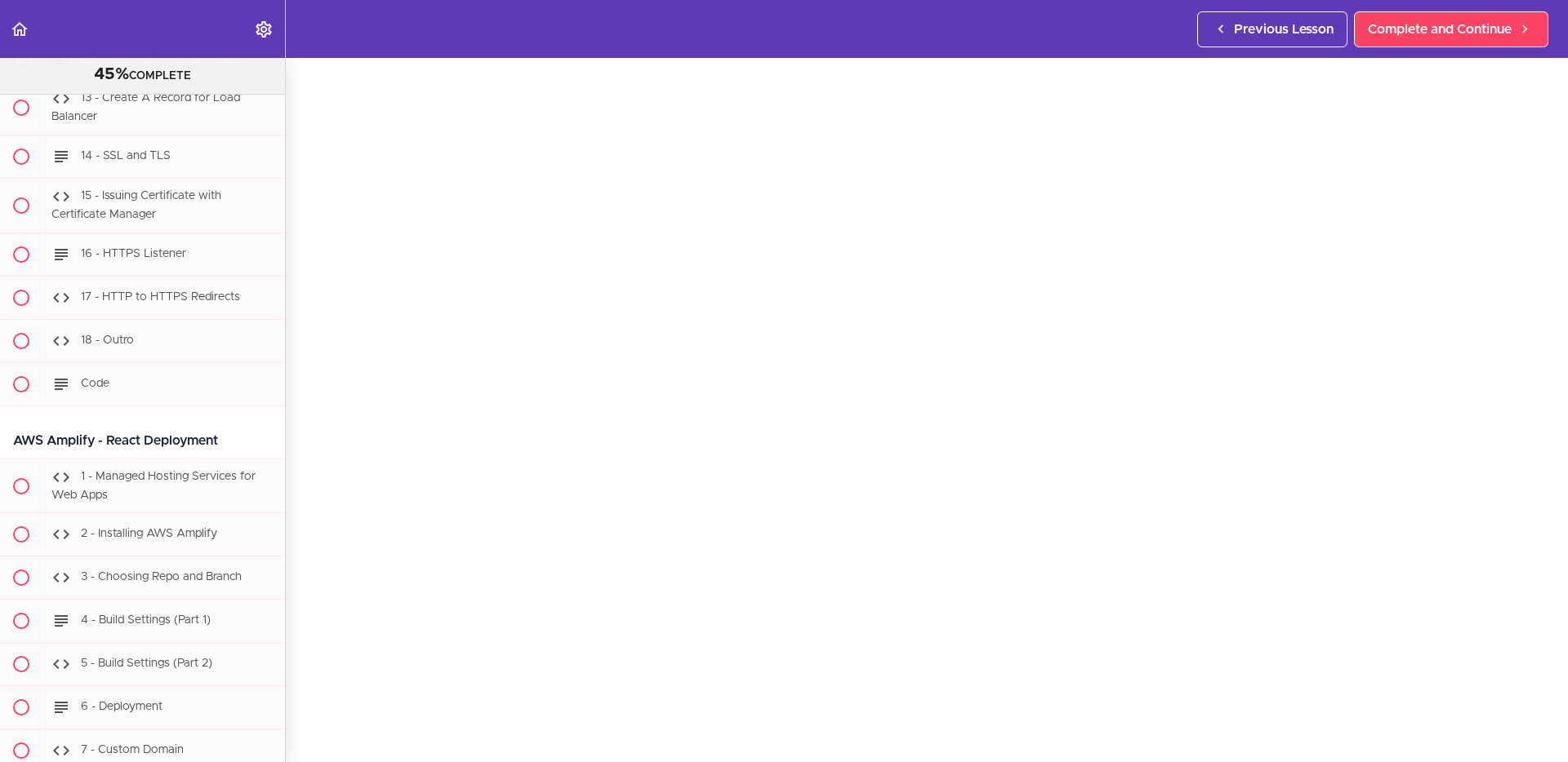
click at [240, 423] on div "AWS Amplify - React Deployment" at bounding box center [142, 441] width 285 height 37
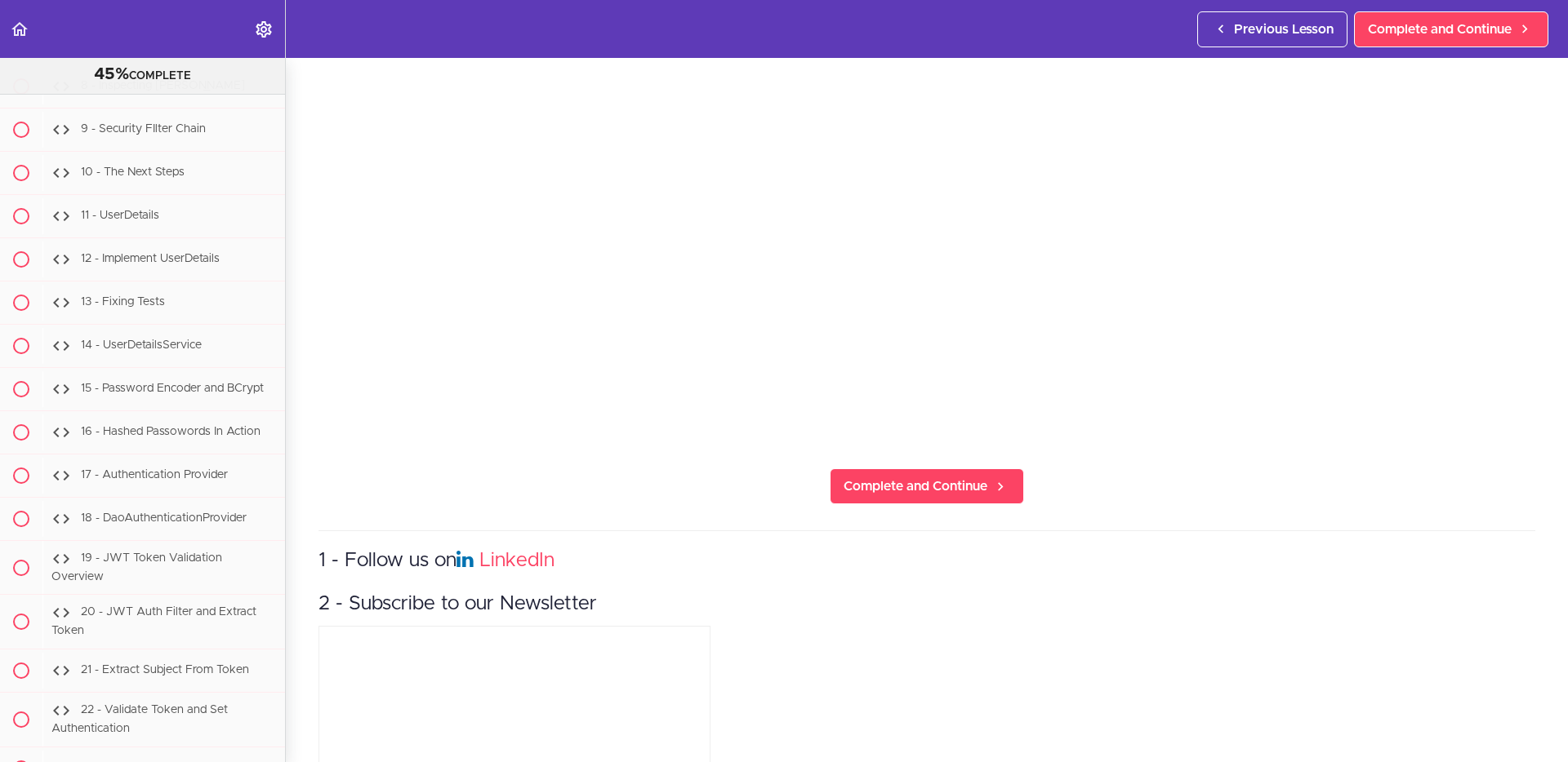
scroll to position [21729, 0]
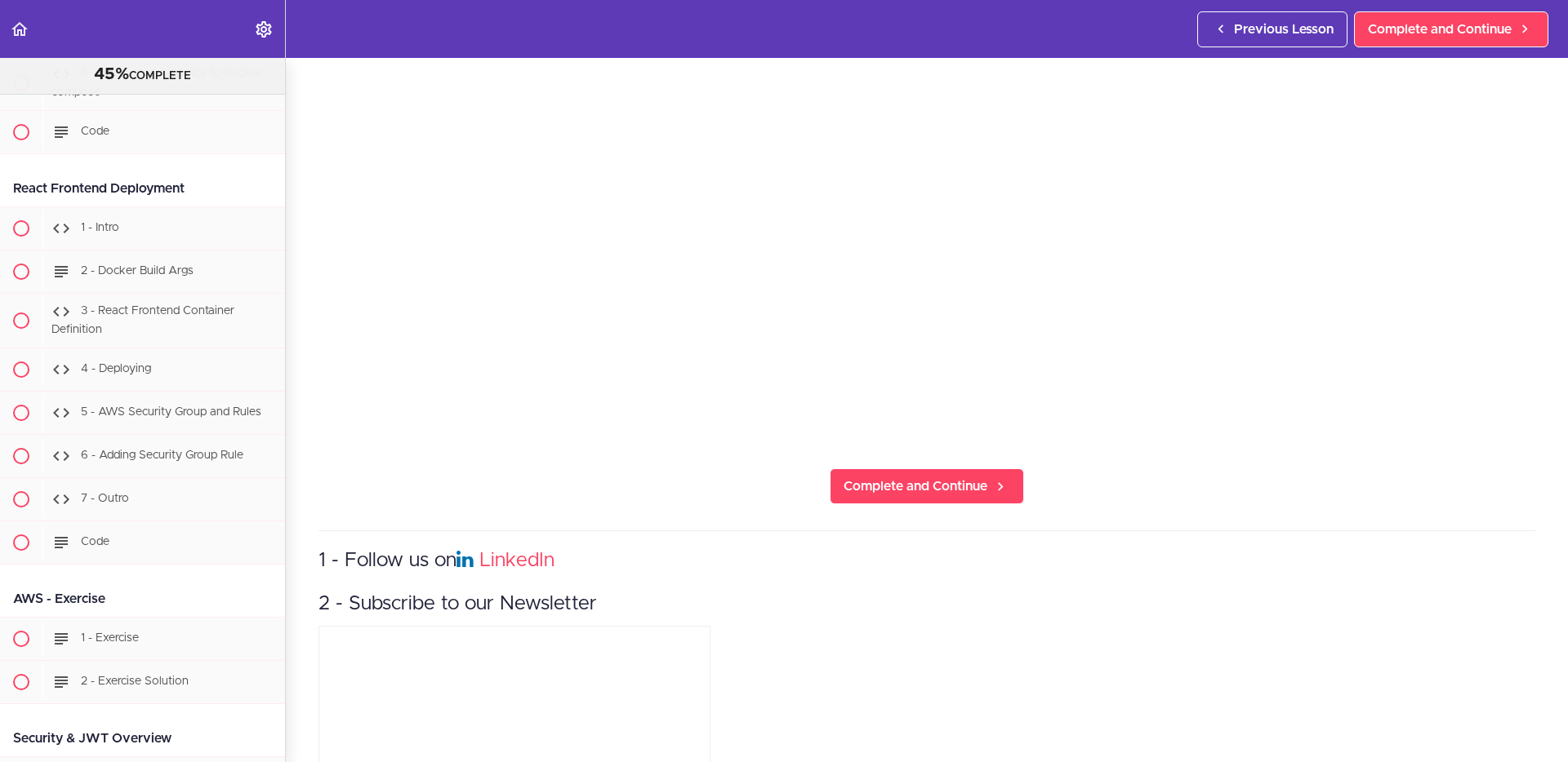
click at [893, 505] on section "PROFESSIONAL Full Stack Developer 45% COMPLETE Java Master Class 1 - Java Maste…" at bounding box center [784, 410] width 1568 height 704
click at [923, 482] on span "Complete and Continue" at bounding box center [915, 486] width 144 height 20
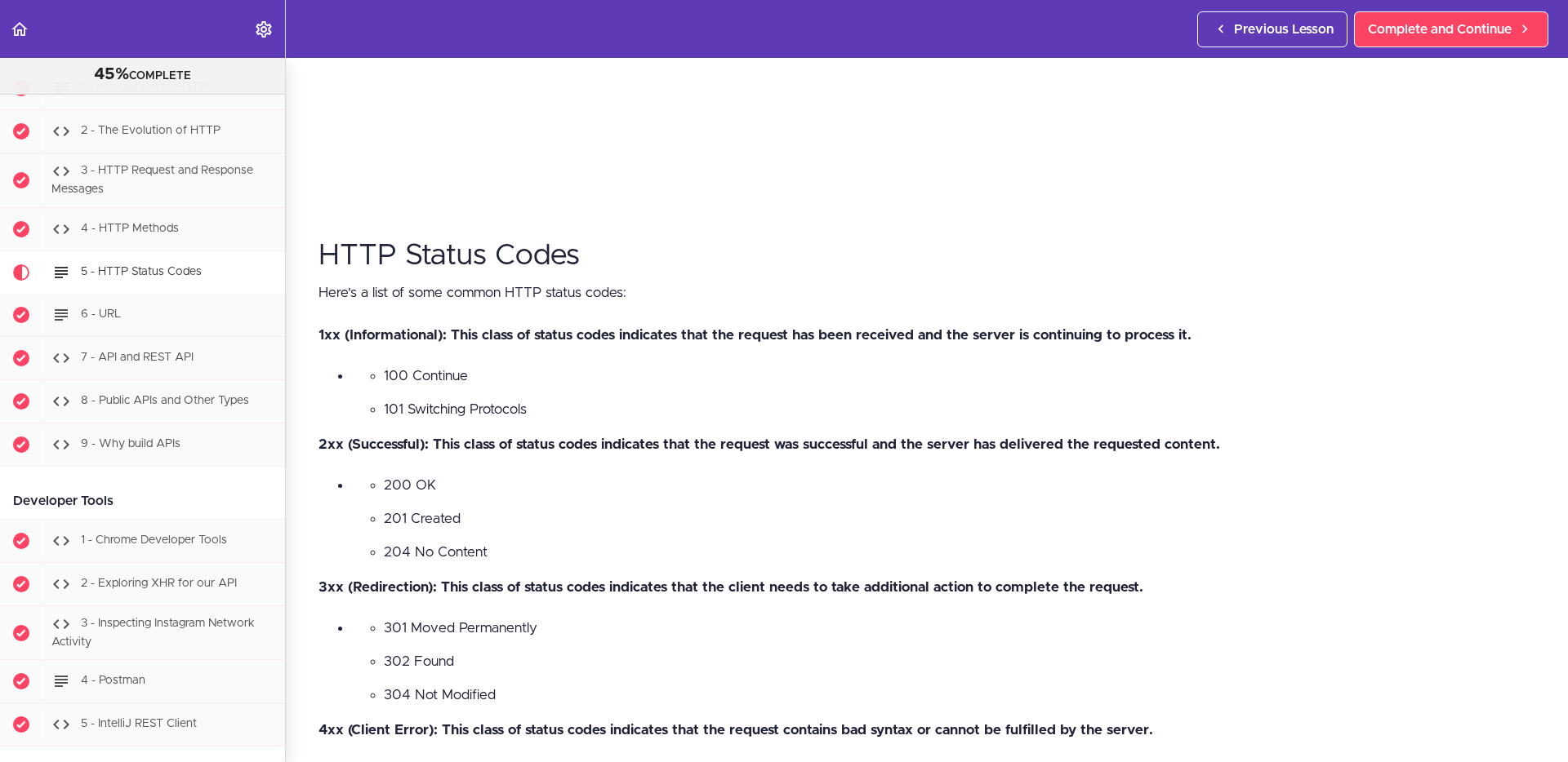
scroll to position [612, 0]
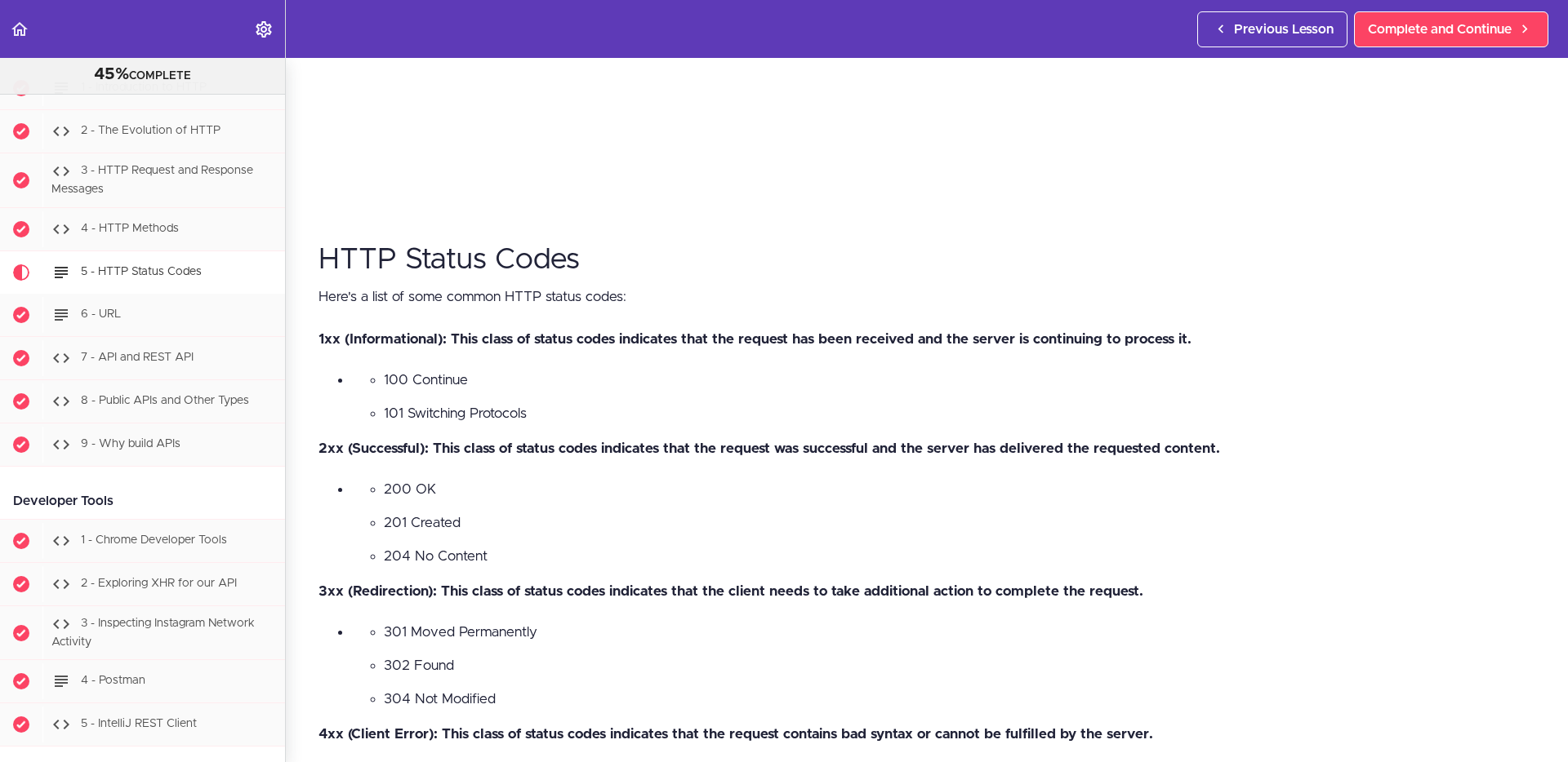
click at [541, 392] on ul "100 Continue 101 Switching Protocols" at bounding box center [943, 397] width 1184 height 54
click at [1233, 25] on span "Complete and Continue" at bounding box center [1439, 29] width 144 height 20
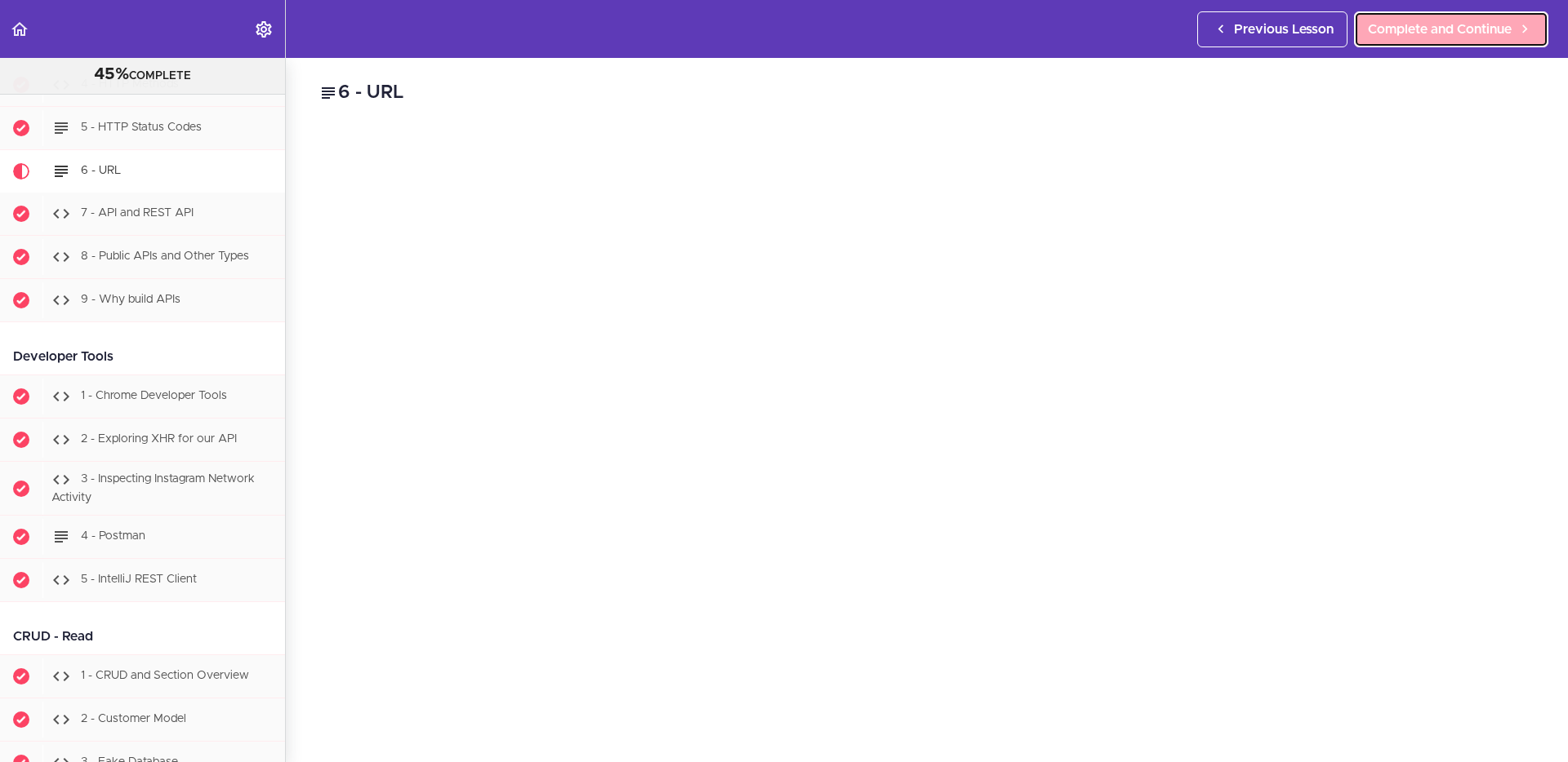
scroll to position [1890, 0]
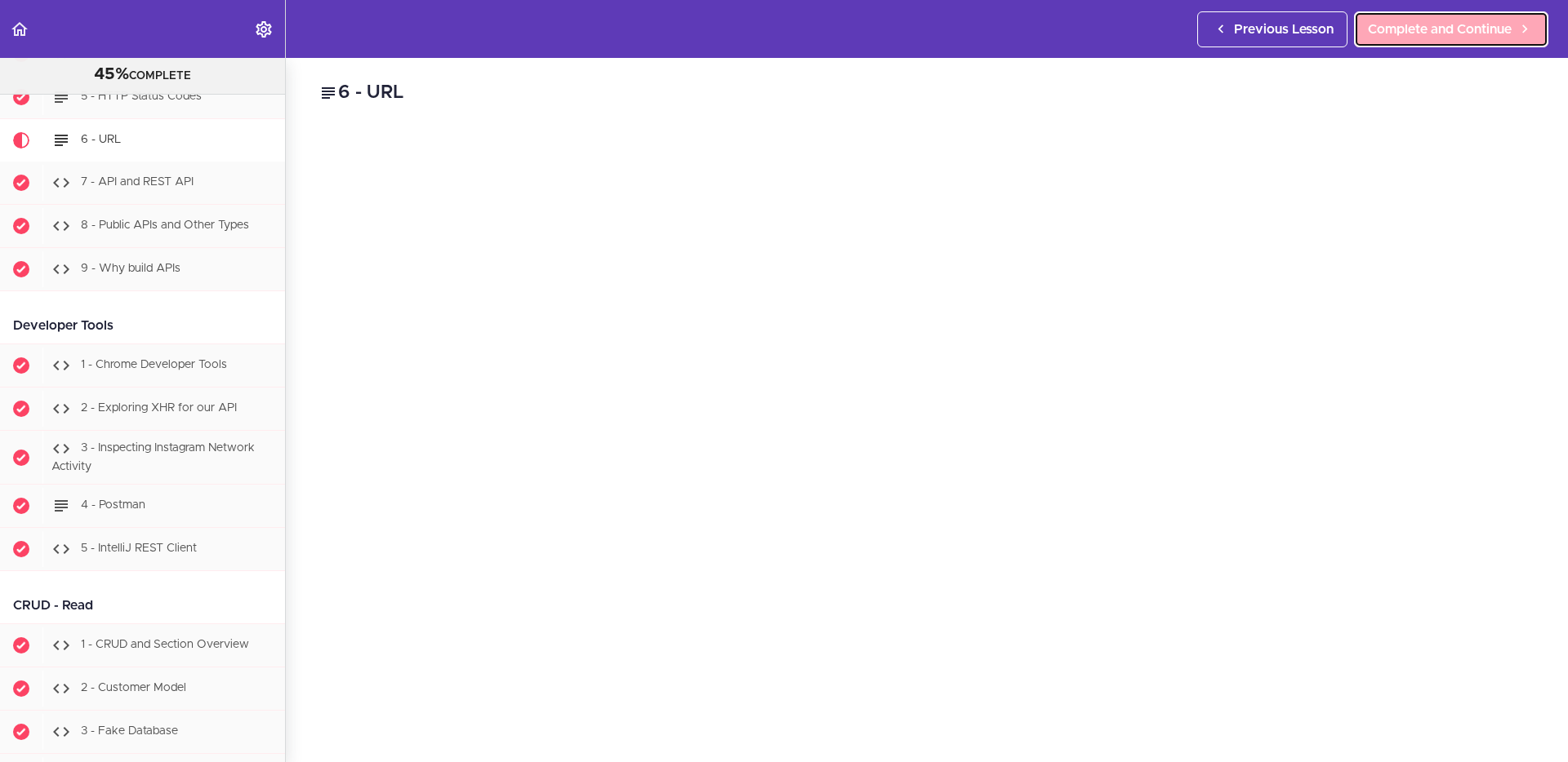
click at [1233, 32] on span "Complete and Continue" at bounding box center [1439, 29] width 144 height 20
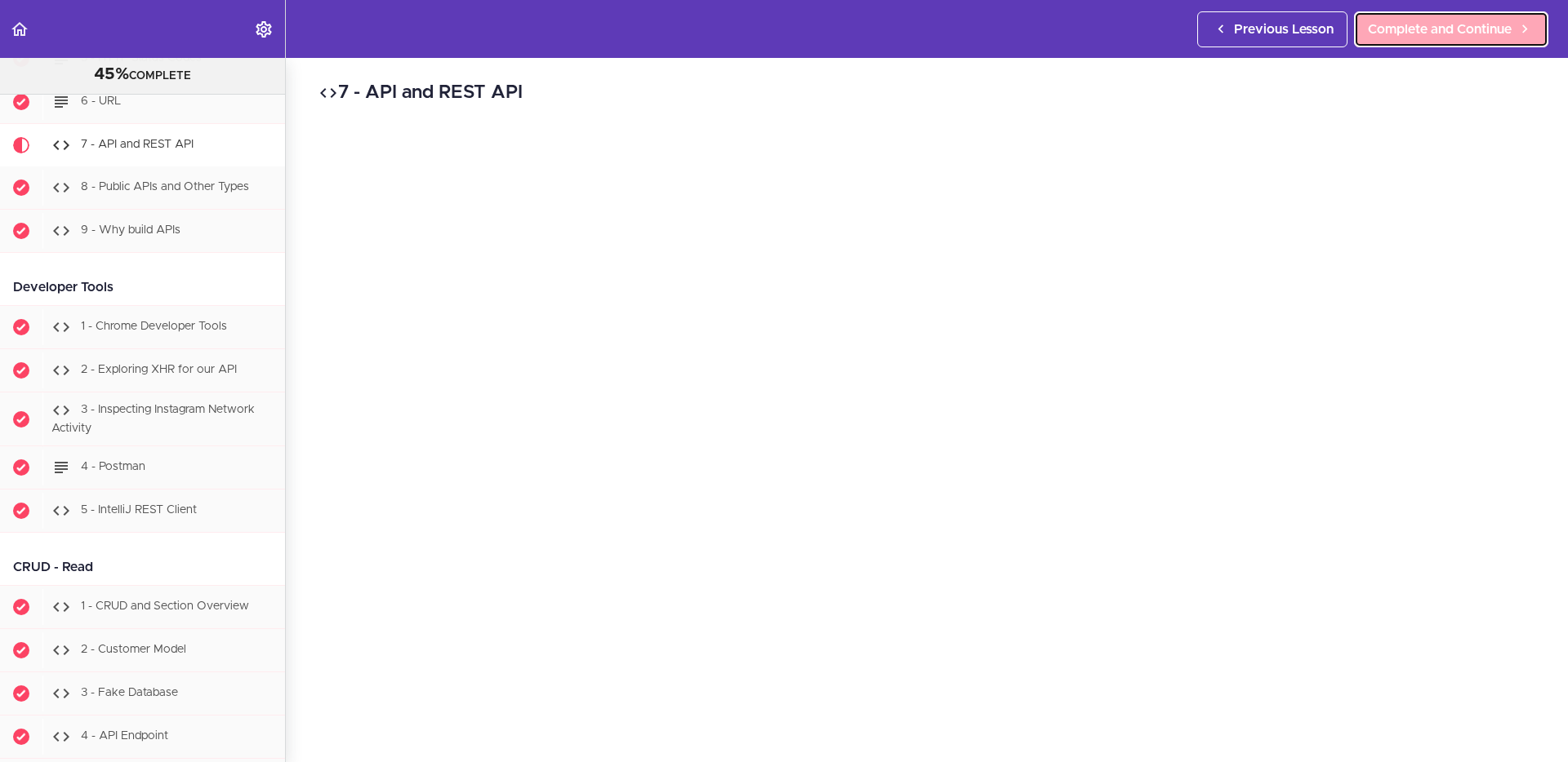
scroll to position [1934, 0]
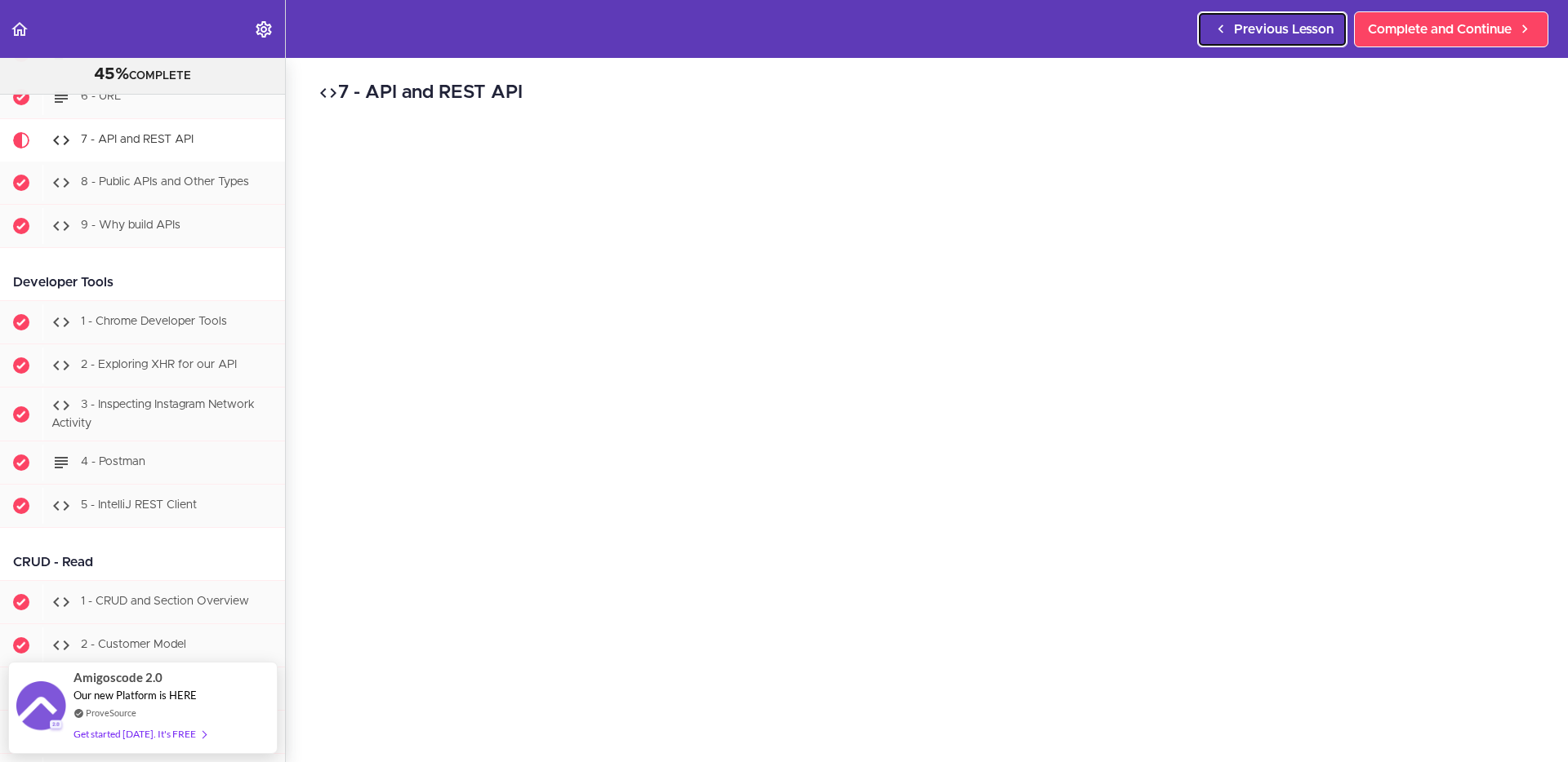
click at [1233, 30] on span "Previous Lesson" at bounding box center [1283, 29] width 100 height 20
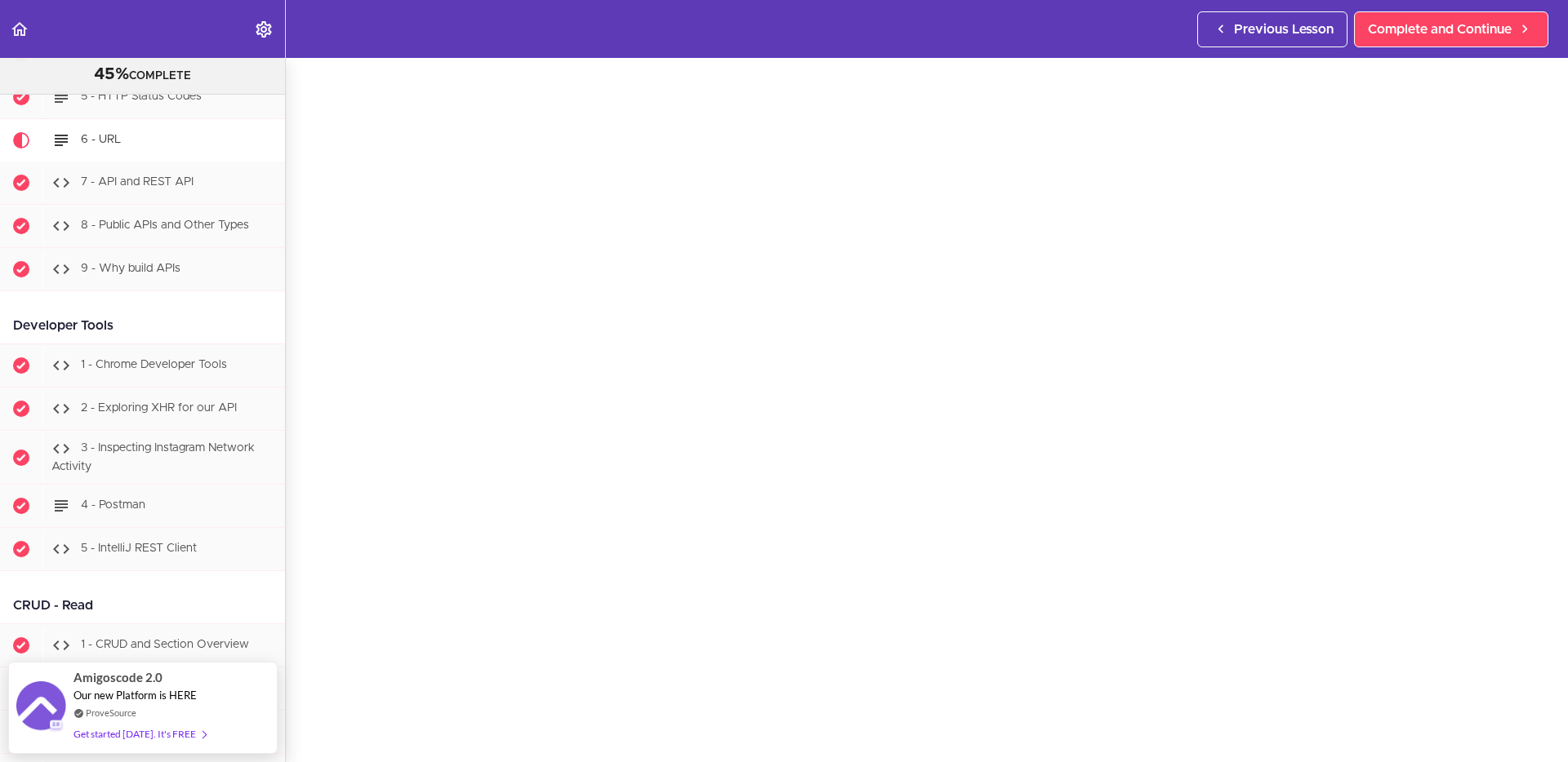
scroll to position [54, 0]
click at [1233, 609] on section "PROFESSIONAL Full Stack Developer 45% COMPLETE Java Master Class 1 - Java Maste…" at bounding box center [784, 410] width 1568 height 704
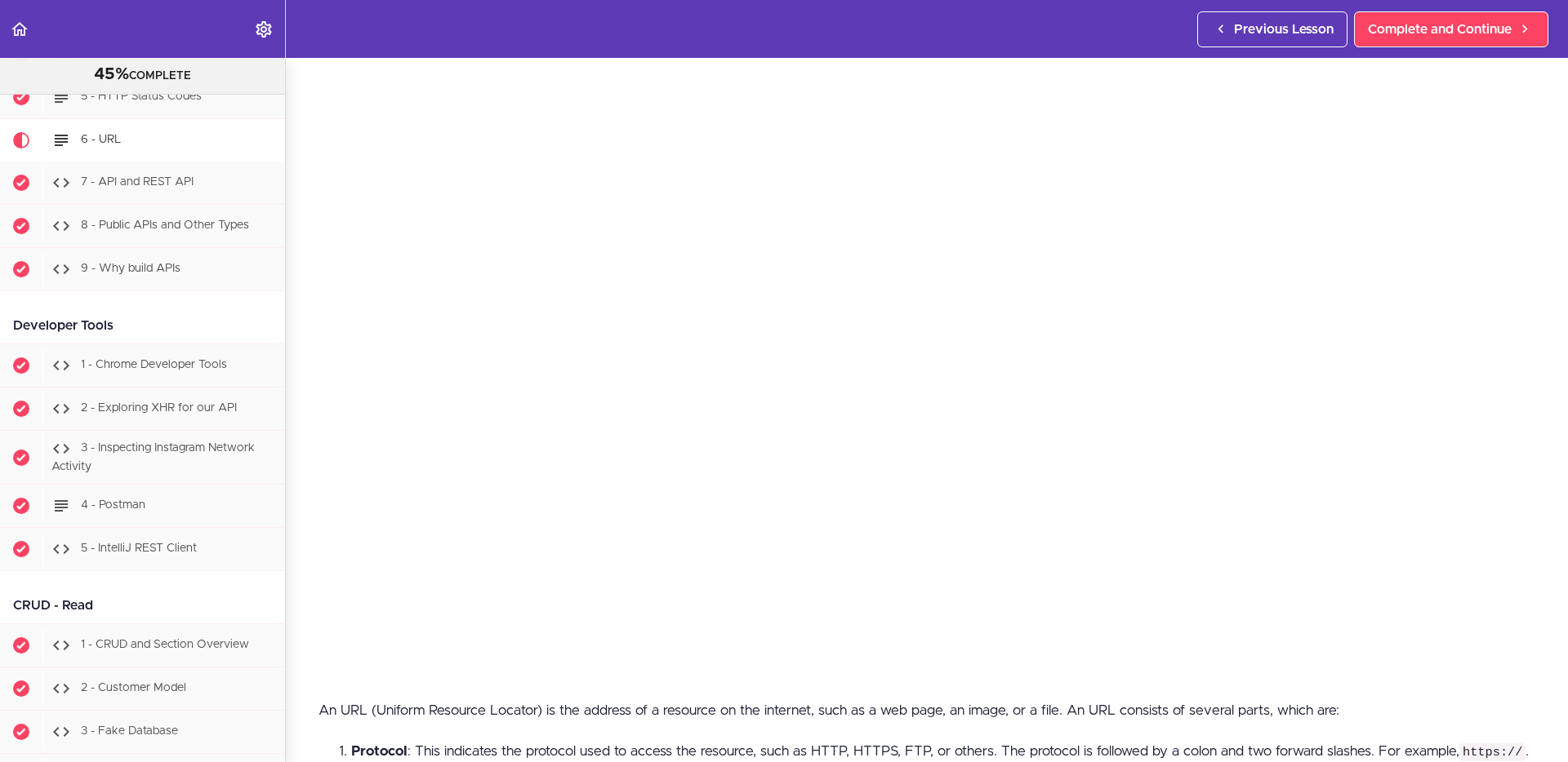
scroll to position [143, 0]
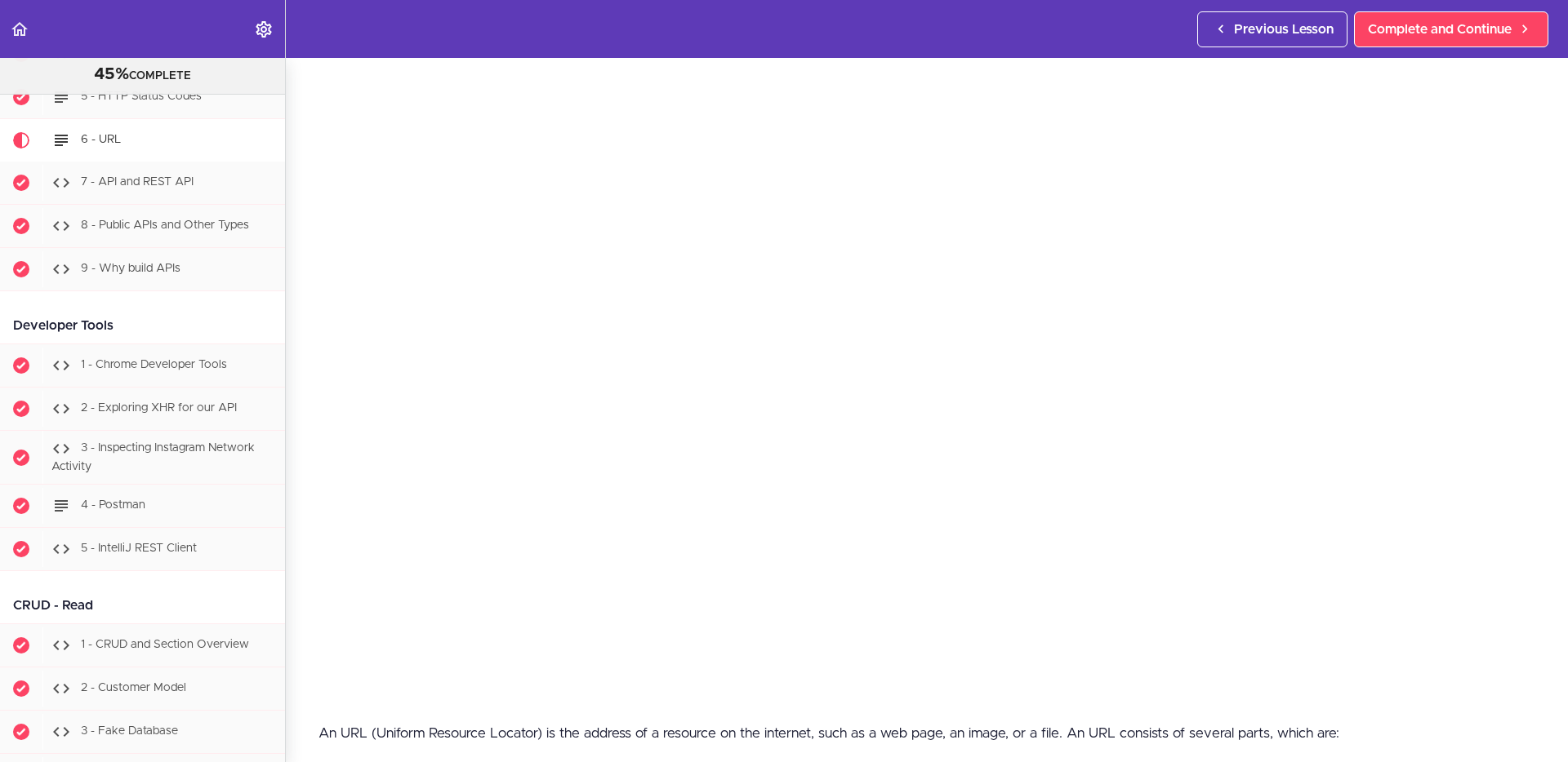
click at [1233, 609] on p "An URL (Uniform Resource Locator) is the address of a resource on the internet,…" at bounding box center [927, 722] width 1216 height 49
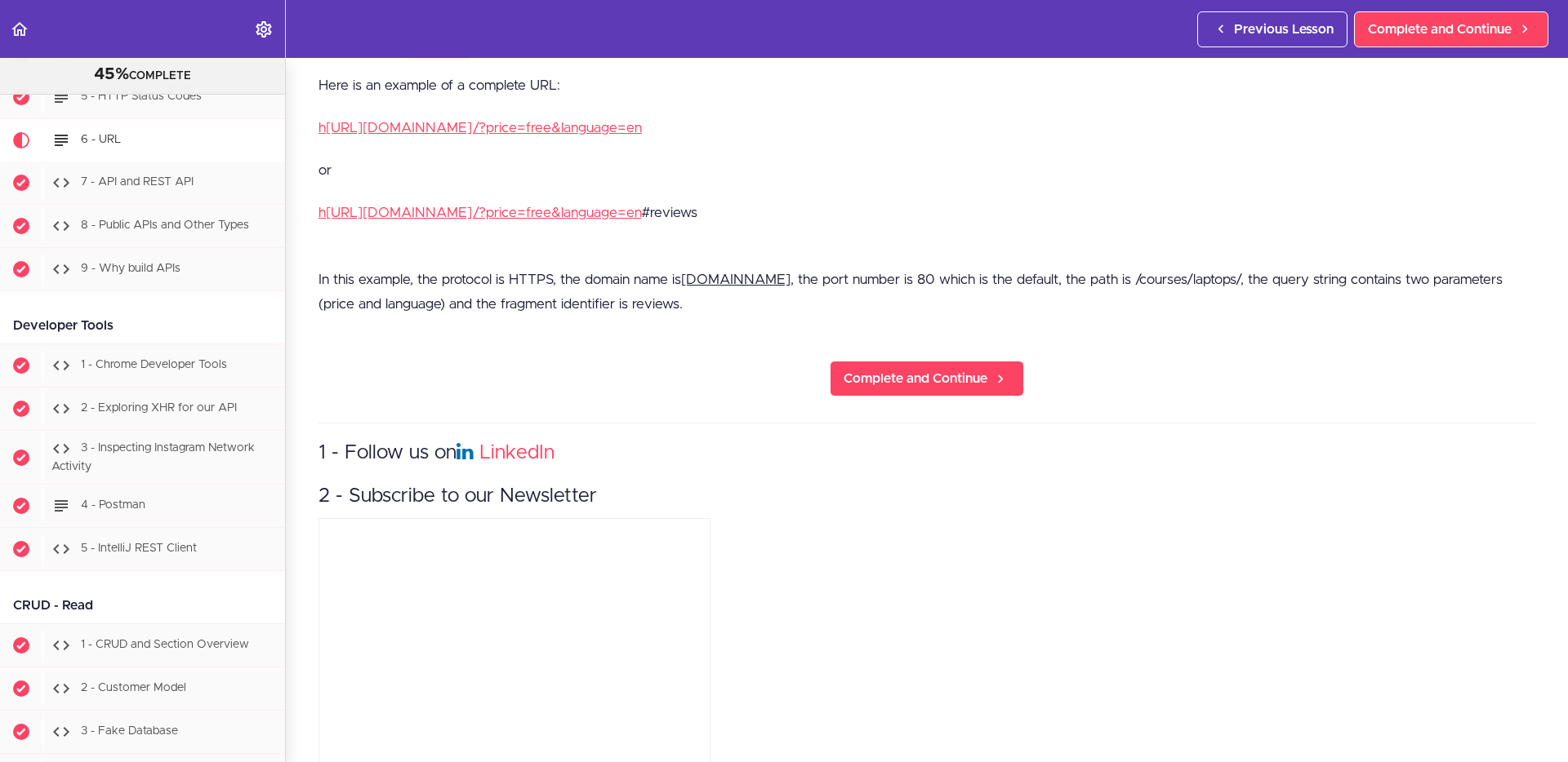
scroll to position [1178, 0]
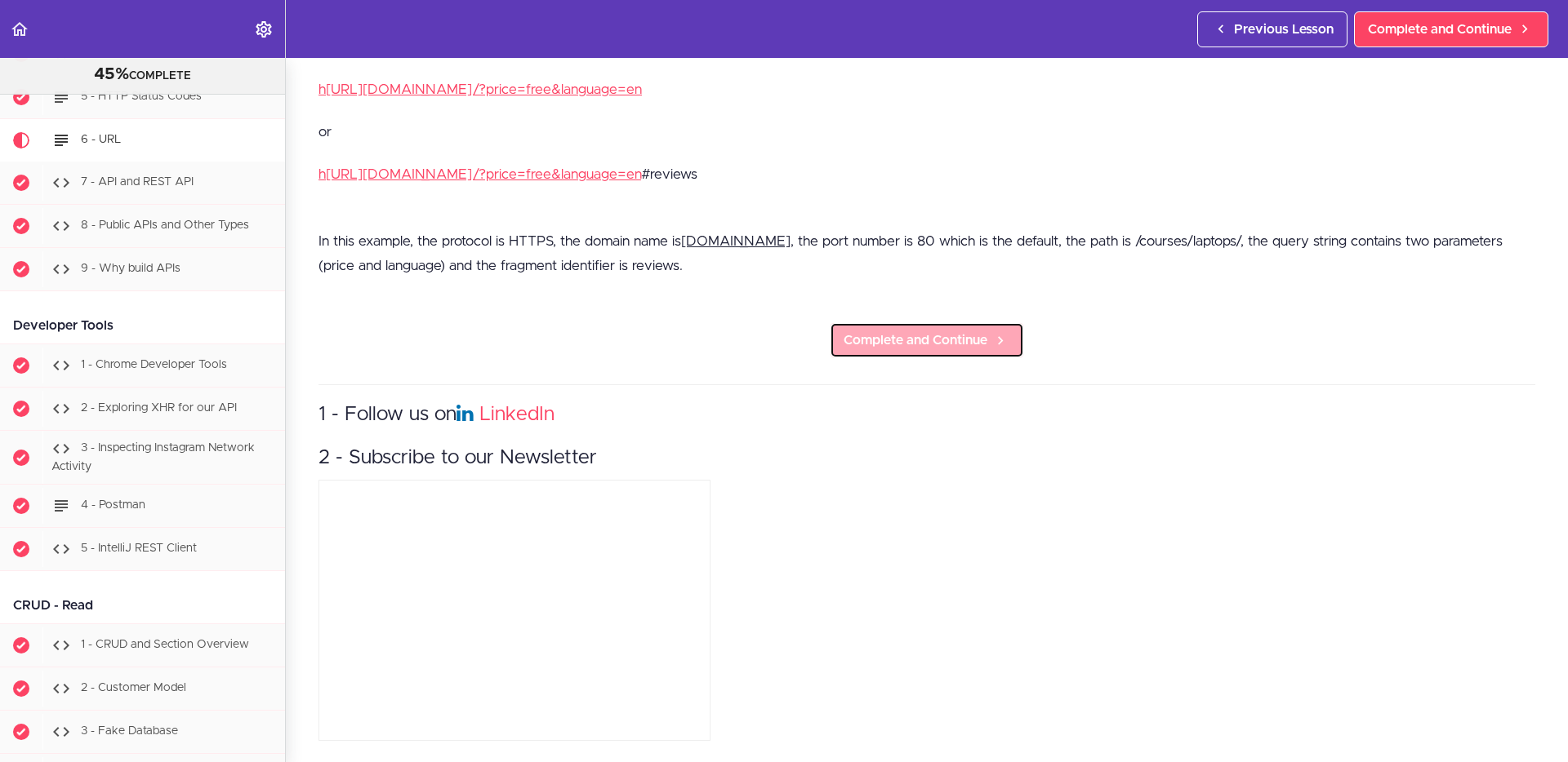
click at [963, 330] on span "Complete and Continue" at bounding box center [915, 340] width 144 height 20
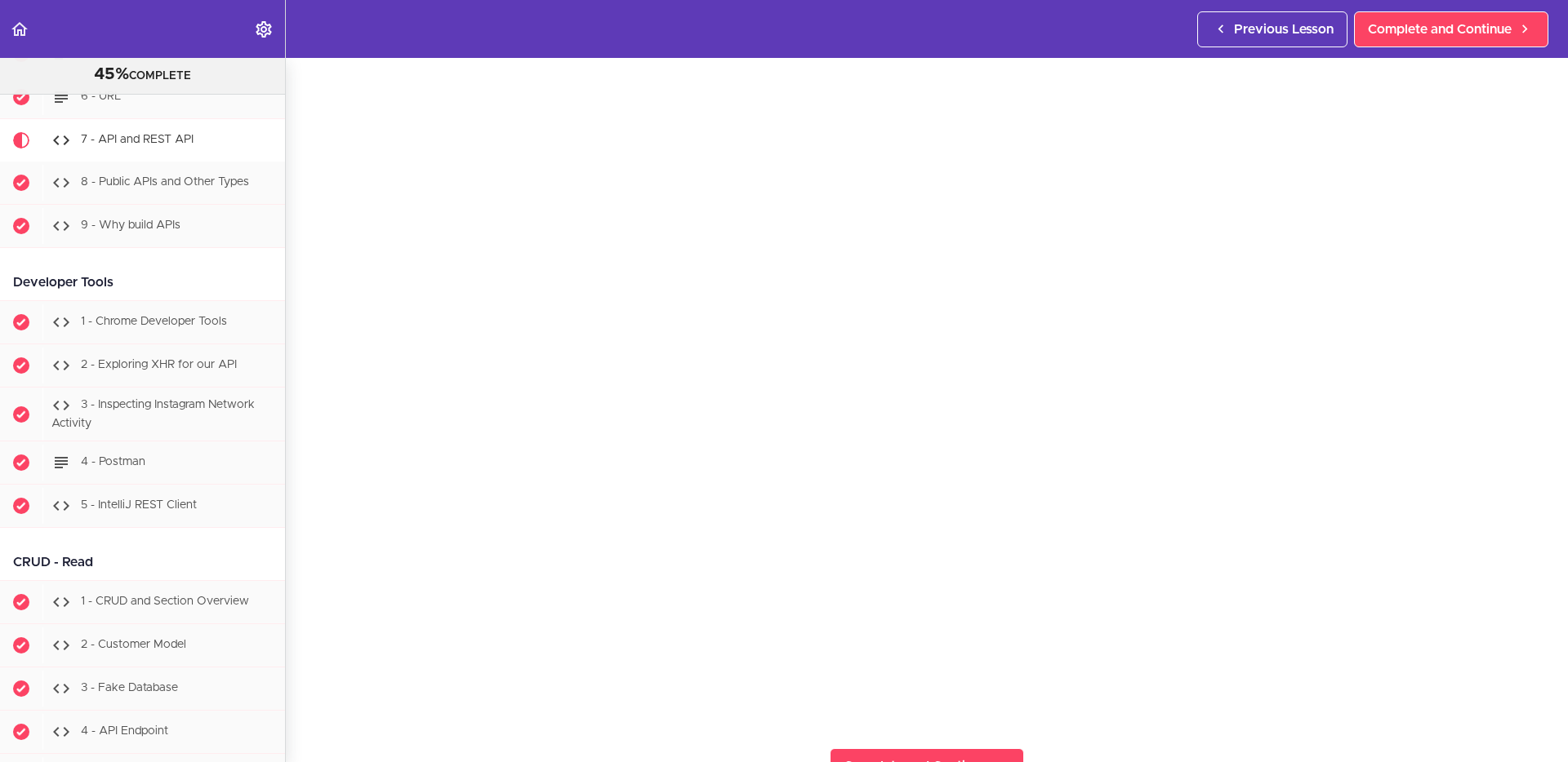
scroll to position [119, 0]
click at [1233, 609] on section "PROFESSIONAL Full Stack Developer 45% COMPLETE Java Master Class 1 - Java Maste…" at bounding box center [784, 410] width 1568 height 704
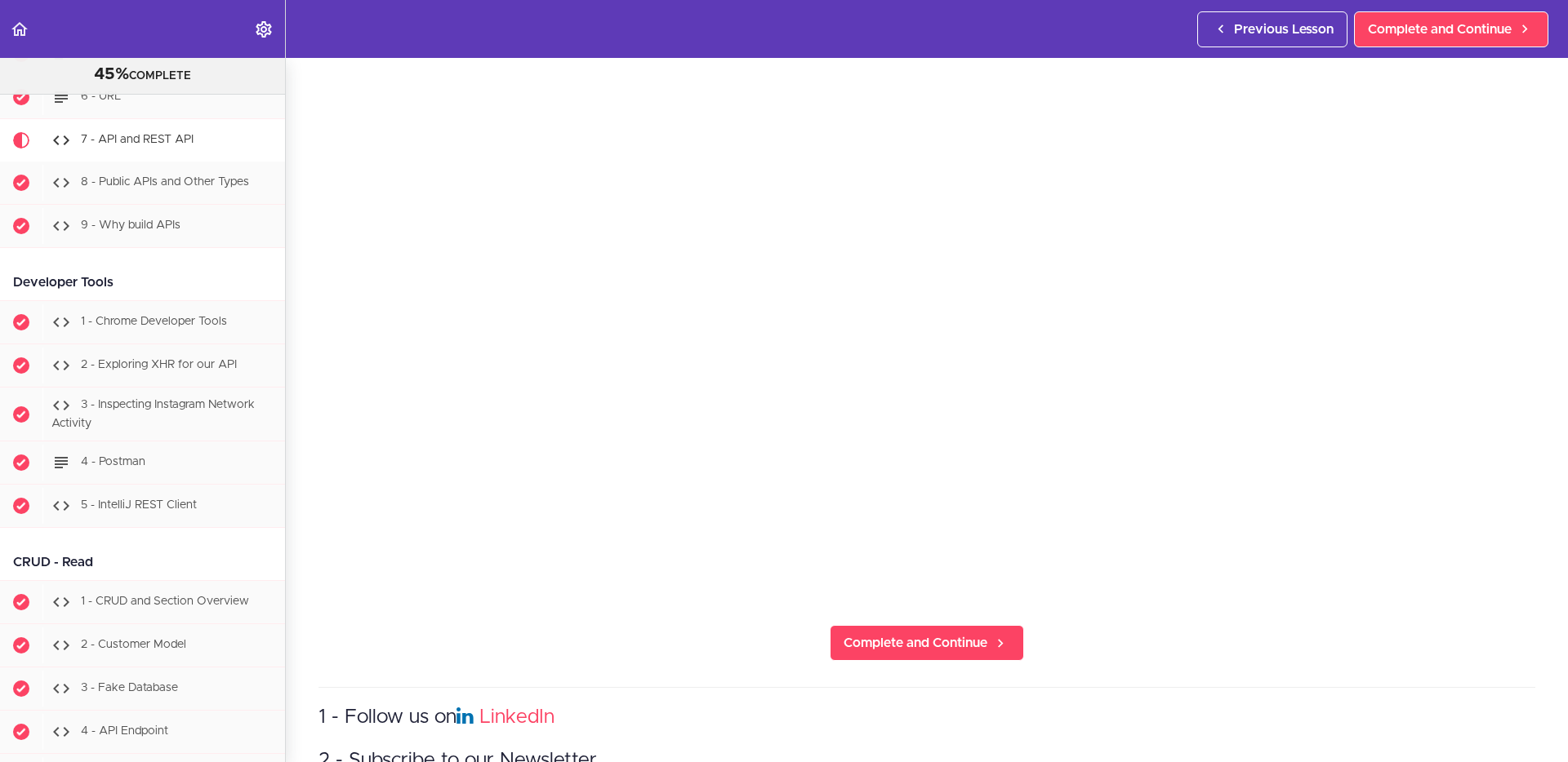
scroll to position [519, 0]
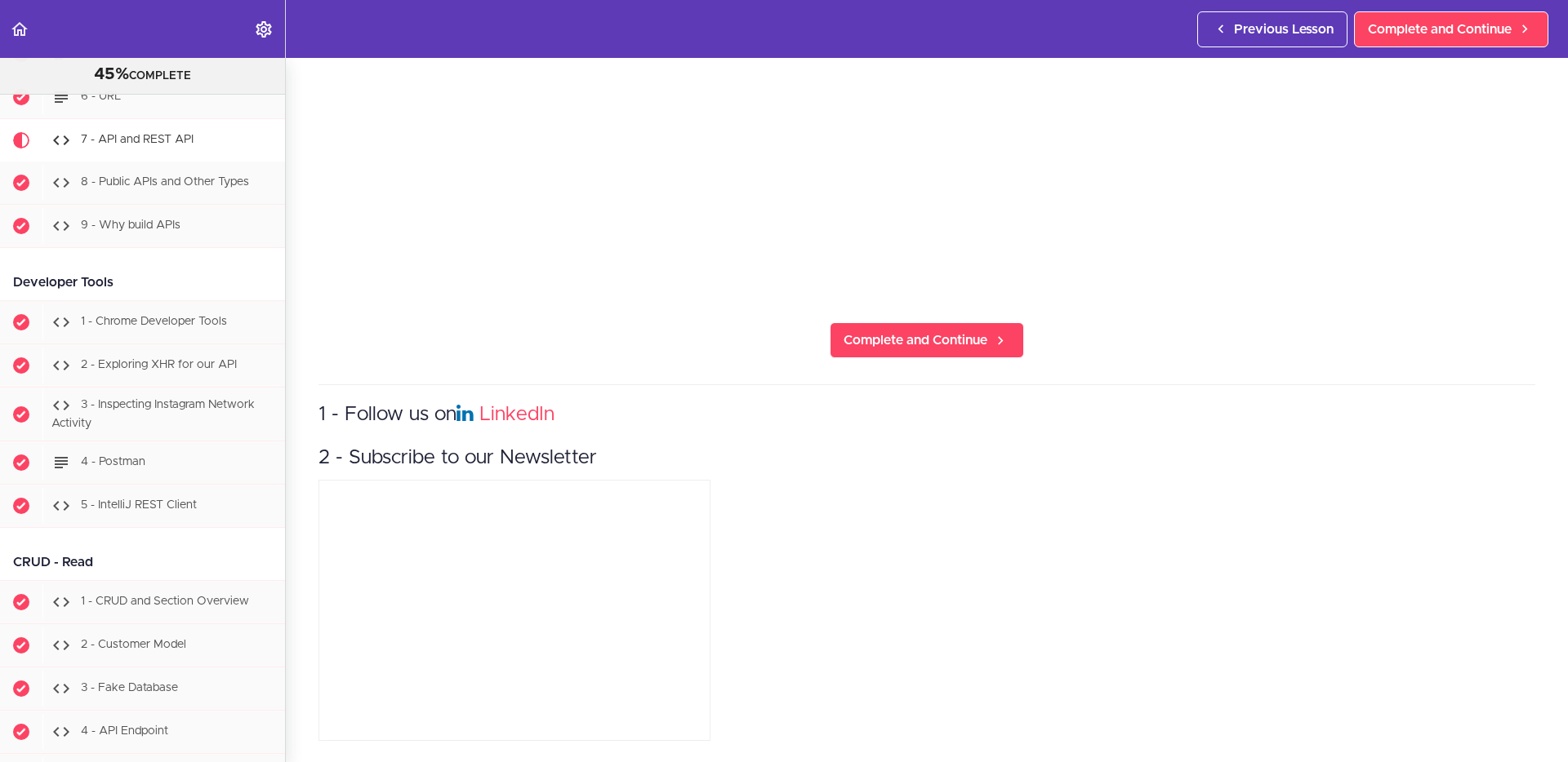
click at [299, 609] on section "PROFESSIONAL Full Stack Developer 45% COMPLETE Java Master Class 1 - Java Maste…" at bounding box center [784, 410] width 1568 height 704
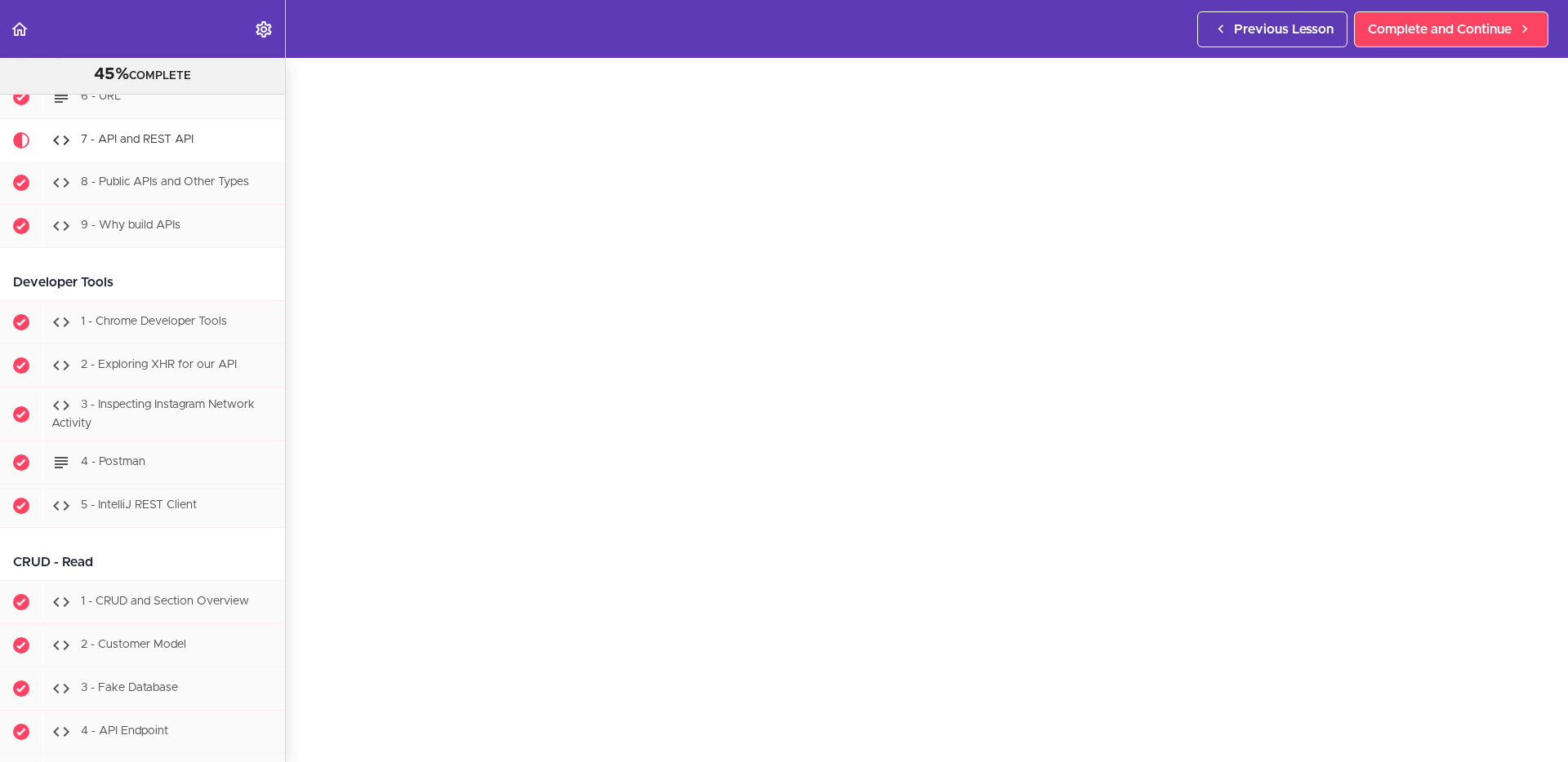
scroll to position [66, 0]
click at [306, 591] on div "7 - API and REST API Complete and Continue 1 - Follow us on LinkedIn 2 - Subscr…" at bounding box center [927, 343] width 1282 height 704
click at [194, 146] on div "7 - API and REST API" at bounding box center [164, 140] width 243 height 36
click at [689, 93] on h2 "7 - API and REST API" at bounding box center [927, 93] width 1216 height 28
click at [301, 94] on div "7 - API and REST API Complete and Continue 1 - Follow us on LinkedIn 2 - Subscr…" at bounding box center [927, 410] width 1282 height 704
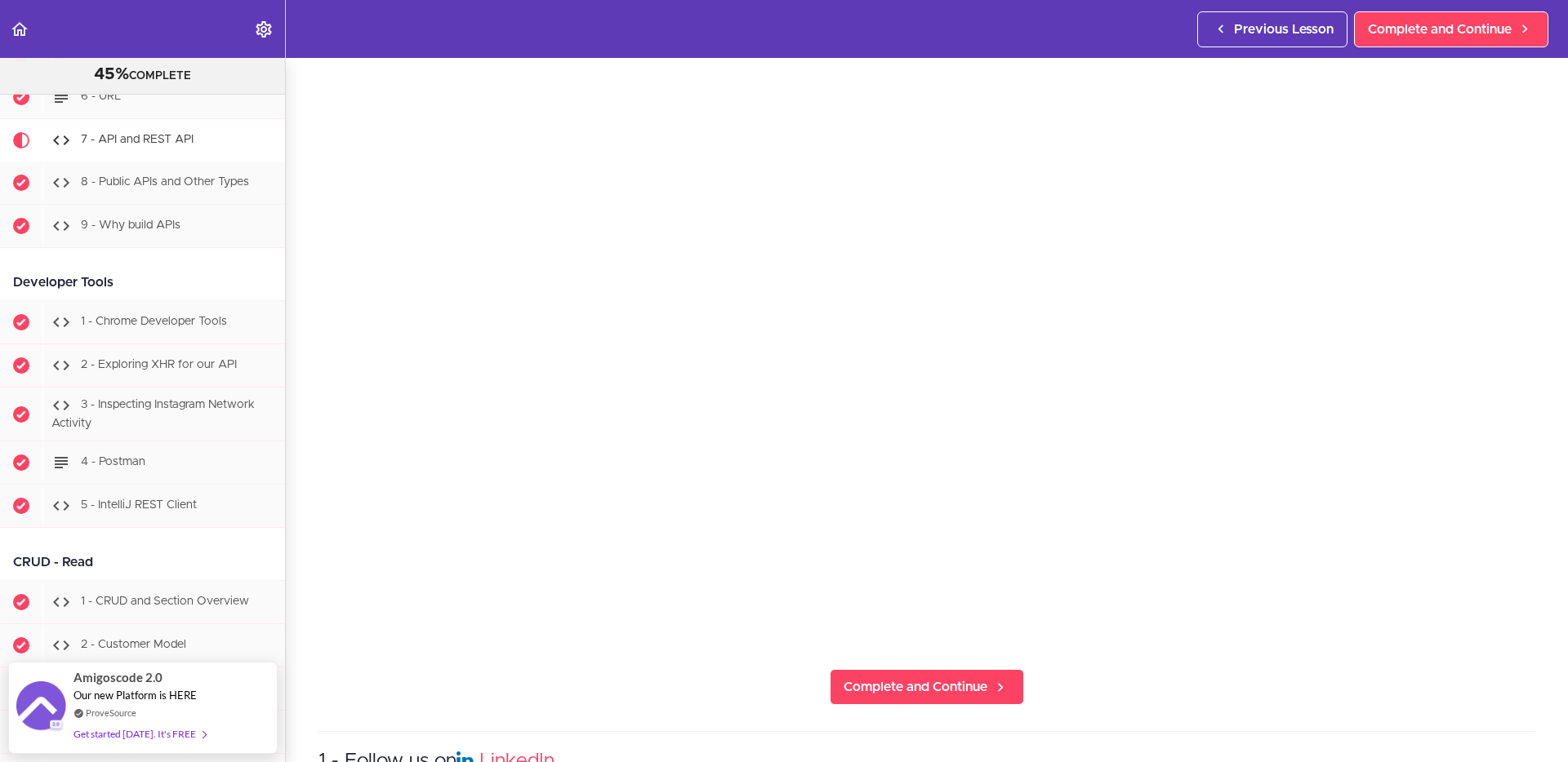
scroll to position [174, 0]
click at [948, 609] on span "Complete and Continue" at bounding box center [915, 685] width 144 height 20
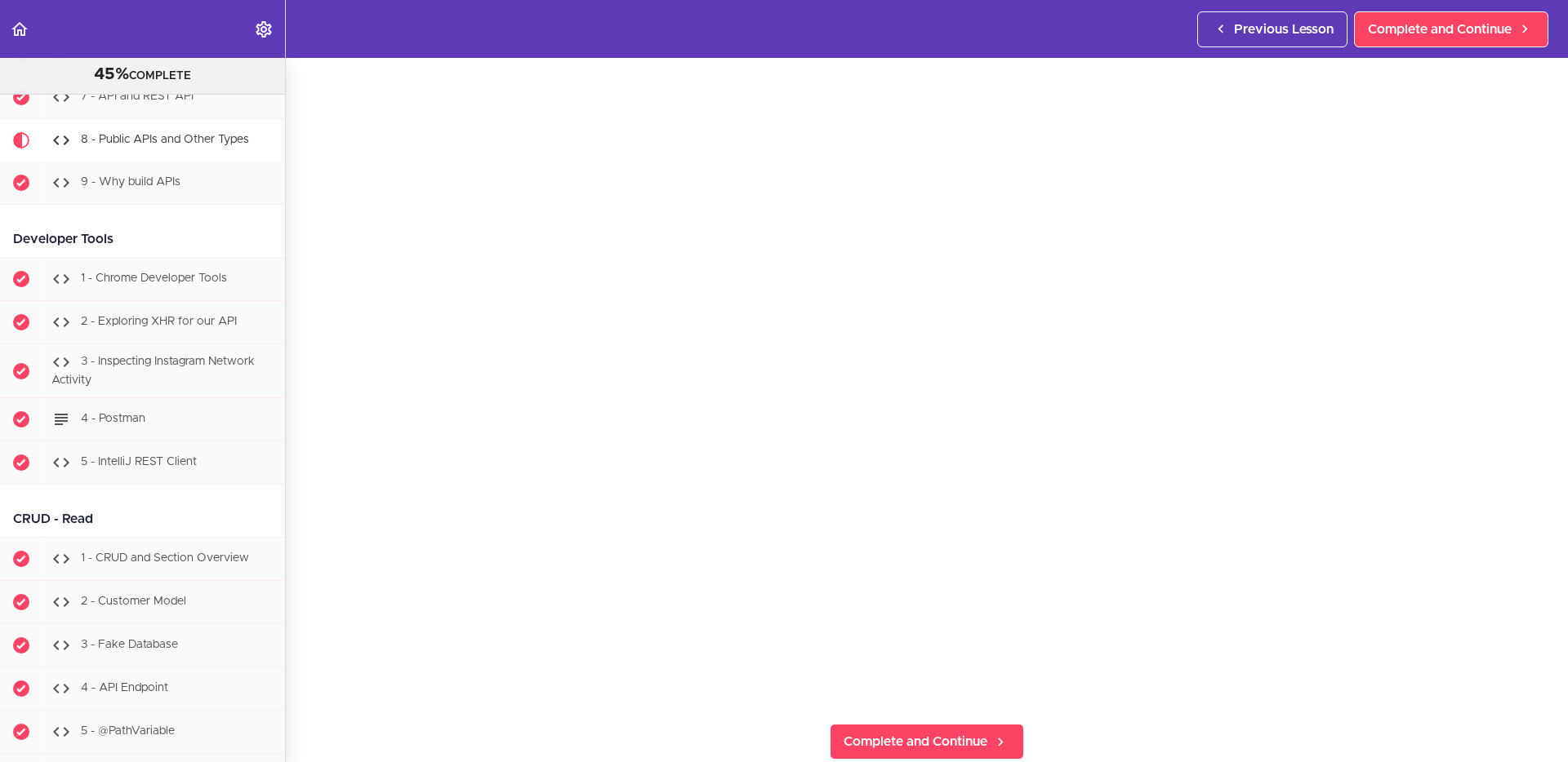
scroll to position [118, 0]
click at [320, 609] on section "PROFESSIONAL Full Stack Developer 45% COMPLETE Java Master Class 1 - Java Maste…" at bounding box center [784, 410] width 1568 height 704
click at [686, 609] on section "PROFESSIONAL Full Stack Developer 45% COMPLETE Java Master Class 1 - Java Maste…" at bounding box center [784, 410] width 1568 height 704
click at [1233, 27] on span "Complete and Continue" at bounding box center [1439, 29] width 144 height 20
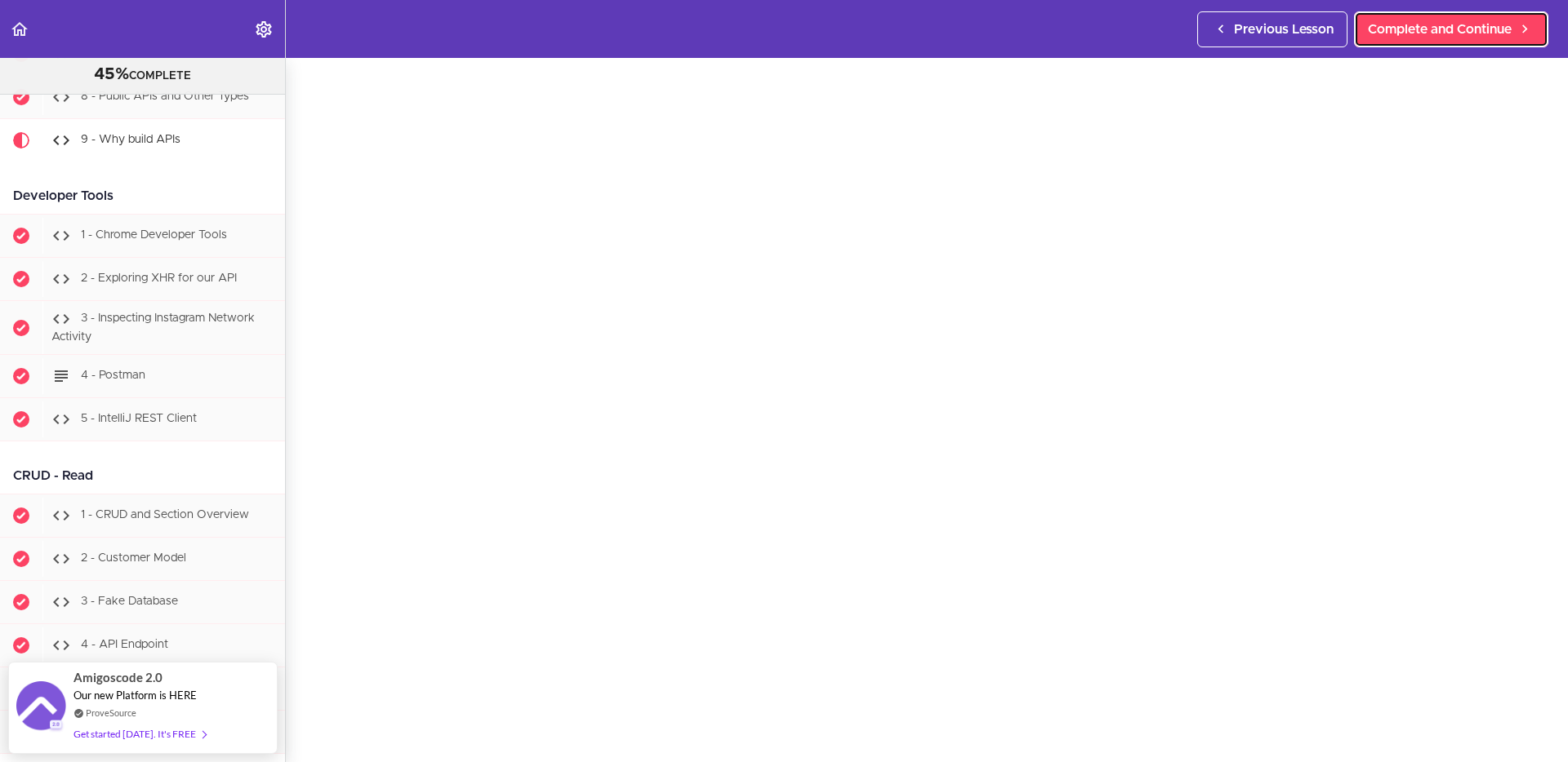
scroll to position [80, 0]
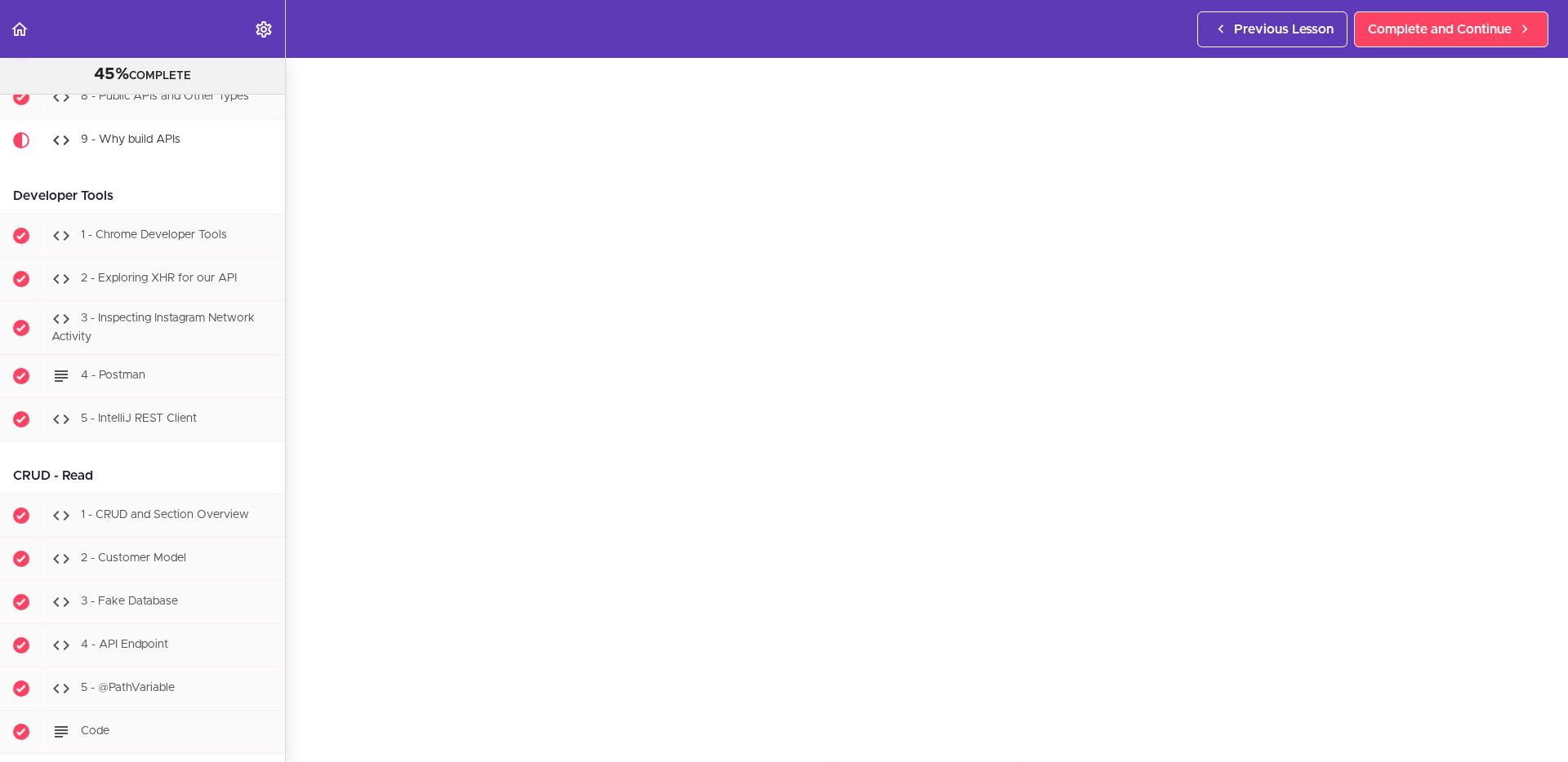
click at [1233, 609] on section "PROFESSIONAL Full Stack Developer 45% COMPLETE Java Master Class 1 - Java Maste…" at bounding box center [784, 410] width 1568 height 704
click at [1233, 38] on span "Complete and Continue" at bounding box center [1439, 29] width 144 height 20
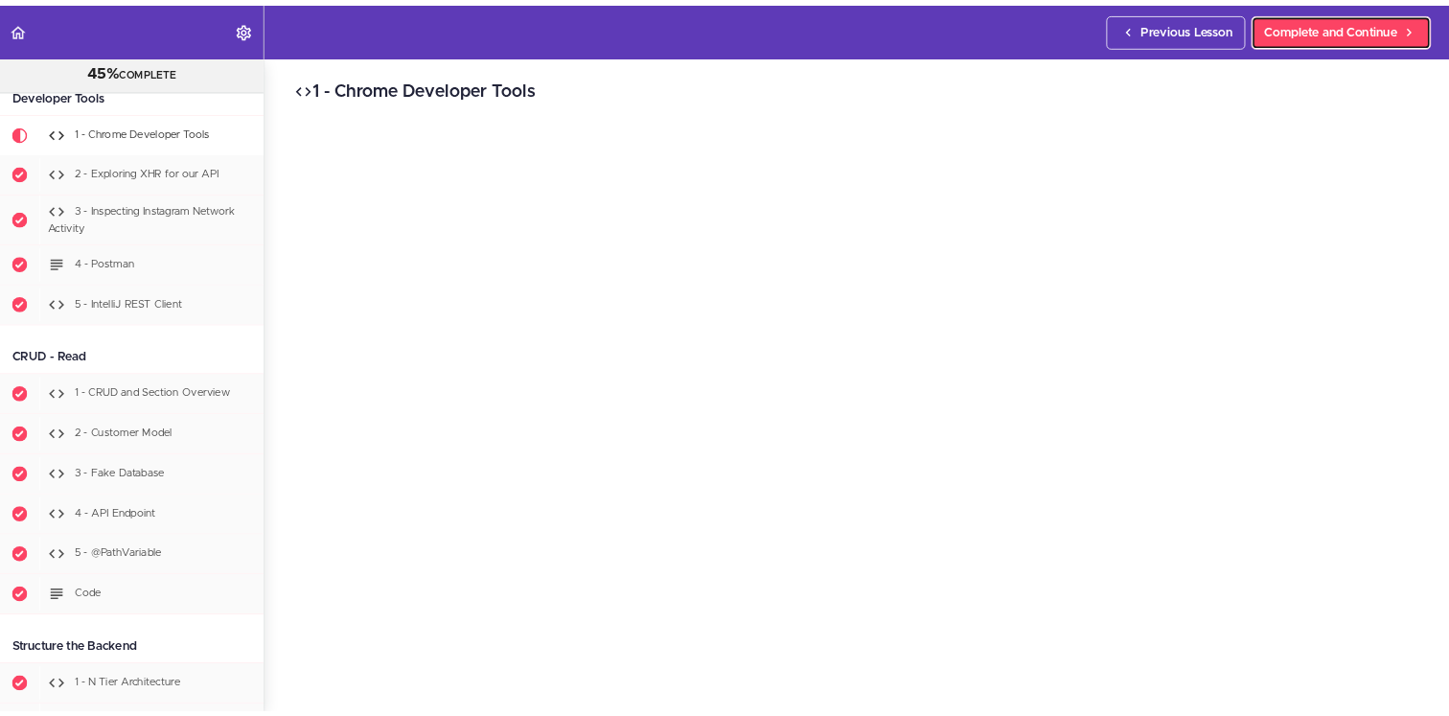
scroll to position [2486, 0]
